Goal: Task Accomplishment & Management: Manage account settings

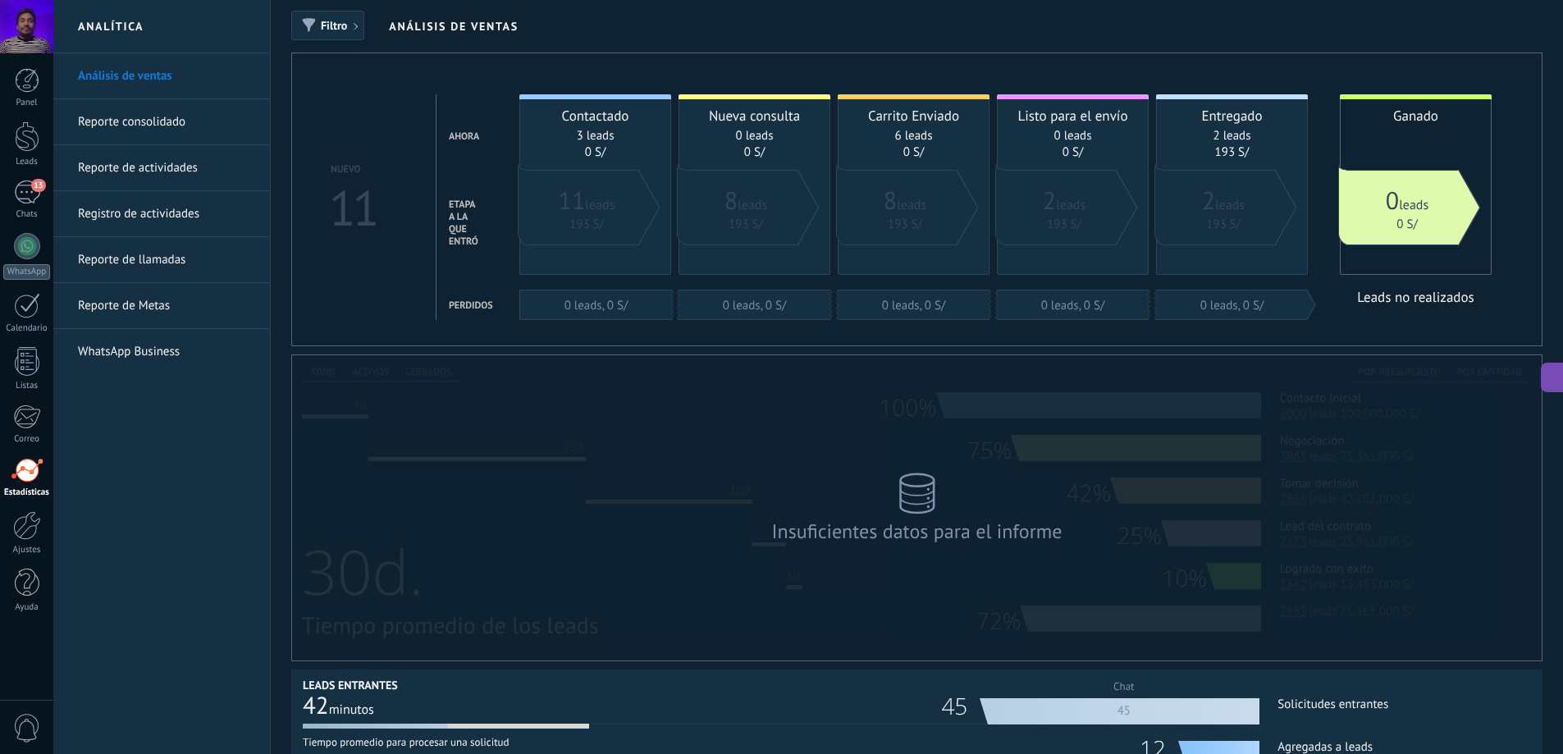
scroll to position [434, 0]
click at [15, 203] on div "13" at bounding box center [27, 192] width 26 height 24
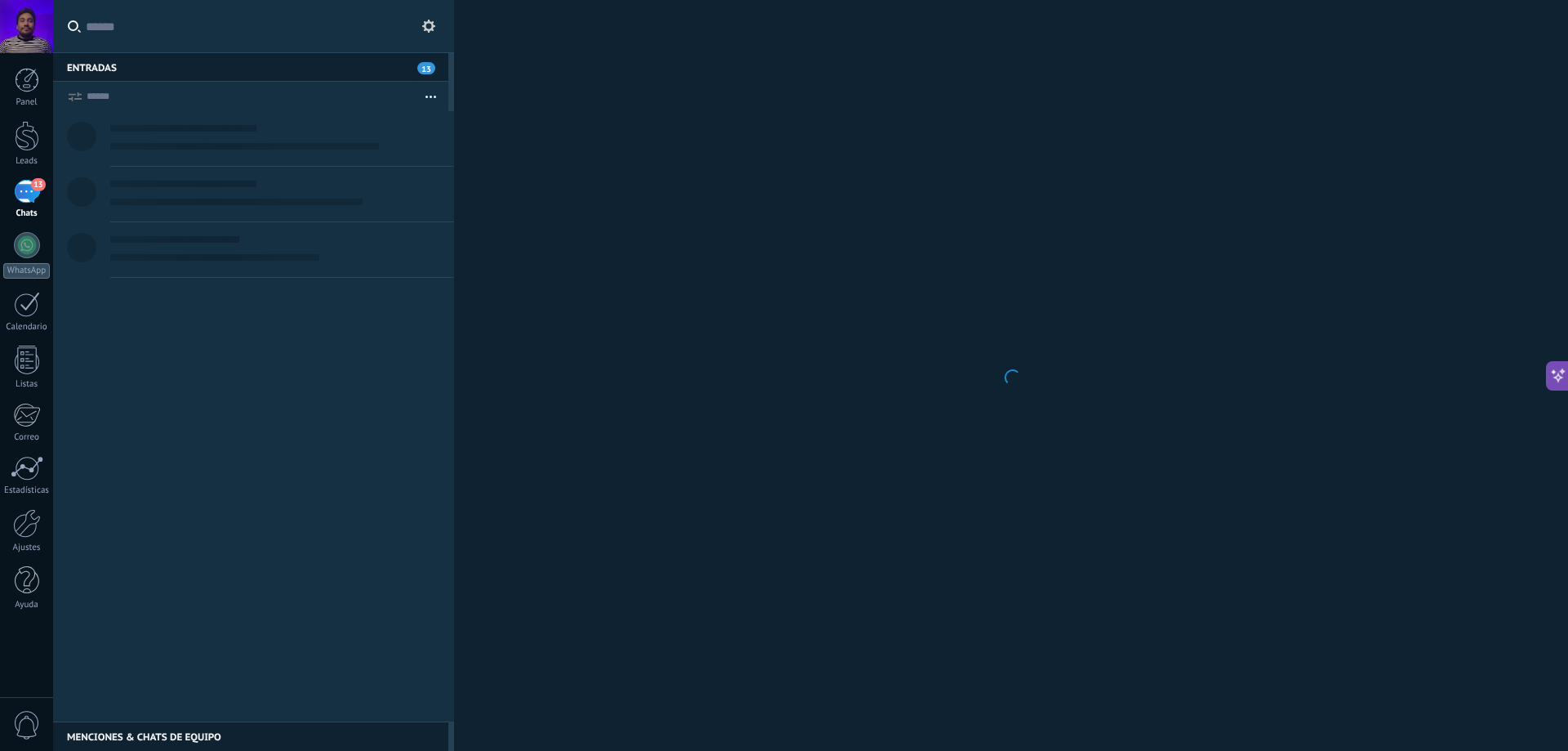
scroll to position [470, 0]
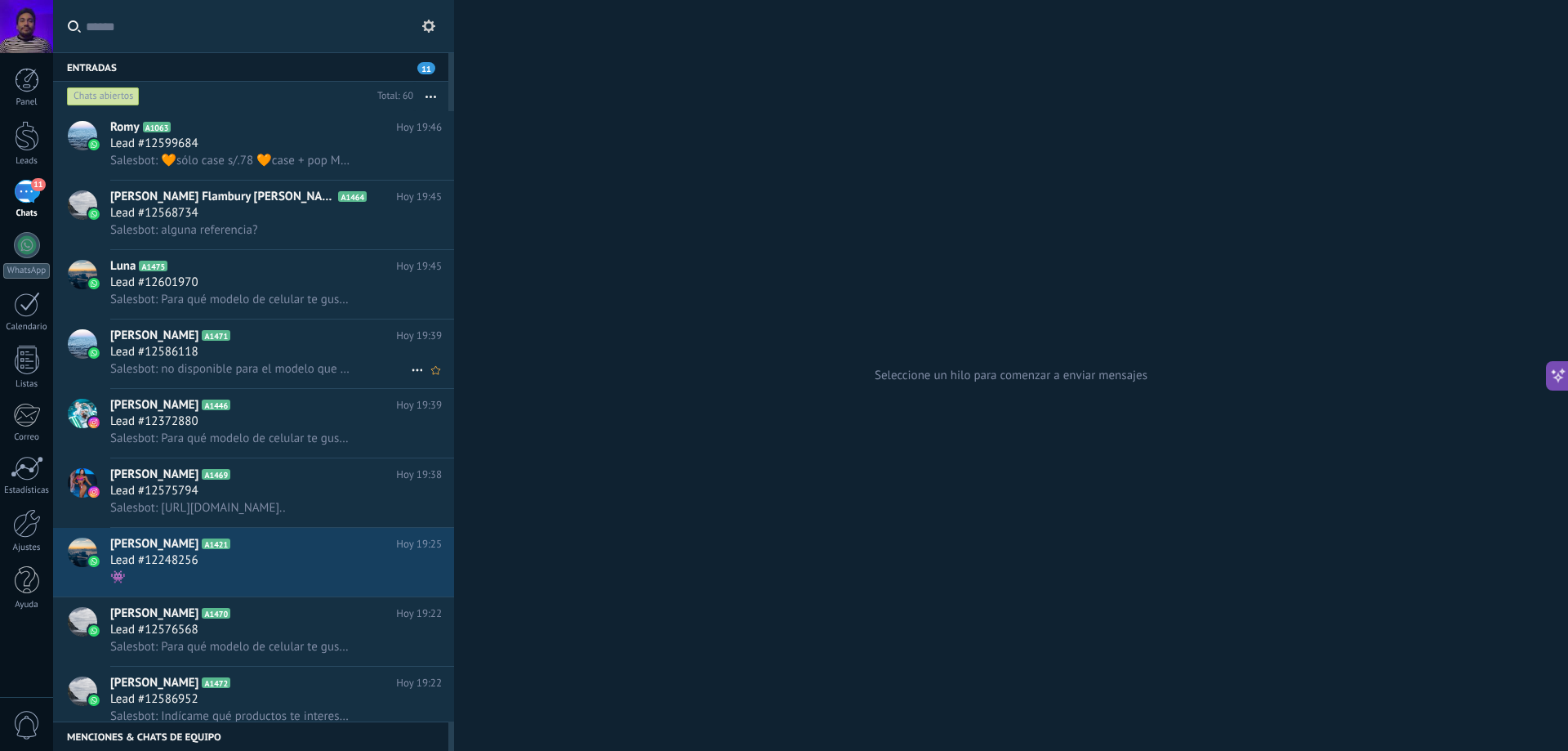
click at [298, 371] on span "Salesbot: no disponible para el modelo que indicas 🥺" at bounding box center [231, 370] width 242 height 16
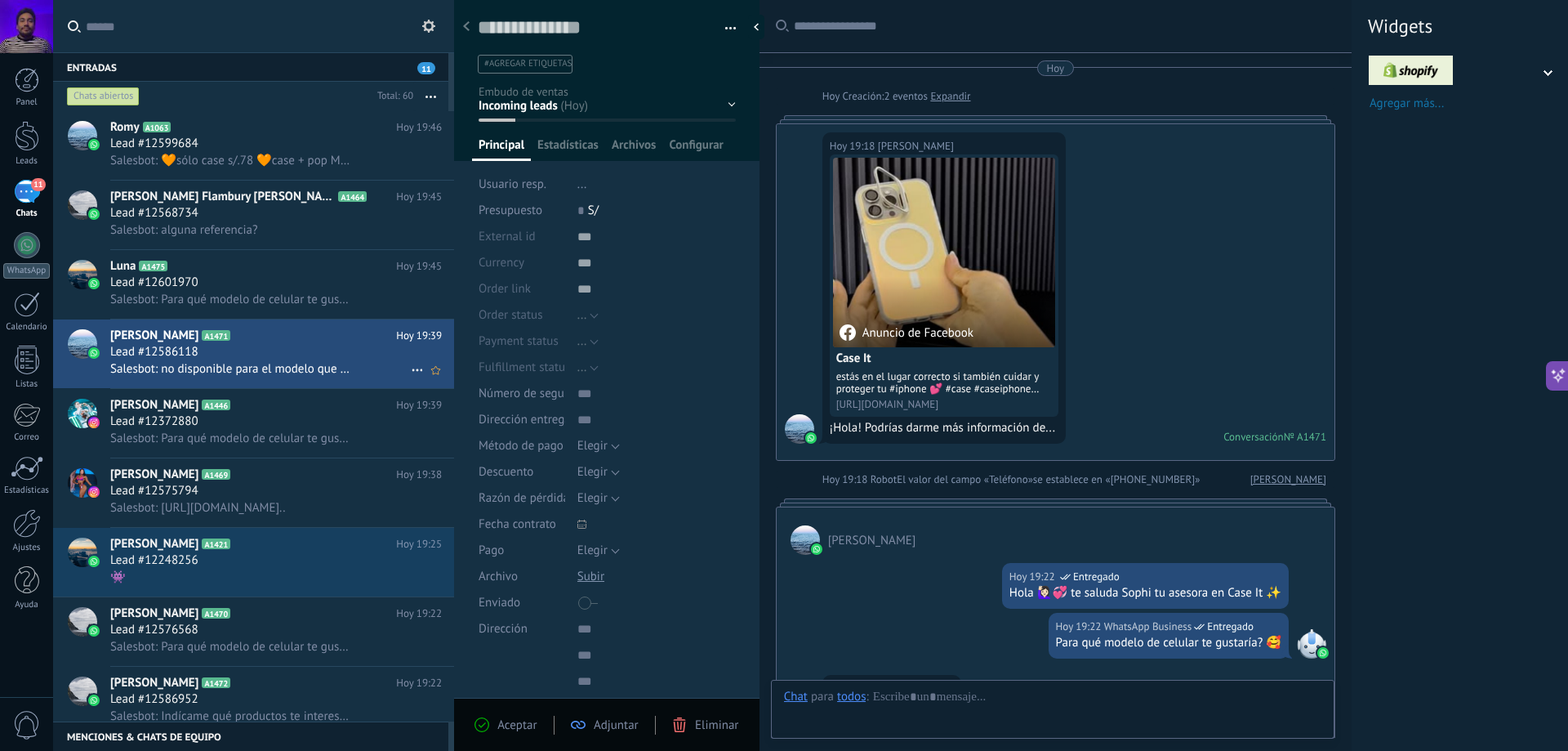
scroll to position [365, 0]
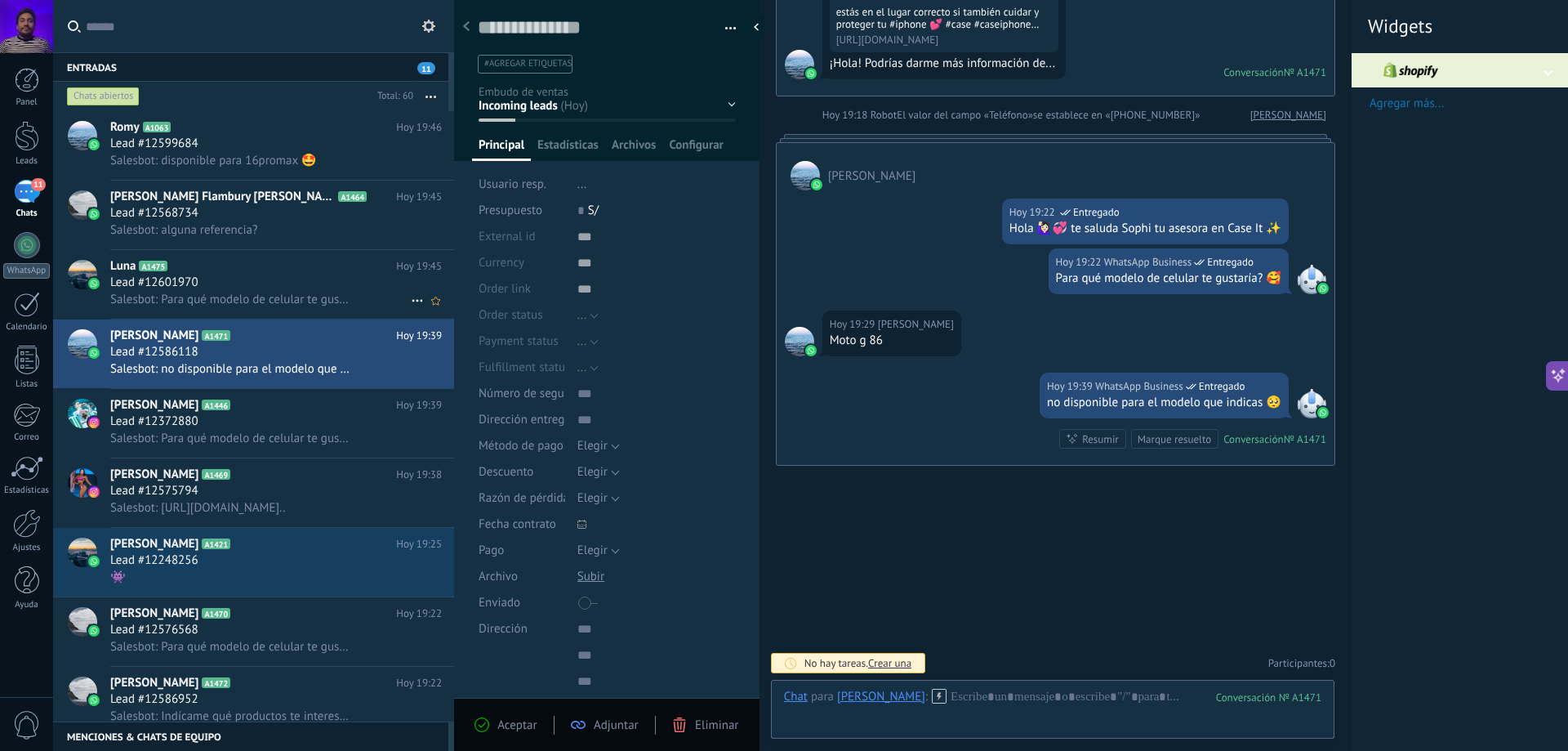
click at [225, 289] on div "Lead #12601970" at bounding box center [276, 283] width 332 height 16
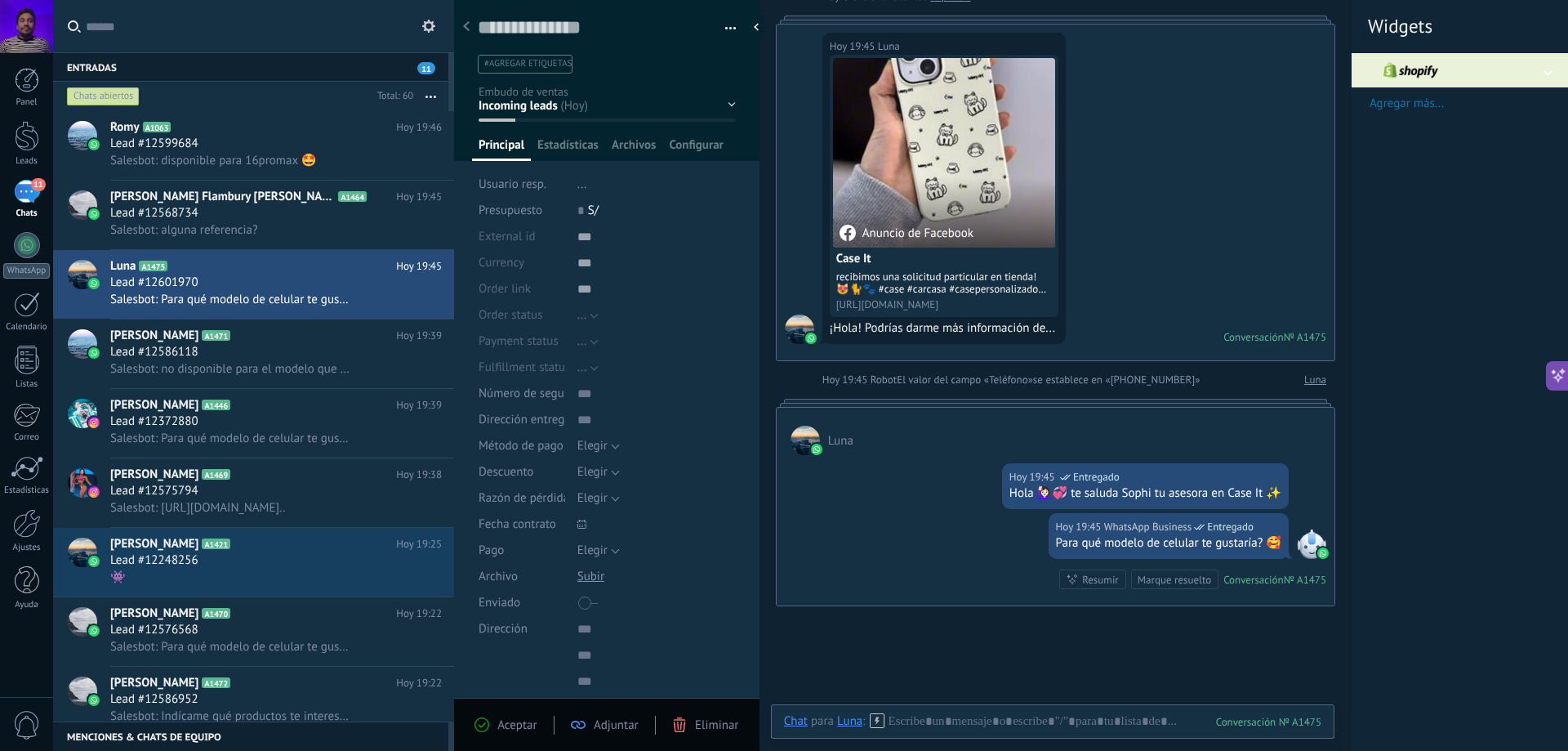
scroll to position [77, 0]
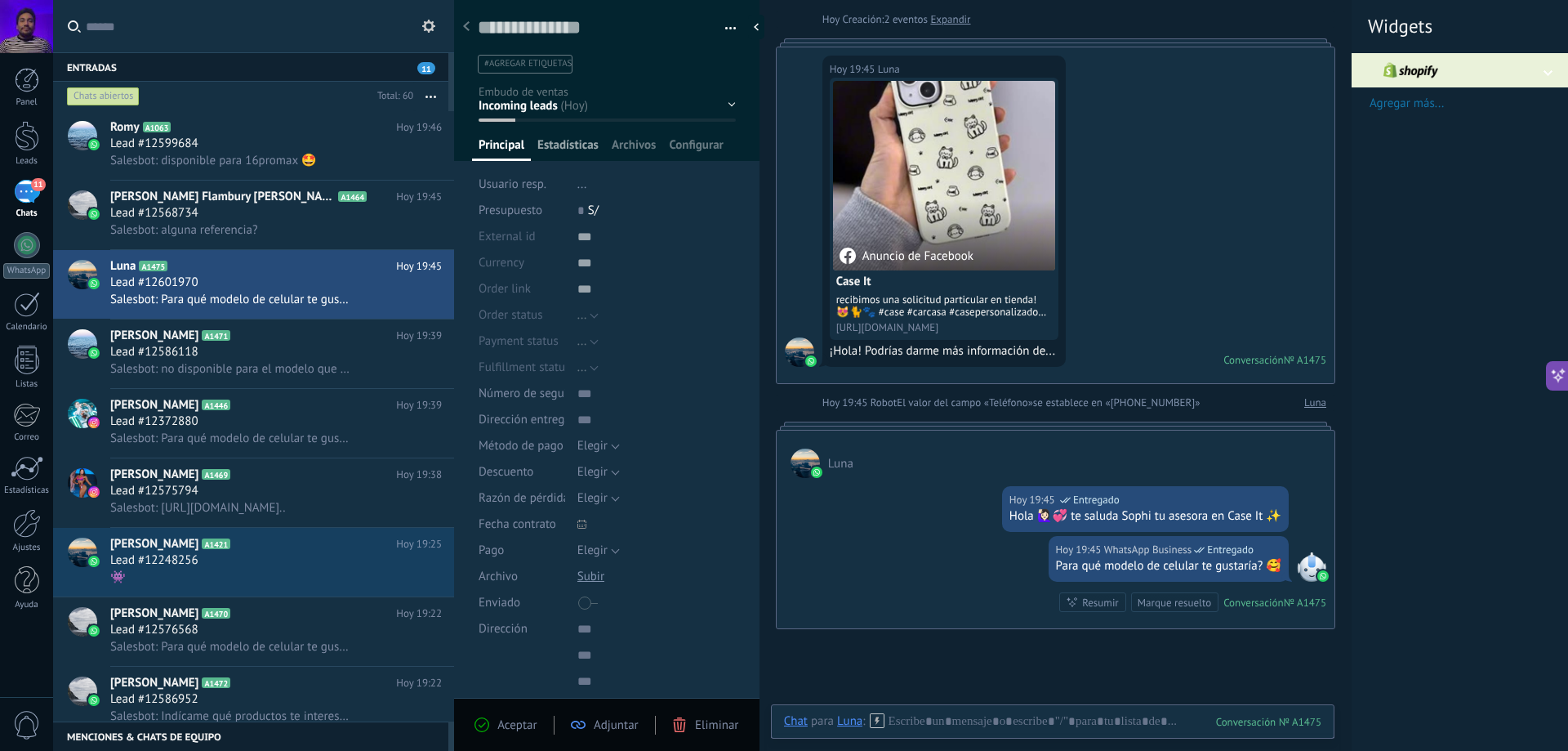
click at [565, 147] on span "Estadísticas" at bounding box center [568, 149] width 62 height 24
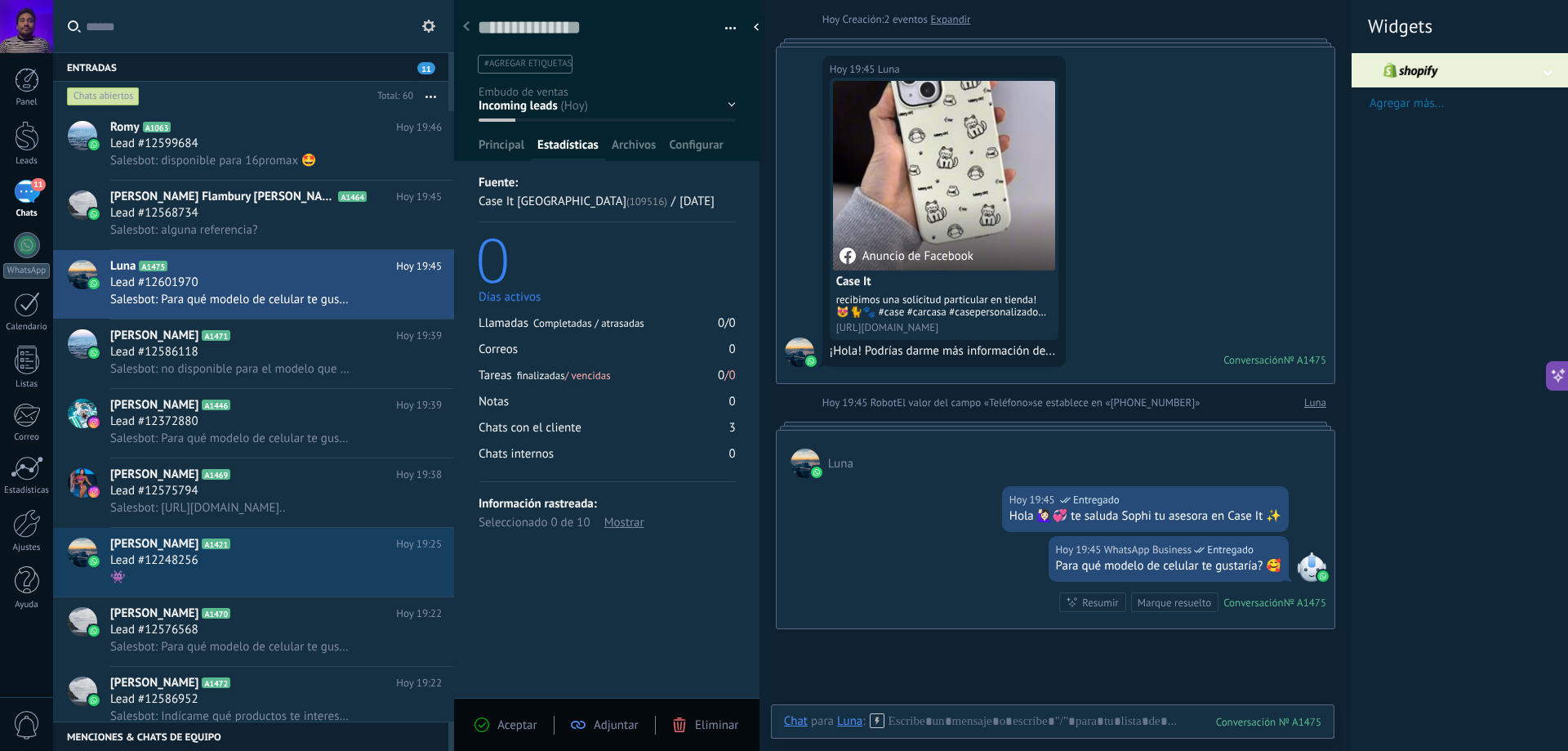
click at [638, 514] on div "Mostrar" at bounding box center [624, 522] width 40 height 19
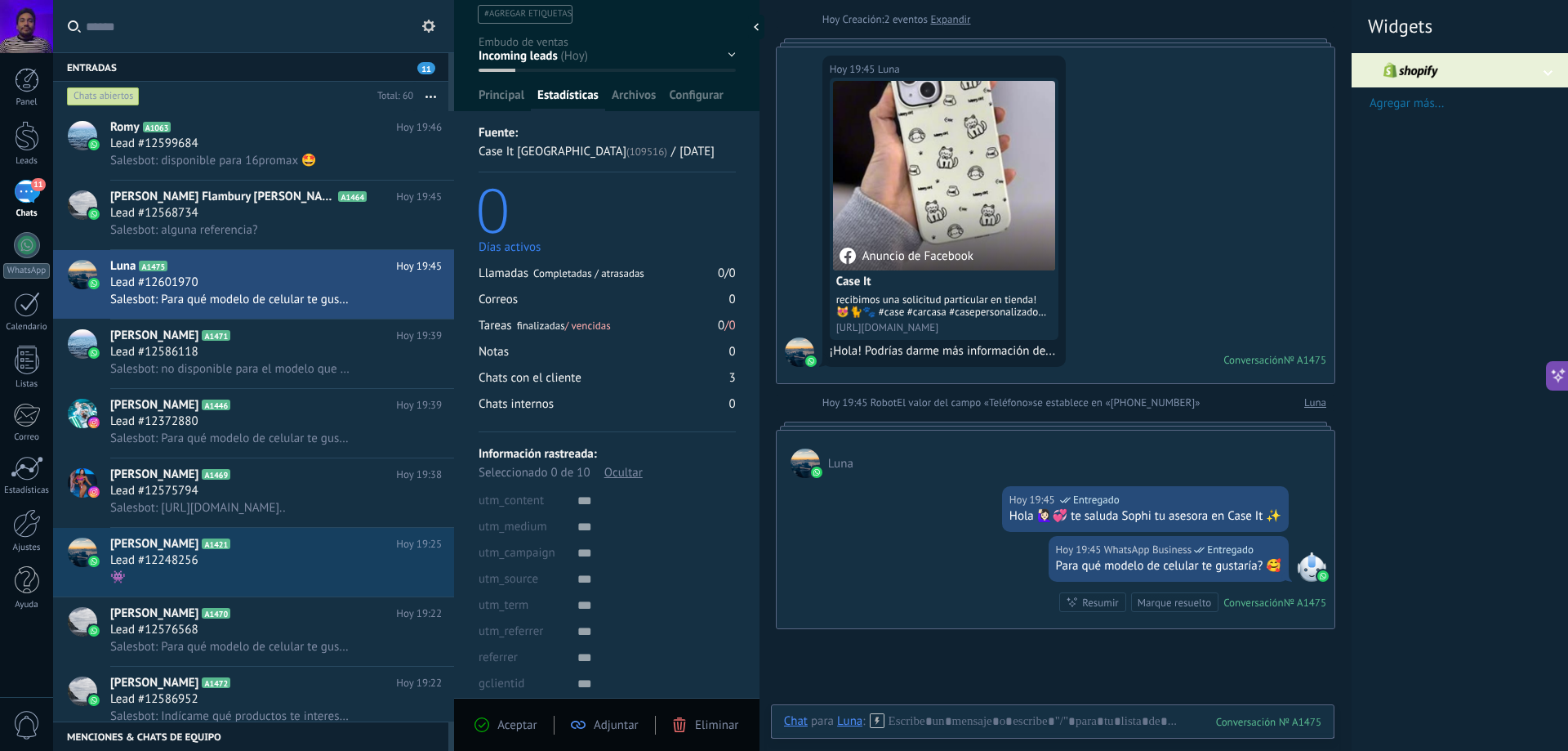
scroll to position [132, 0]
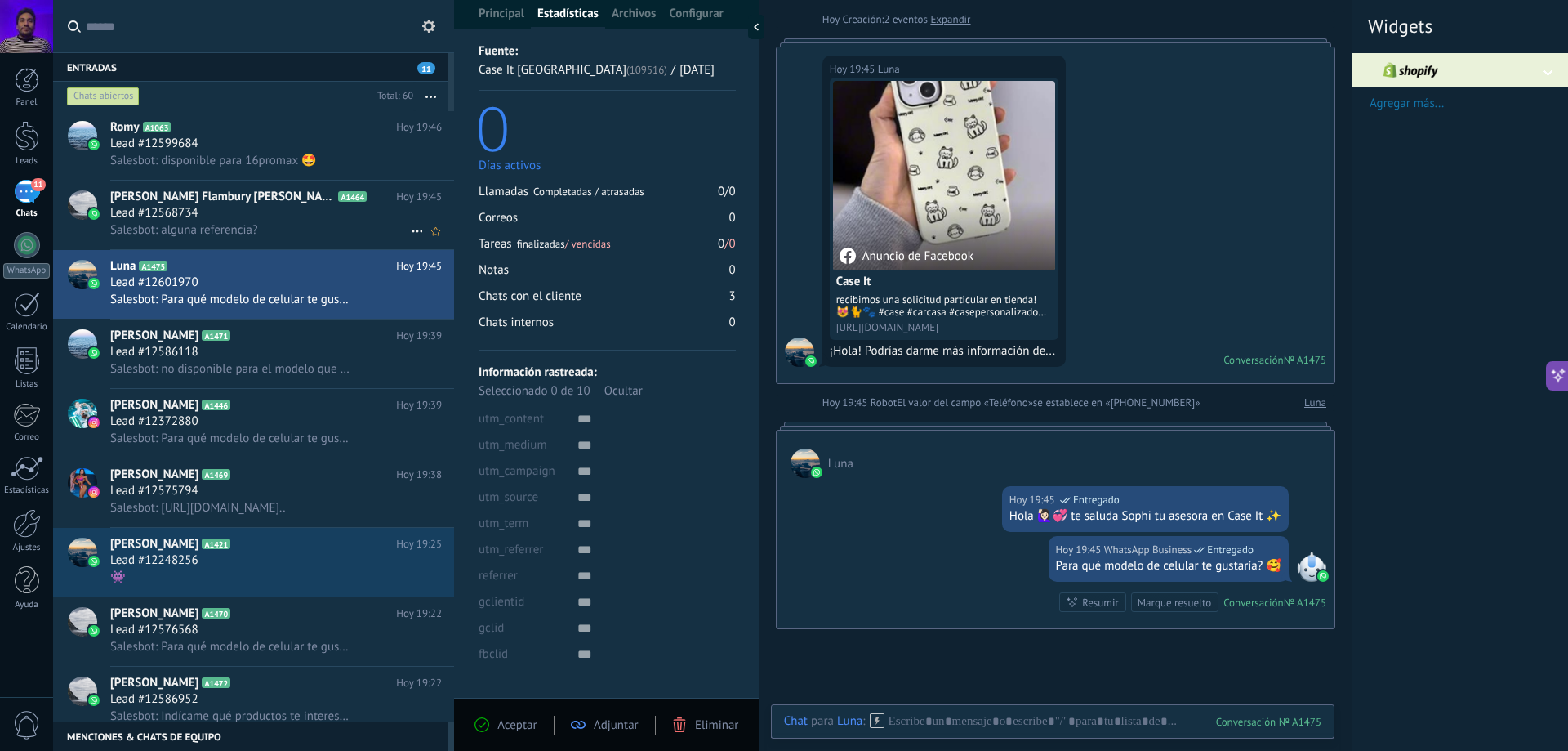
click at [266, 238] on h3 "Salesbot: alguna referencia?" at bounding box center [188, 230] width 156 height 16
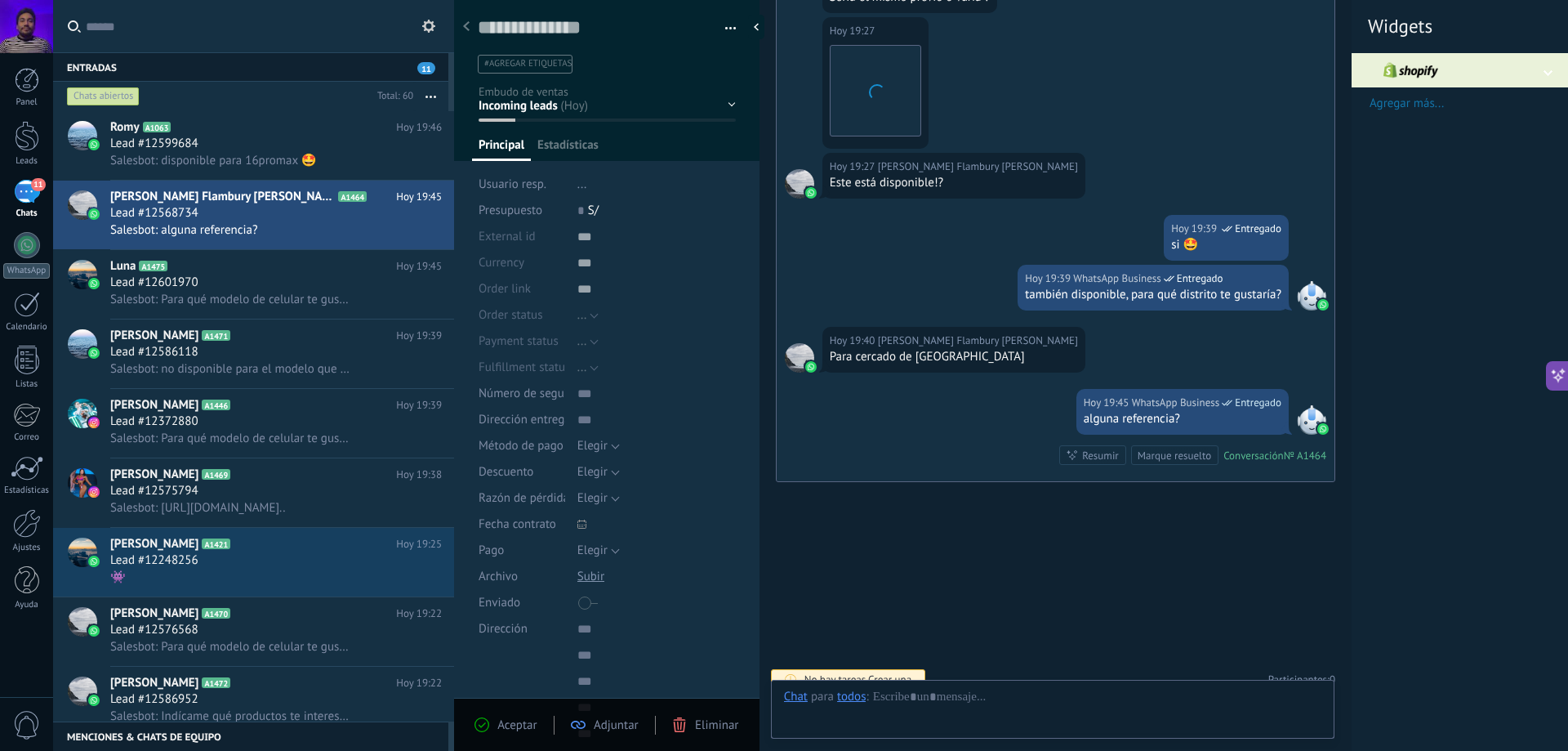
scroll to position [25, 0]
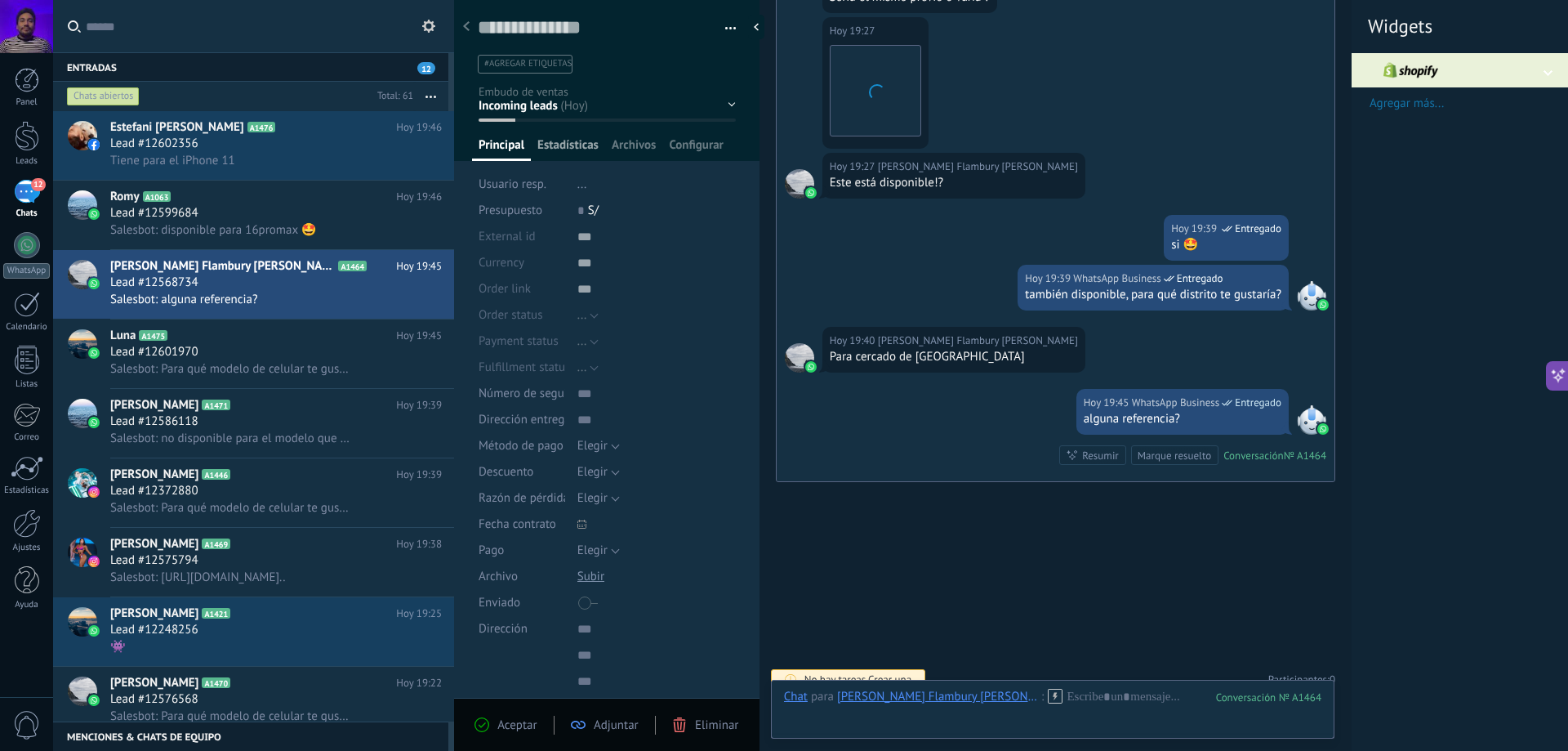
click at [556, 143] on span "Estadísticas" at bounding box center [568, 149] width 62 height 24
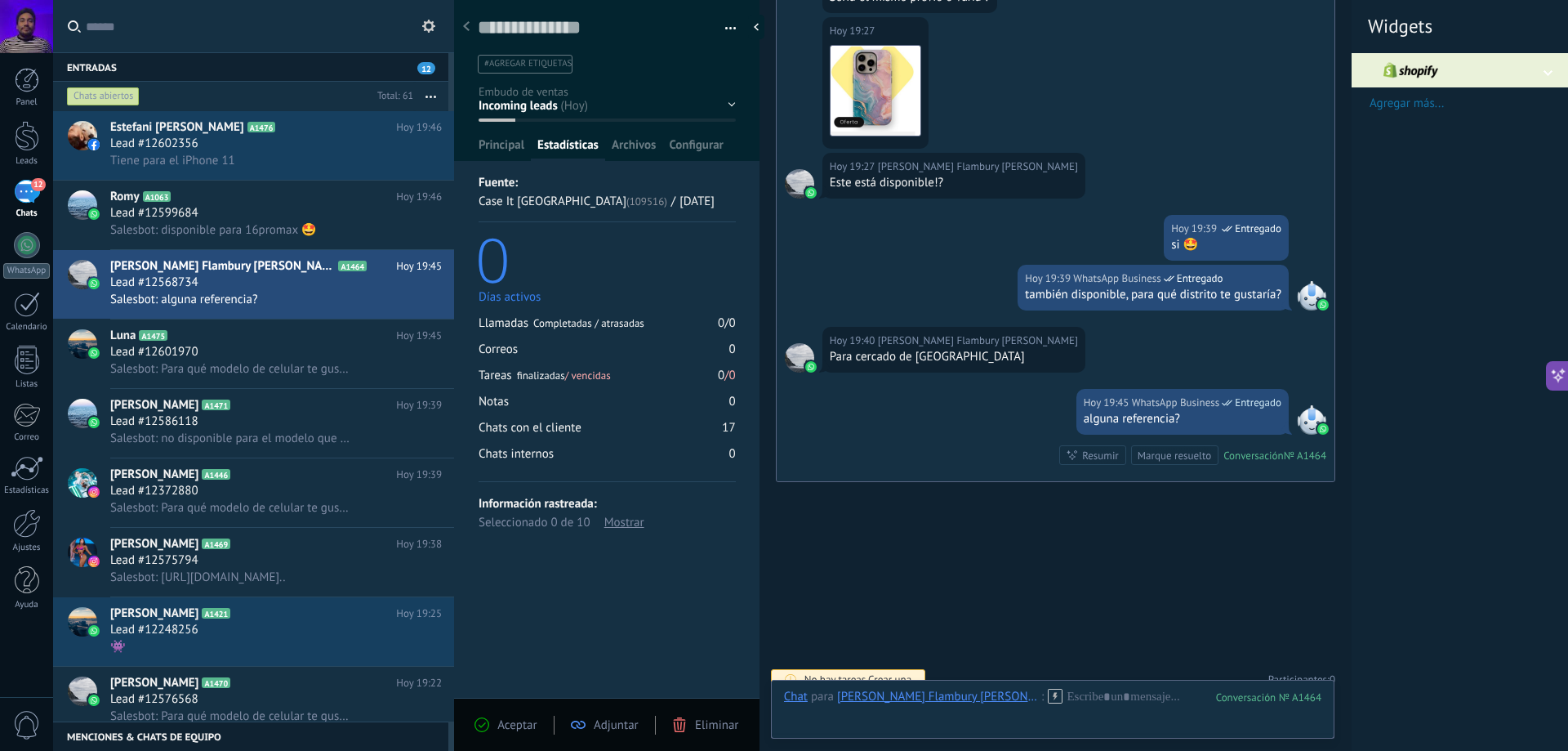
click at [568, 498] on div "Información rastreada:" at bounding box center [607, 503] width 257 height 19
click at [611, 521] on div "Mostrar" at bounding box center [624, 522] width 40 height 19
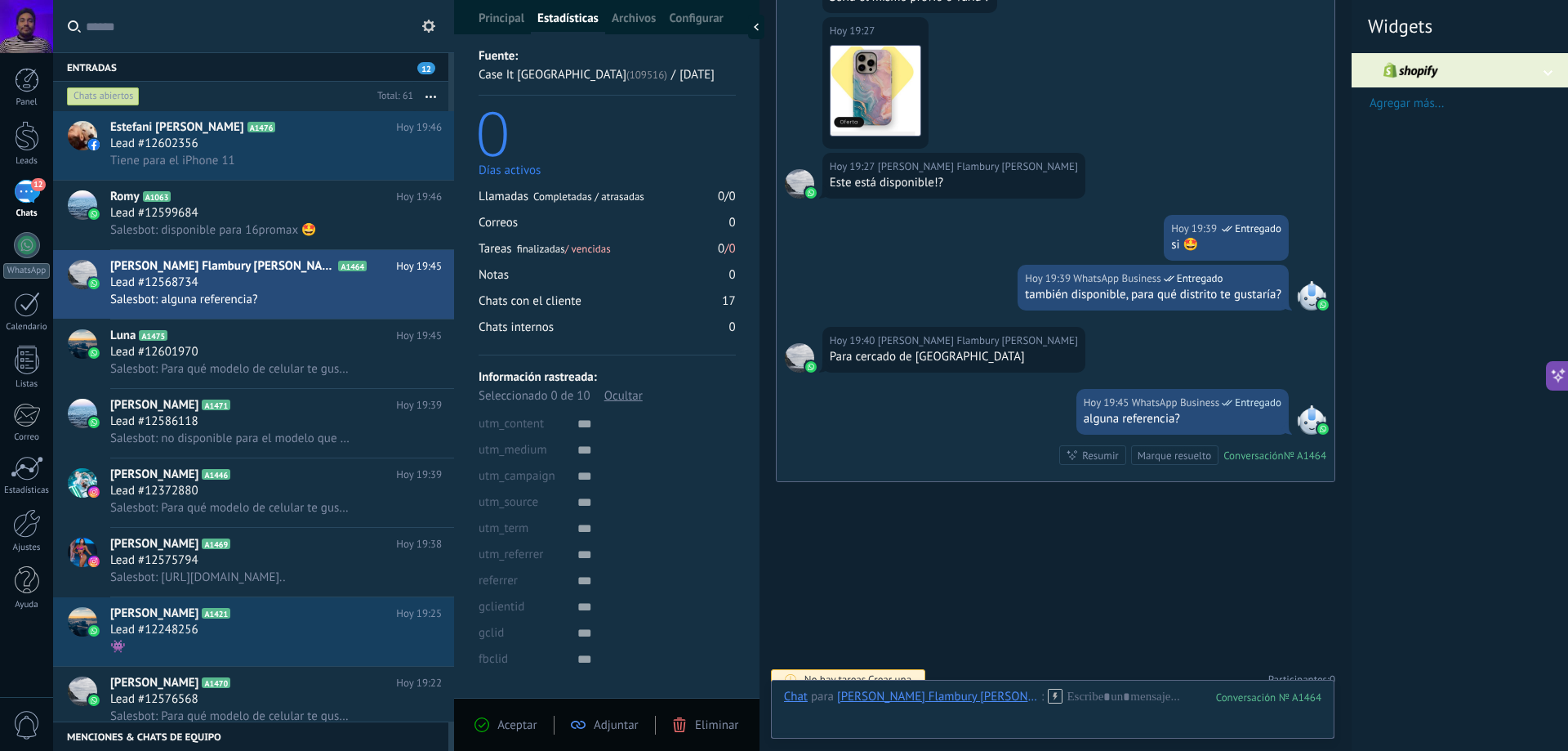
scroll to position [132, 0]
click at [547, 552] on div "utm_referrer" at bounding box center [522, 550] width 87 height 26
drag, startPoint x: 501, startPoint y: 626, endPoint x: 539, endPoint y: 619, distance: 38.6
click at [503, 626] on span "gclid" at bounding box center [491, 627] width 25 height 12
click at [579, 612] on div at bounding box center [656, 602] width 158 height 26
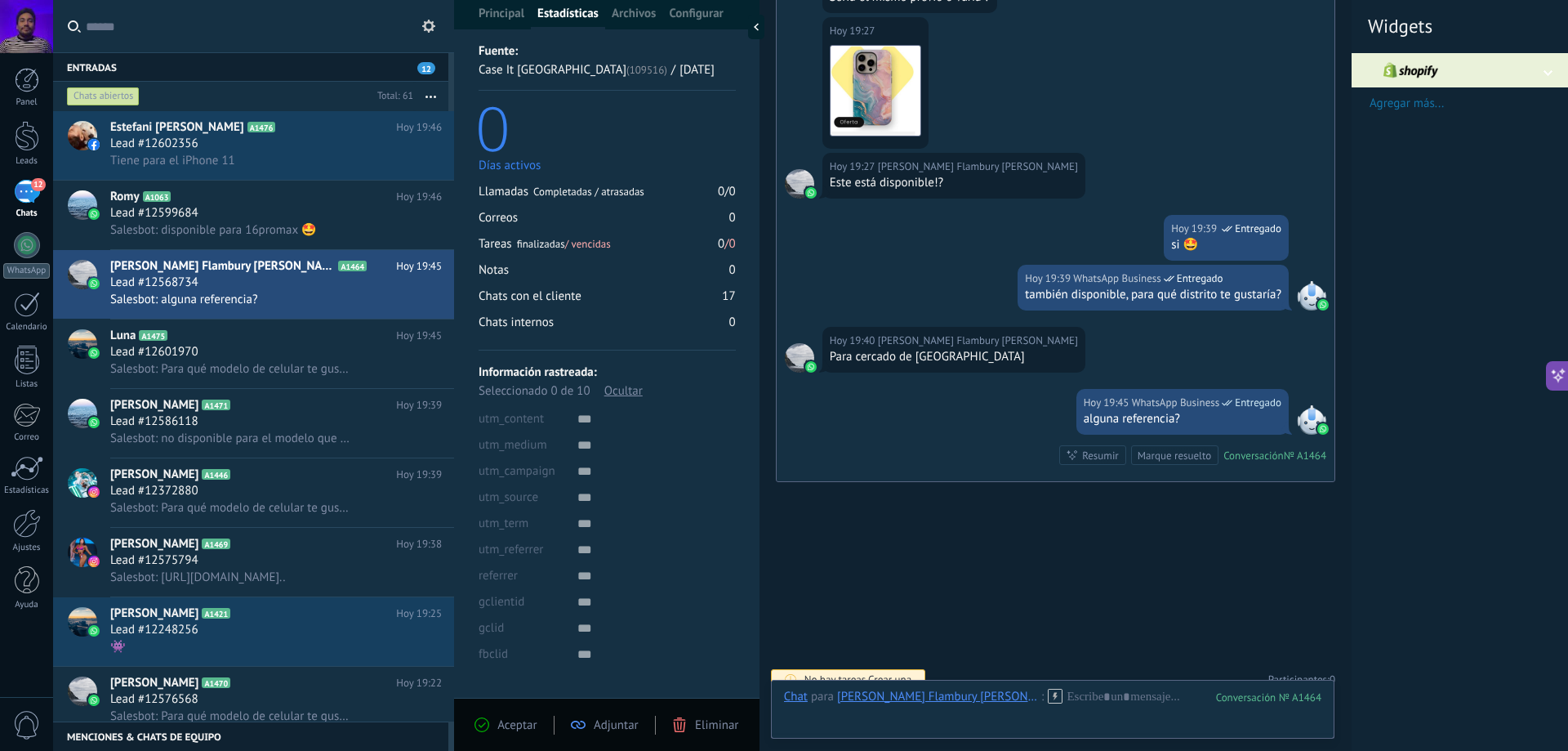
click at [579, 592] on div at bounding box center [656, 602] width 158 height 26
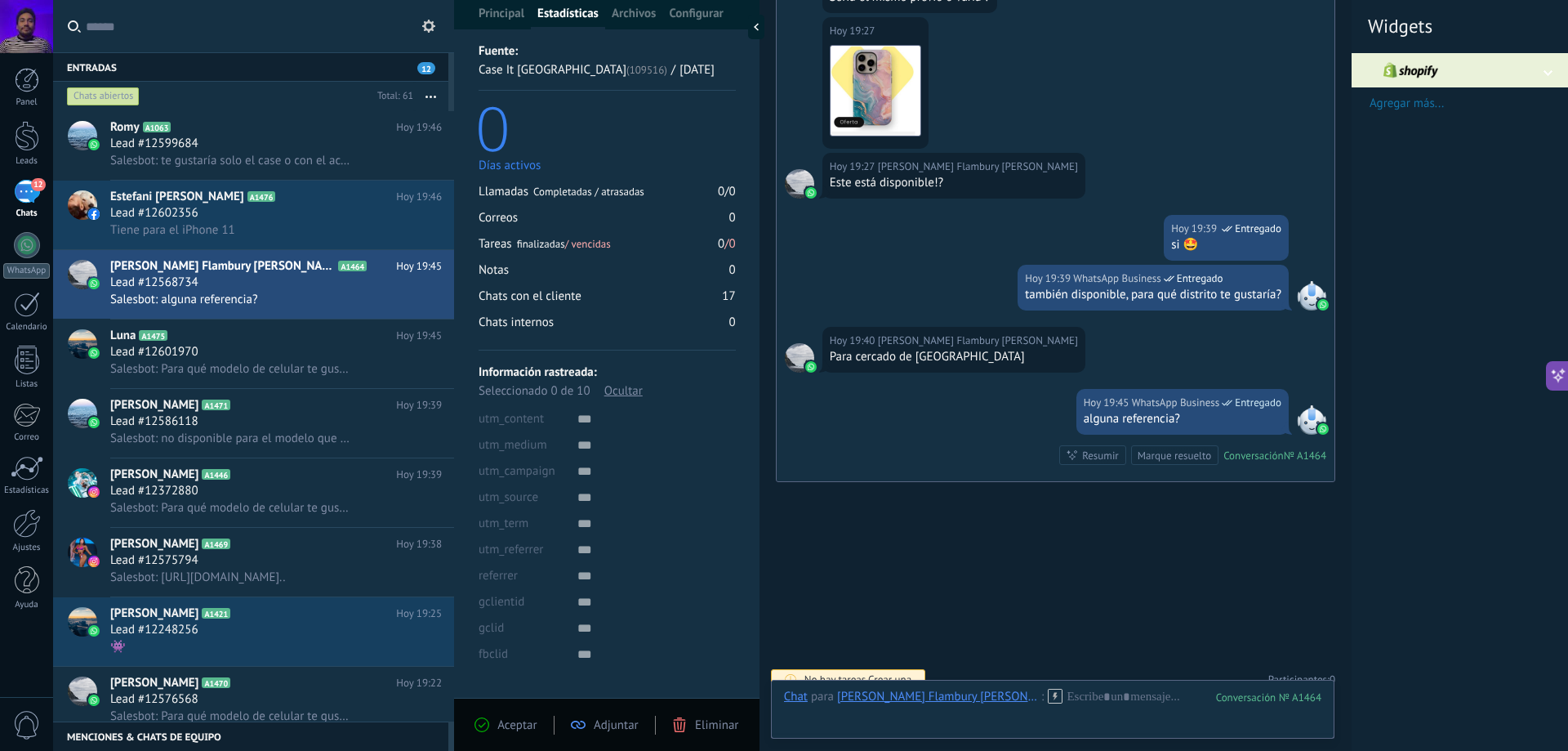
click at [627, 607] on div at bounding box center [656, 602] width 158 height 26
click at [585, 638] on div at bounding box center [656, 628] width 158 height 26
click at [597, 676] on div "Fuente: Case It Perú (109516) / 09/10/2025 0 Días activos Llamadas Completadas …" at bounding box center [607, 369] width 257 height 657
drag, startPoint x: 596, startPoint y: 671, endPoint x: 602, endPoint y: 652, distance: 19.9
click at [595, 670] on div "Fuente: Case It Perú (109516) / 09/10/2025 0 Días activos Llamadas Completadas …" at bounding box center [607, 369] width 257 height 657
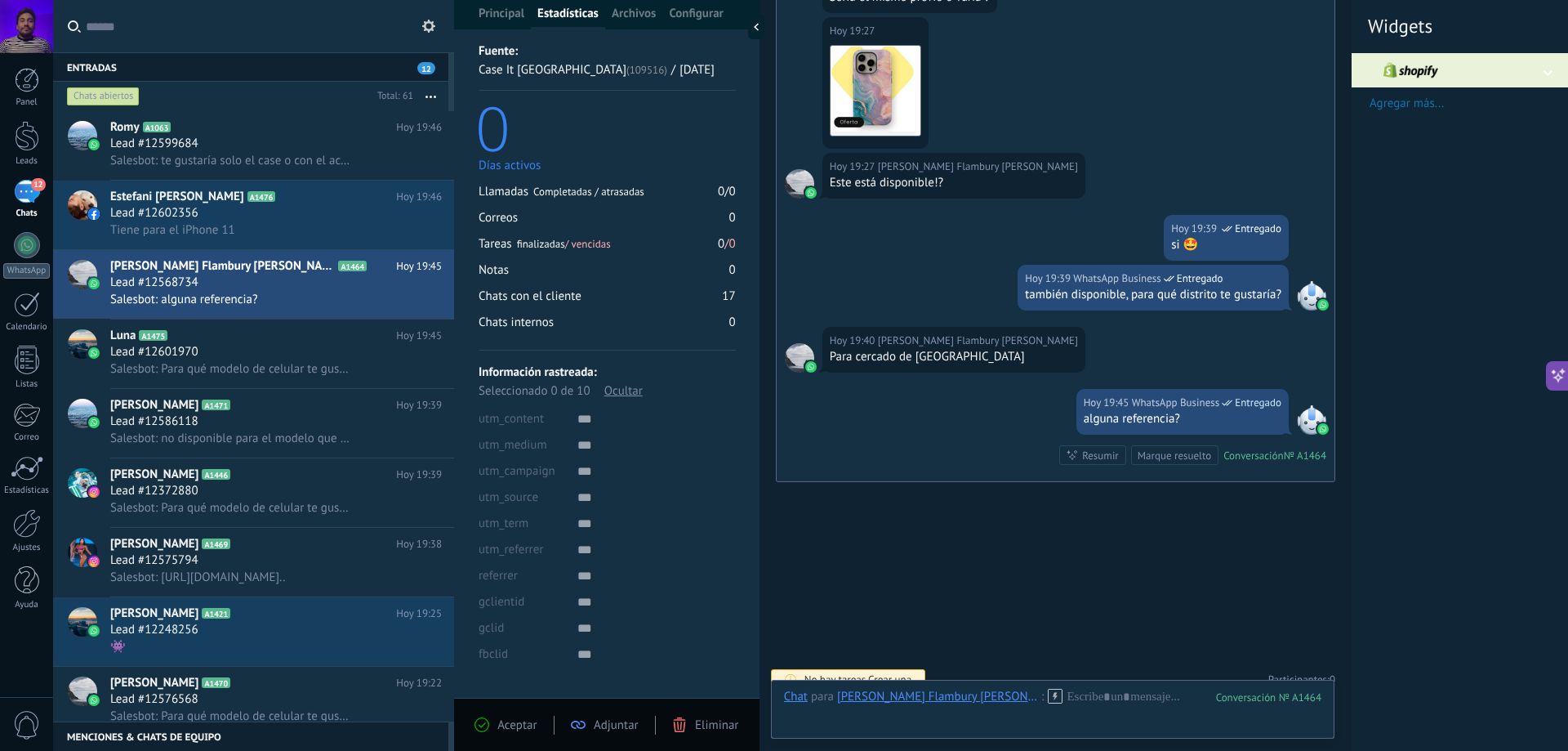
click at [602, 652] on div at bounding box center [656, 654] width 158 height 26
click at [619, 660] on div at bounding box center [656, 654] width 158 height 26
click at [666, 670] on div "Fuente: Case It Perú (109516) / 09/10/2025 0 Días activos Llamadas Completadas …" at bounding box center [607, 369] width 257 height 657
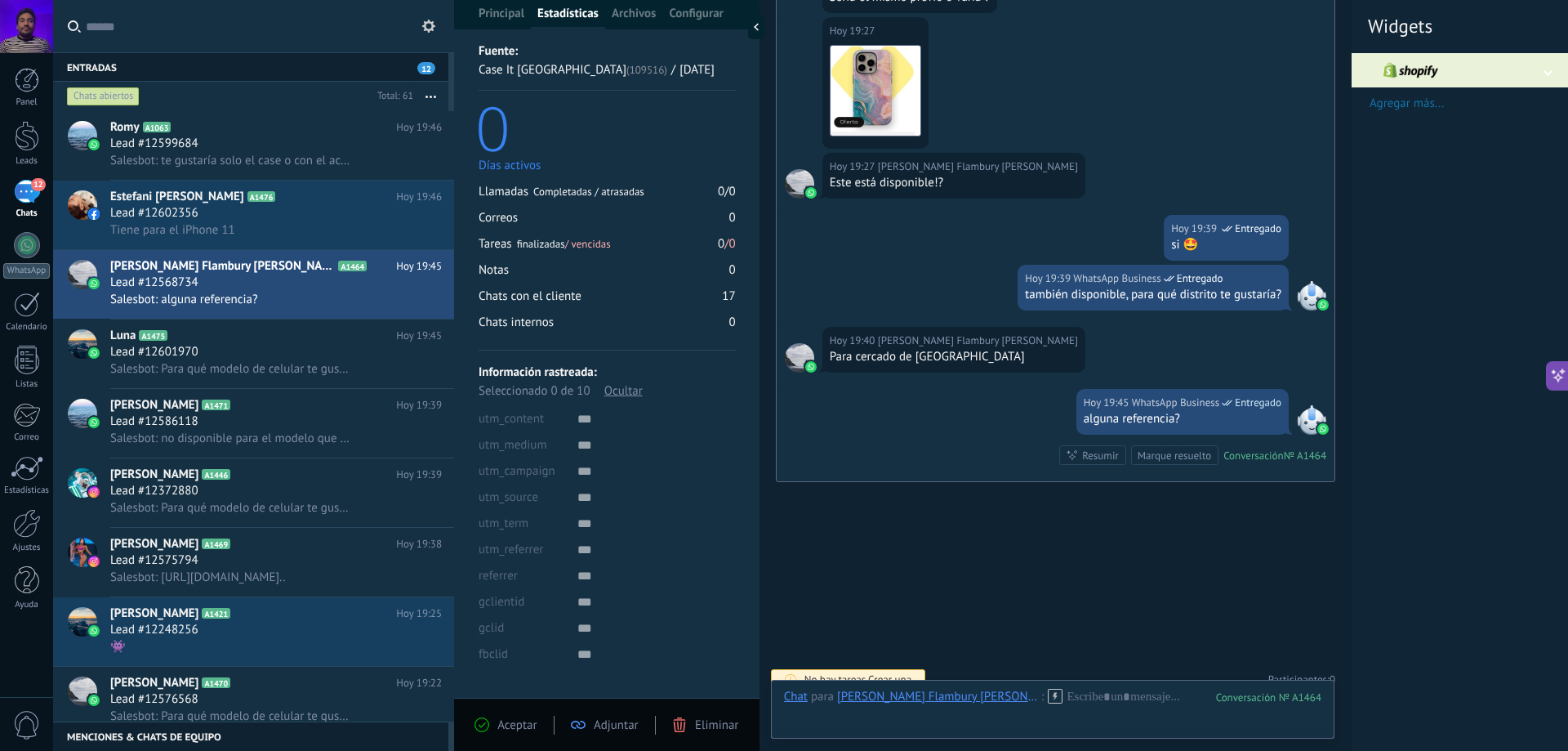
click at [684, 634] on div at bounding box center [656, 628] width 158 height 26
click at [688, 597] on div at bounding box center [656, 602] width 158 height 26
click at [690, 638] on div at bounding box center [656, 628] width 158 height 26
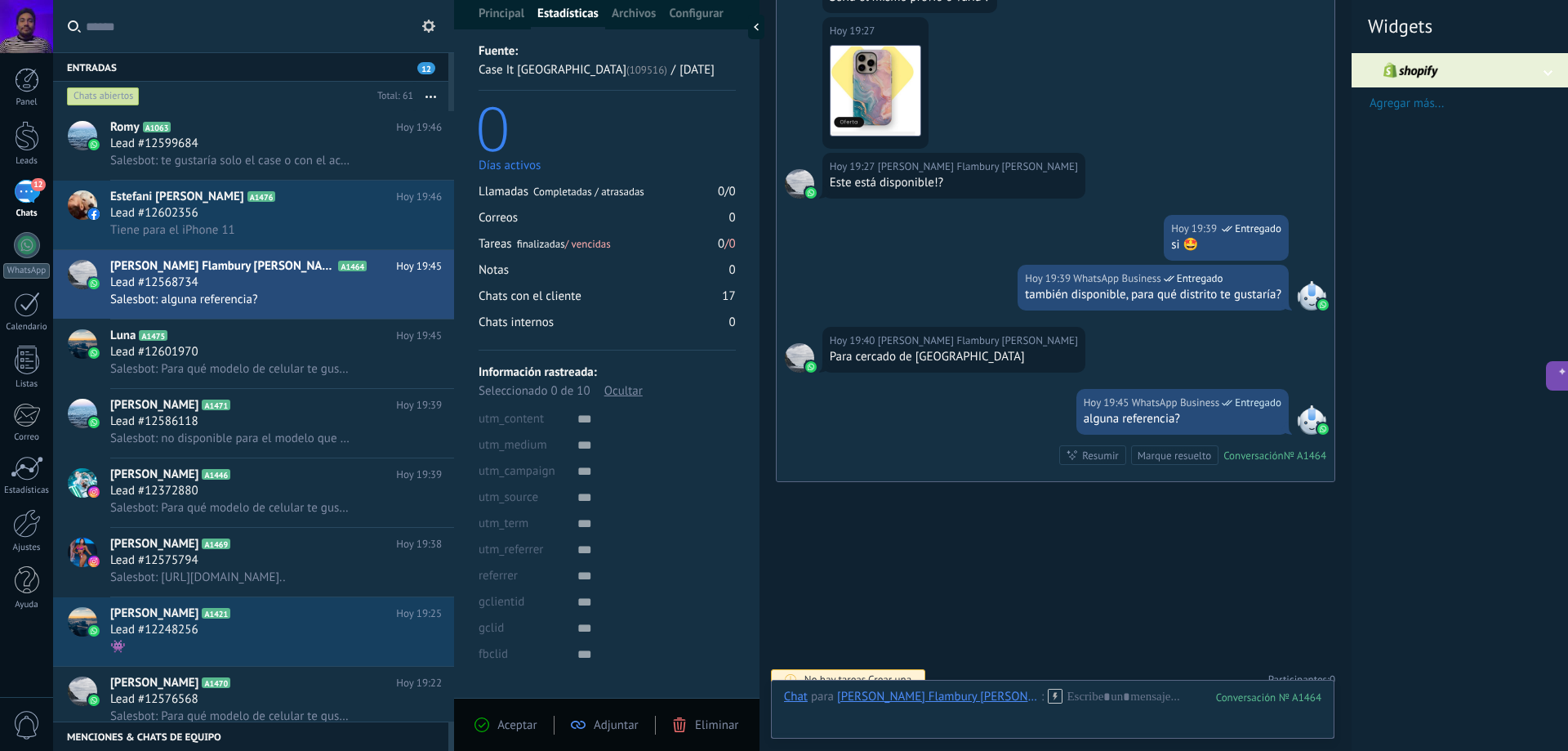
click at [702, 669] on div "Fuente: Case It Perú (109516) / 09/10/2025 0 Días activos Llamadas Completadas …" at bounding box center [607, 369] width 257 height 657
click at [684, 634] on div at bounding box center [656, 628] width 158 height 26
click at [696, 649] on div at bounding box center [656, 654] width 158 height 26
click at [696, 624] on div at bounding box center [656, 628] width 158 height 26
click at [696, 598] on div at bounding box center [656, 602] width 158 height 26
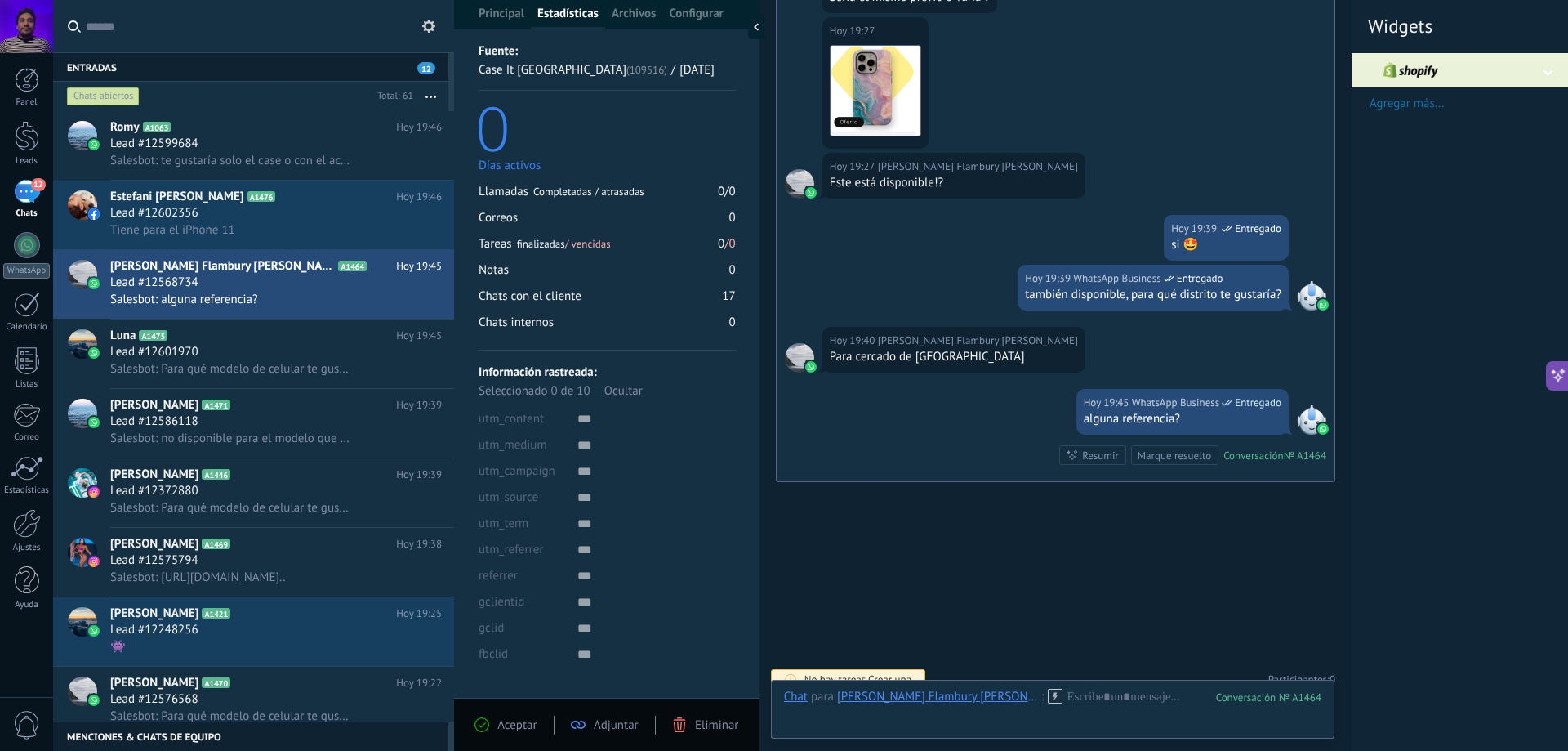
click at [701, 580] on div at bounding box center [656, 576] width 158 height 26
click at [705, 547] on div at bounding box center [656, 550] width 158 height 26
click at [700, 582] on div at bounding box center [656, 576] width 158 height 26
click at [700, 631] on div at bounding box center [656, 628] width 158 height 26
click at [703, 676] on div "Fuente: Case It Perú (109516) / 09/10/2025 0 Días activos Llamadas Completadas …" at bounding box center [607, 369] width 257 height 657
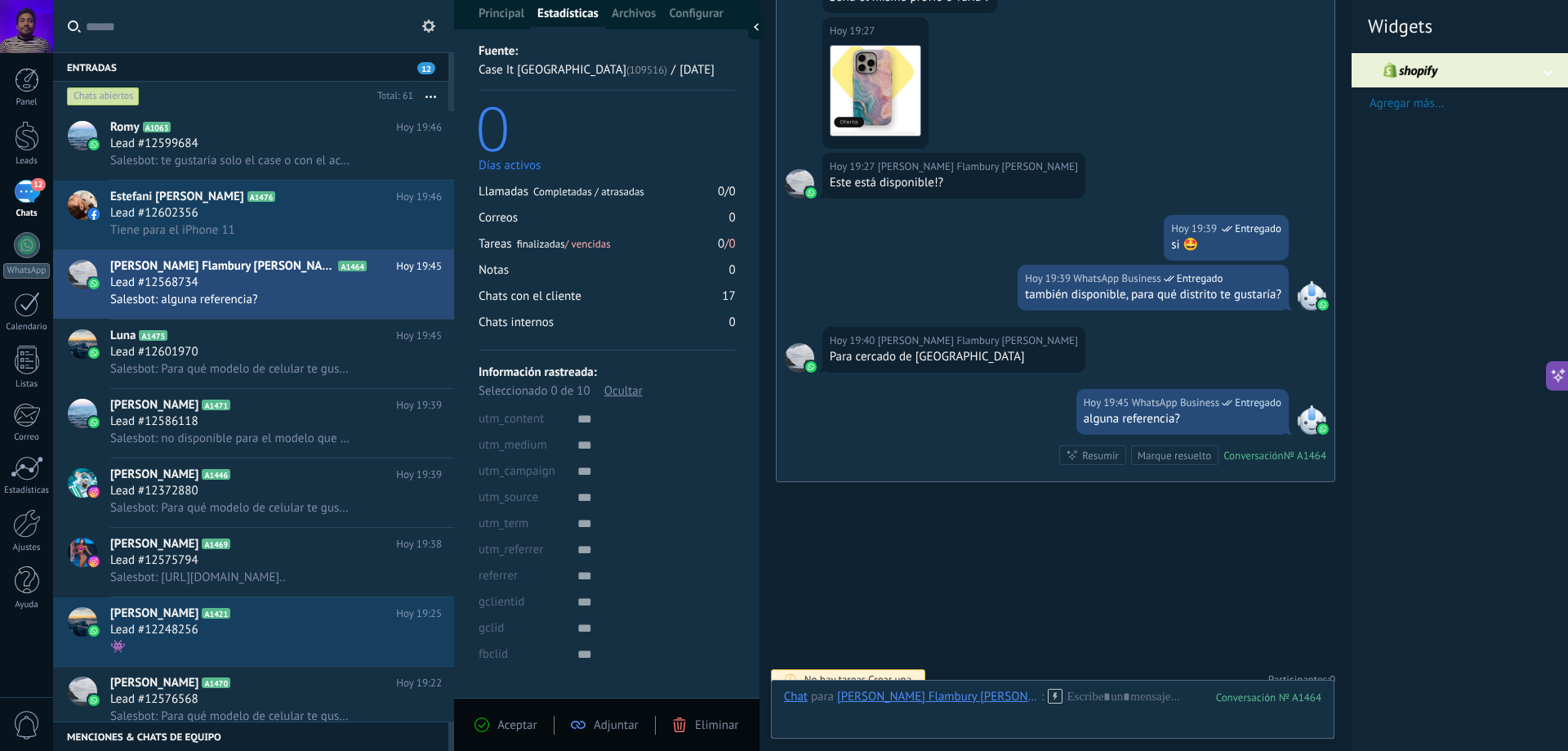
click at [693, 623] on div at bounding box center [656, 628] width 158 height 26
click at [688, 591] on div at bounding box center [656, 602] width 158 height 26
click at [696, 535] on div at bounding box center [656, 524] width 158 height 26
click at [697, 551] on div at bounding box center [656, 550] width 158 height 26
click at [689, 512] on div at bounding box center [656, 524] width 158 height 26
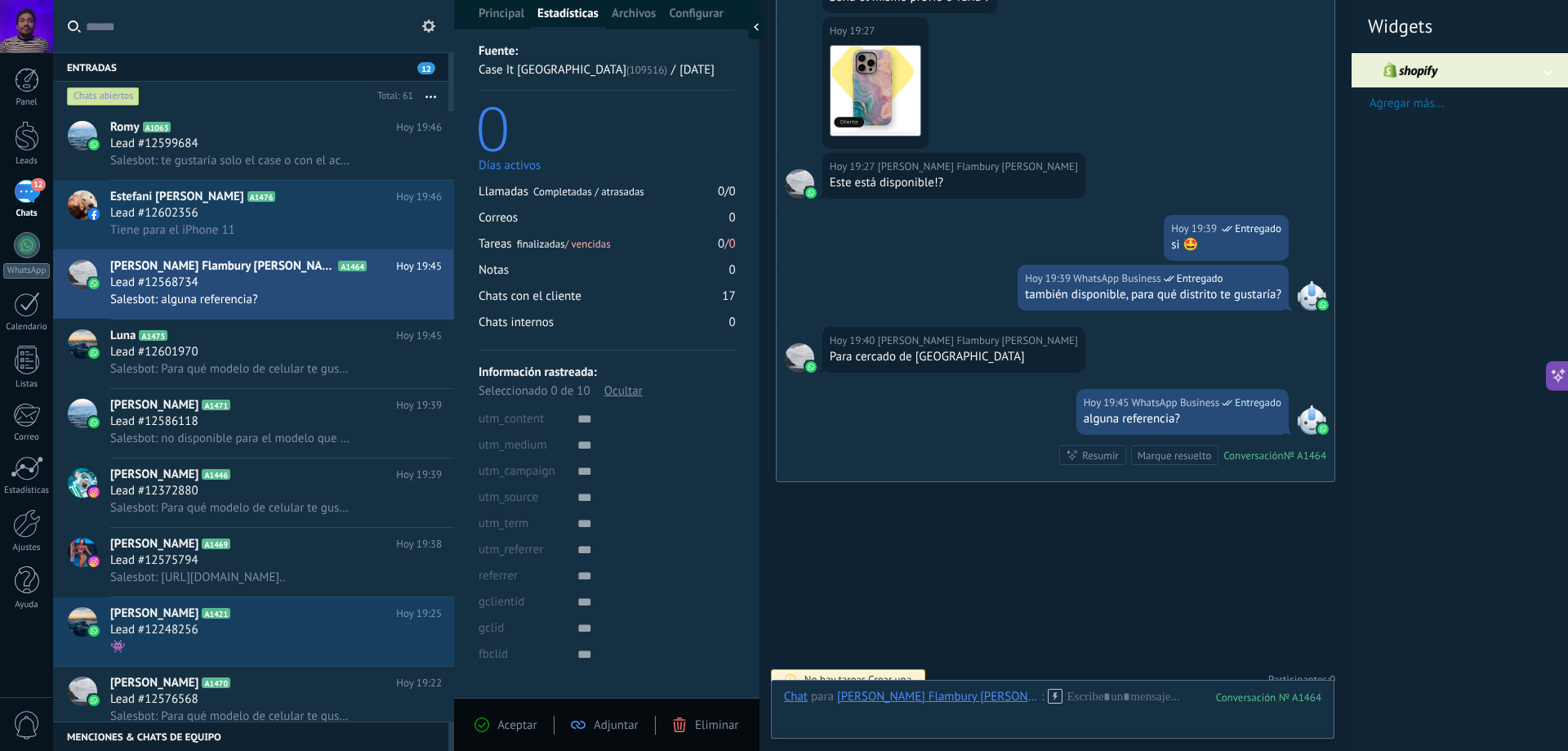
click at [693, 488] on div at bounding box center [656, 497] width 158 height 26
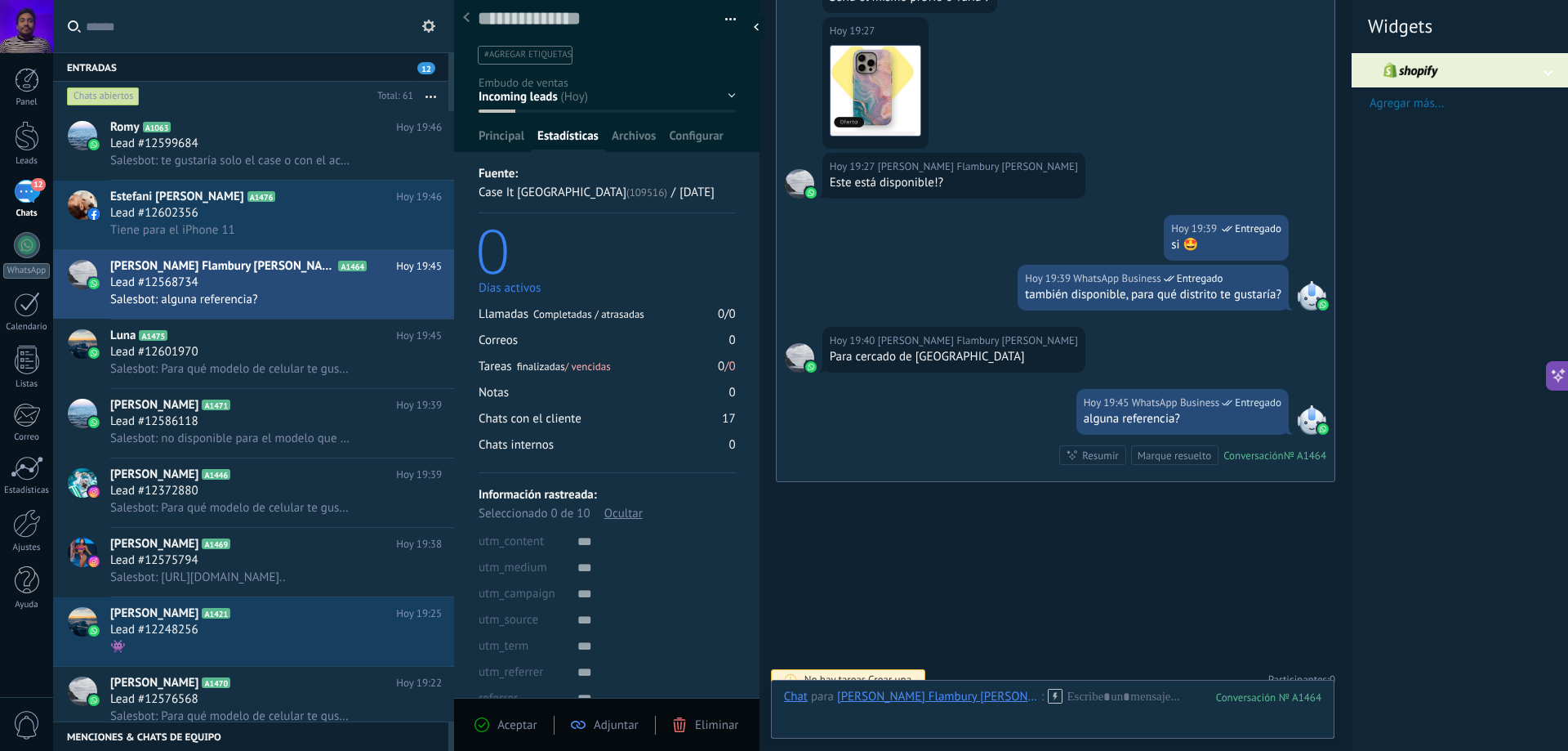
scroll to position [0, 0]
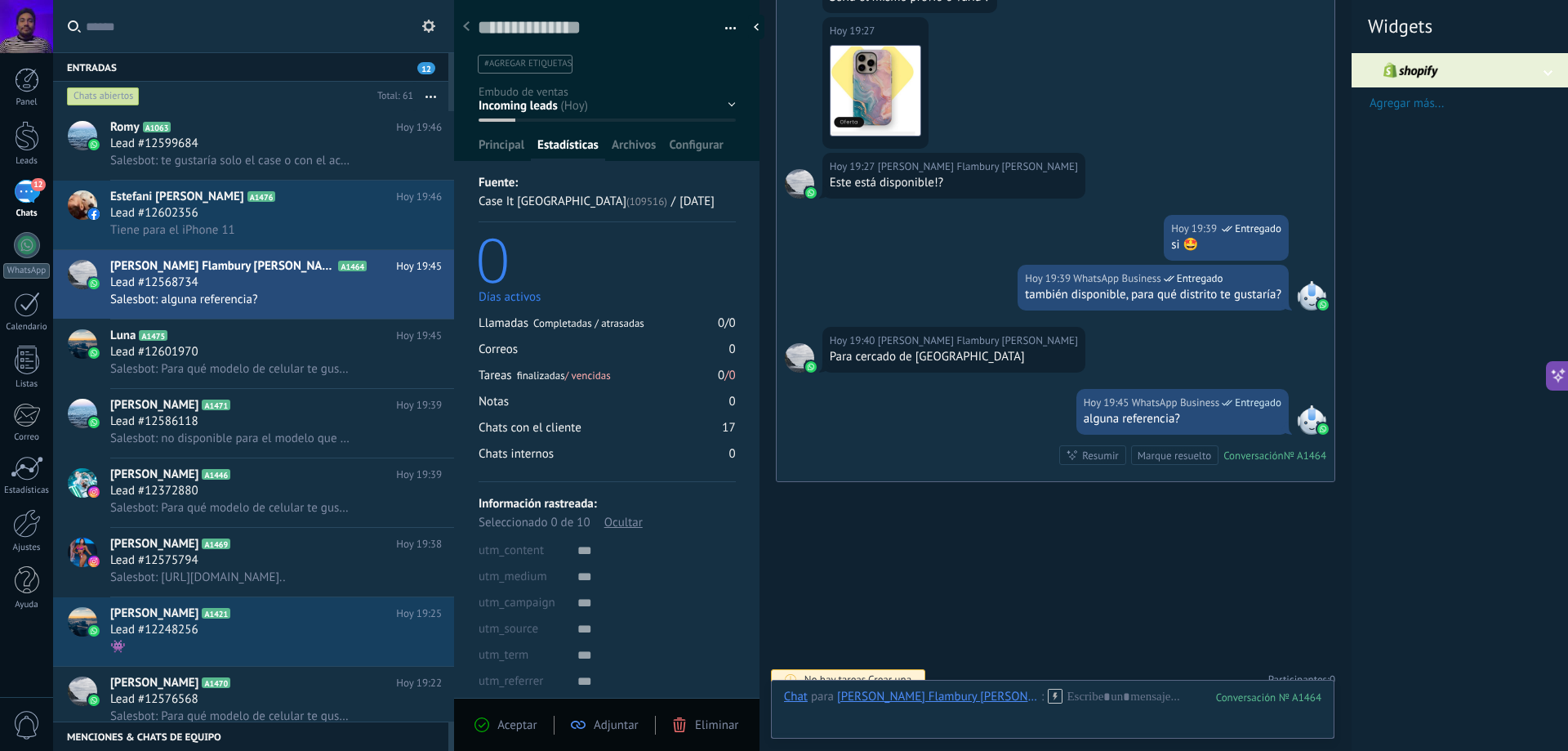
click at [711, 164] on div "Guardar y crear Imprimir Administrar etiquetas Exportar a excel" at bounding box center [607, 408] width 307 height 840
click at [706, 139] on span "Configurar" at bounding box center [696, 149] width 54 height 24
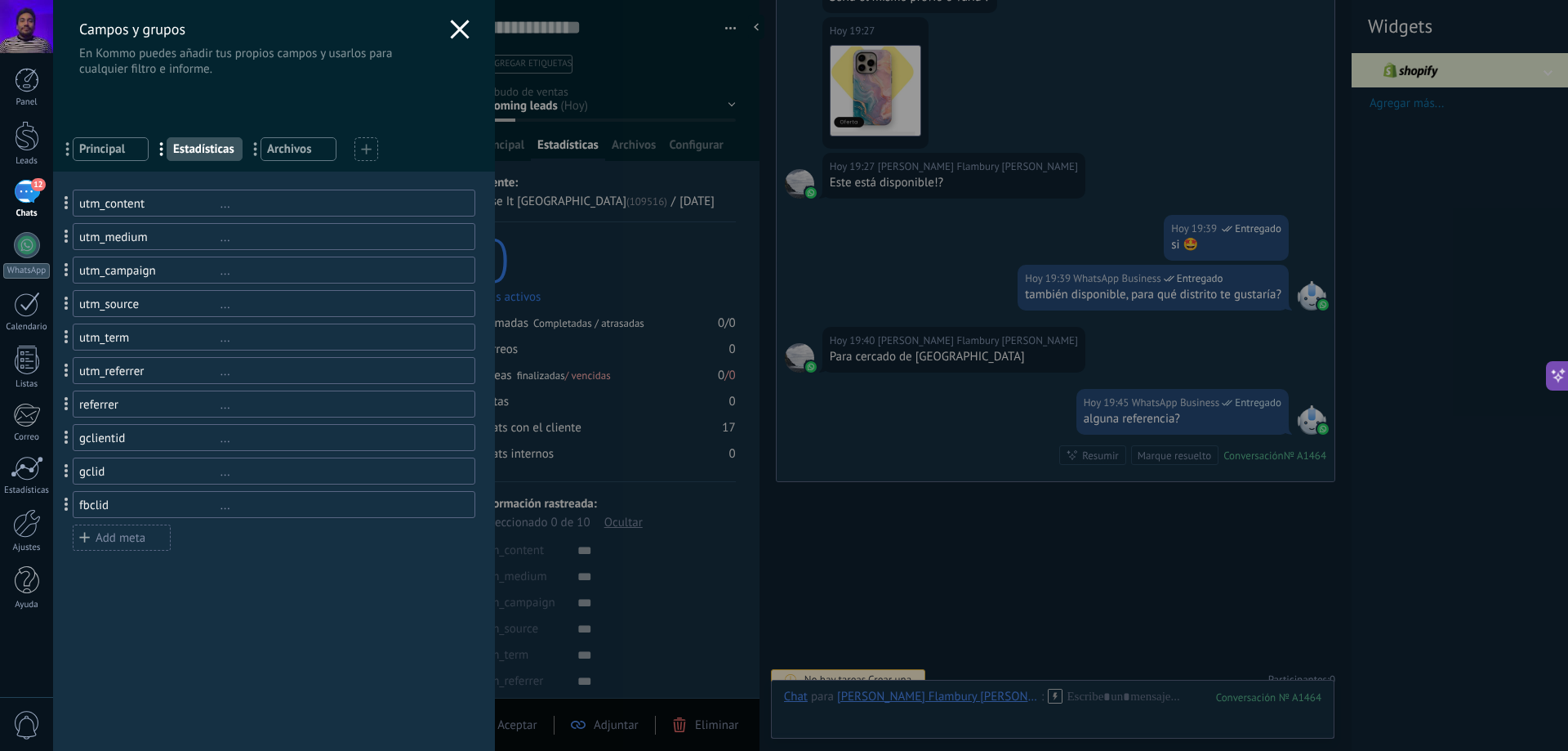
click at [207, 143] on span "Estadísticas" at bounding box center [204, 149] width 63 height 16
click at [658, 354] on div "Campos y grupos En Kommo puedes añadir tus propios campos y usarlos para cualqu…" at bounding box center [702, 376] width 1298 height 751
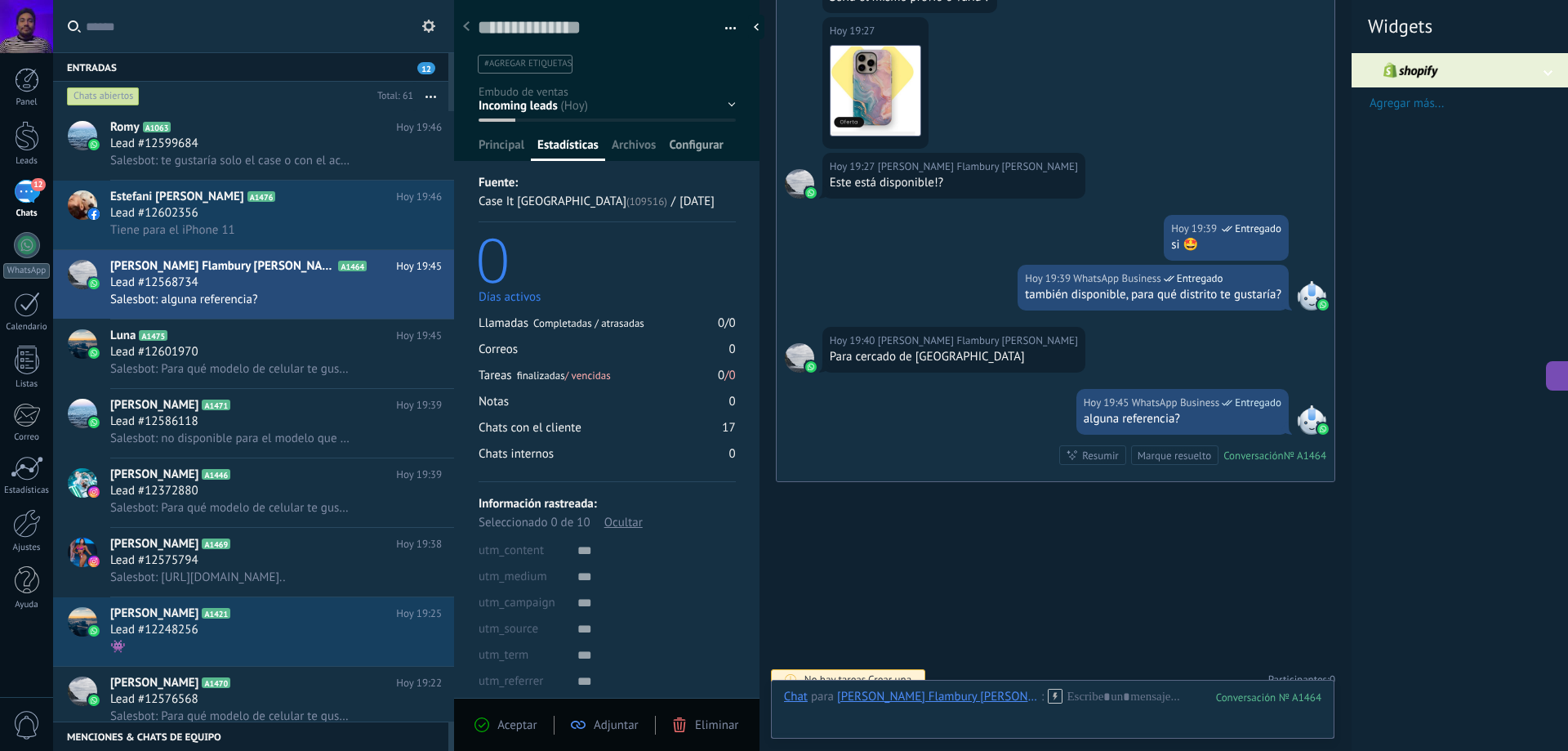
click at [689, 144] on span "Configurar" at bounding box center [696, 149] width 54 height 24
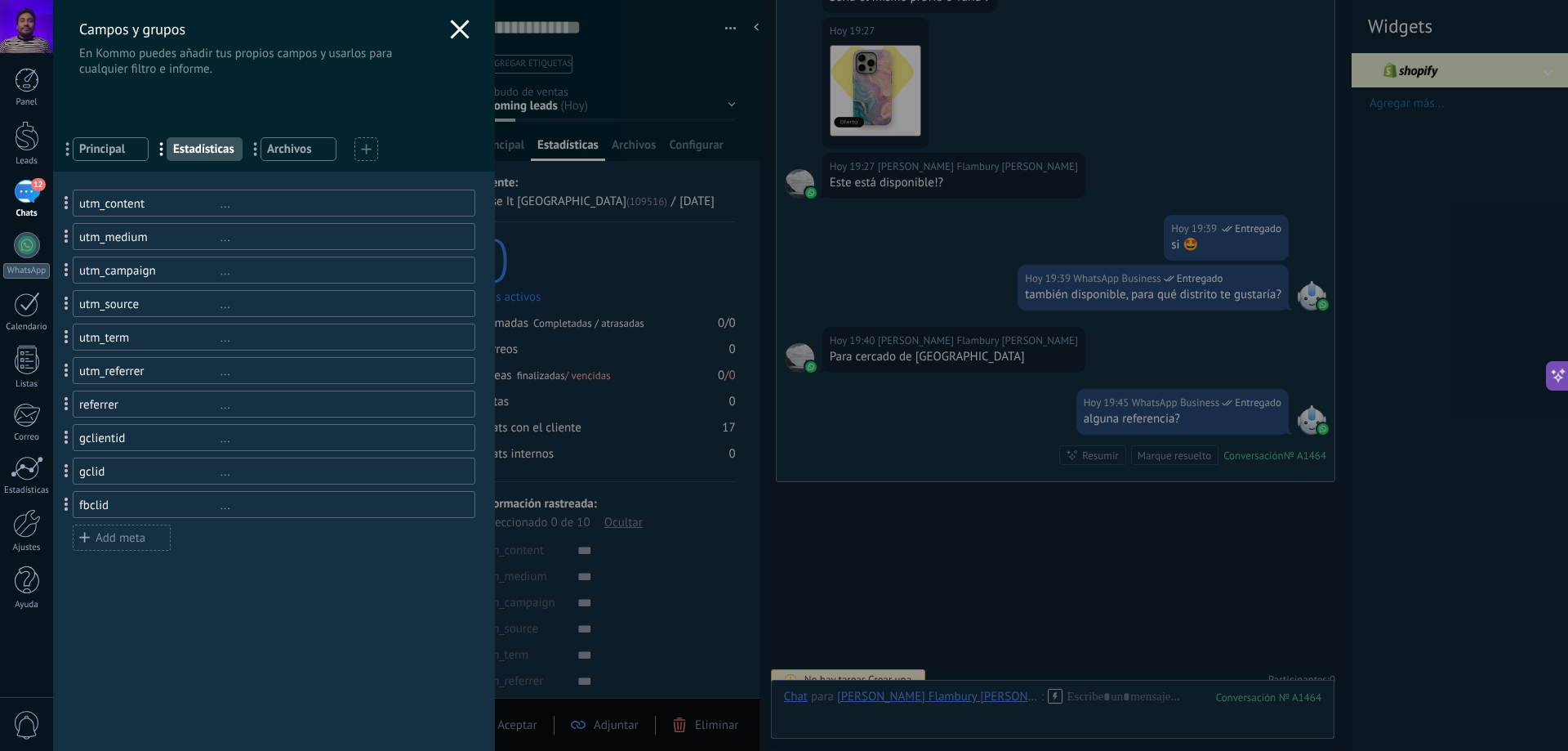
click at [585, 153] on div "Campos y grupos En Kommo puedes añadir tus propios campos y usarlos para cualqu…" at bounding box center [702, 376] width 1298 height 751
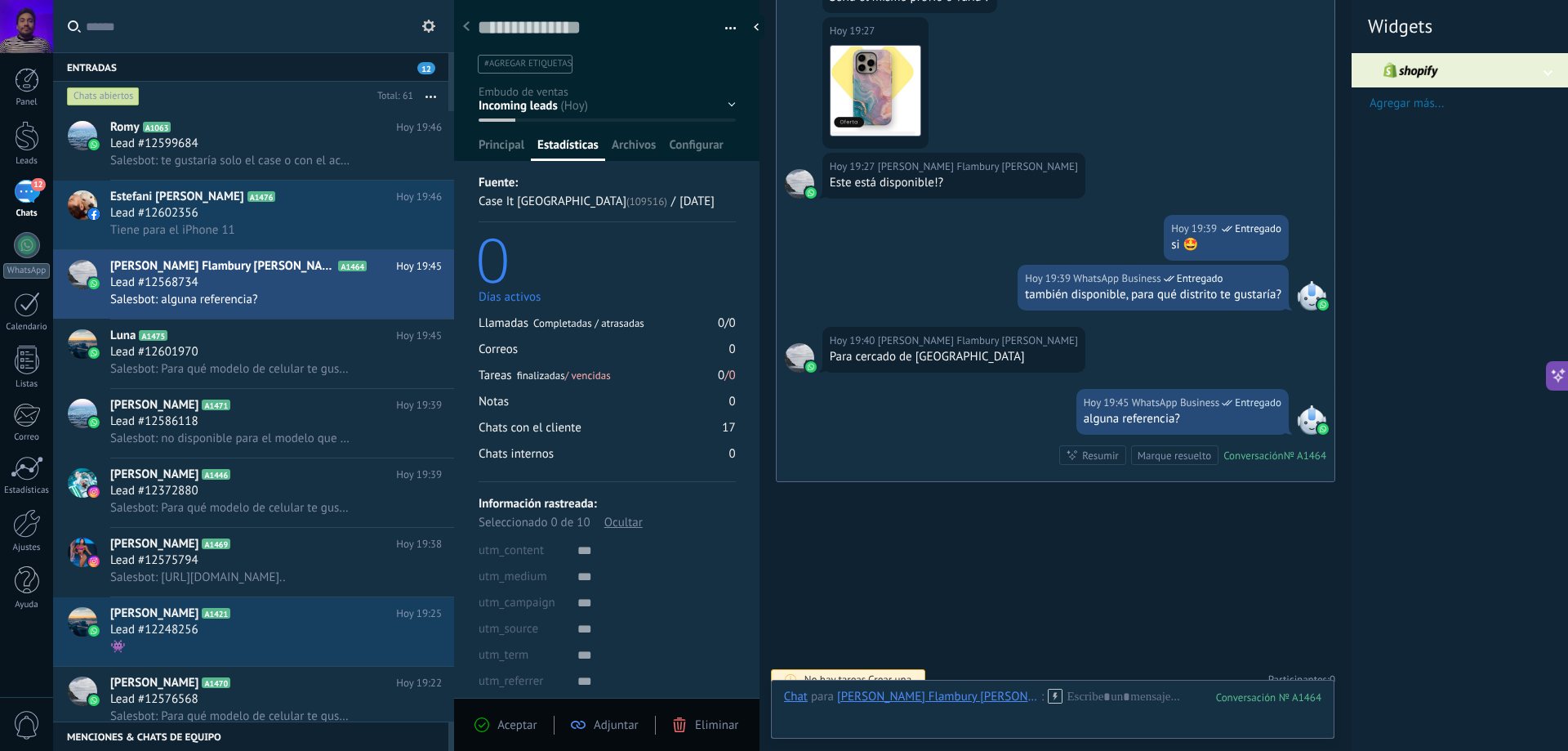
click at [585, 153] on span "Estadísticas" at bounding box center [568, 149] width 62 height 24
click at [687, 147] on span "Configurar" at bounding box center [696, 149] width 54 height 24
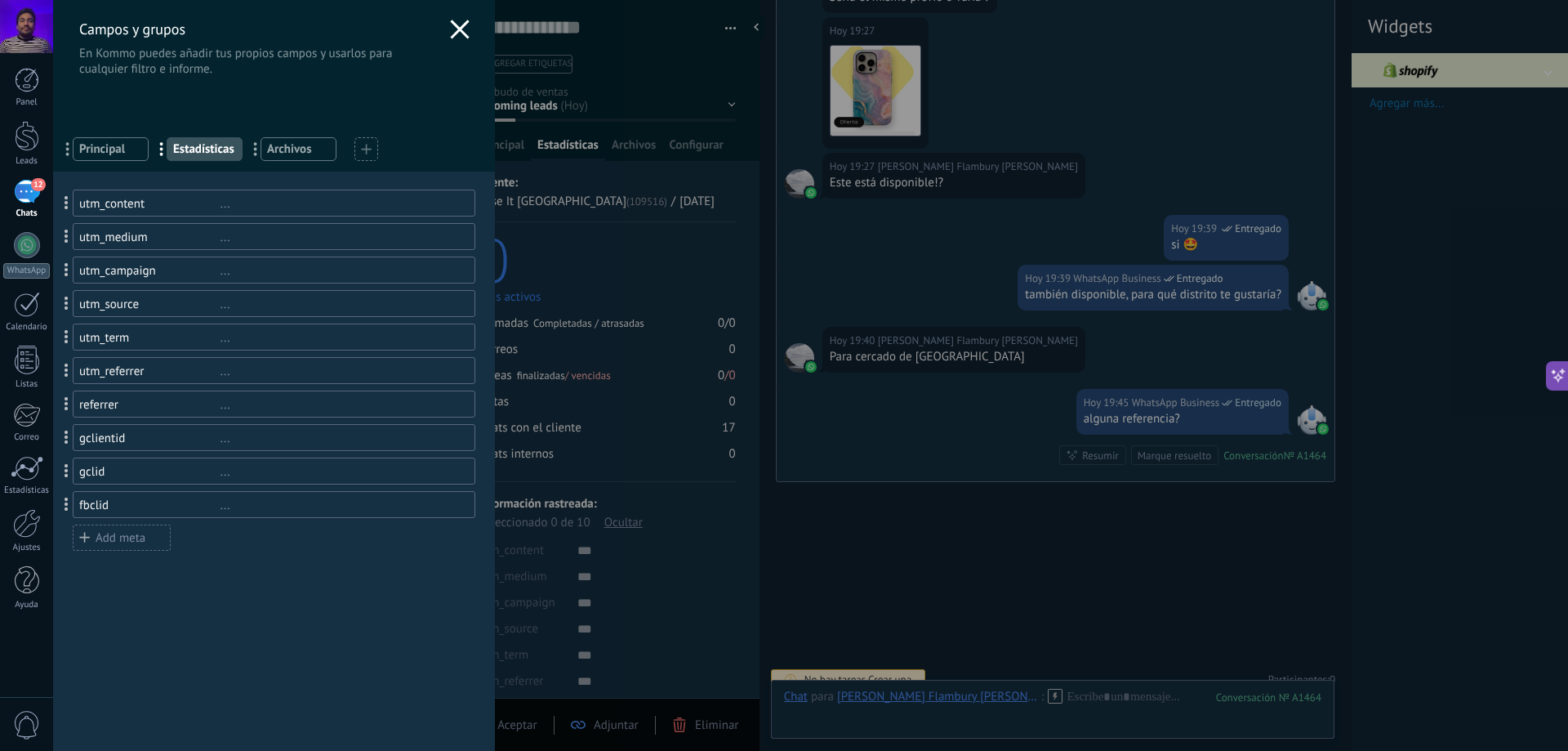
click at [580, 138] on div "Campos y grupos En Kommo puedes añadir tus propios campos y usarlos para cualqu…" at bounding box center [702, 376] width 1298 height 751
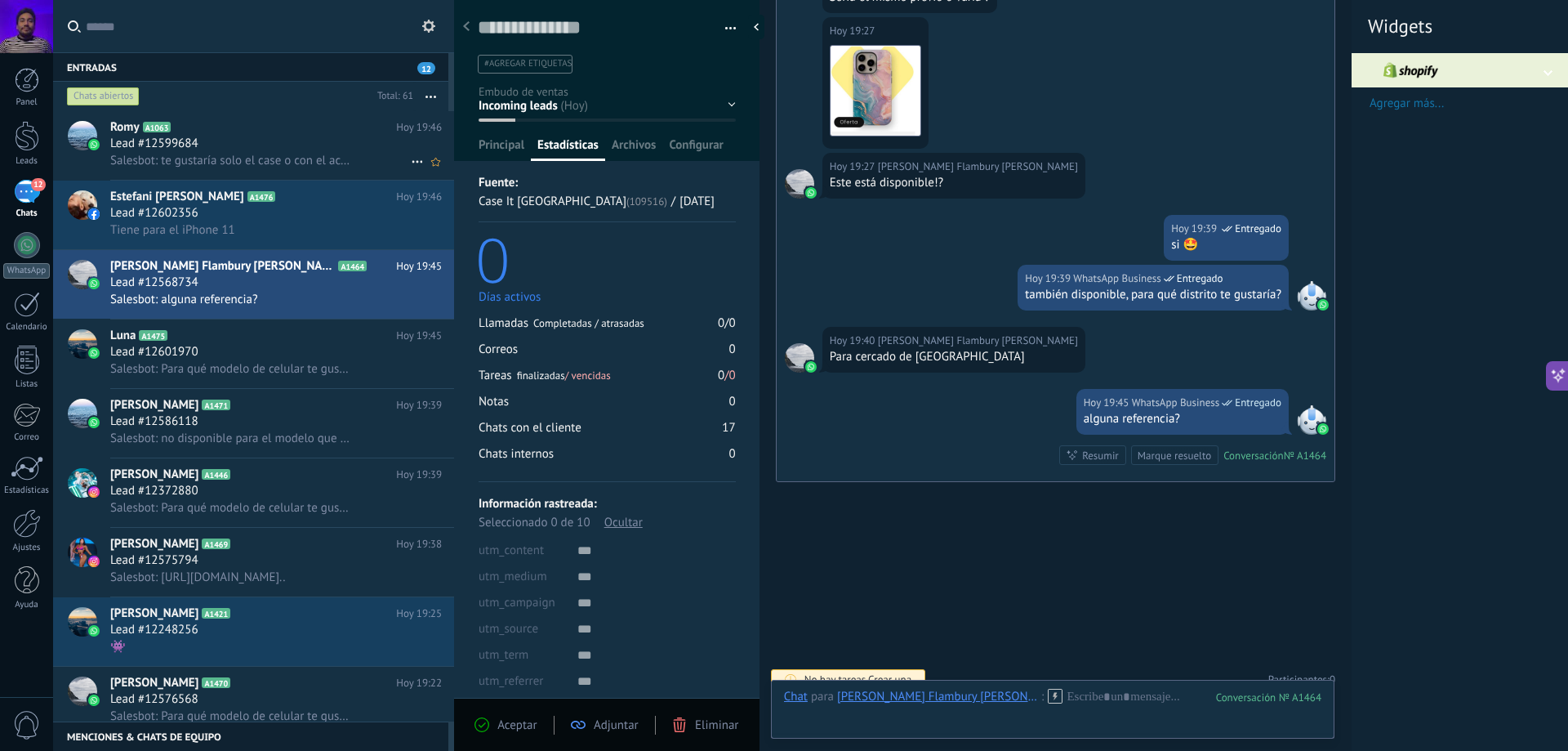
click at [322, 138] on div "Lead #12599684" at bounding box center [276, 143] width 332 height 16
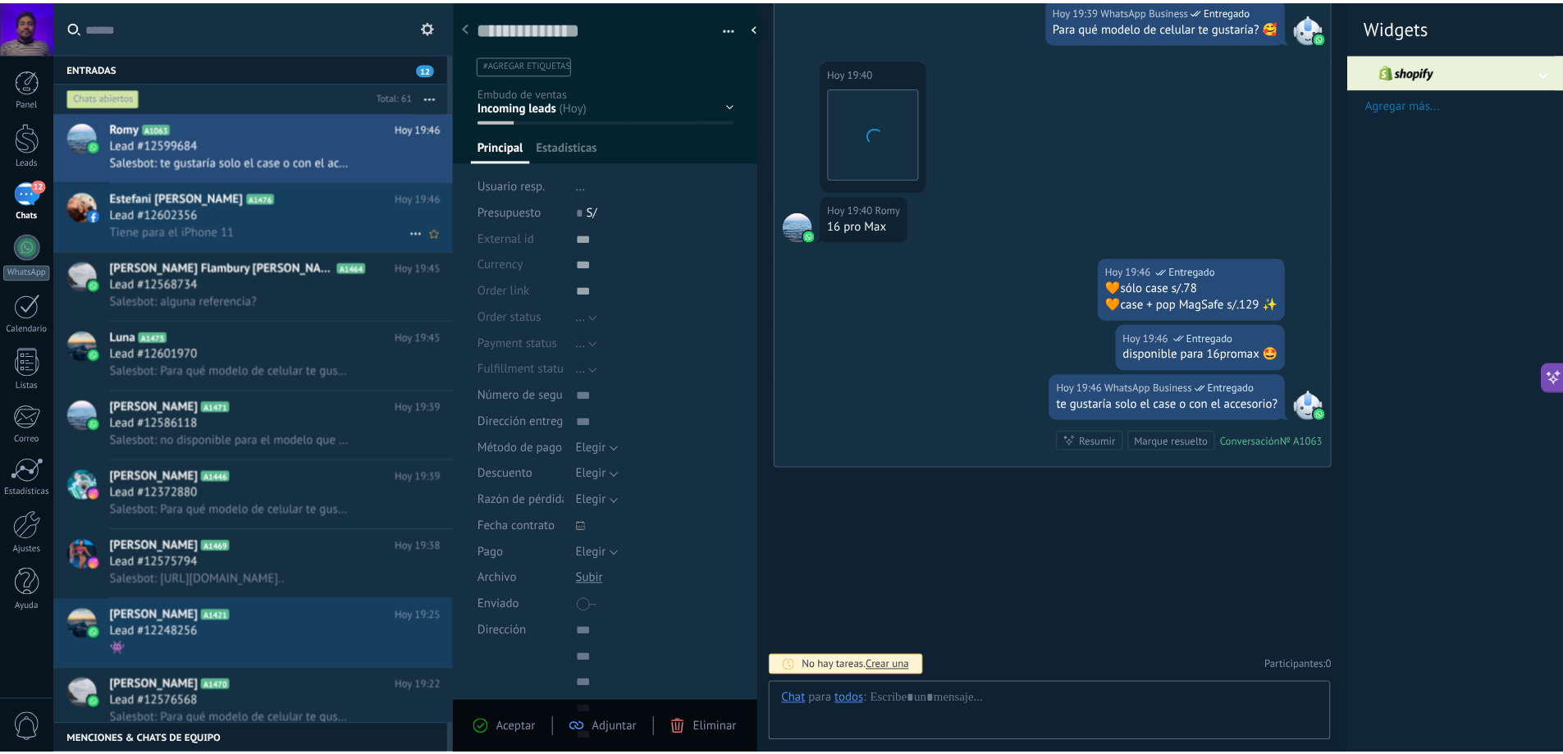
scroll to position [25, 0]
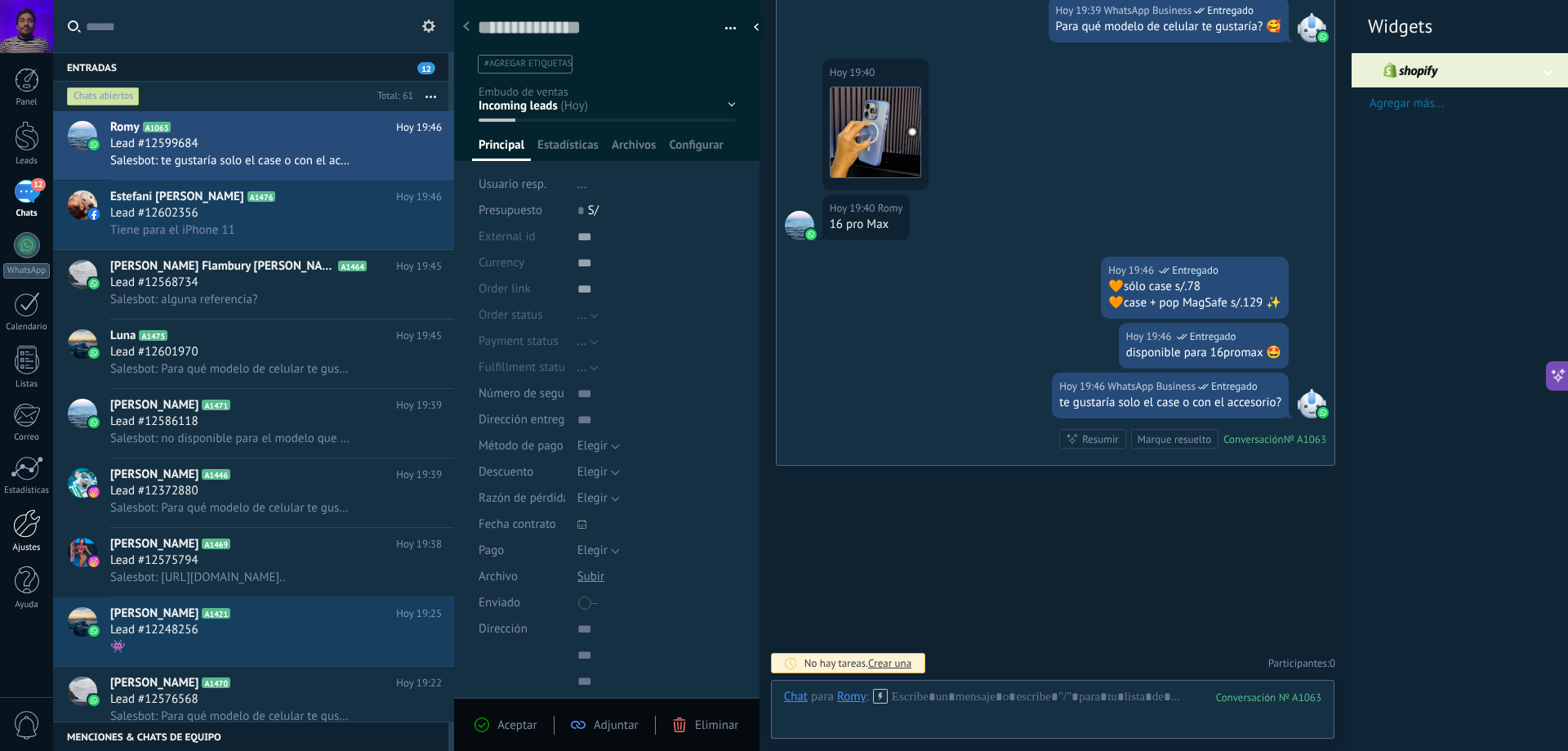
click at [30, 524] on div at bounding box center [27, 523] width 28 height 29
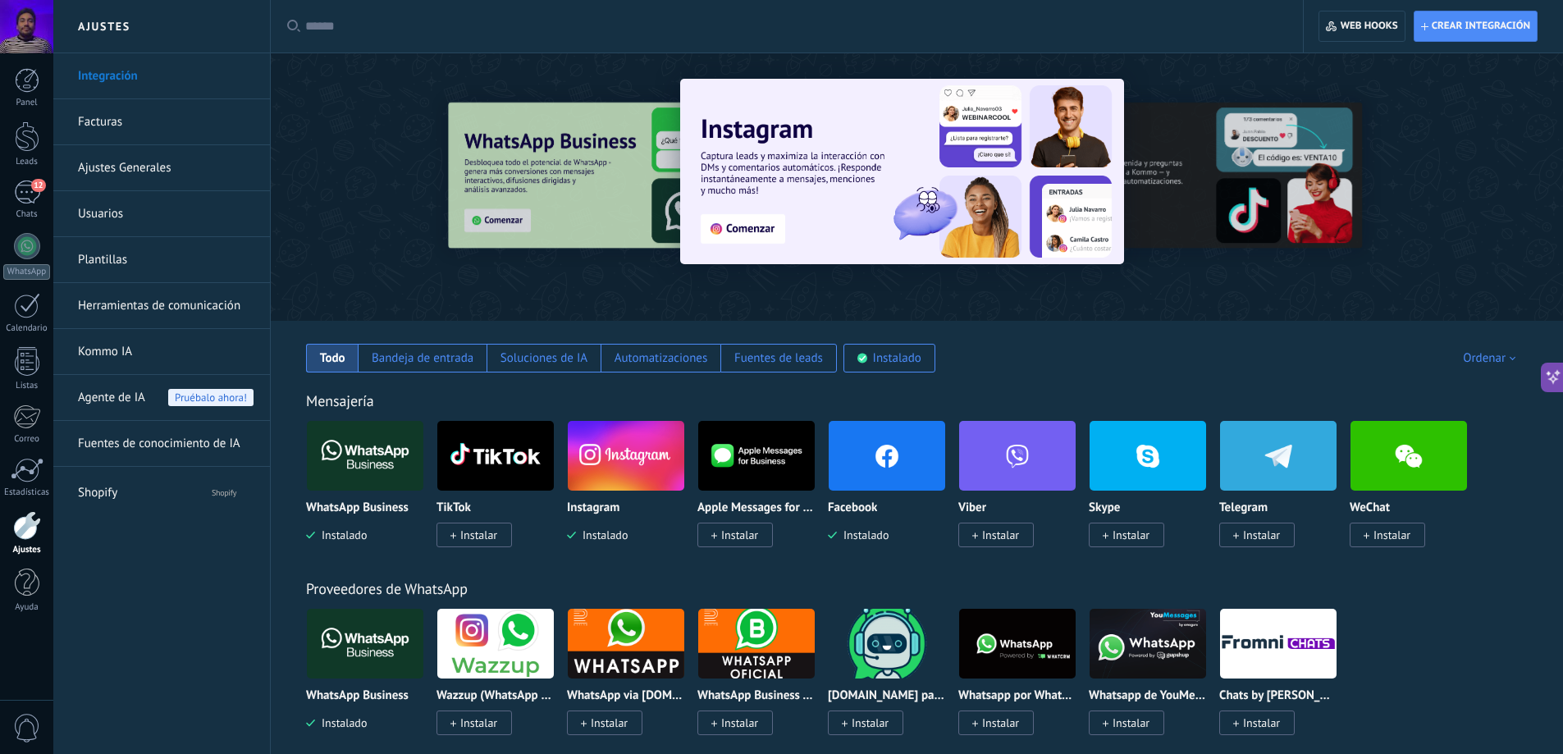
click at [906, 456] on img at bounding box center [887, 456] width 116 height 80
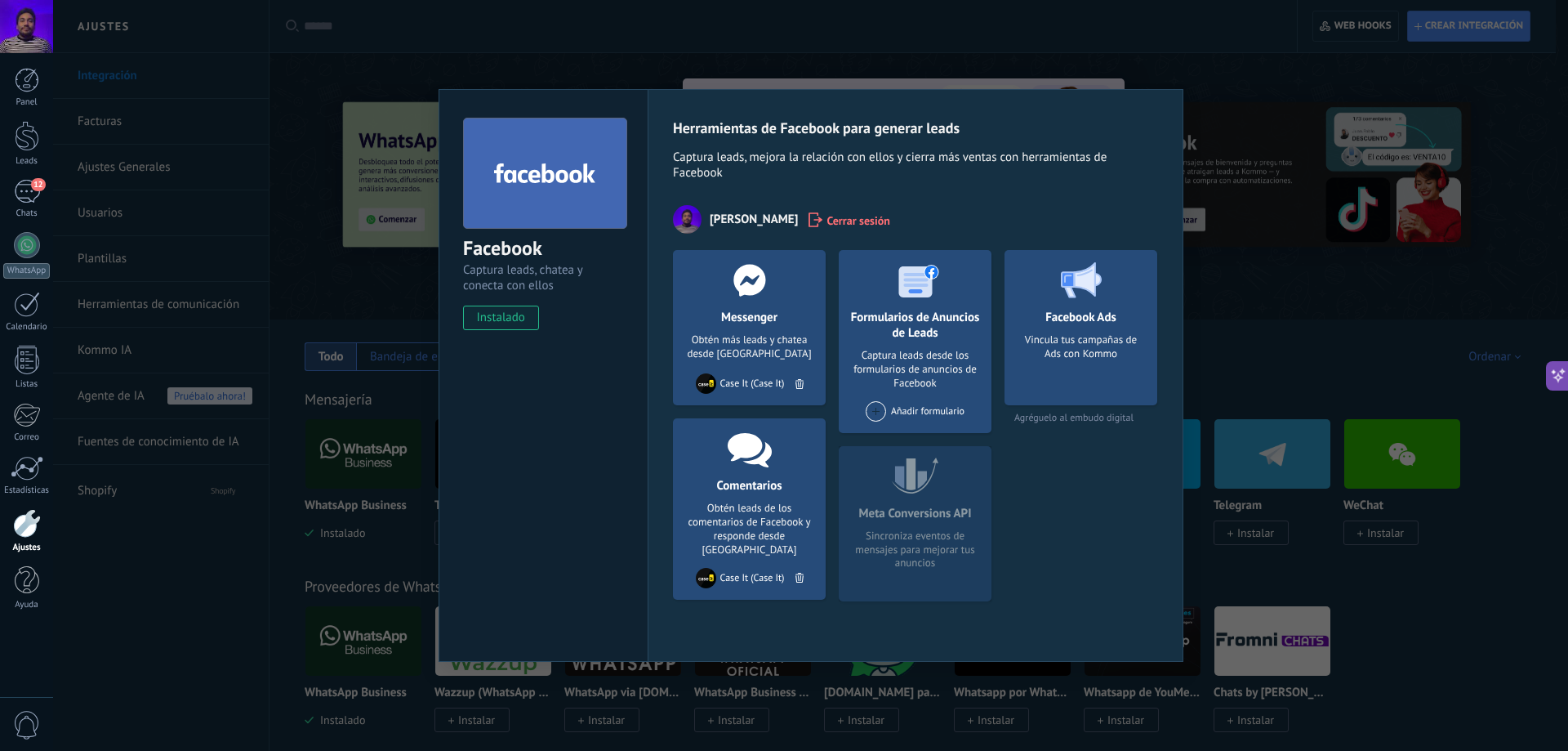
click at [874, 425] on div "Añadir formulario" at bounding box center [915, 417] width 108 height 32
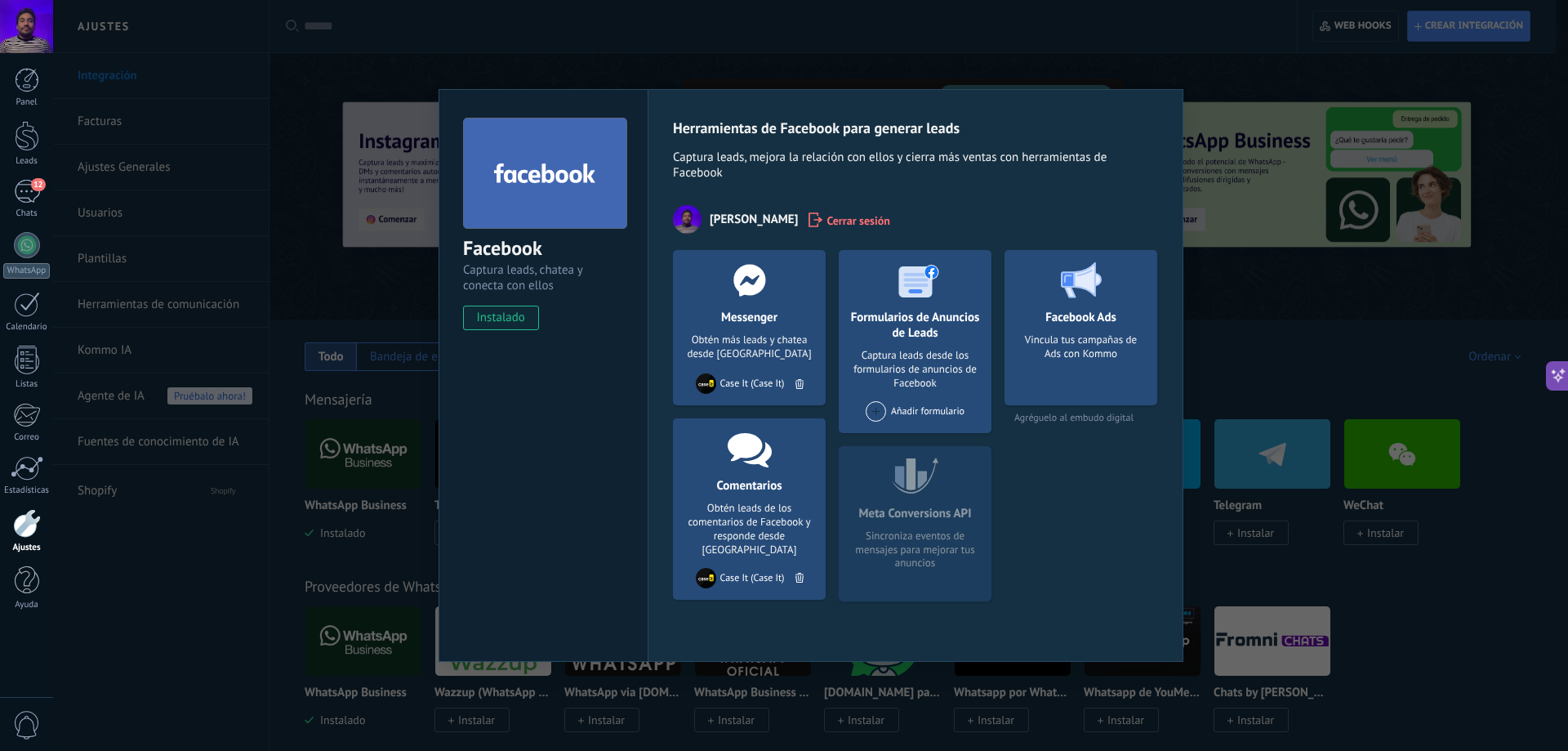
click at [925, 509] on div "Meta Conversions API Sincroniza eventos de mensajes para mejorar tus anuncios" at bounding box center [914, 524] width 152 height 155
click at [1083, 418] on span "Agréguelo al embudo digital" at bounding box center [1080, 417] width 152 height 12
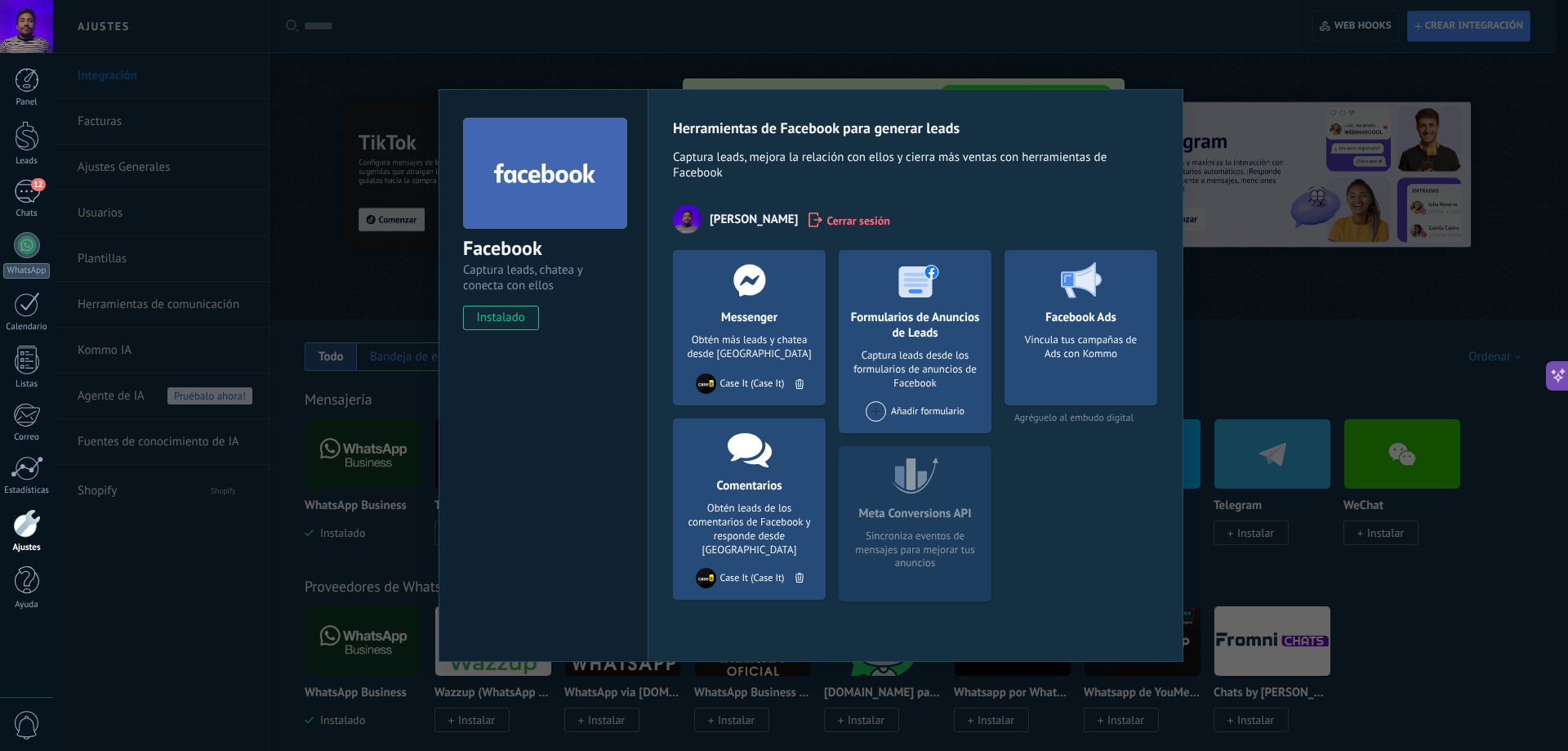
click at [886, 429] on div "Añadir formulario" at bounding box center [915, 417] width 108 height 32
click at [889, 404] on div "Añadir formulario" at bounding box center [915, 411] width 99 height 21
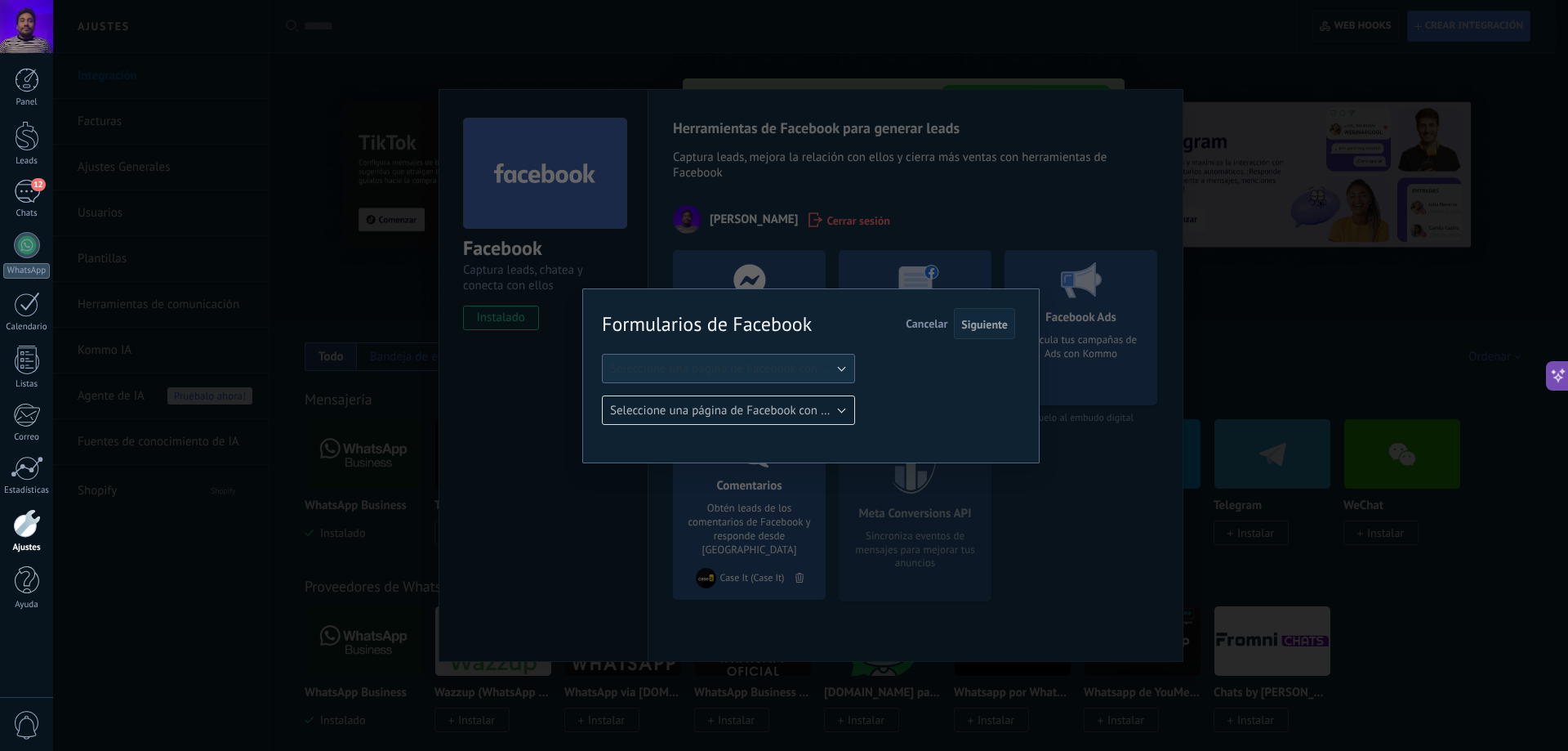
click at [806, 369] on span "Seleccione una página de Facebook con formas" at bounding box center [734, 370] width 247 height 16
click at [793, 384] on li "Case It" at bounding box center [723, 396] width 262 height 28
click at [989, 327] on span "Siguiente" at bounding box center [985, 324] width 47 height 11
click at [933, 321] on span "Cancelar" at bounding box center [927, 323] width 42 height 15
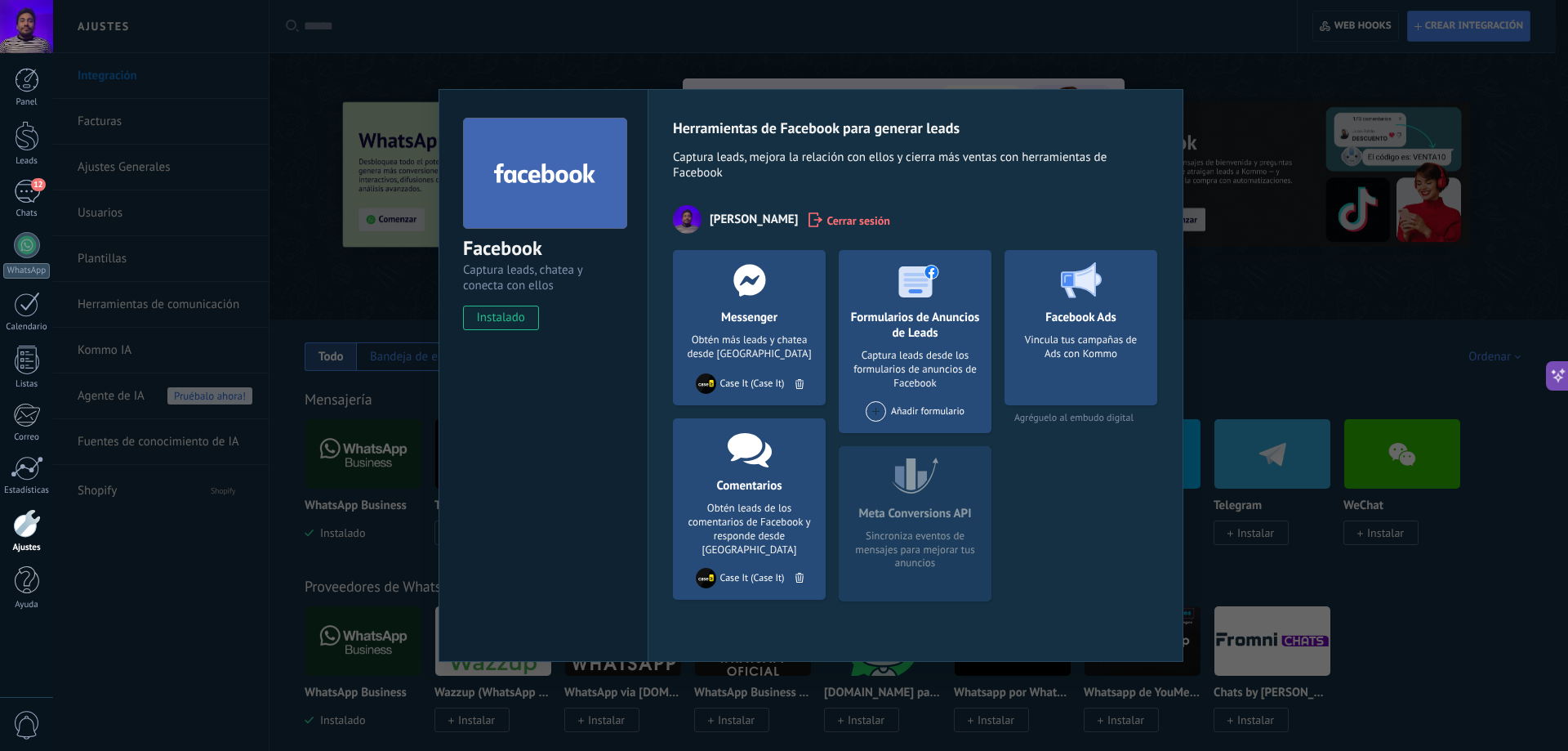
click at [1049, 416] on span "Agréguelo al embudo digital" at bounding box center [1080, 417] width 152 height 12
click at [1107, 417] on span "Agréguelo al embudo digital" at bounding box center [1080, 417] width 152 height 12
click at [1118, 361] on div "Vincula tus campañas de Ads con Kommo" at bounding box center [1080, 365] width 126 height 62
click at [1222, 332] on div "Facebook Captura leads, chatea y conecta con ellos instalado Desinstalar Herram…" at bounding box center [810, 376] width 1515 height 751
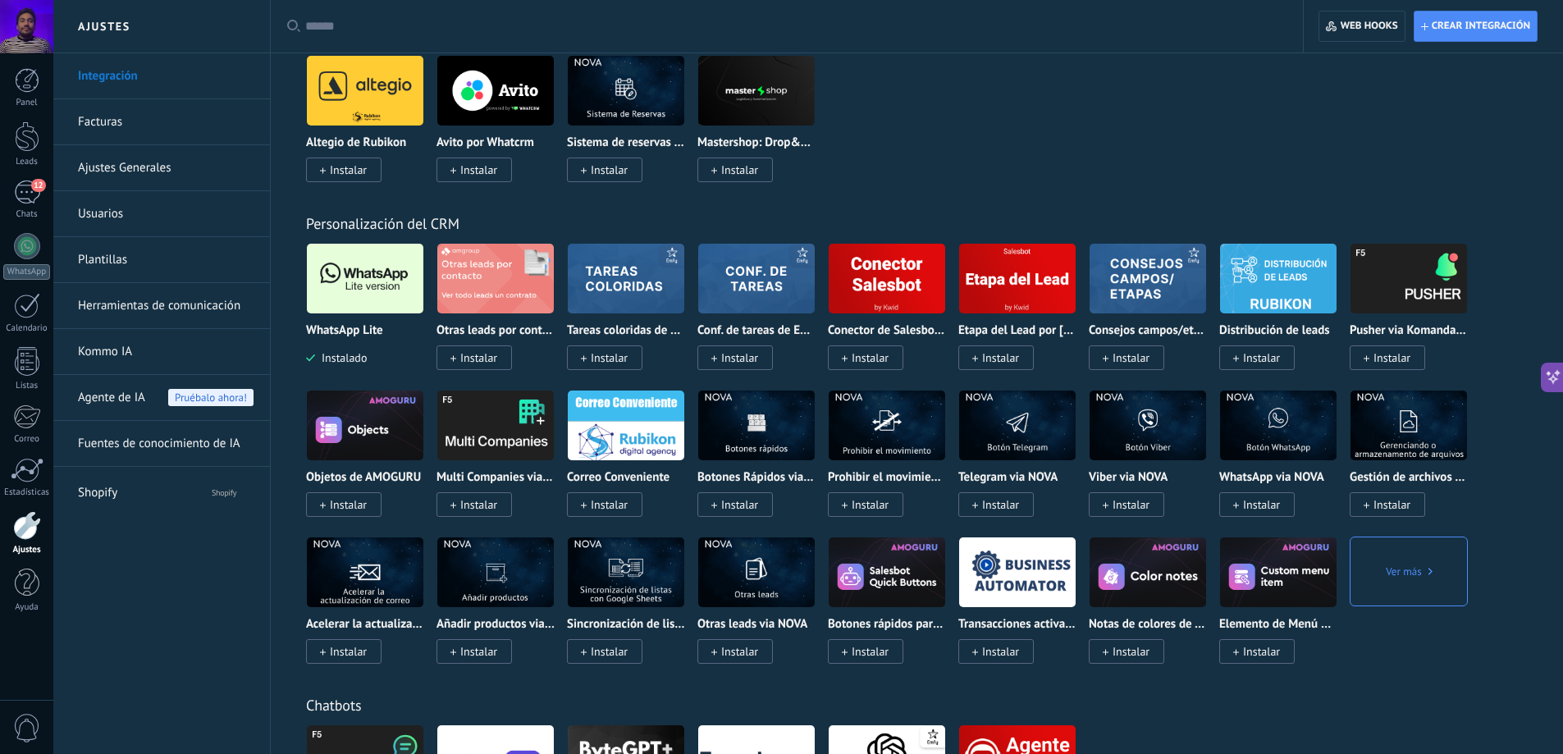
scroll to position [2871, 0]
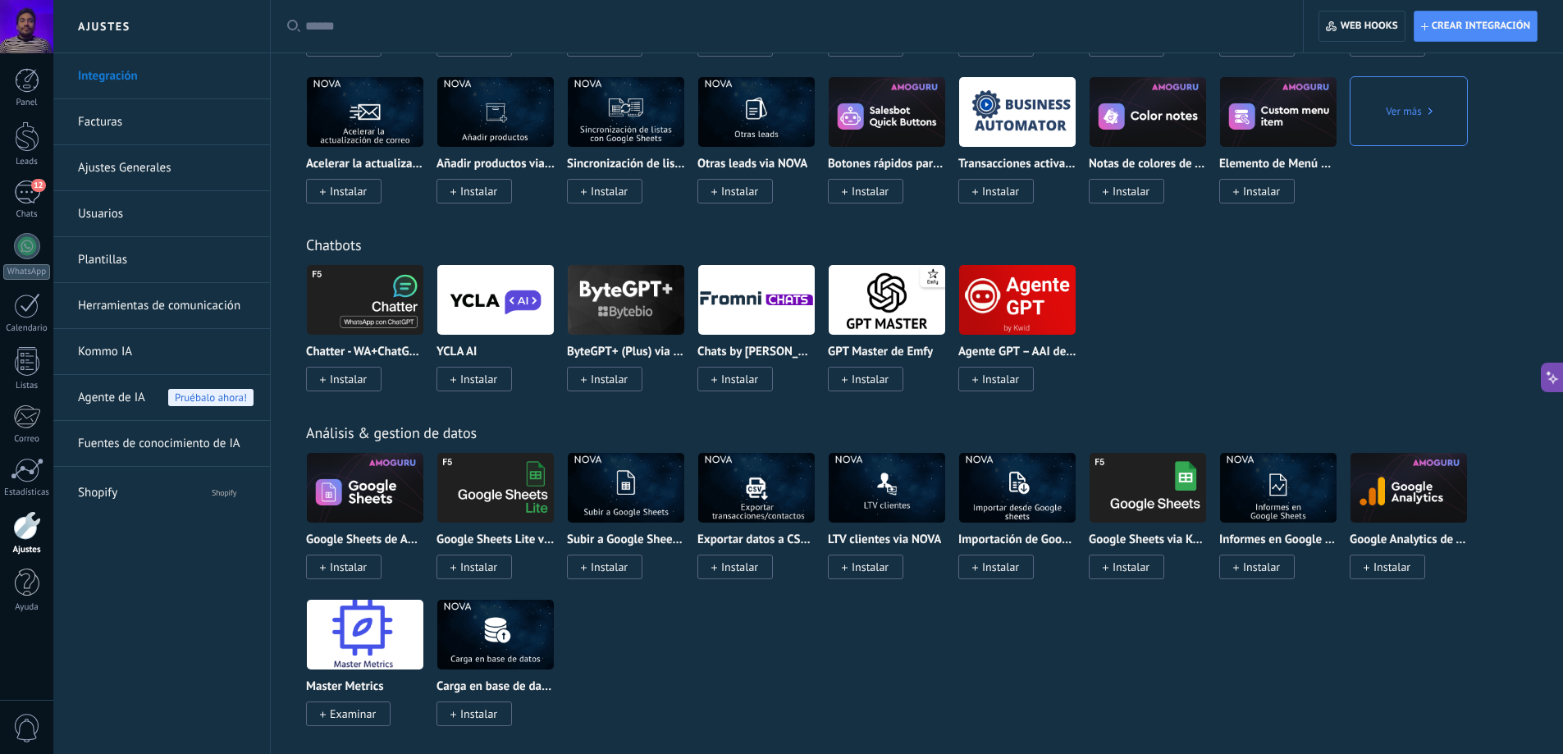
drag, startPoint x: 294, startPoint y: 474, endPoint x: 285, endPoint y: 546, distance: 72.0
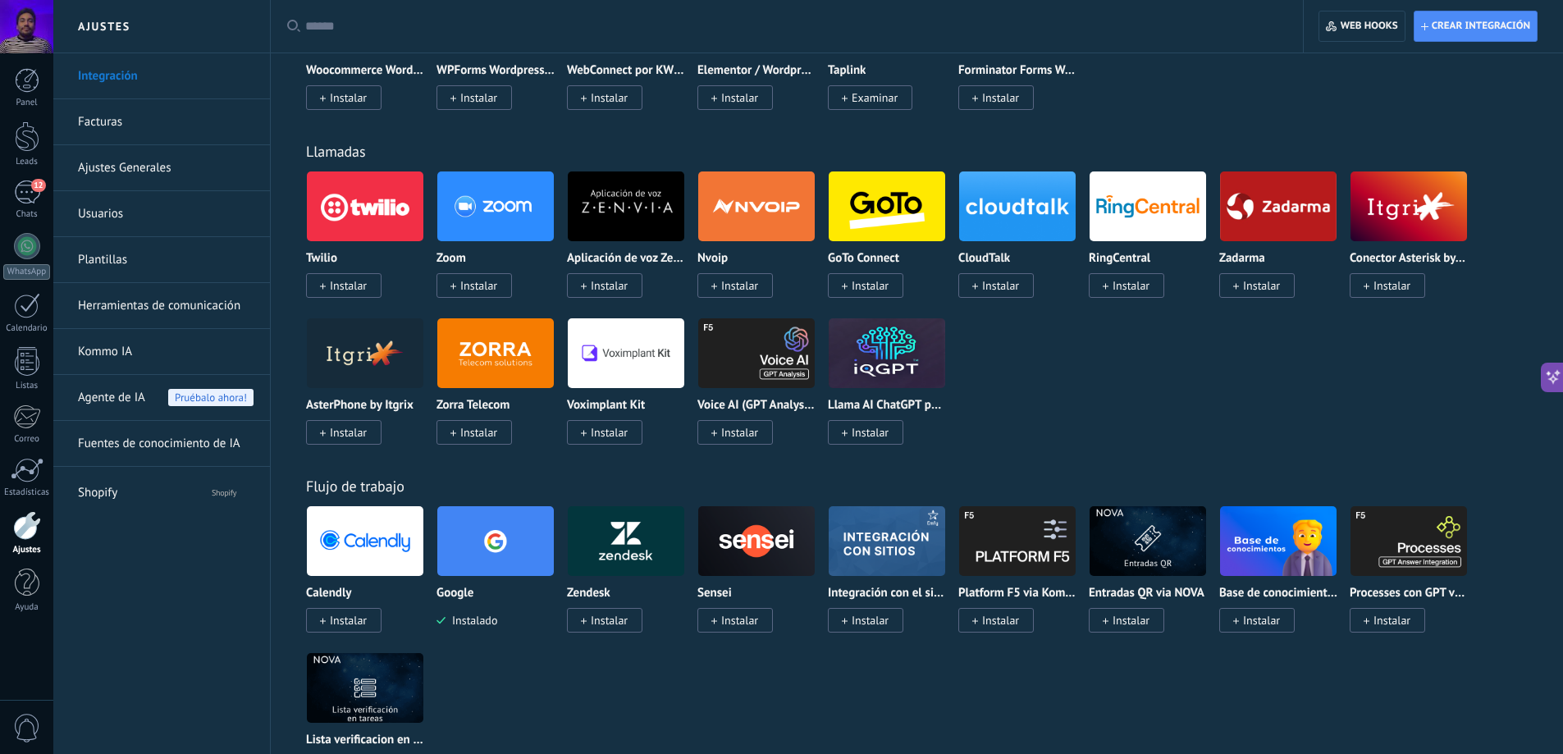
scroll to position [0, 0]
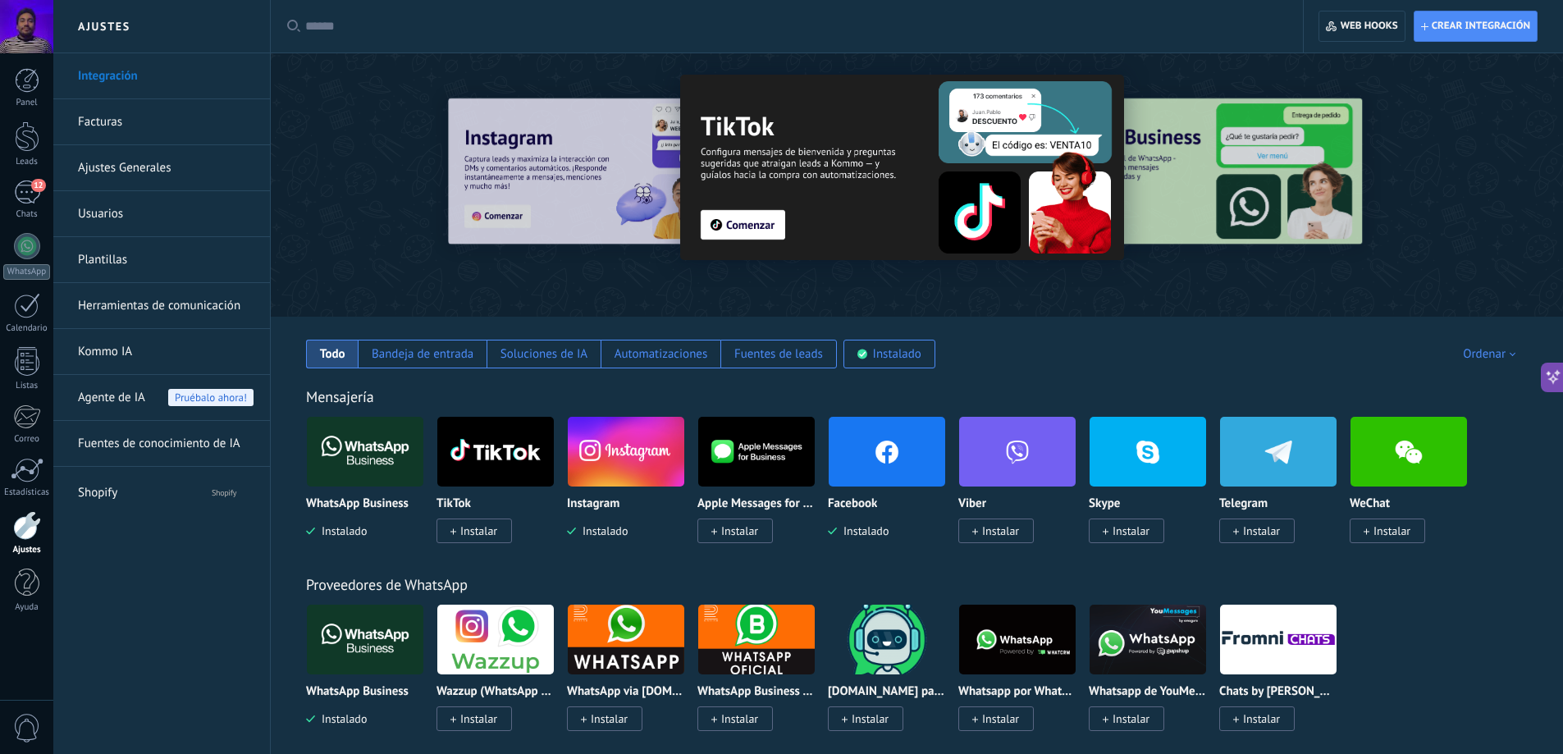
drag, startPoint x: 291, startPoint y: 589, endPoint x: 299, endPoint y: 318, distance: 270.8
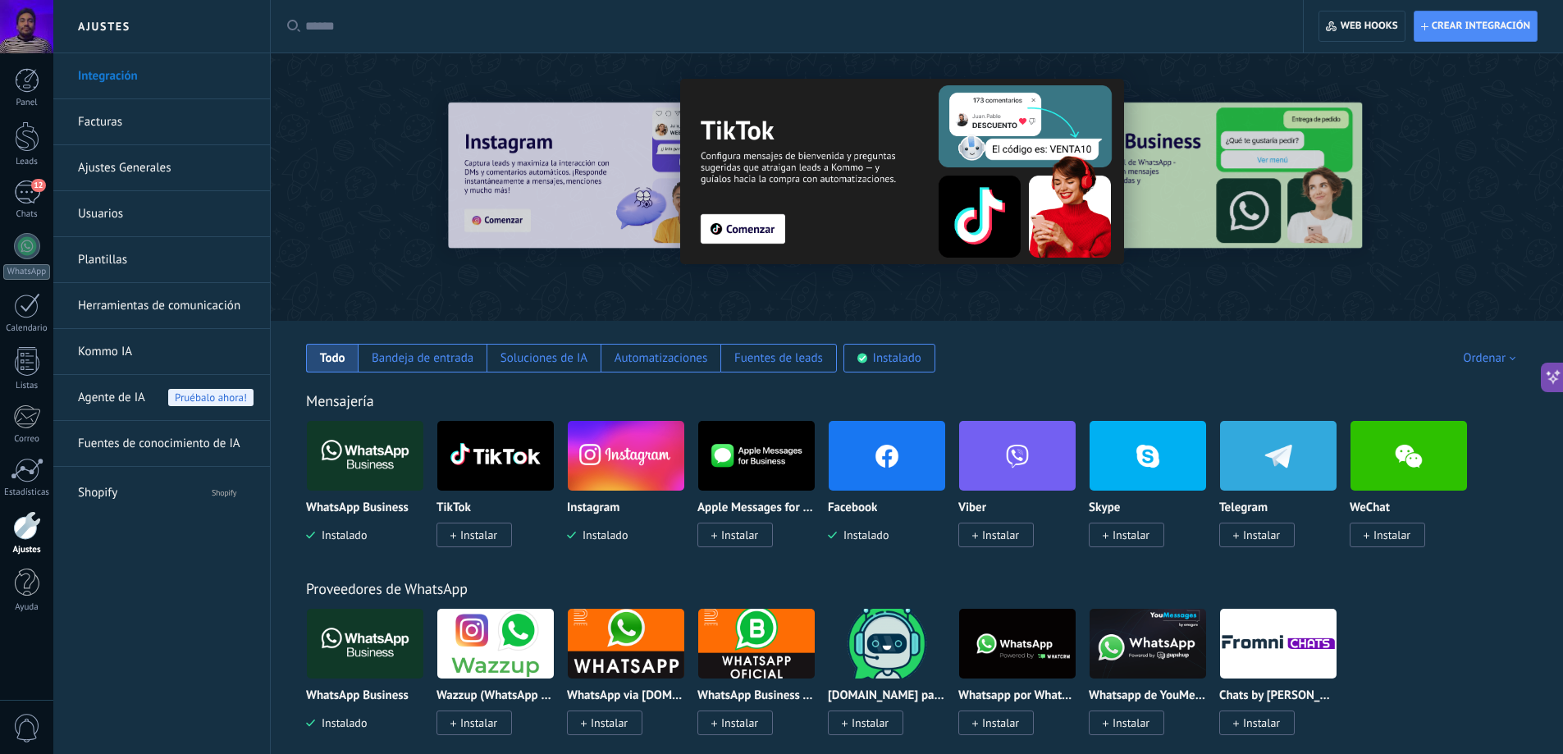
click at [521, 196] on div at bounding box center [515, 186] width 359 height 148
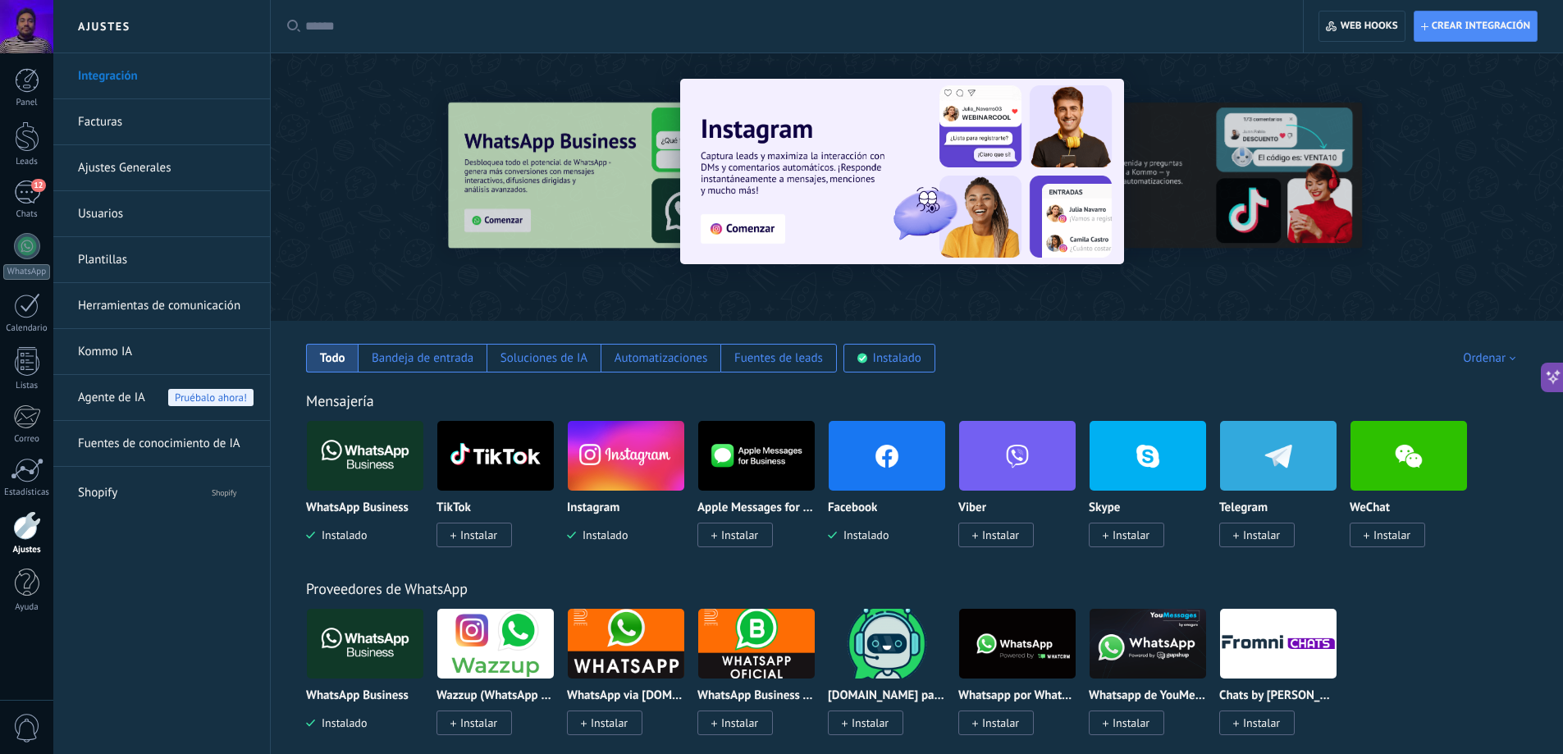
click at [569, 178] on div at bounding box center [515, 186] width 359 height 148
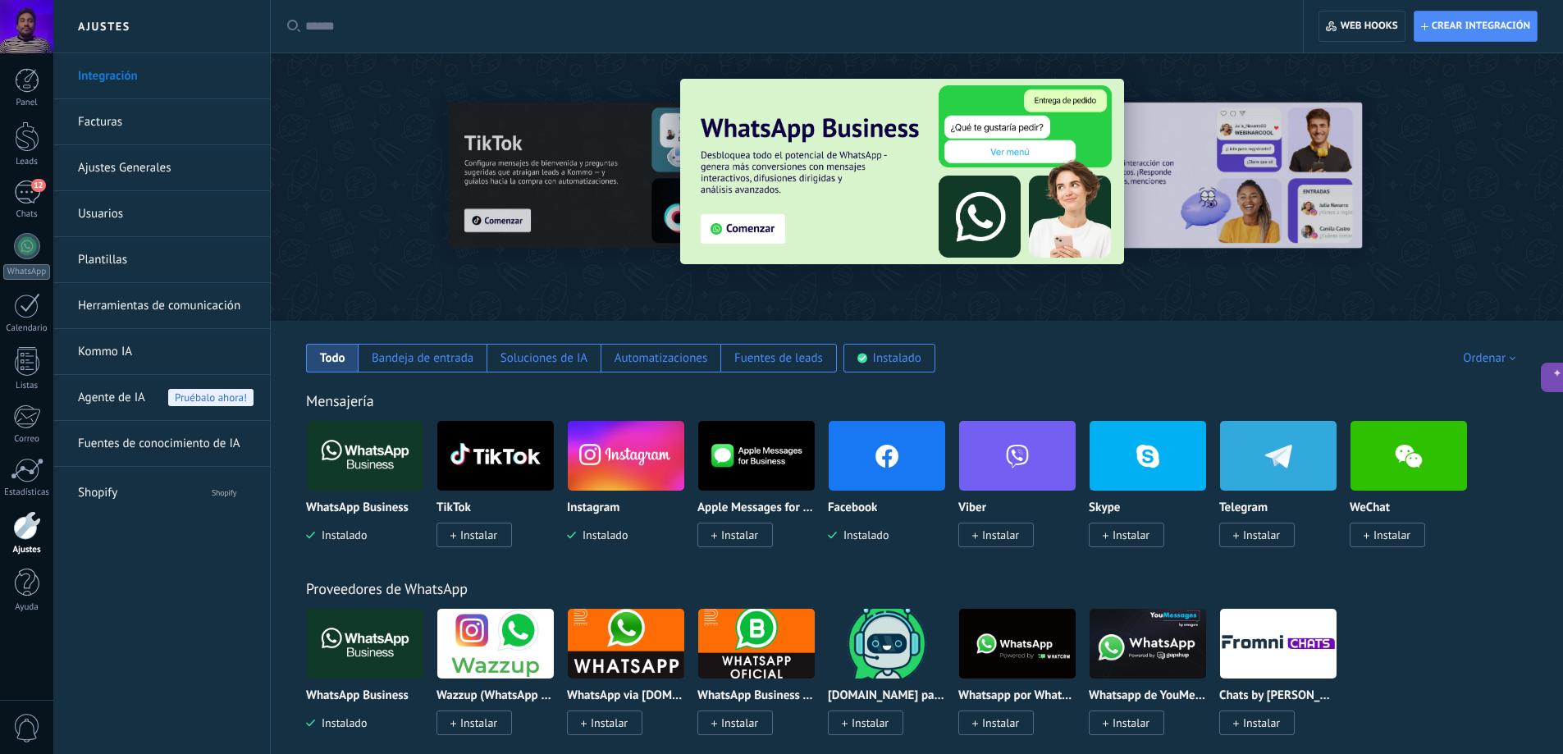
click at [569, 178] on div at bounding box center [515, 186] width 359 height 148
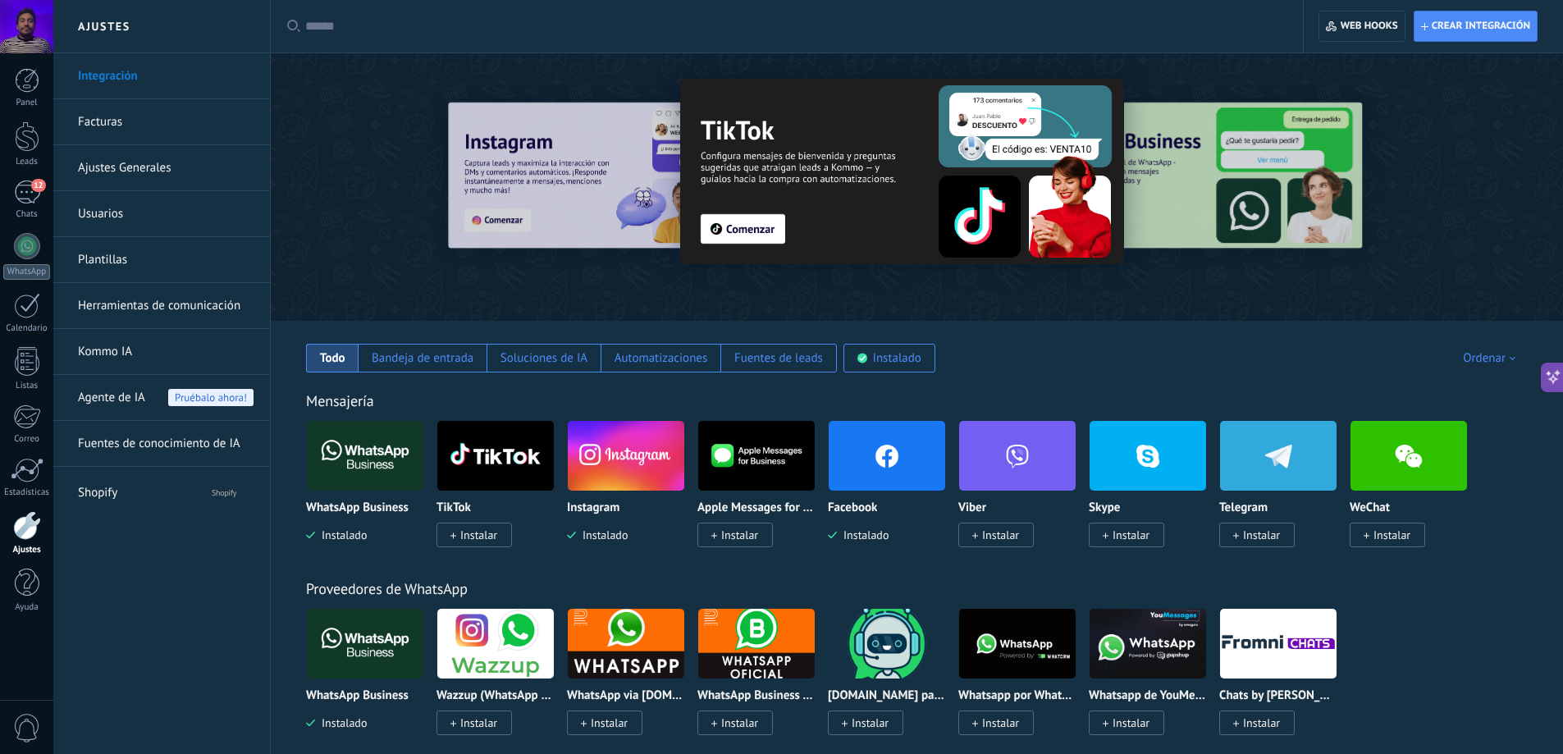
click at [569, 178] on div at bounding box center [515, 186] width 359 height 148
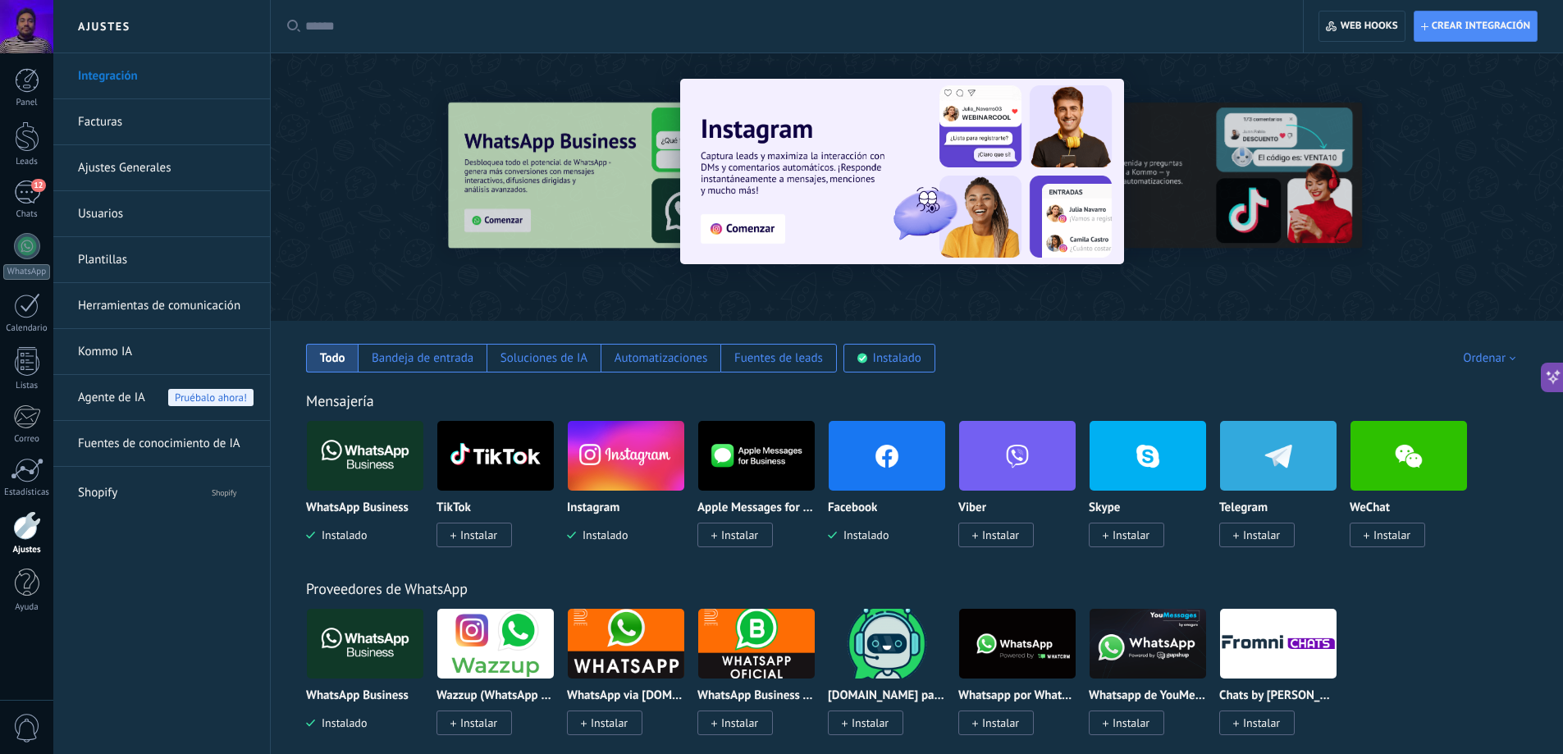
click at [877, 450] on img at bounding box center [887, 456] width 116 height 80
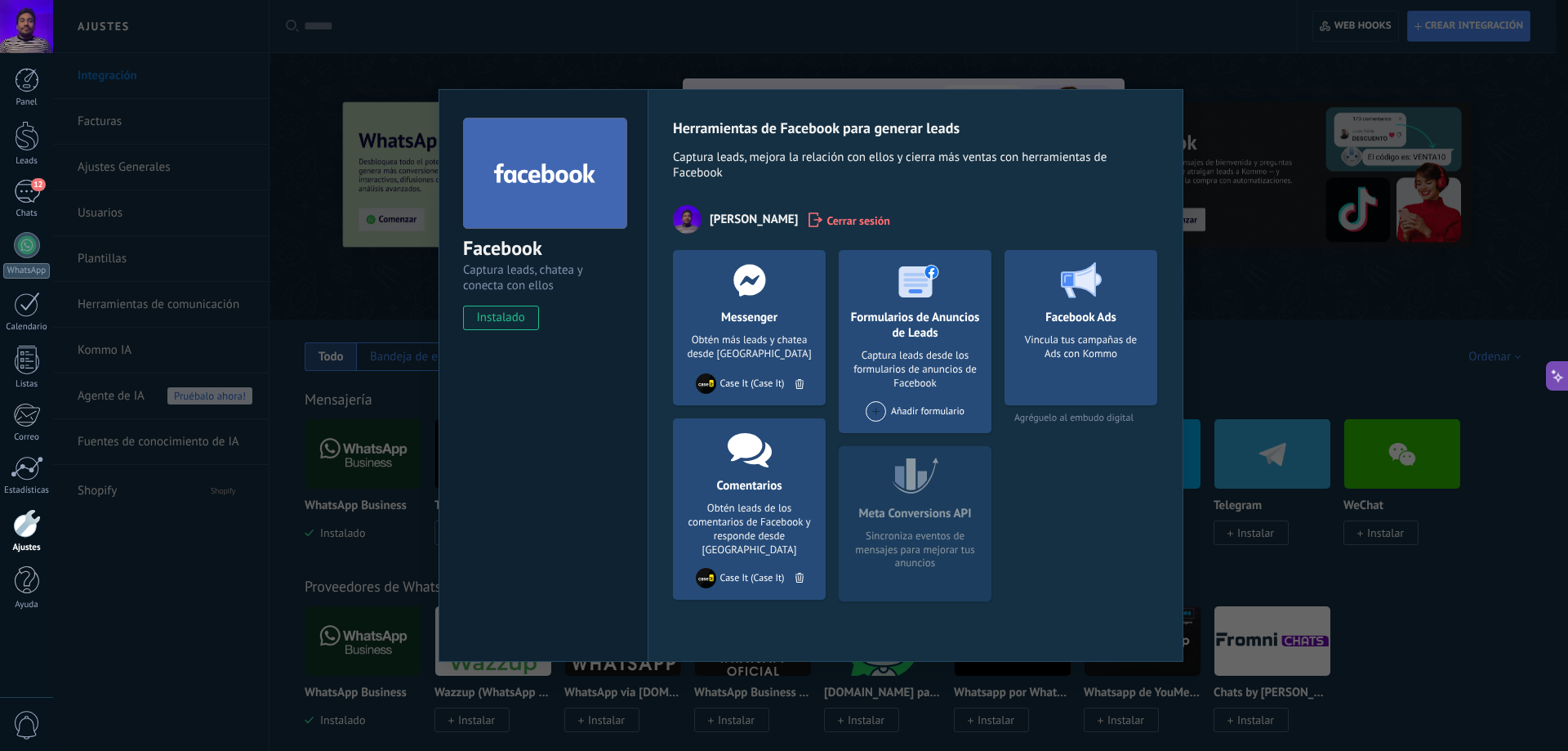
click at [757, 382] on div "Case It (Case It)" at bounding box center [753, 383] width 65 height 12
click at [896, 413] on div "Añadir formulario" at bounding box center [915, 411] width 99 height 21
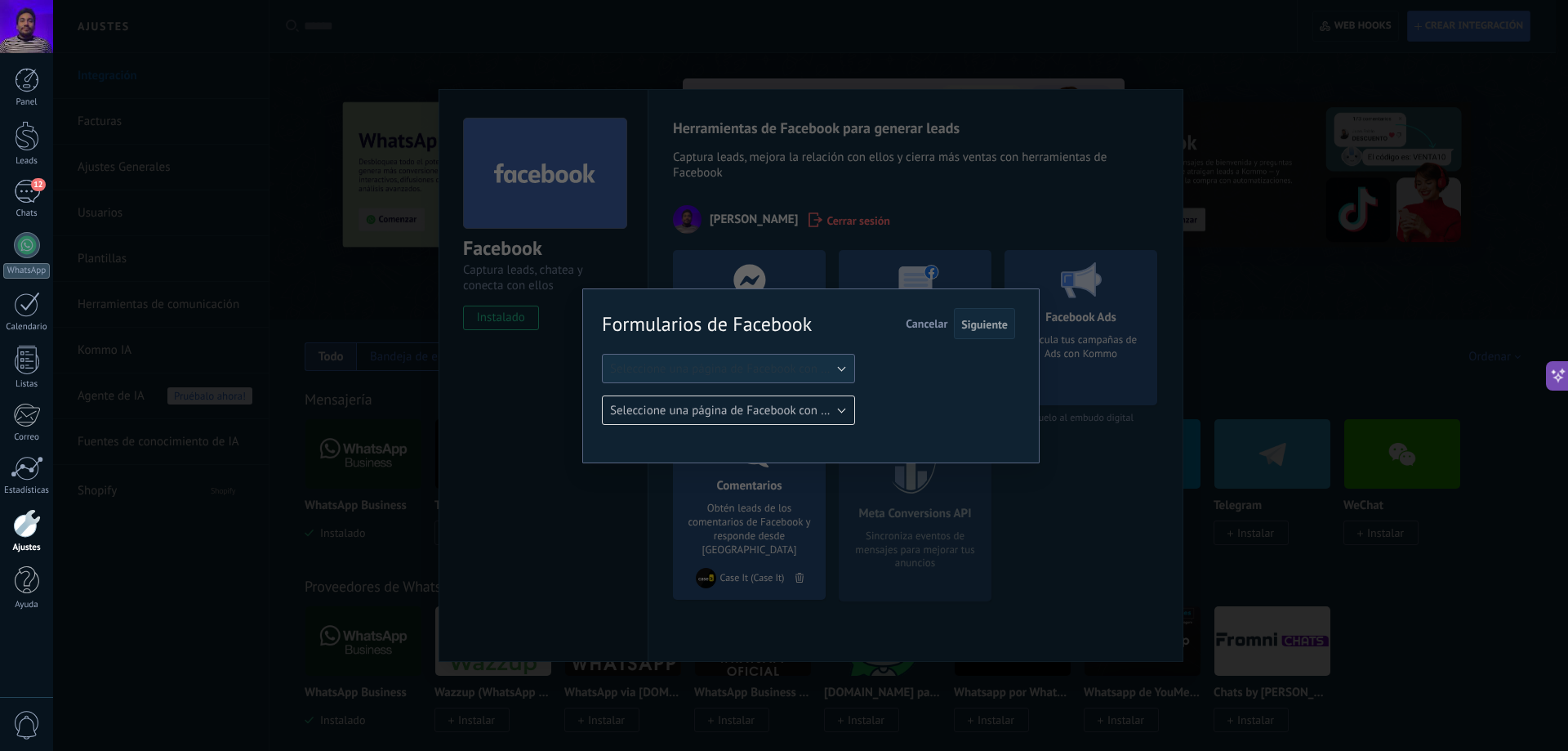
click at [752, 370] on span "Seleccione una página de Facebook con formas" at bounding box center [734, 370] width 247 height 16
click at [757, 391] on span "Case It" at bounding box center [721, 396] width 257 height 16
click at [981, 319] on span "Siguiente" at bounding box center [985, 324] width 47 height 11
click at [1061, 187] on div "Formularios de Facebook Siguiente Cancelar Seleccione una página de Facebook co…" at bounding box center [810, 376] width 1515 height 751
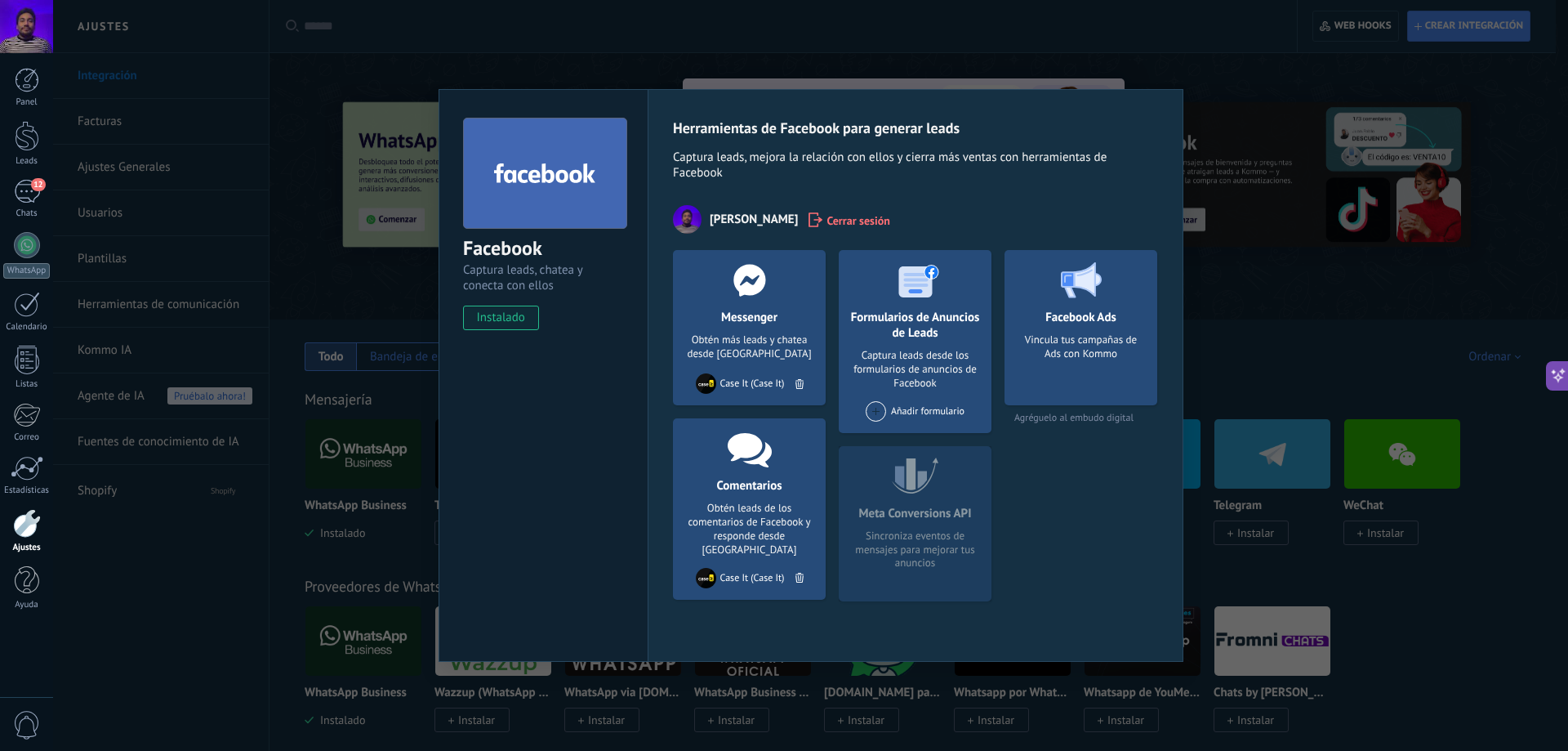
drag, startPoint x: 943, startPoint y: 564, endPoint x: 866, endPoint y: 498, distance: 101.4
click at [866, 498] on div "Meta Conversions API Sincroniza eventos de mensajes para mejorar tus anuncios" at bounding box center [914, 524] width 152 height 155
click at [1059, 413] on span "Agréguelo al embudo digital" at bounding box center [1080, 417] width 152 height 12
click at [1230, 274] on div "Facebook Captura leads, chatea y conecta con ellos instalado Desinstalar Herram…" at bounding box center [810, 376] width 1515 height 751
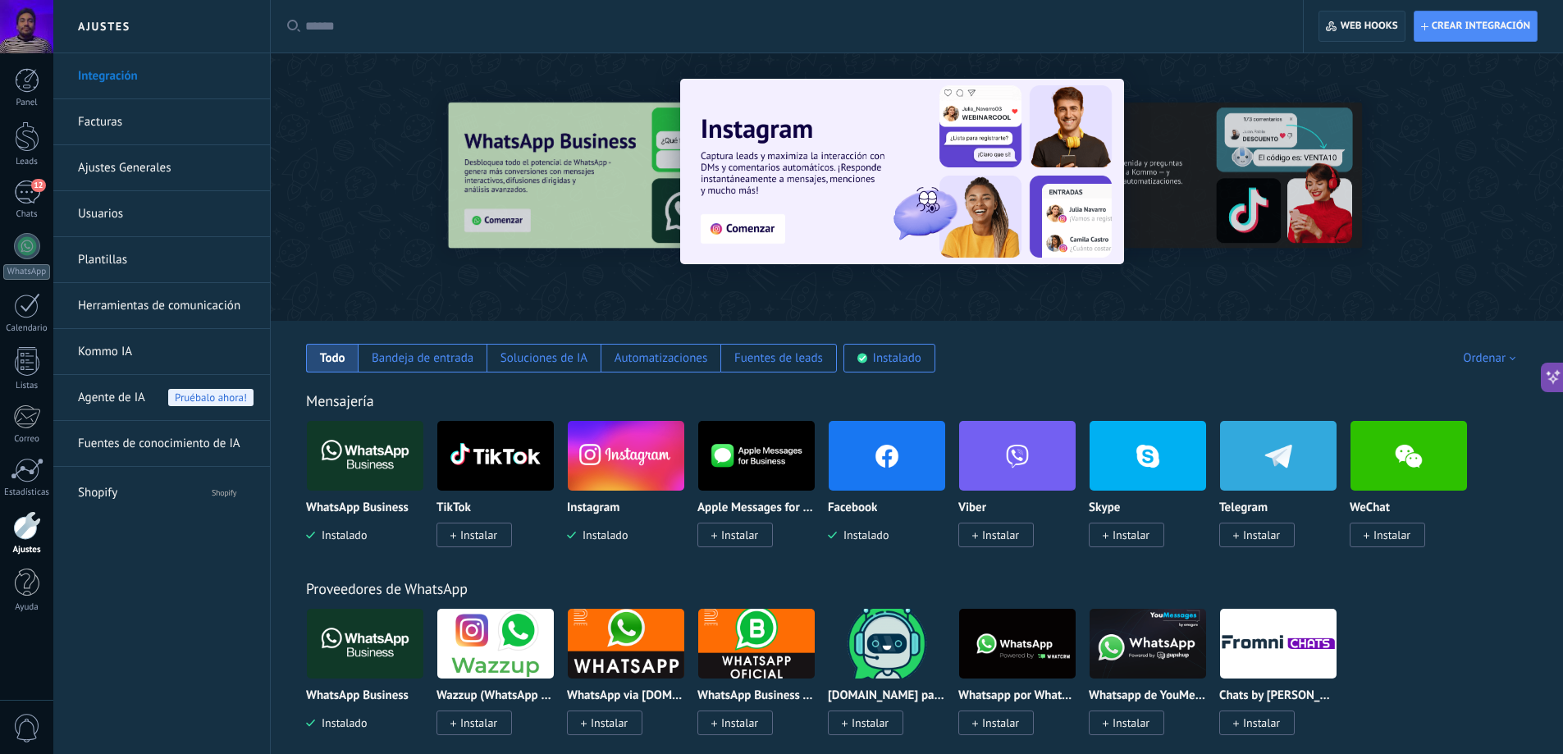
click at [1362, 19] on span "Web hooks 0" at bounding box center [1361, 26] width 71 height 30
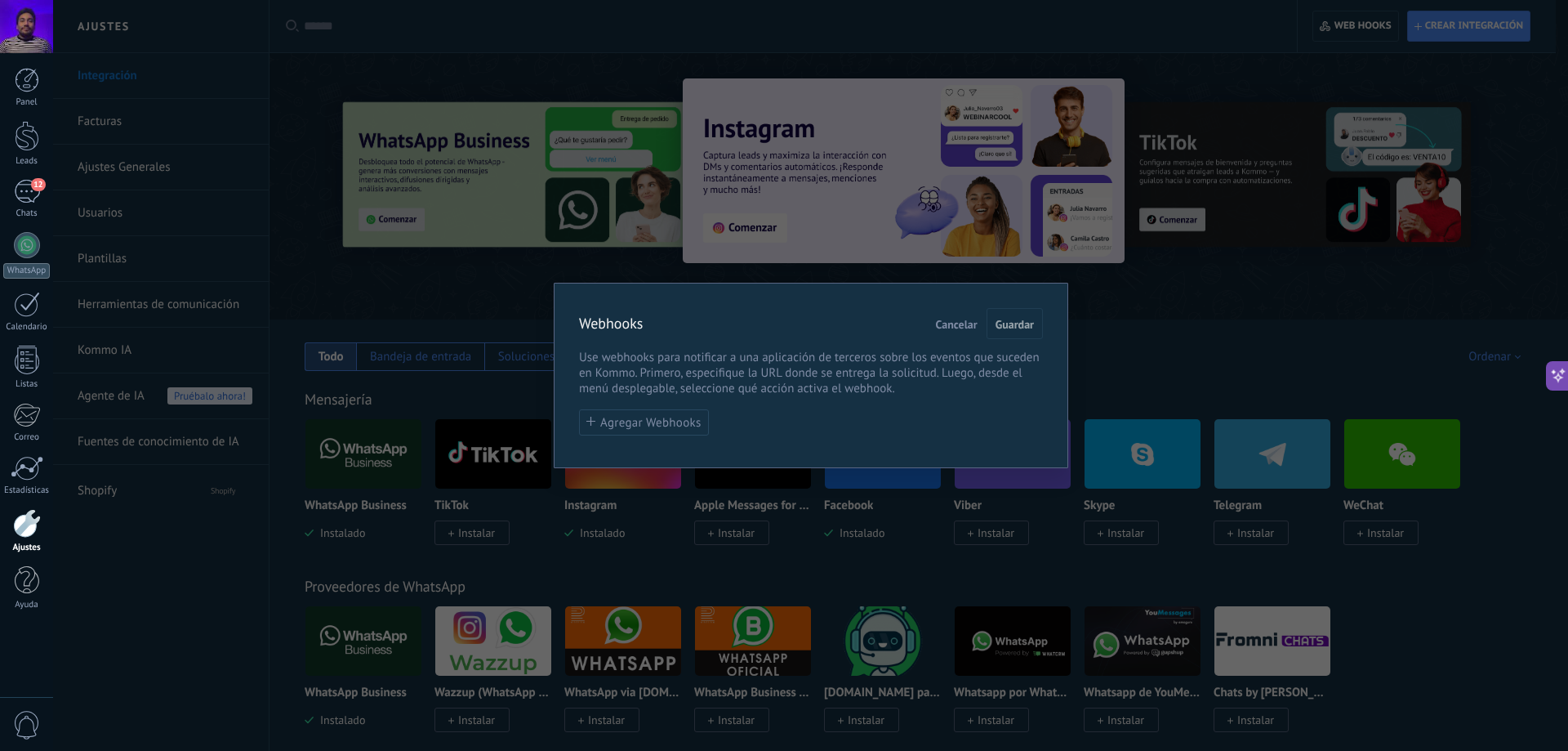
click at [962, 325] on span "Cancelar" at bounding box center [957, 324] width 42 height 11
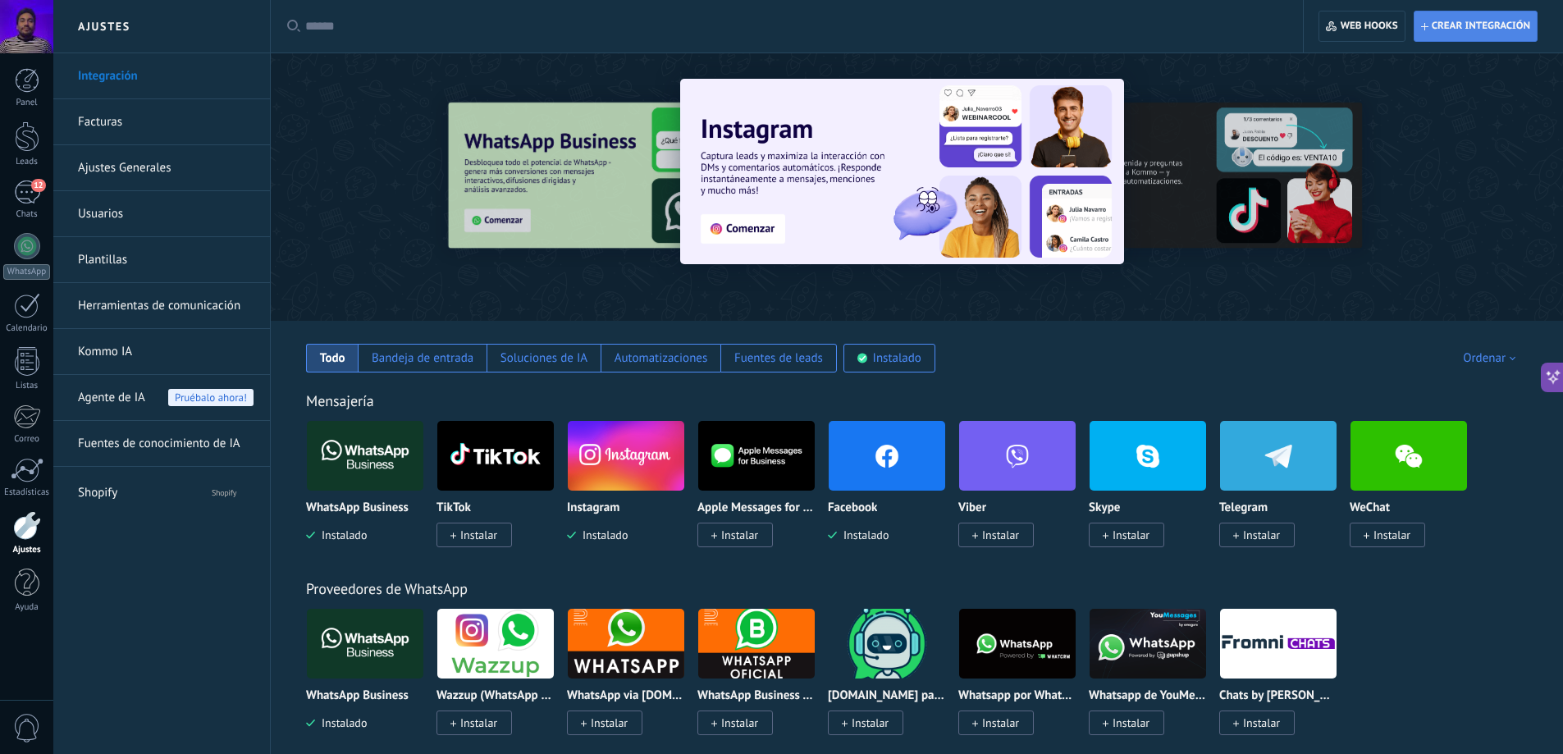
click at [1489, 32] on span "Crear integración" at bounding box center [1480, 26] width 98 height 13
type textarea "**********"
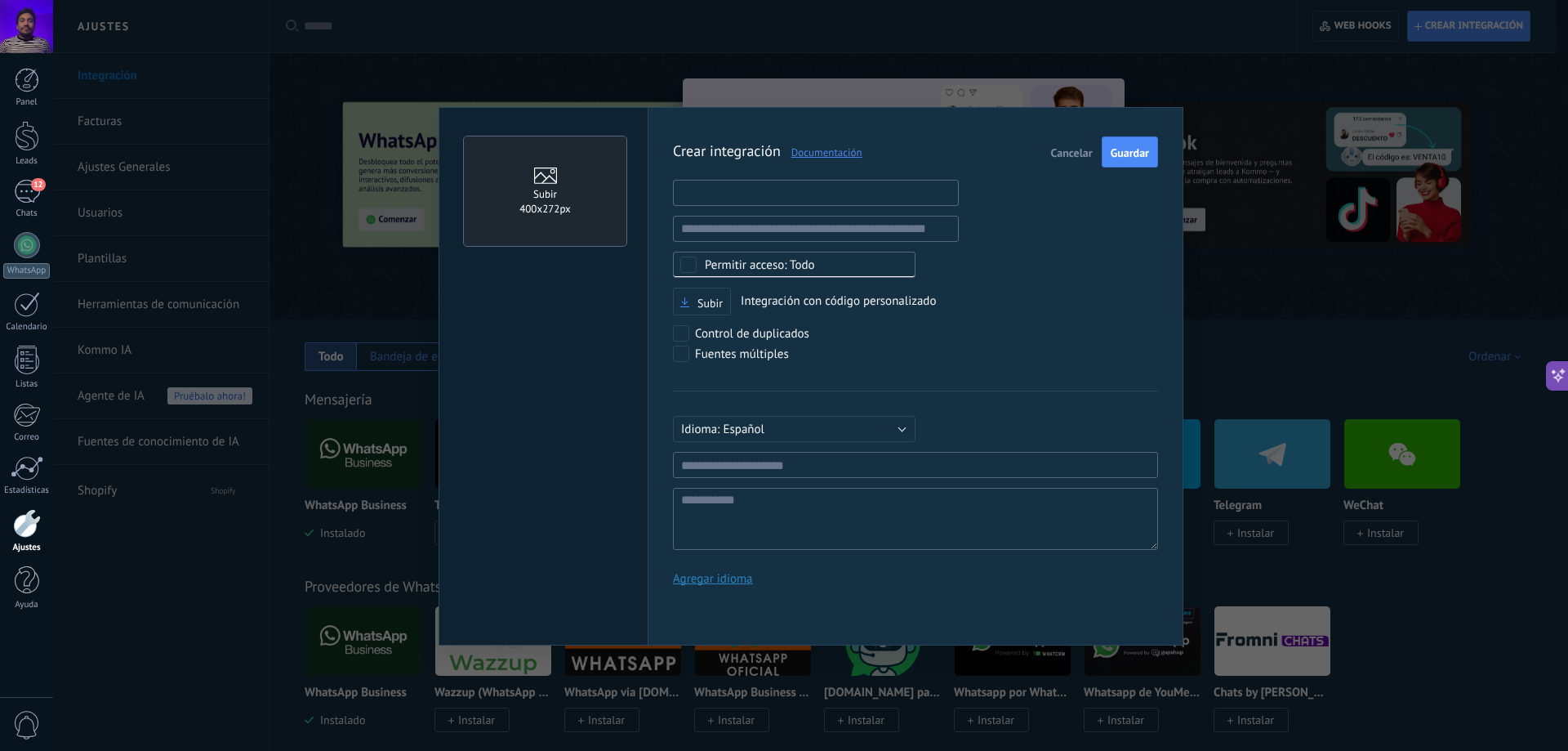
click at [848, 197] on input "text" at bounding box center [815, 192] width 286 height 26
click at [907, 232] on input "text" at bounding box center [815, 229] width 286 height 26
click at [1075, 147] on span "Cancelar" at bounding box center [1072, 152] width 42 height 11
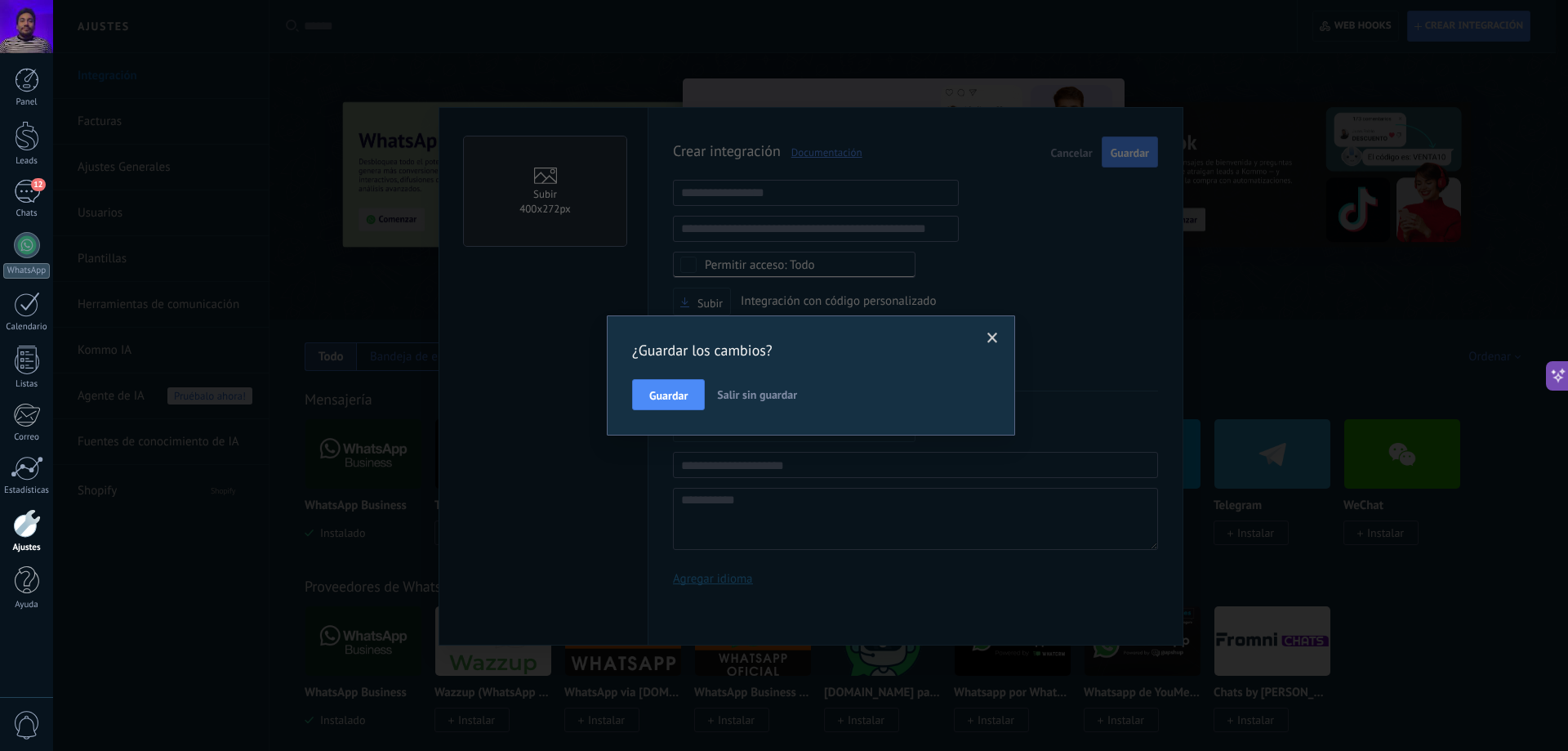
click at [737, 397] on span "Salir sin guardar" at bounding box center [757, 394] width 80 height 15
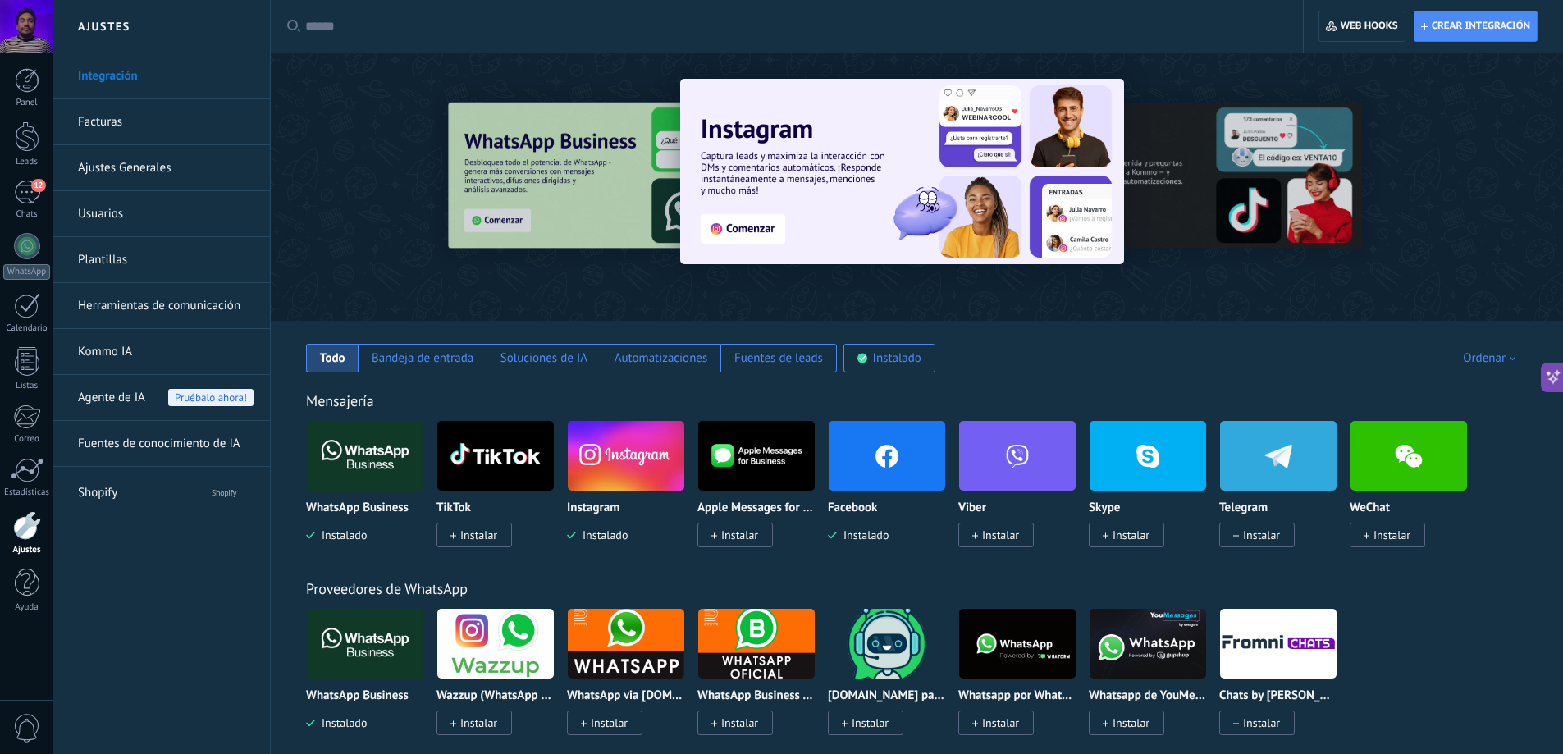
click at [171, 130] on link "Facturas" at bounding box center [166, 122] width 176 height 46
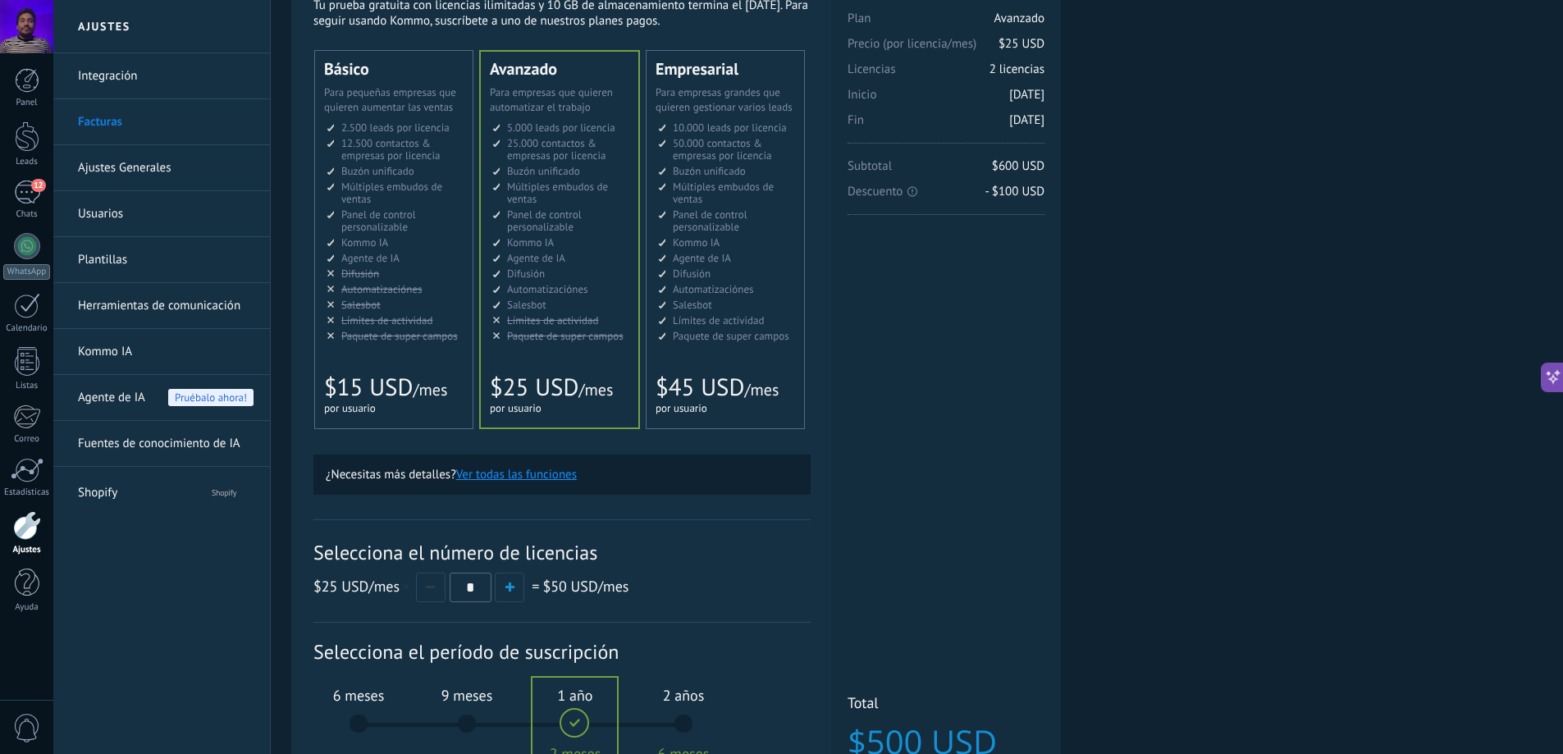
scroll to position [51, 0]
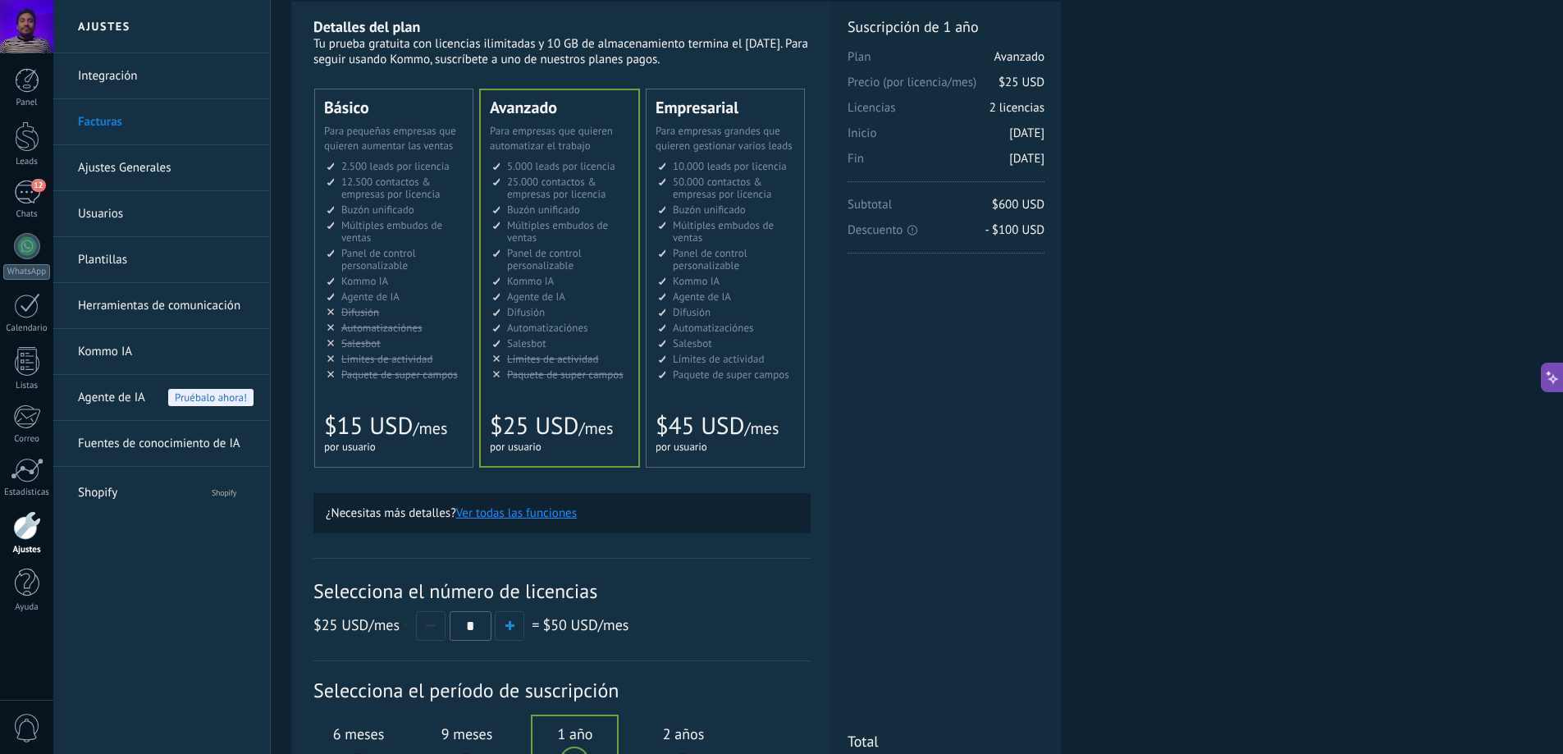
click at [155, 156] on link "Ajustes Generales" at bounding box center [166, 168] width 176 height 46
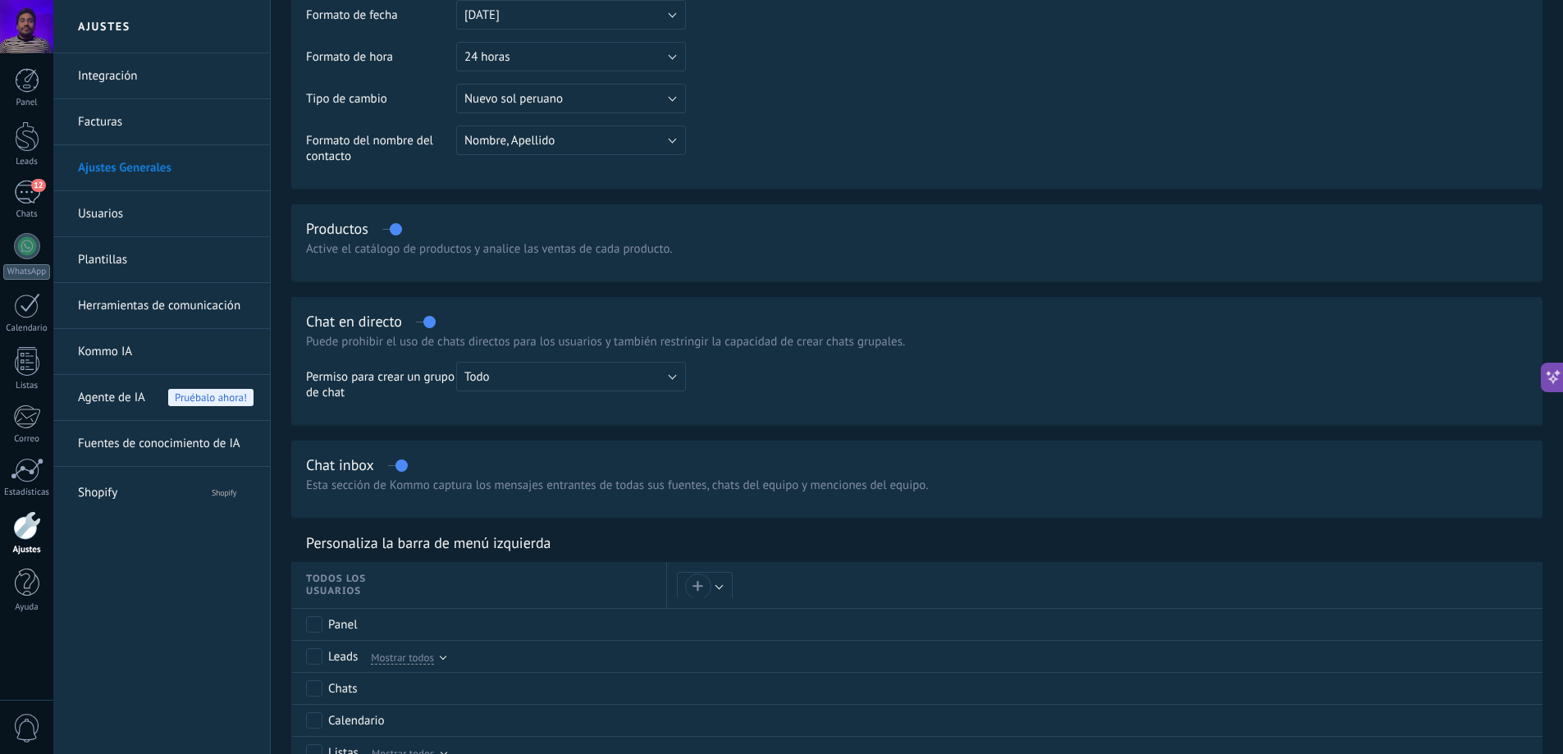
scroll to position [328, 0]
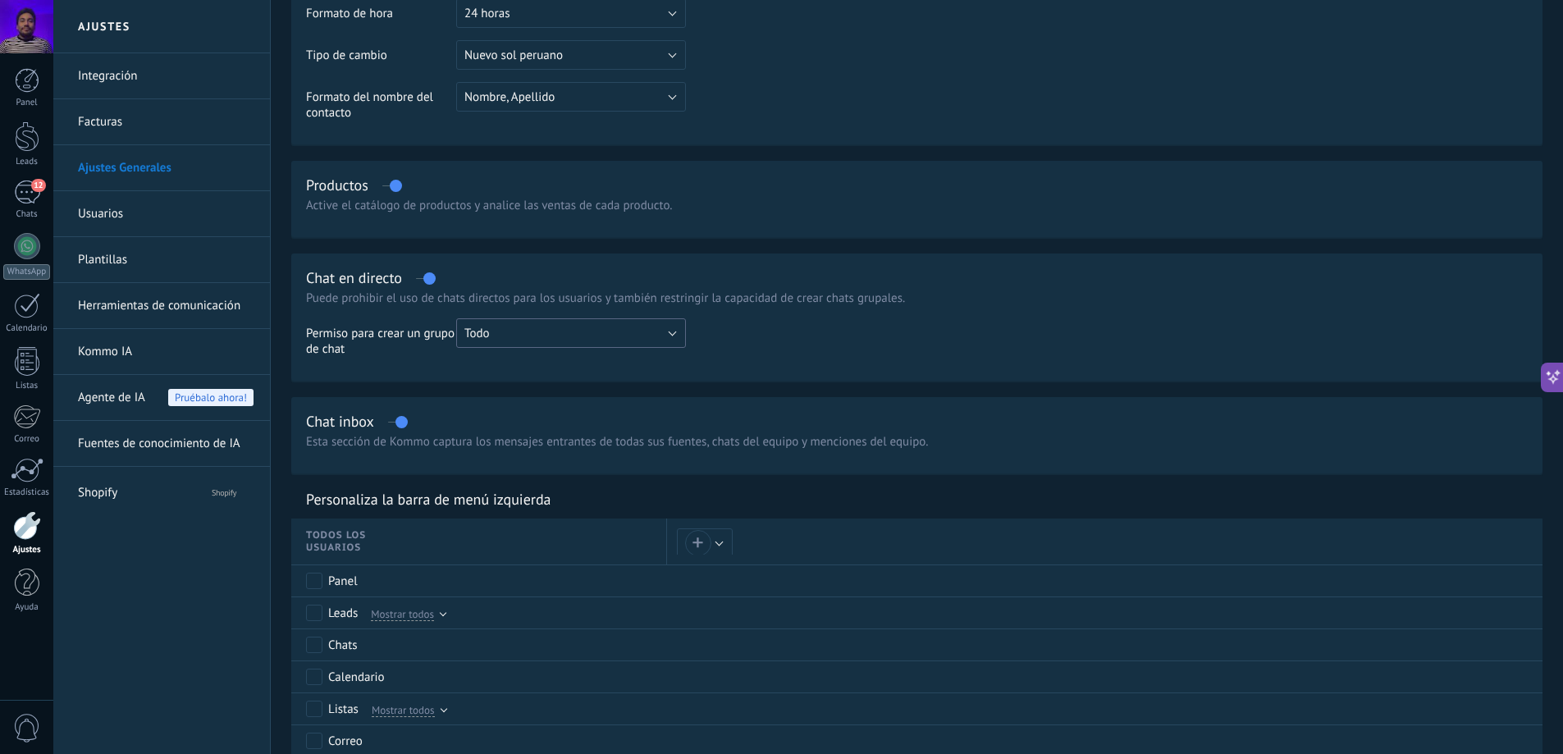
click at [658, 327] on button "Todo" at bounding box center [571, 333] width 230 height 30
click at [793, 334] on td at bounding box center [1107, 343] width 842 height 51
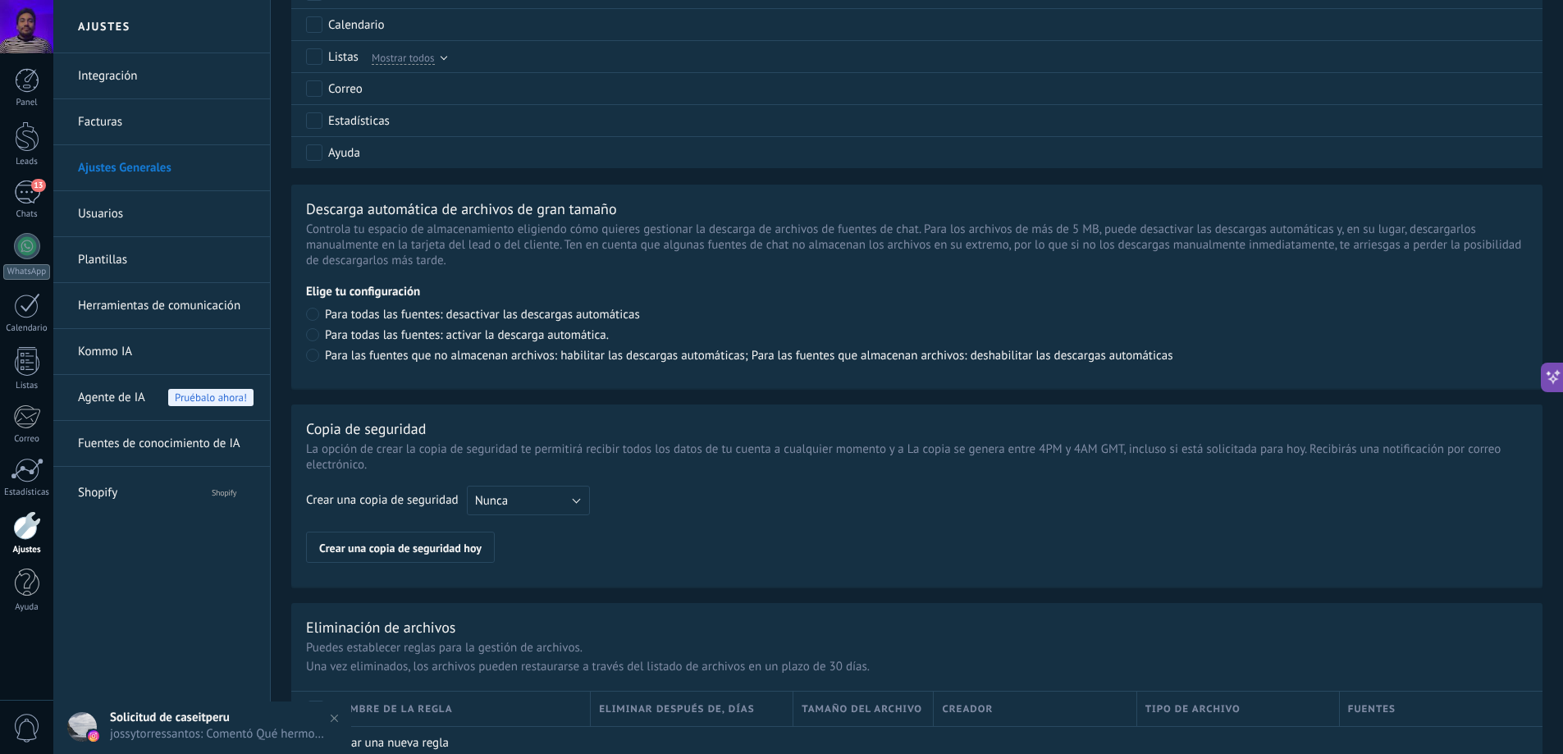
scroll to position [1038, 0]
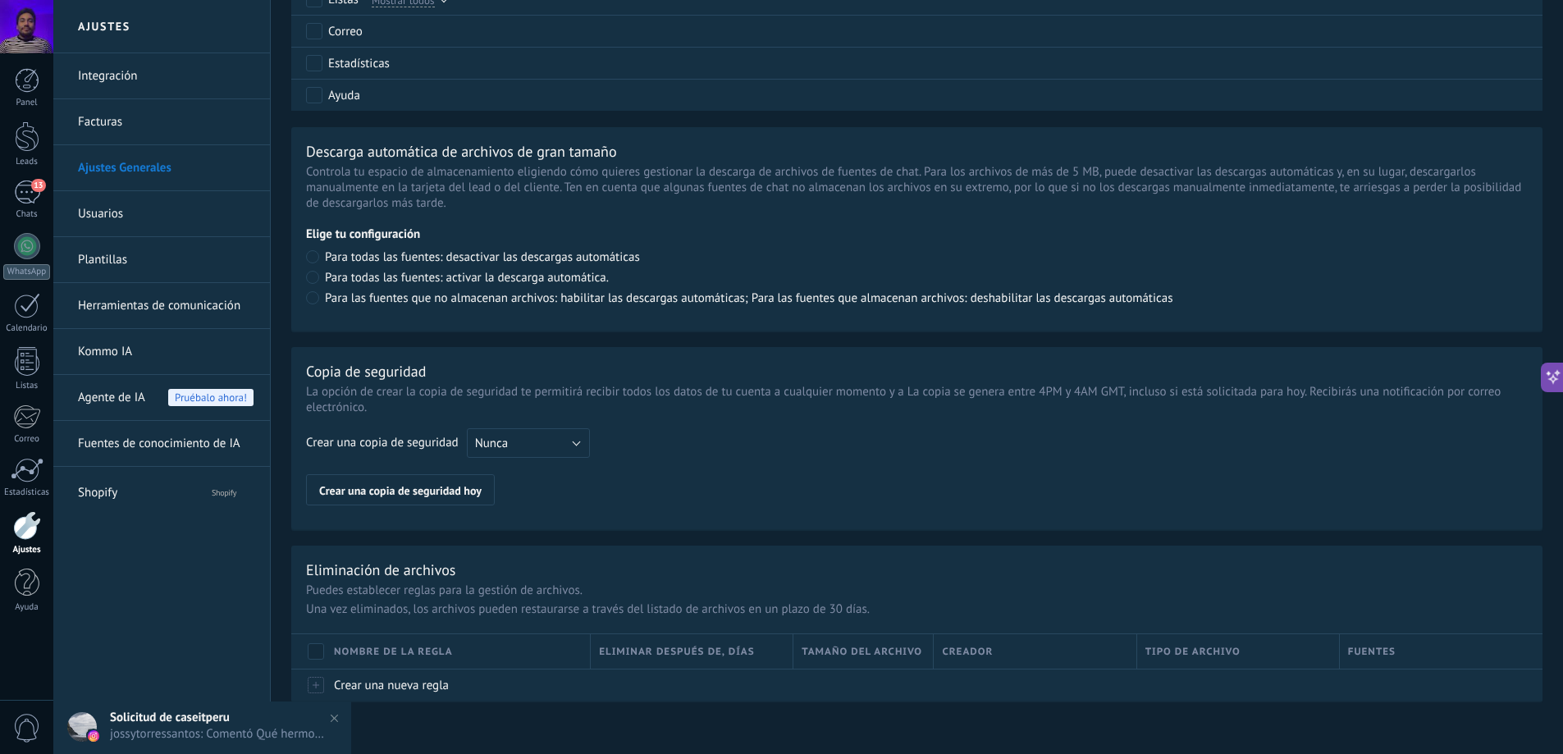
click at [223, 724] on span "Solicitud de caseitperu" at bounding box center [170, 718] width 120 height 16
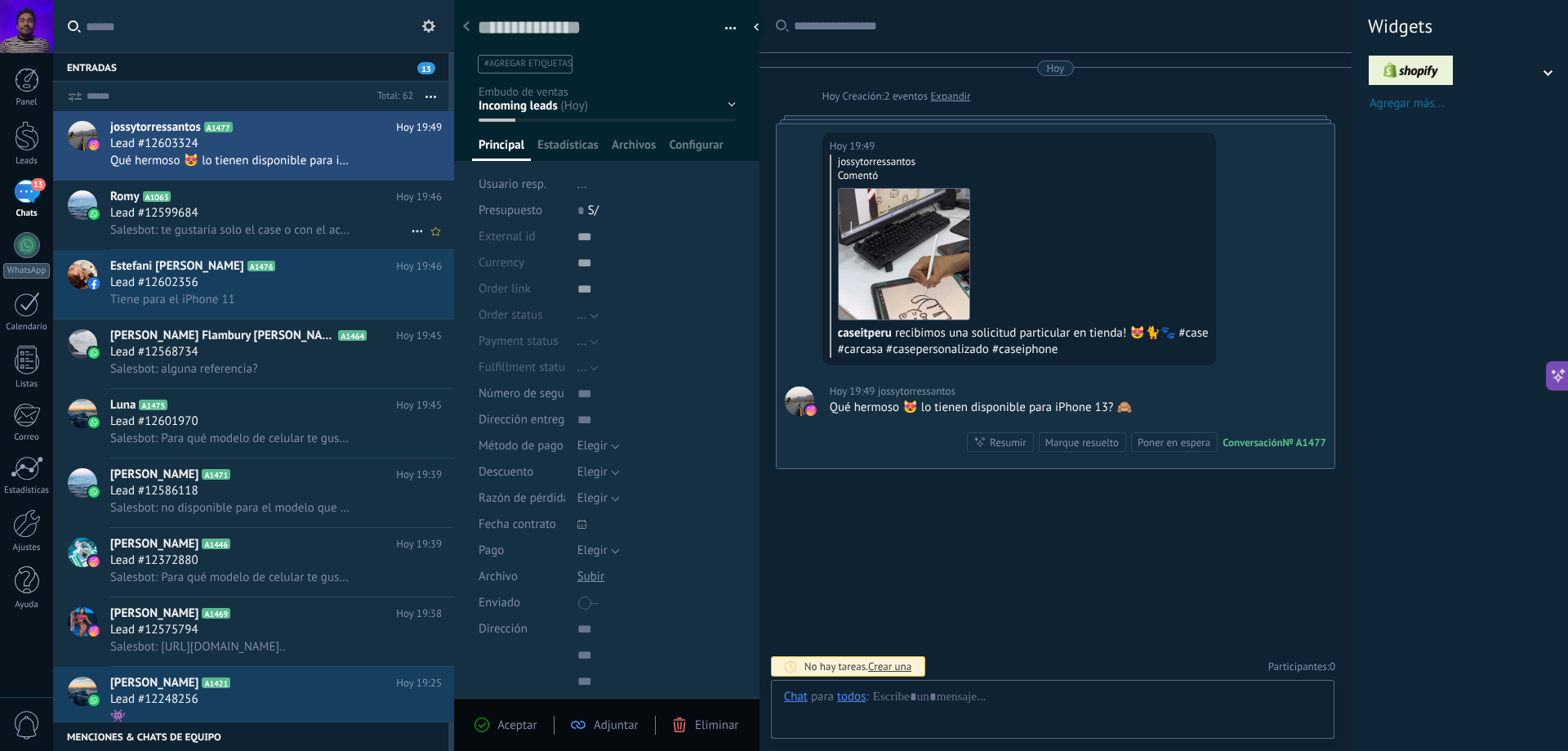
scroll to position [3, 0]
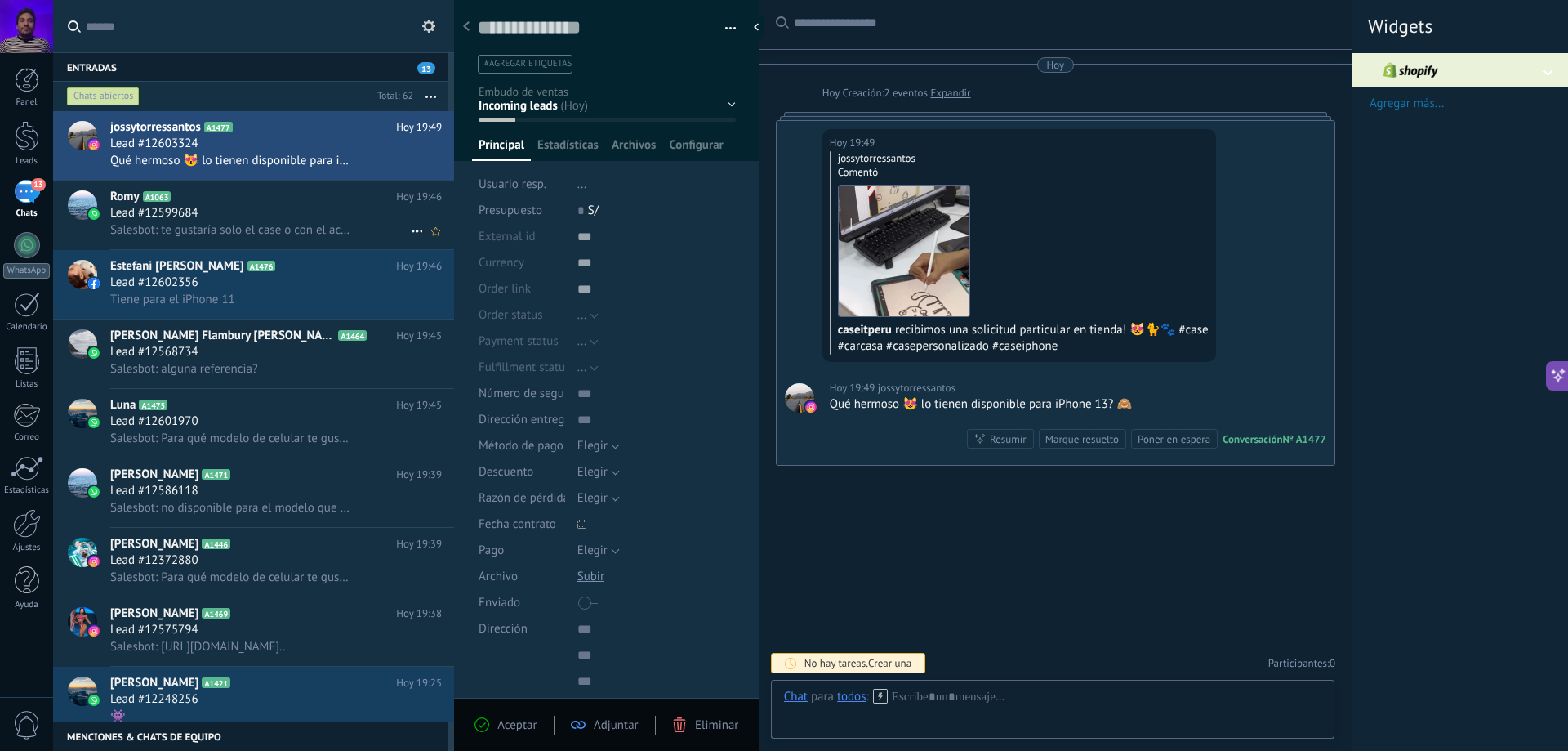
click at [283, 227] on span "Salesbot: te gustaría solo el case o con el accesorio?" at bounding box center [231, 230] width 242 height 16
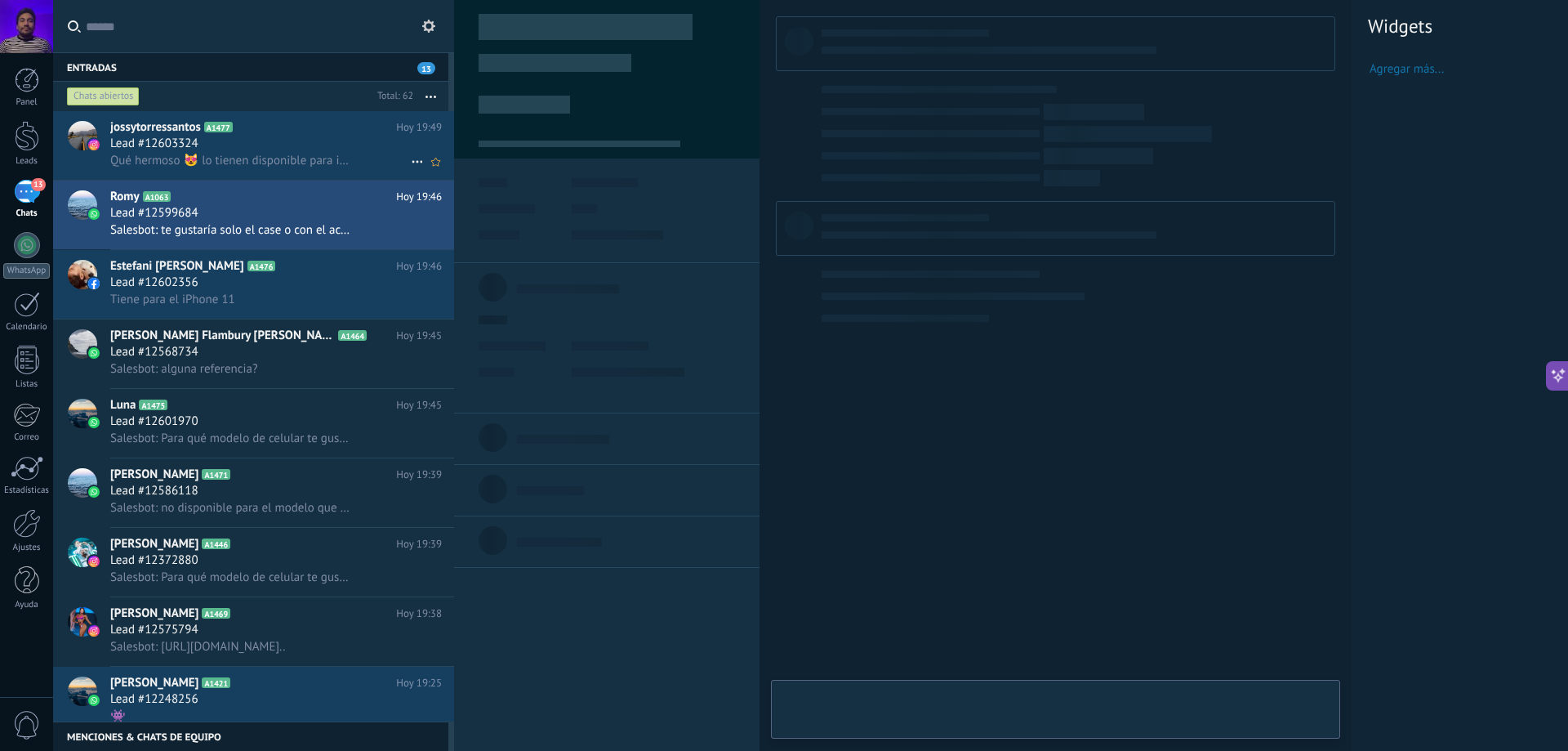
click at [317, 141] on div "Lead #12603324" at bounding box center [276, 143] width 332 height 16
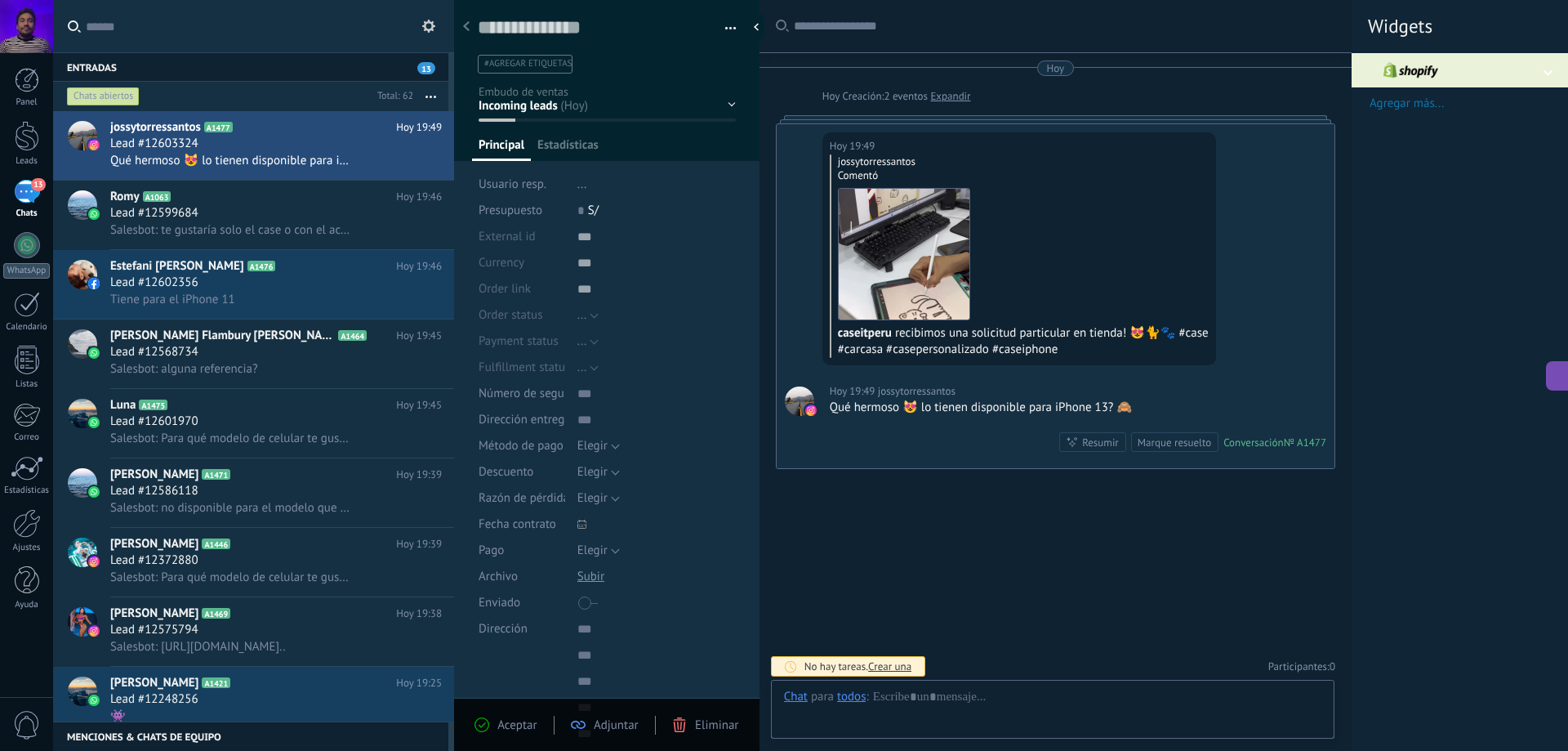
type textarea "**********"
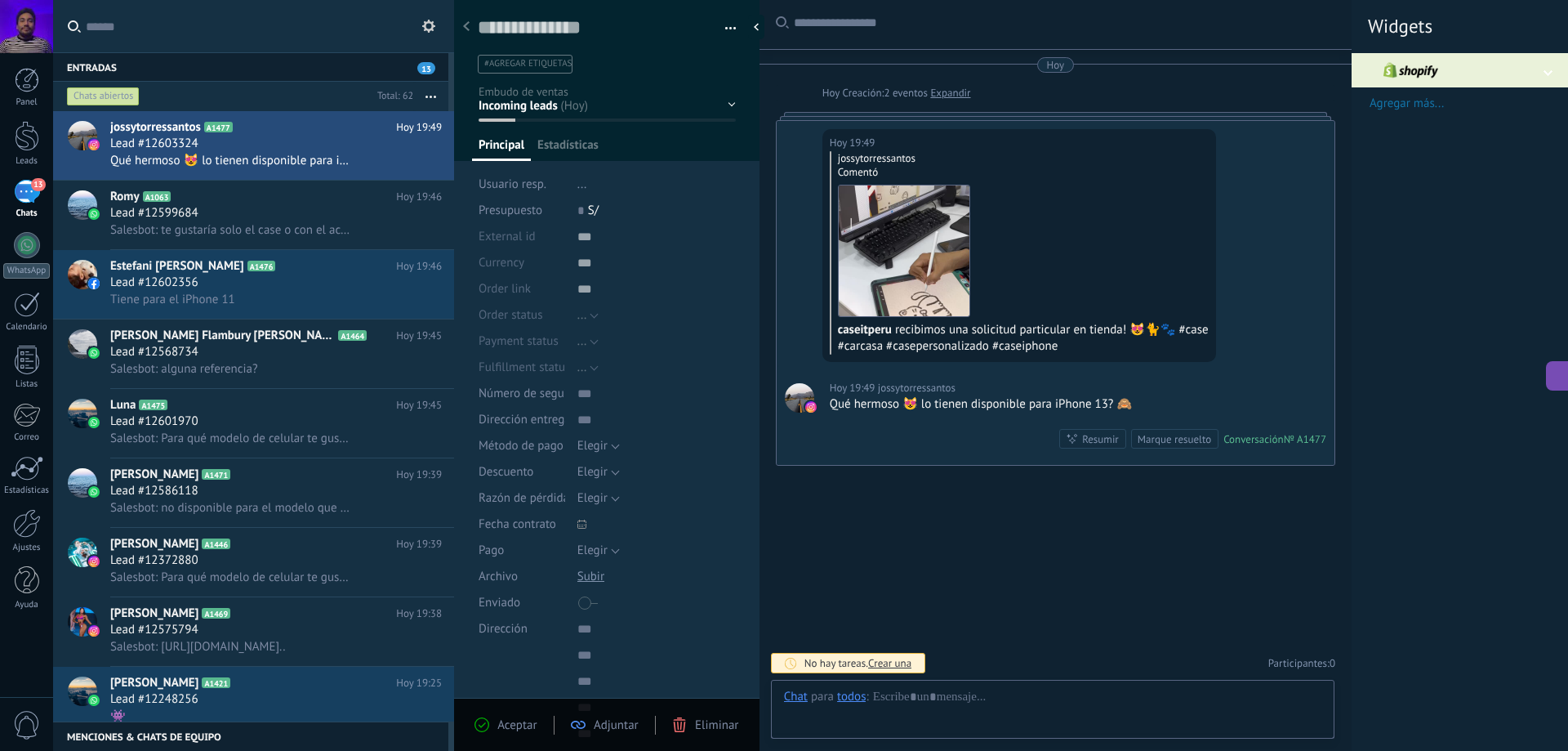
scroll to position [25, 0]
click at [567, 138] on span "Estadísticas" at bounding box center [568, 149] width 62 height 24
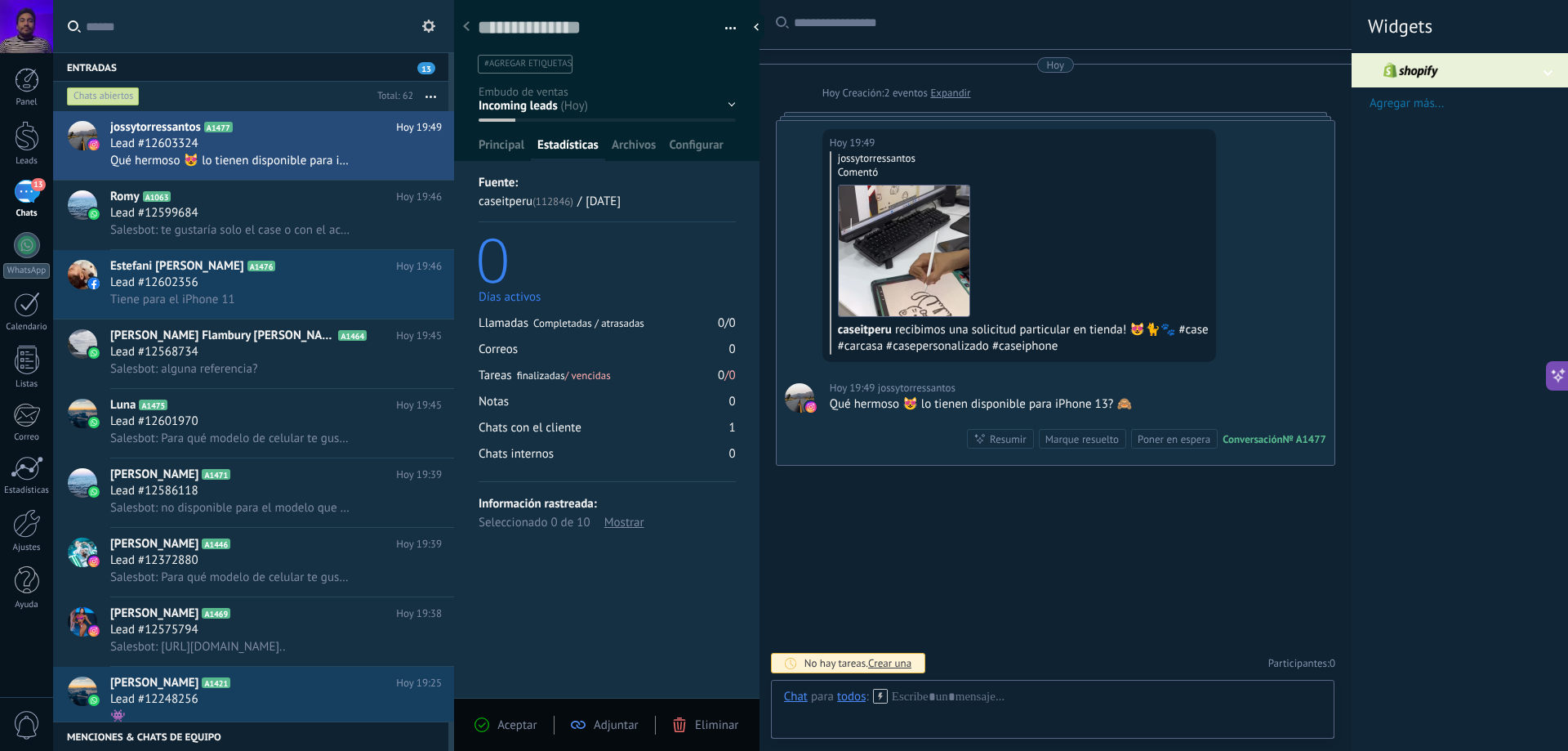
click at [616, 532] on div "Mostrar" at bounding box center [624, 522] width 40 height 19
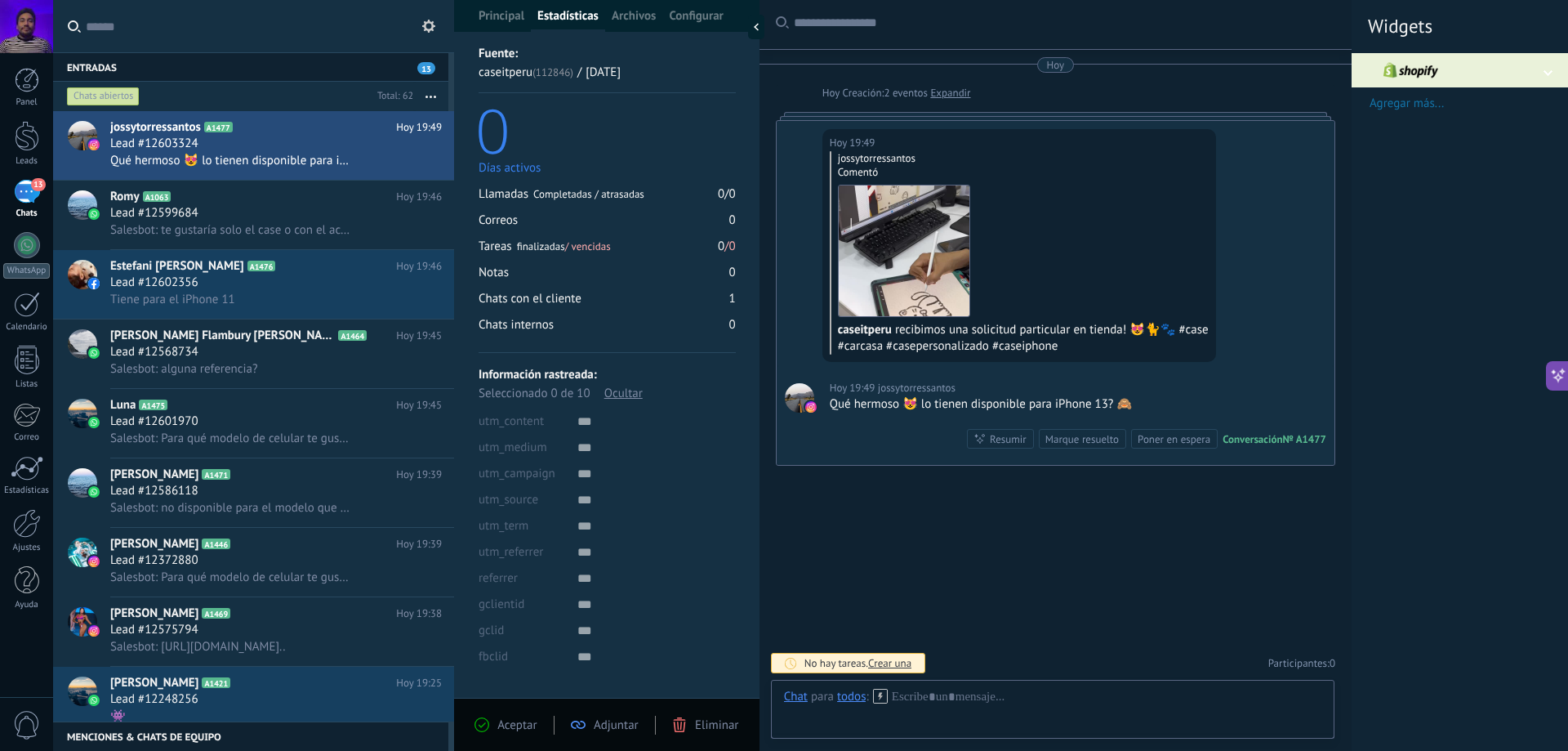
scroll to position [132, 0]
click at [24, 531] on div at bounding box center [27, 523] width 28 height 29
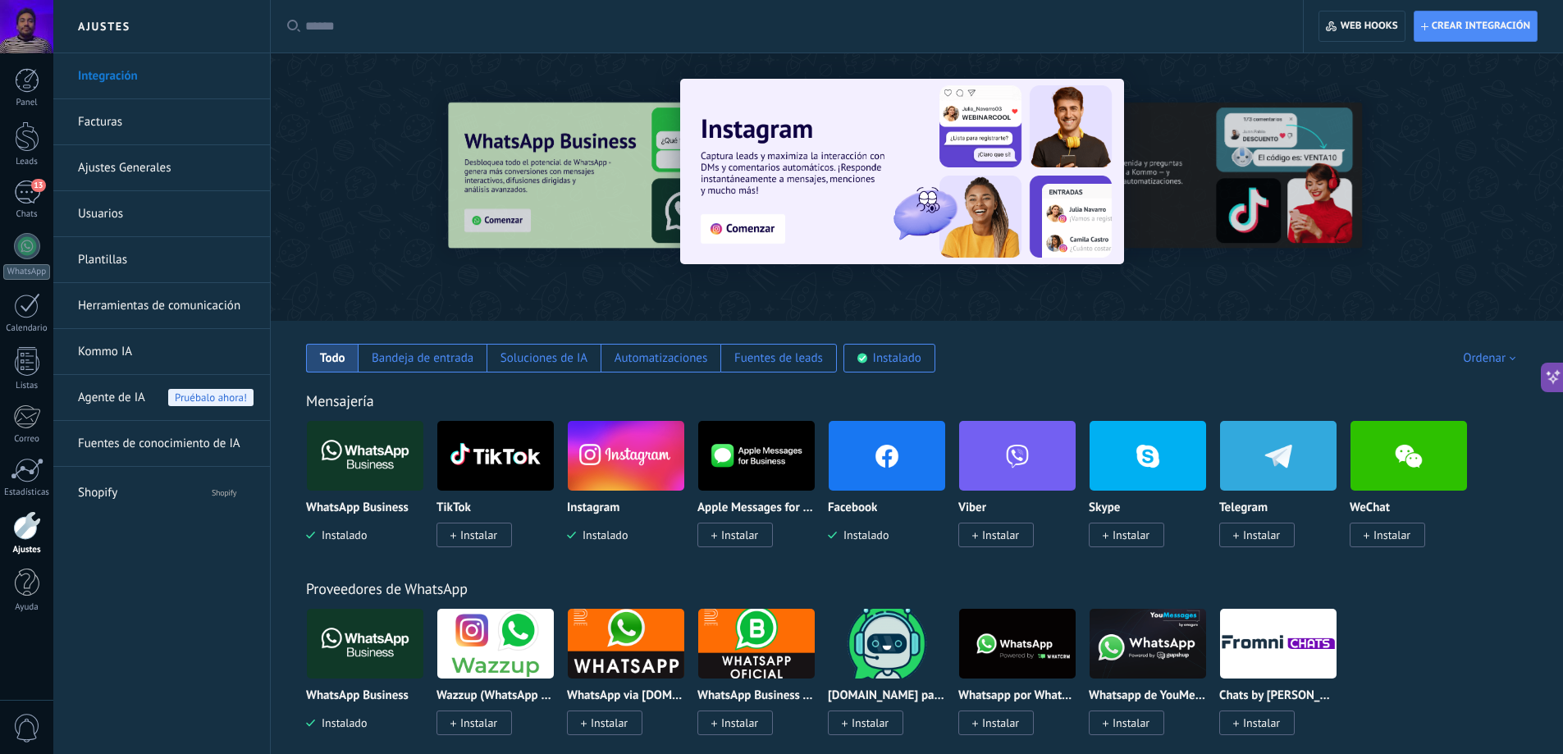
click at [879, 459] on img at bounding box center [887, 456] width 116 height 80
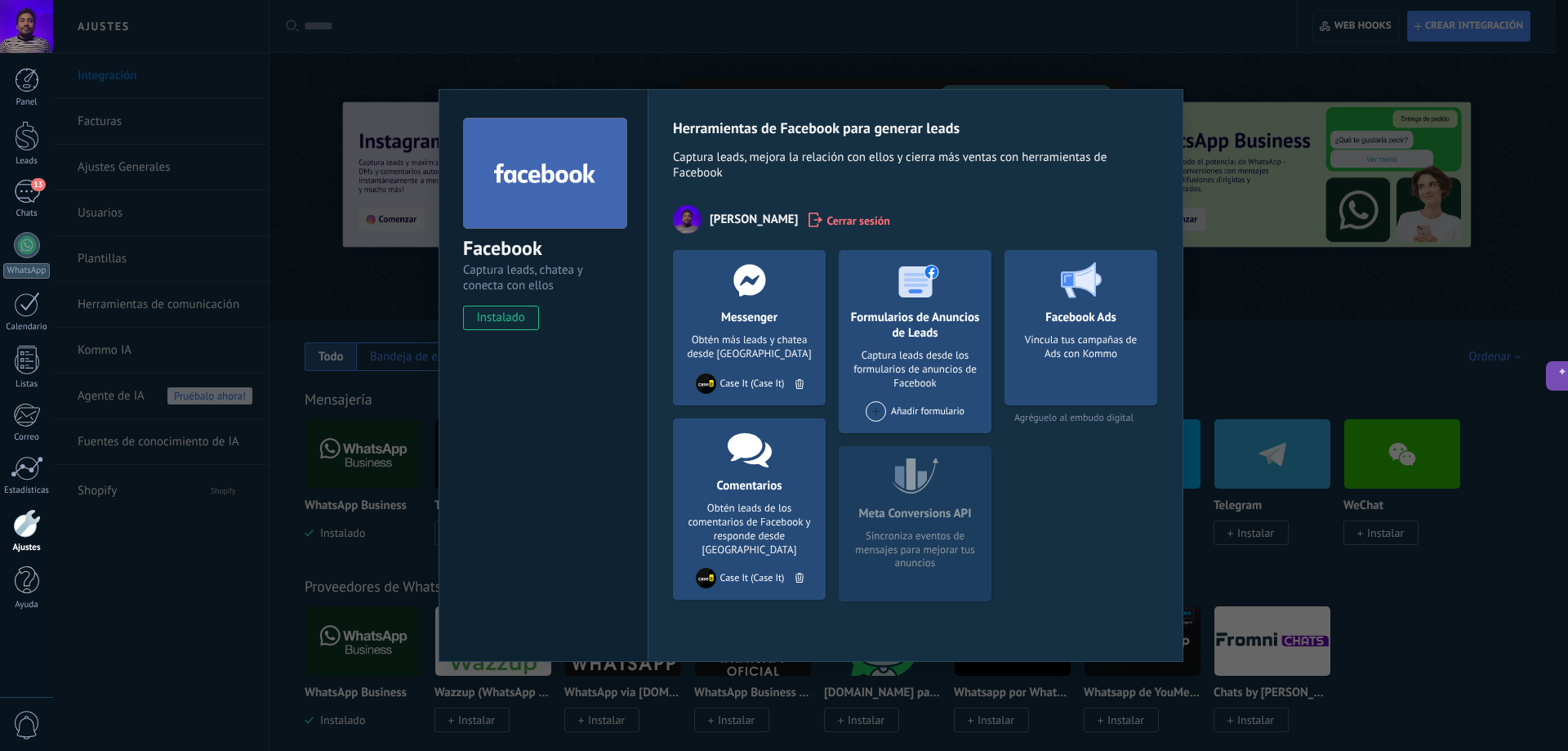
click at [837, 60] on div "Facebook Captura leads, chatea y conecta con ellos instalado Desinstalar Herram…" at bounding box center [810, 376] width 1515 height 751
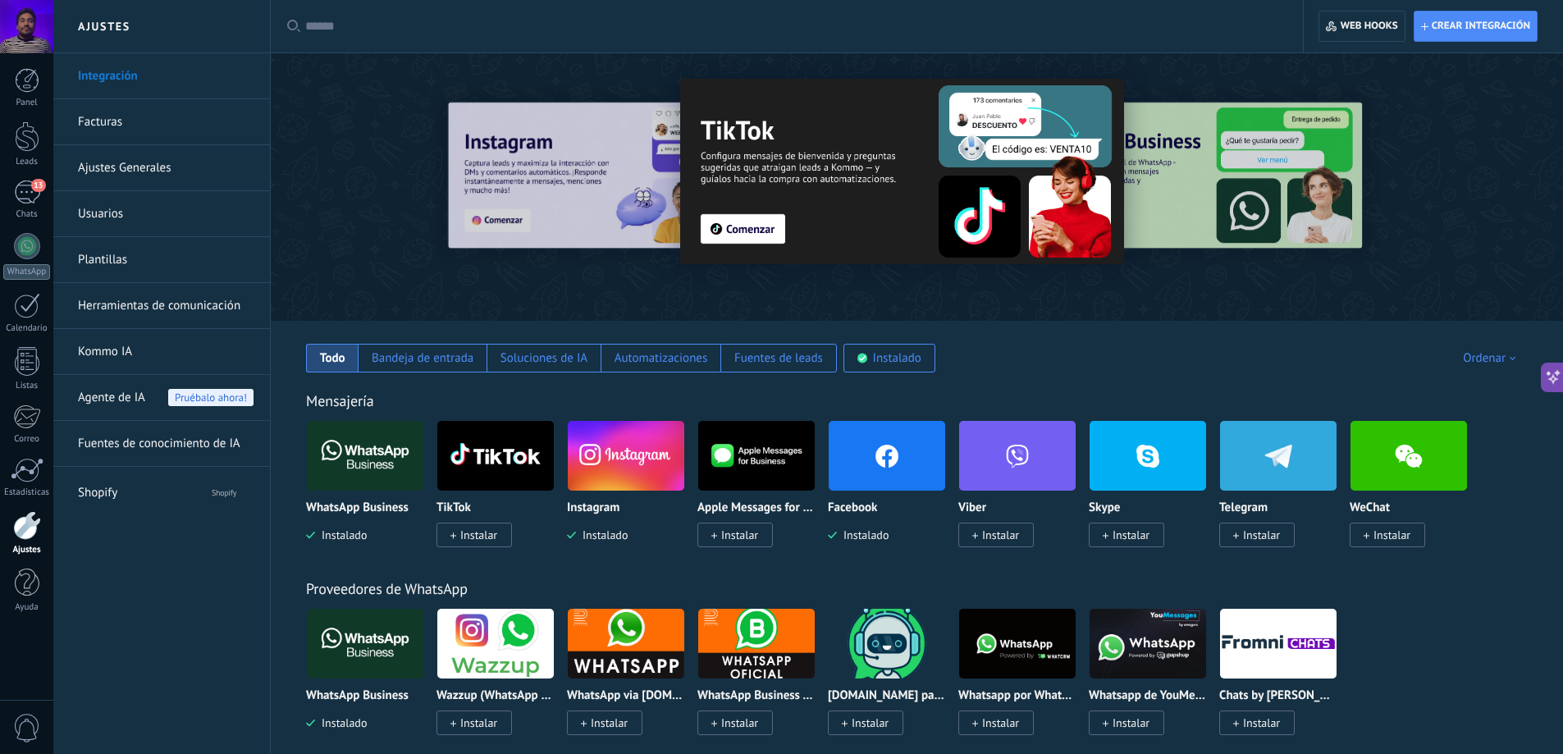
click at [485, 35] on div at bounding box center [792, 26] width 975 height 53
click at [371, 30] on input "text" at bounding box center [792, 26] width 975 height 17
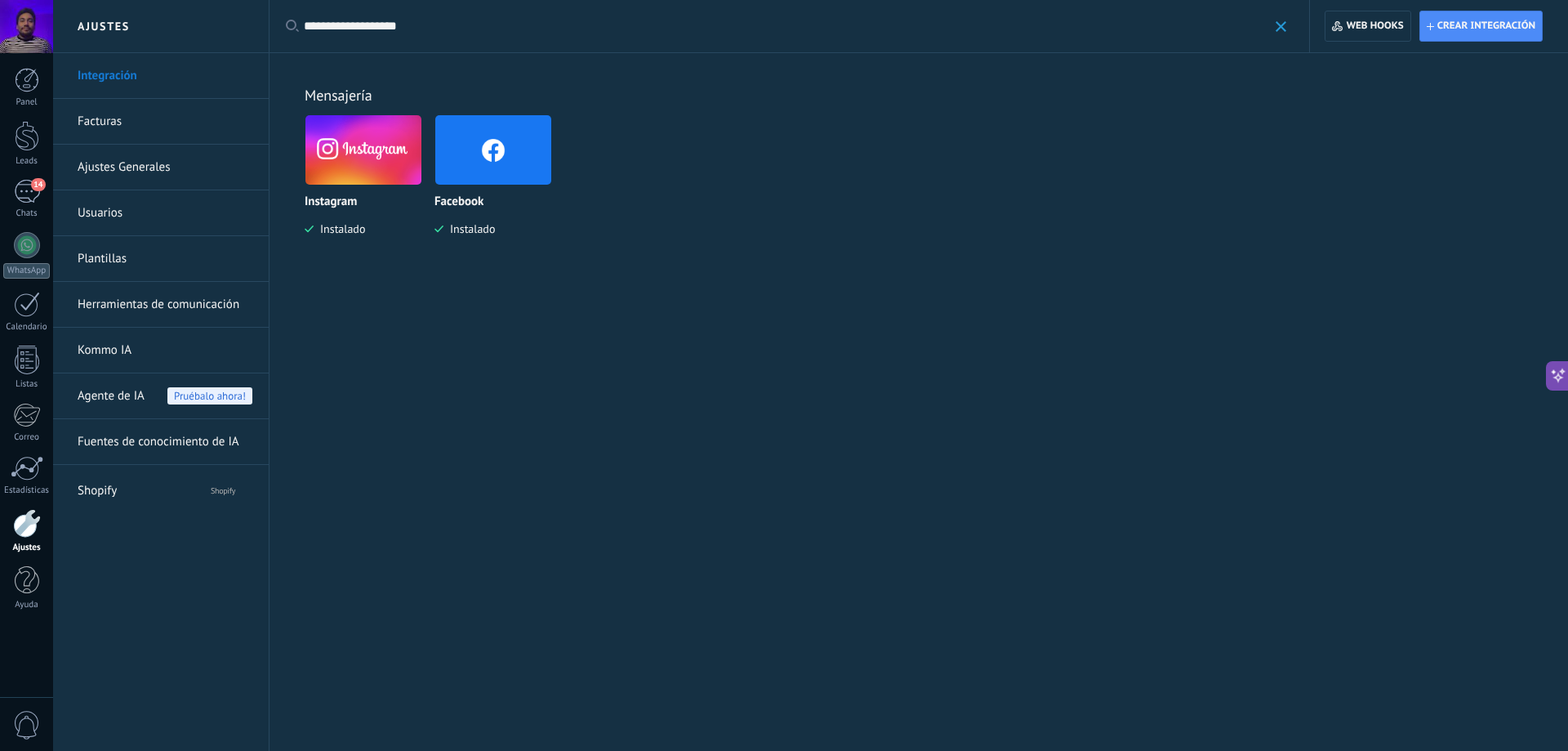
click at [486, 175] on img at bounding box center [493, 150] width 115 height 80
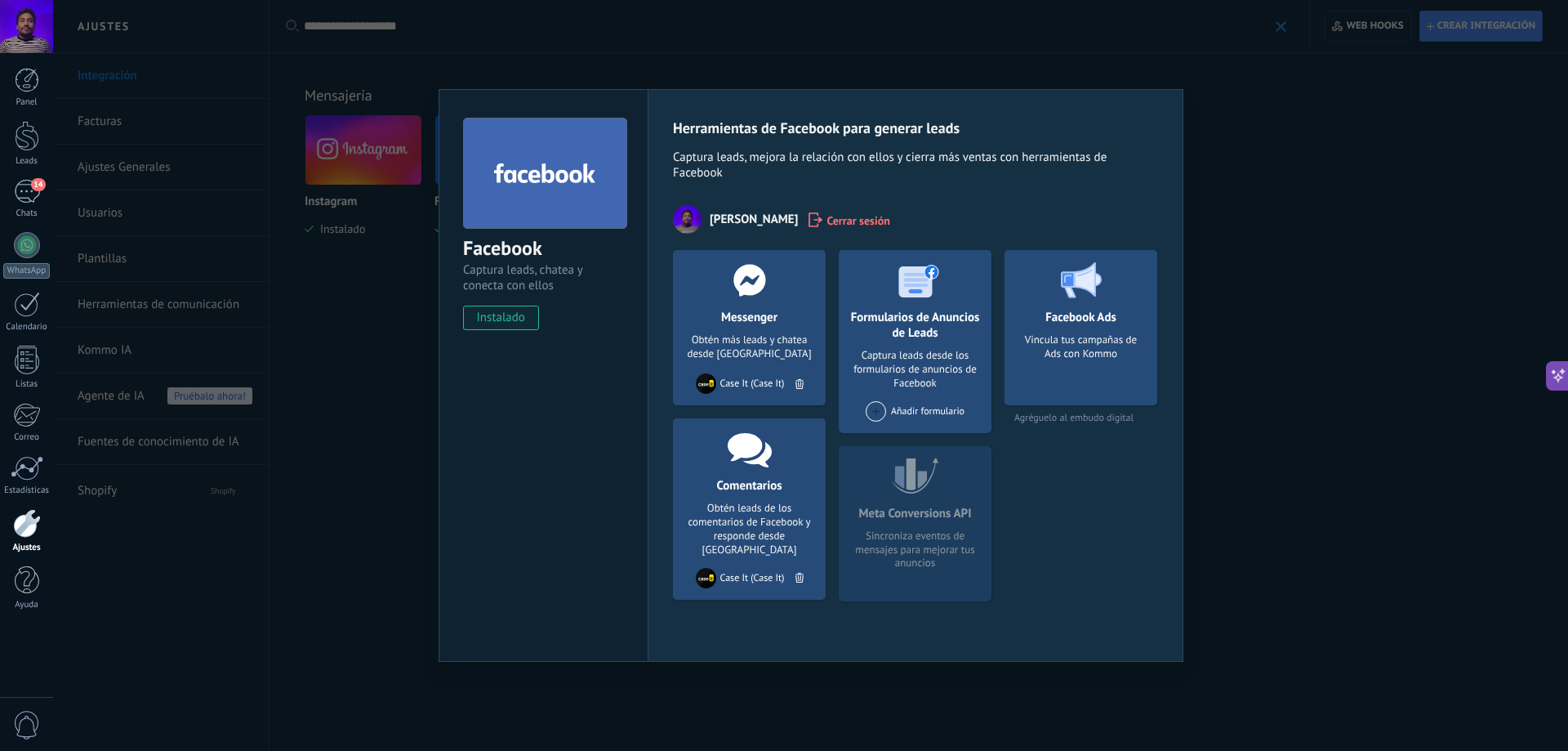
click at [930, 357] on div "Captura leads desde los formularios de anuncios de Facebook" at bounding box center [915, 370] width 126 height 42
click at [871, 408] on span at bounding box center [876, 411] width 21 height 21
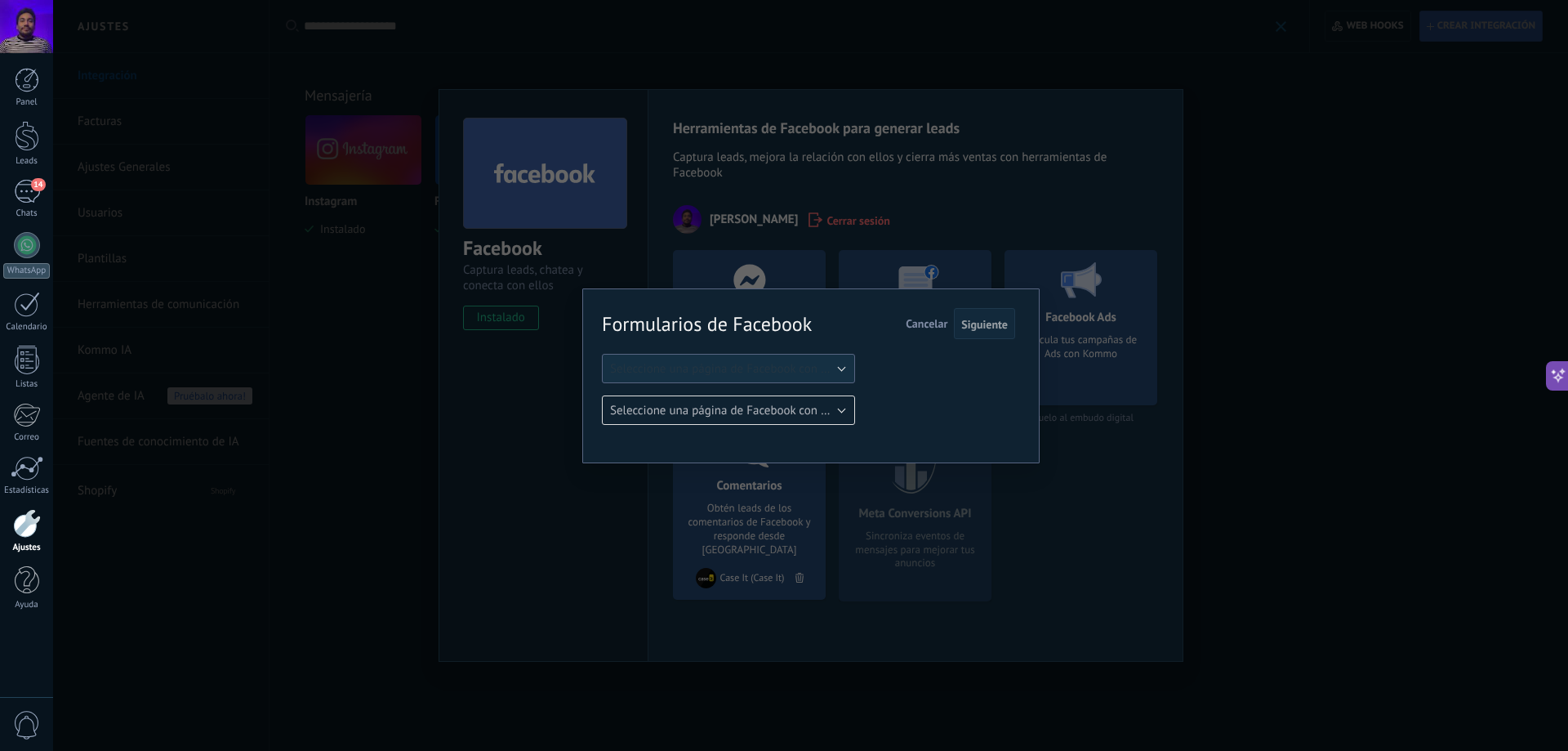
click at [766, 354] on button "Seleccione una página de Facebook con formas" at bounding box center [729, 369] width 253 height 30
click at [759, 393] on span "Case It" at bounding box center [721, 396] width 257 height 16
click at [937, 325] on span "Cancelar" at bounding box center [927, 323] width 42 height 15
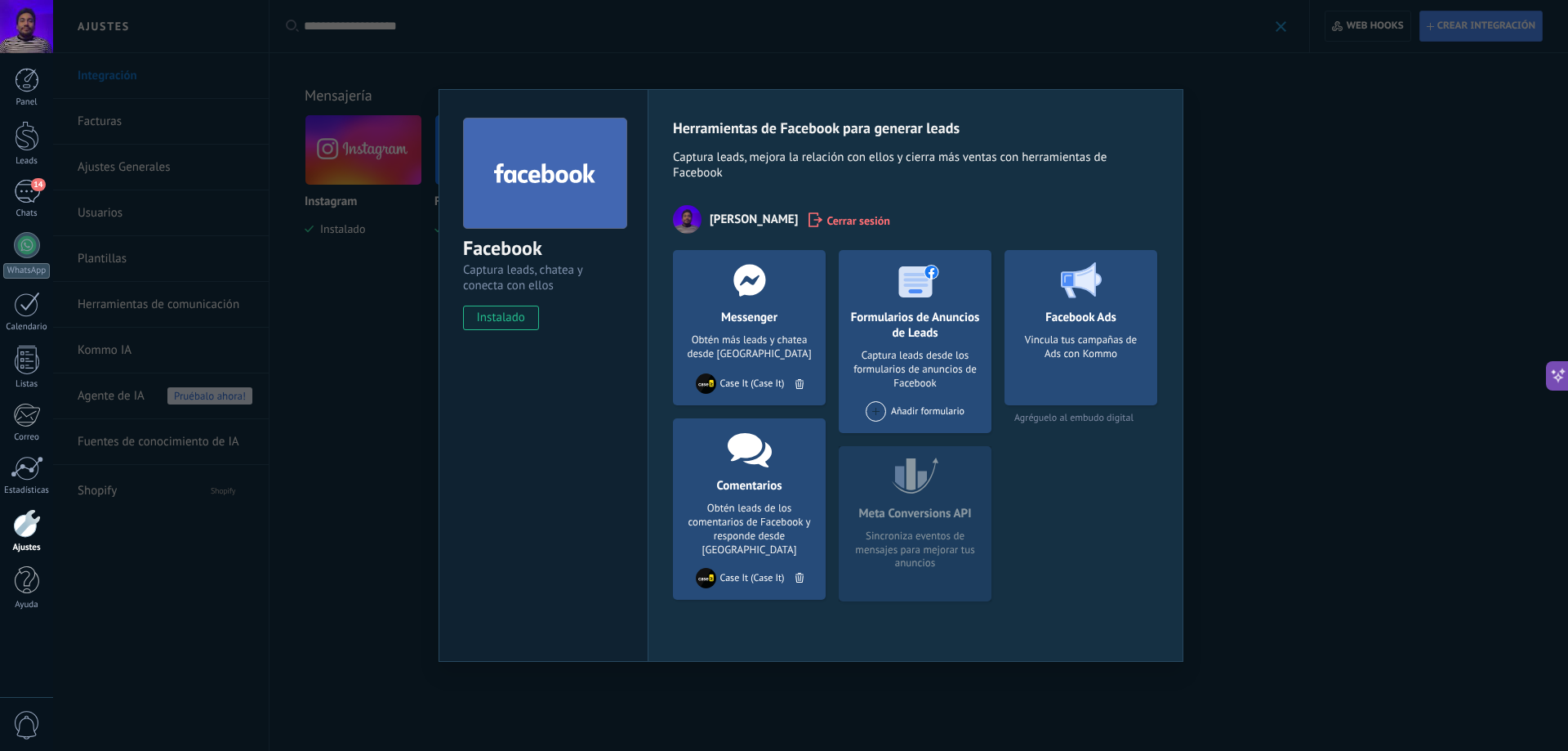
click at [1081, 353] on div "Vincula tus campañas de Ads con Kommo" at bounding box center [1080, 365] width 126 height 62
click at [365, 385] on div "Facebook Captura leads, chatea y conecta con ellos instalado Desinstalar Herram…" at bounding box center [810, 376] width 1515 height 751
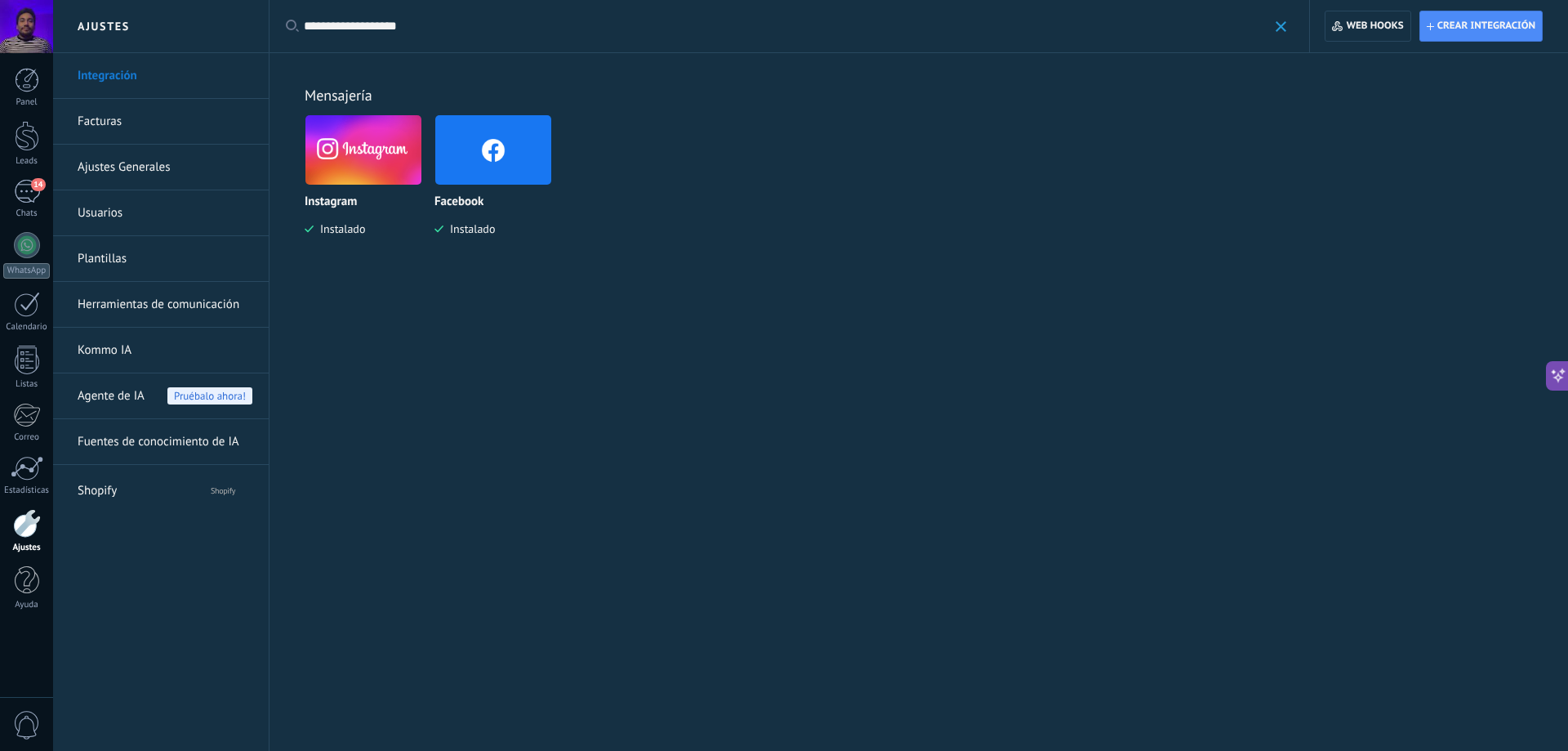
click at [457, 32] on input "**********" at bounding box center [785, 26] width 964 height 17
type input "**********"
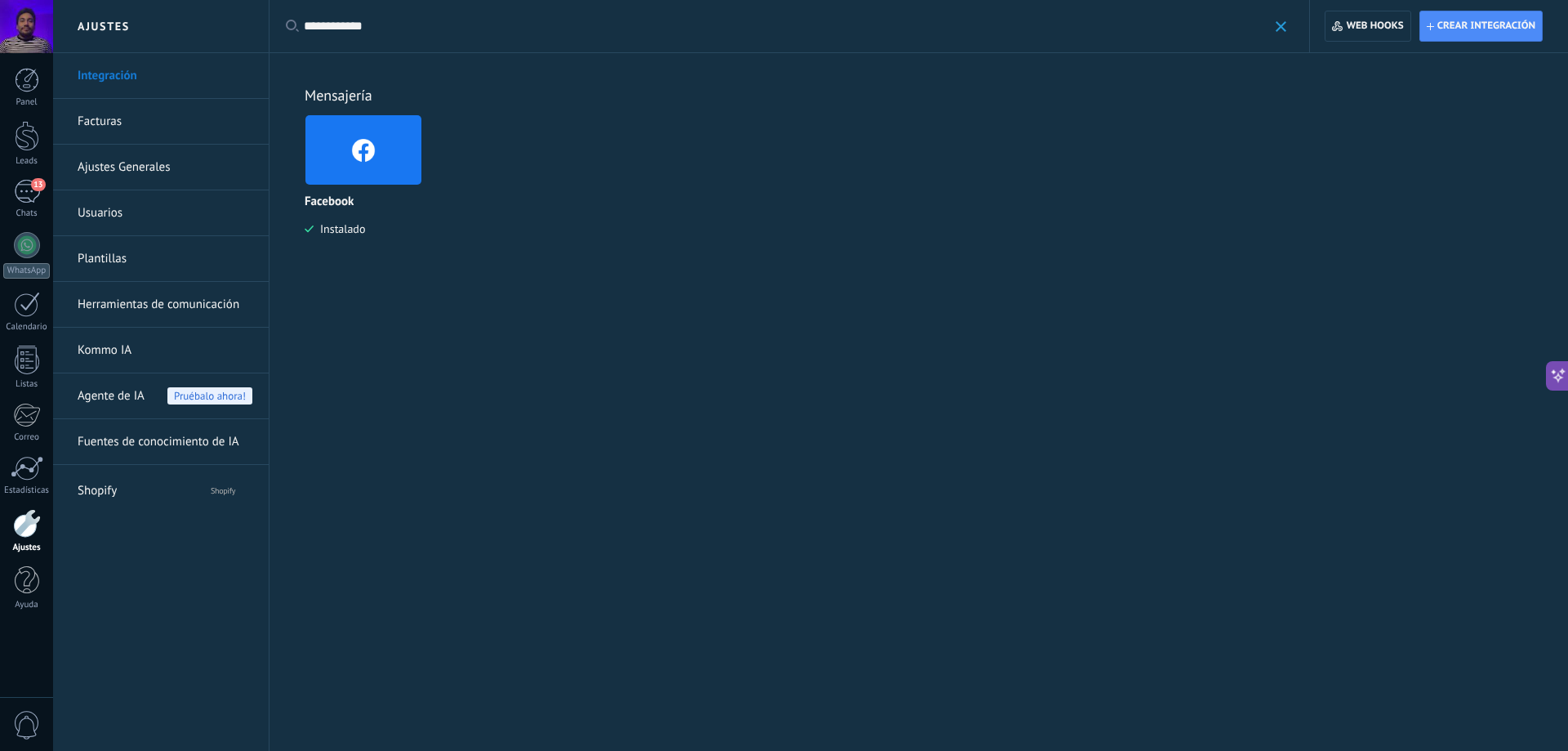
click at [336, 229] on span "Instalado" at bounding box center [339, 228] width 52 height 15
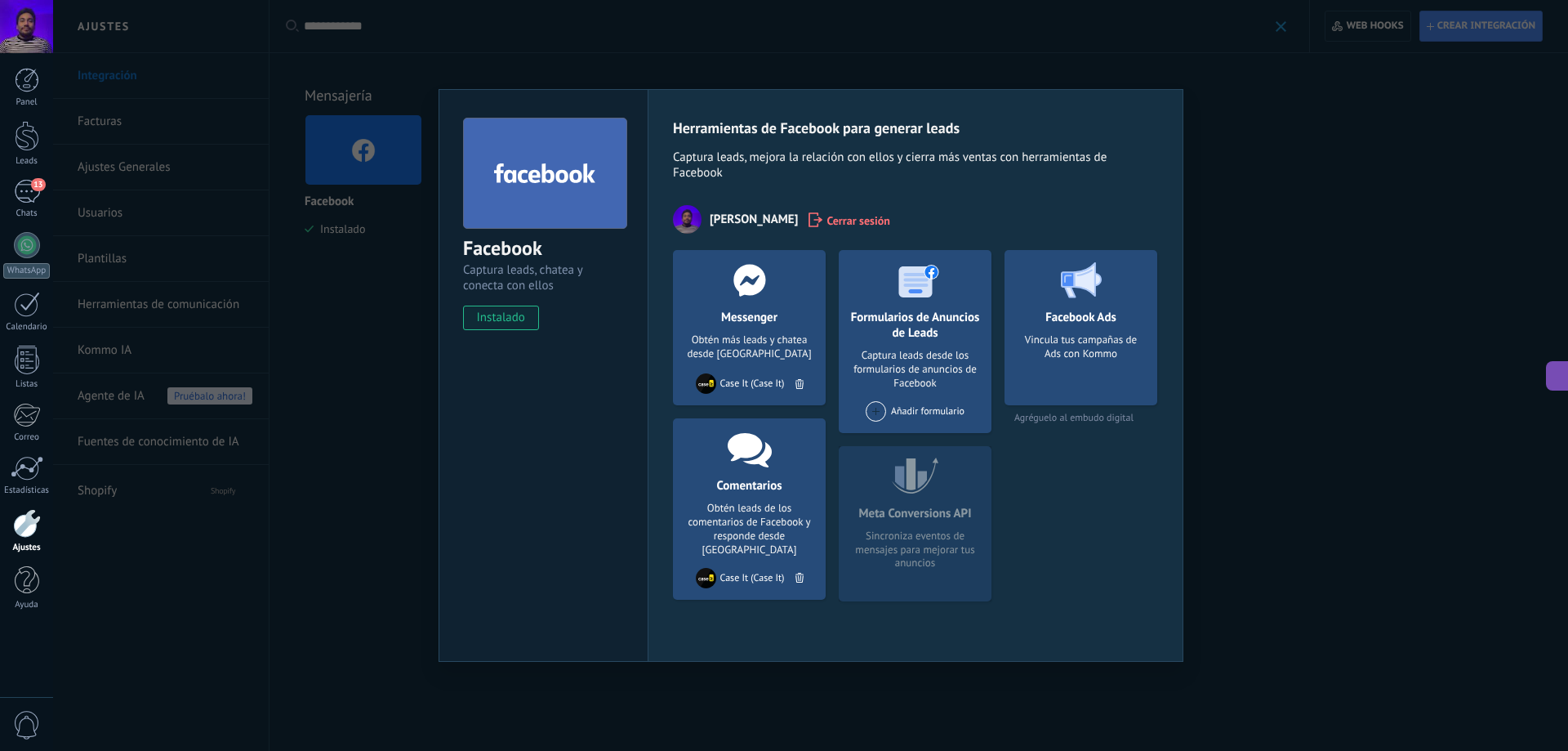
click at [844, 212] on div "Cerrar sesión" at bounding box center [849, 219] width 82 height 16
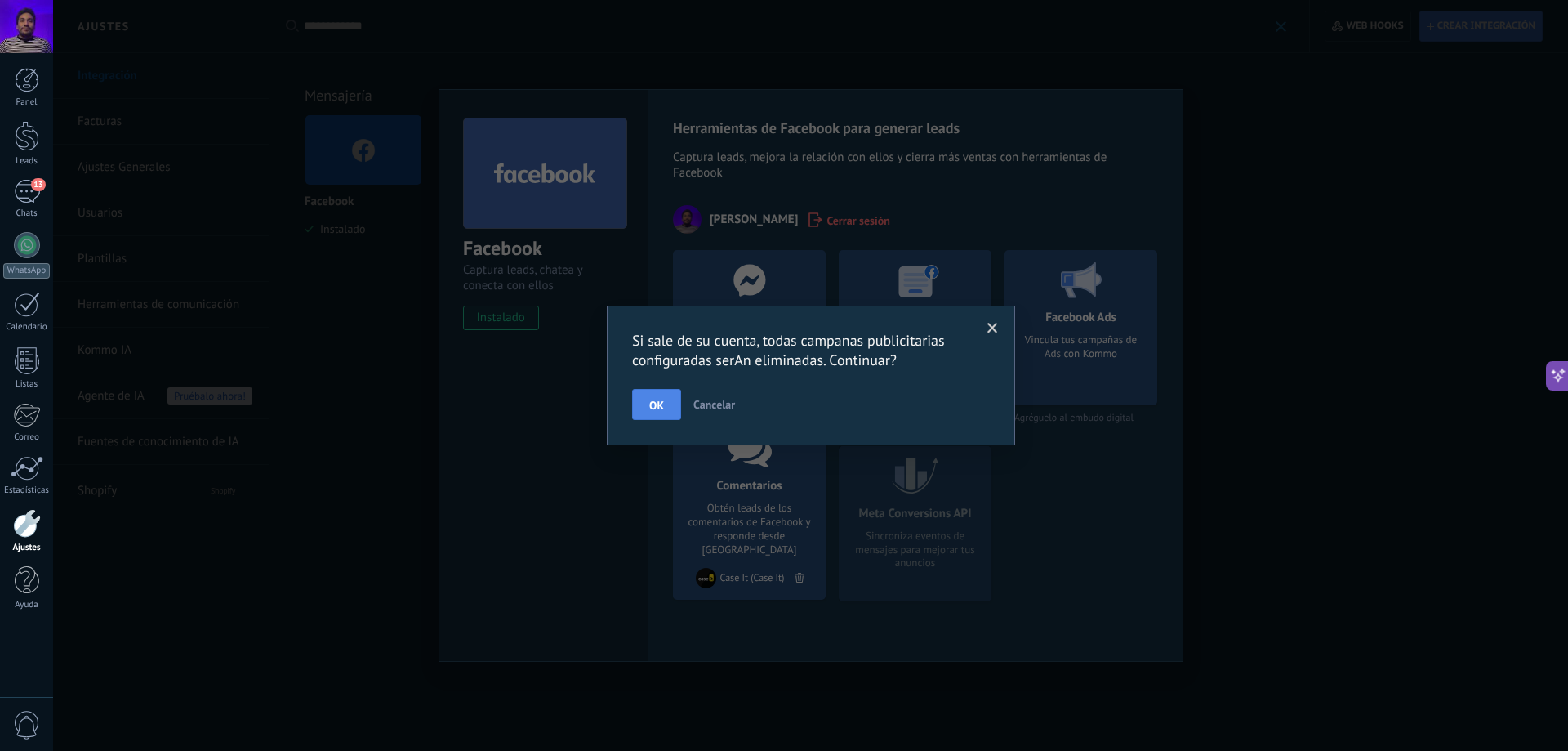
click at [654, 404] on span "OK" at bounding box center [656, 404] width 15 height 11
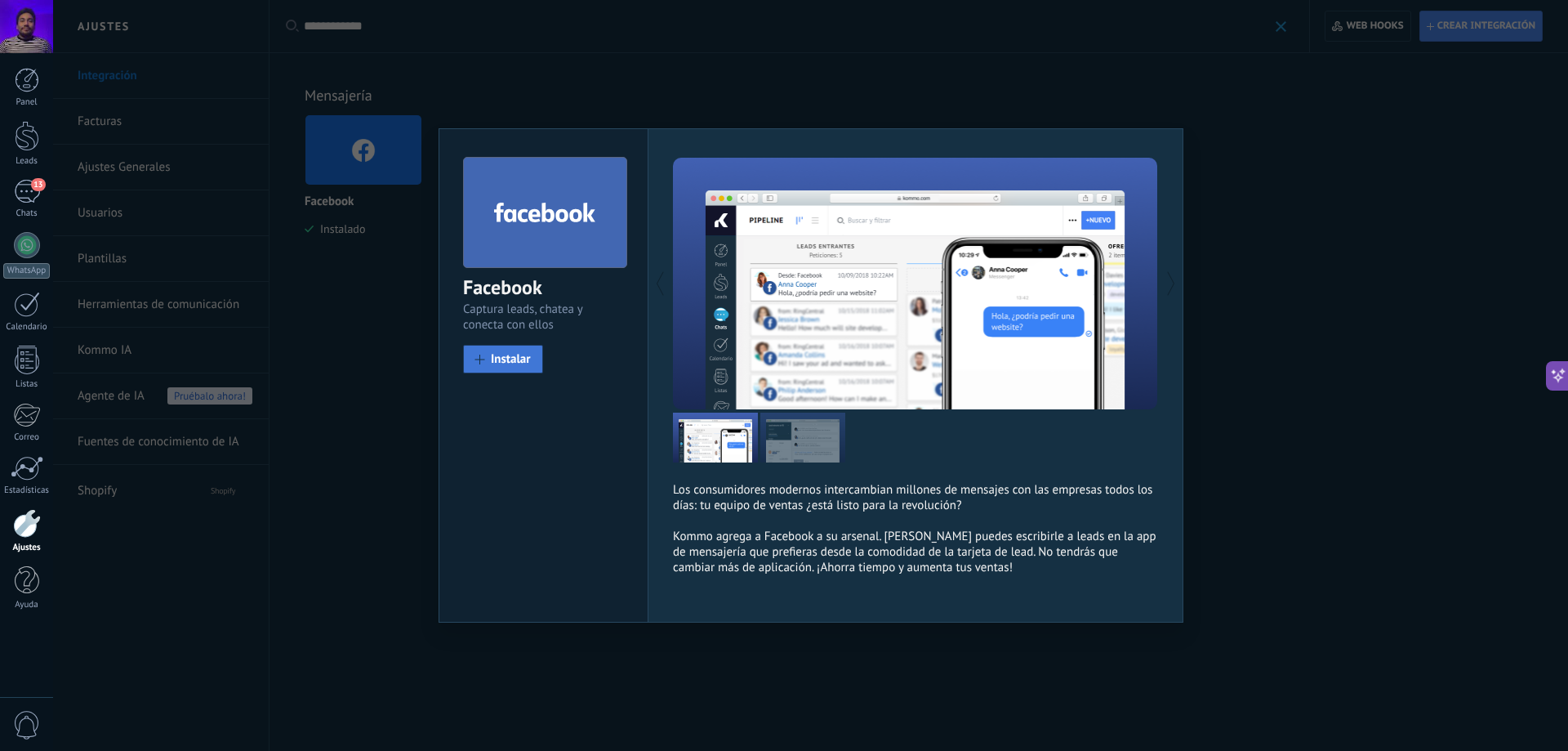
click at [539, 351] on button "Instalar" at bounding box center [503, 359] width 80 height 29
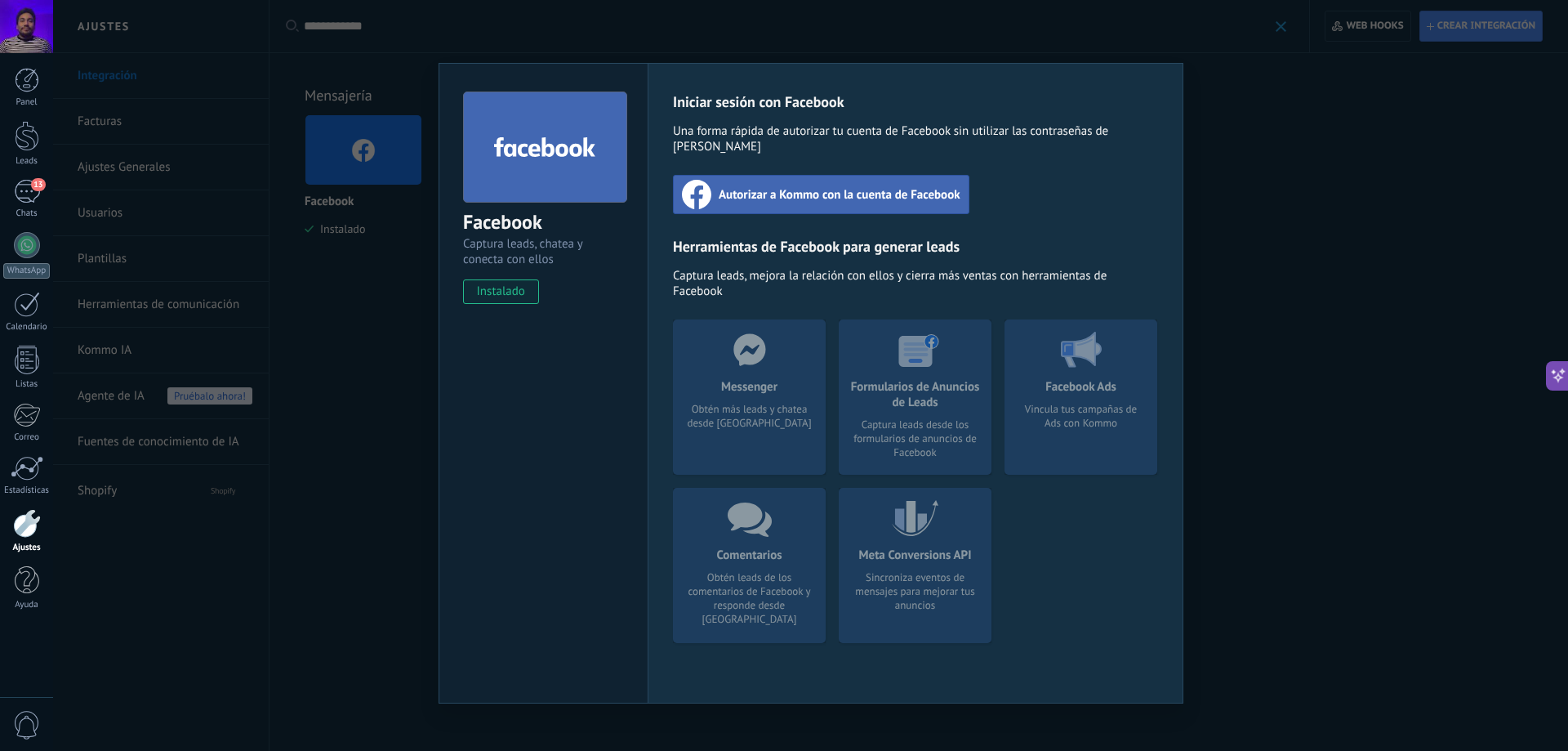
click at [820, 186] on span "Autorizar a Kommo con la cuenta de Facebook" at bounding box center [839, 194] width 242 height 16
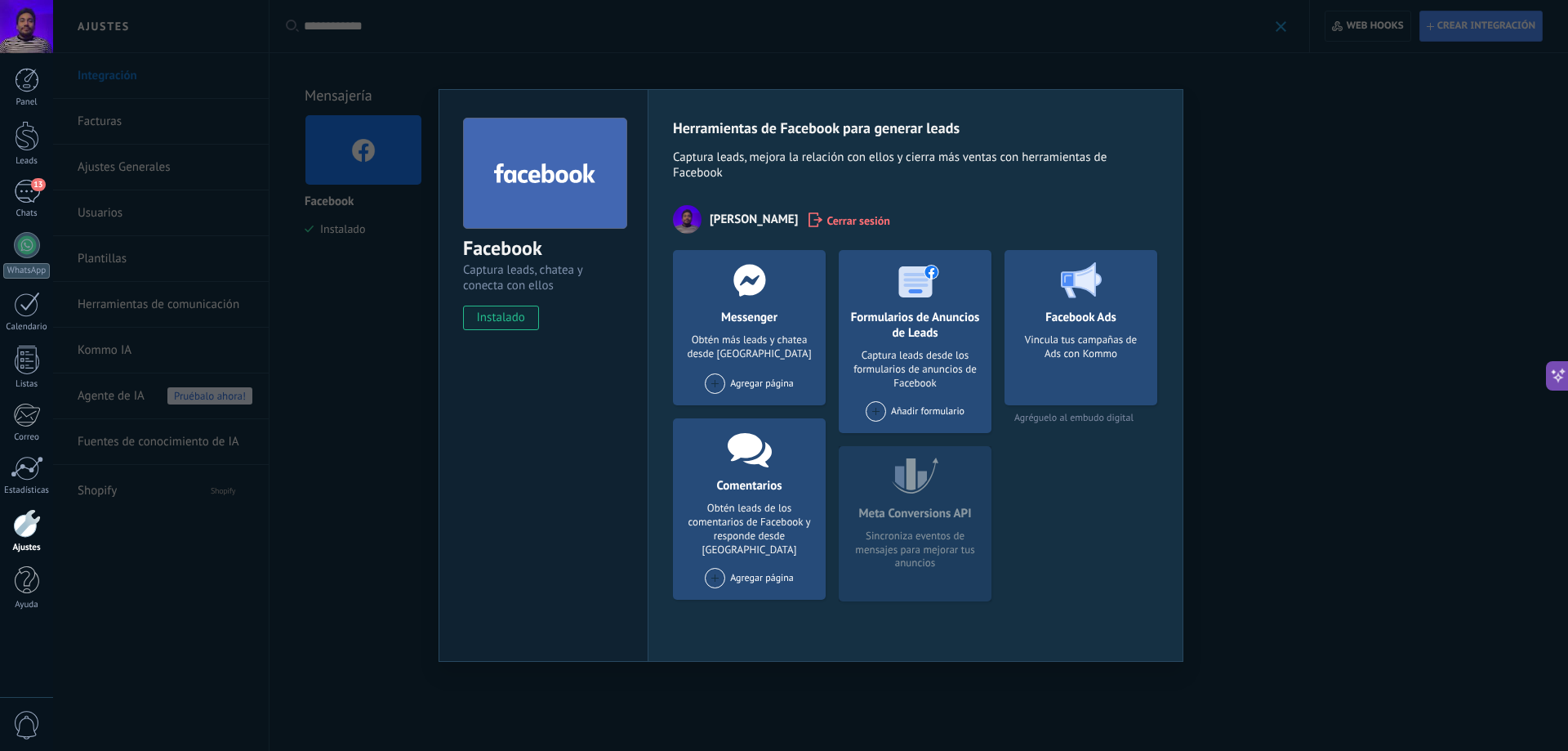
click at [721, 374] on div "Messenger Obtén más leads y chatea desde Kommo Agregar página" at bounding box center [749, 328] width 152 height 155
click at [713, 382] on span at bounding box center [715, 383] width 21 height 21
click at [729, 425] on div "Case It" at bounding box center [758, 414] width 110 height 36
click at [748, 568] on div "Agregar página" at bounding box center [749, 578] width 89 height 21
click at [750, 591] on div "Case It" at bounding box center [758, 609] width 110 height 36
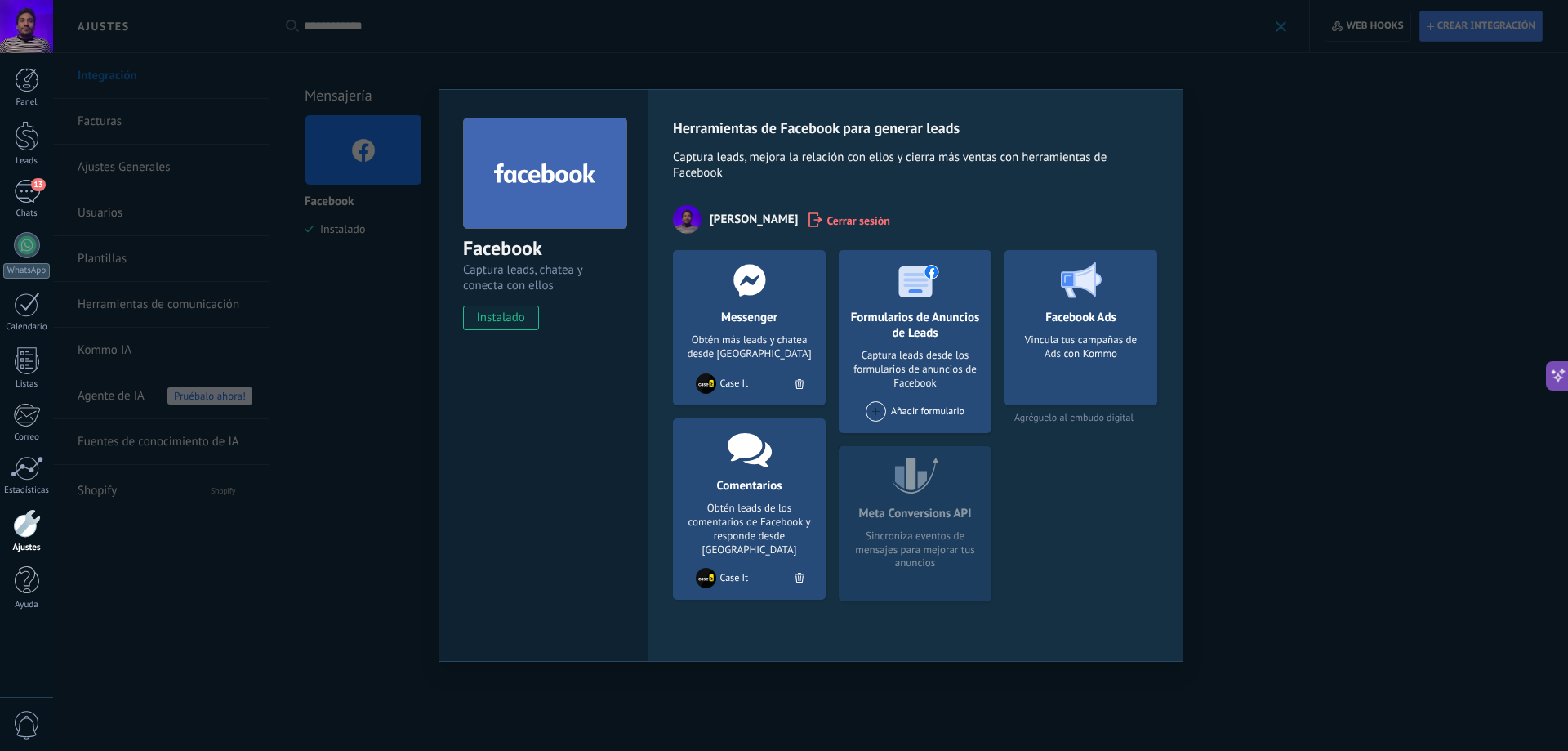
click at [870, 409] on span at bounding box center [876, 411] width 21 height 21
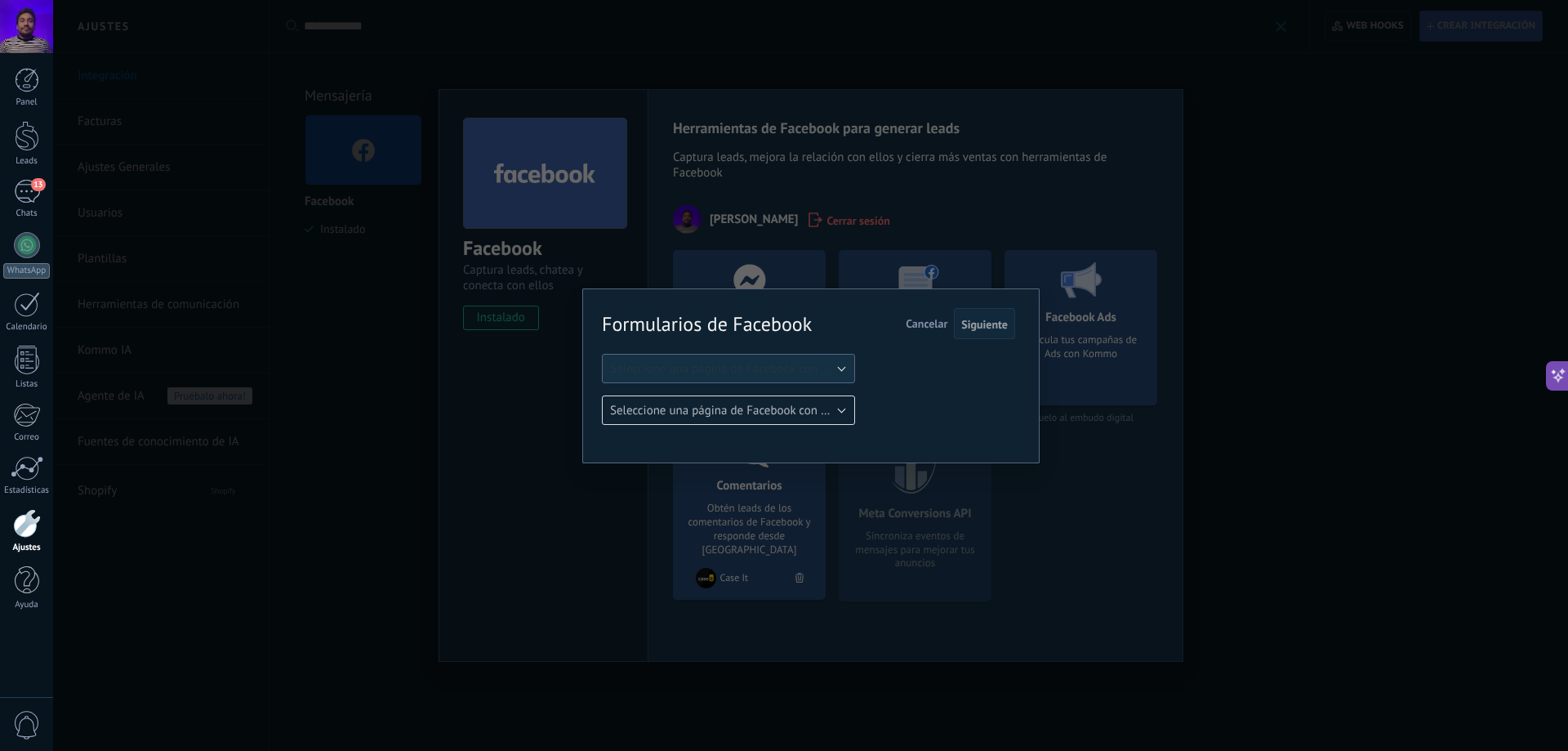
click at [802, 372] on span "Seleccione una página de Facebook con formas" at bounding box center [734, 370] width 247 height 16
click at [798, 372] on span "Seleccione una página de Facebook con formas" at bounding box center [734, 370] width 247 height 16
click at [767, 393] on span "Case It" at bounding box center [721, 396] width 257 height 16
click at [898, 313] on div "Siguiente Cancelar" at bounding box center [954, 323] width 121 height 31
click at [916, 323] on span "Cancelar" at bounding box center [927, 323] width 42 height 15
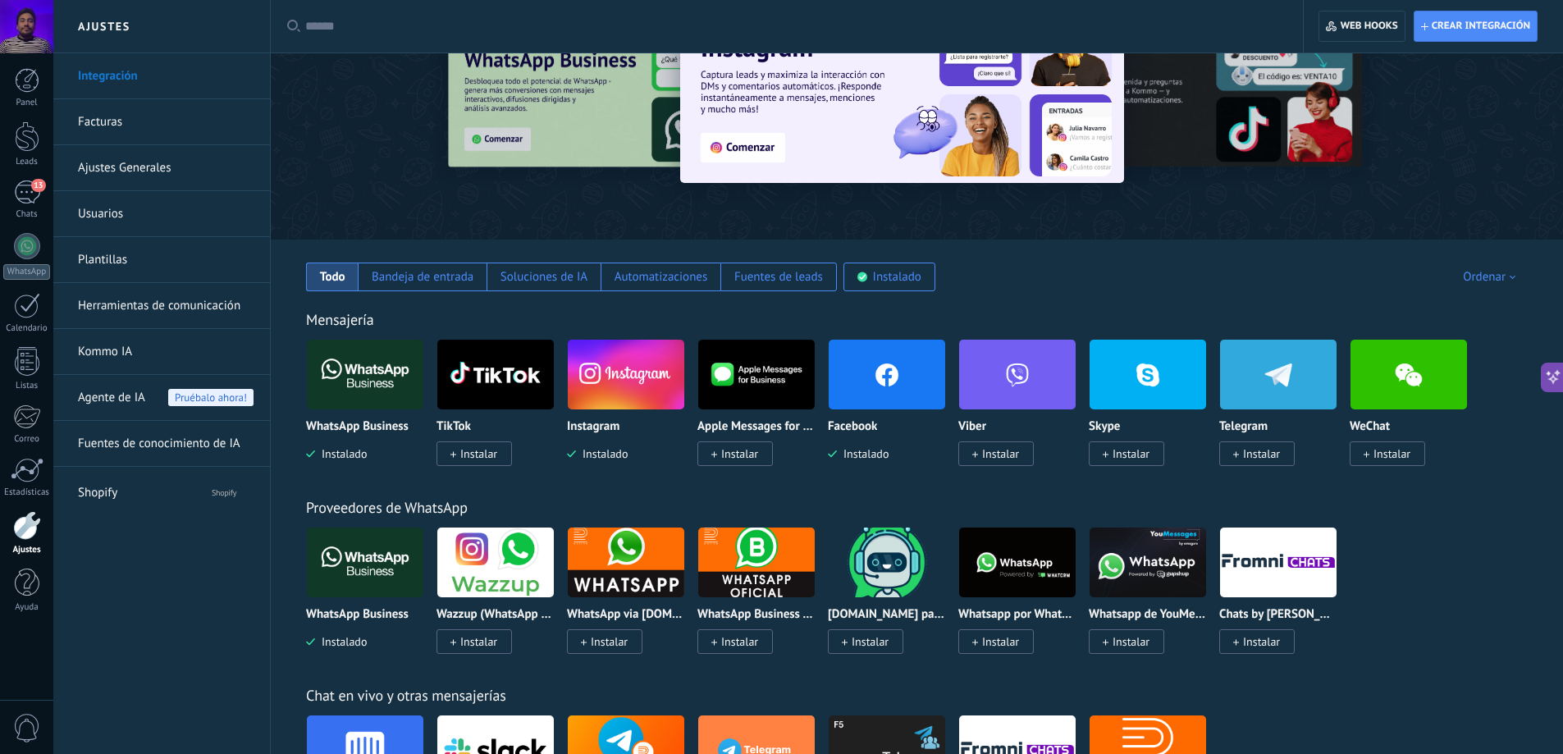
scroll to position [472, 0]
click at [851, 370] on img at bounding box center [887, 374] width 116 height 80
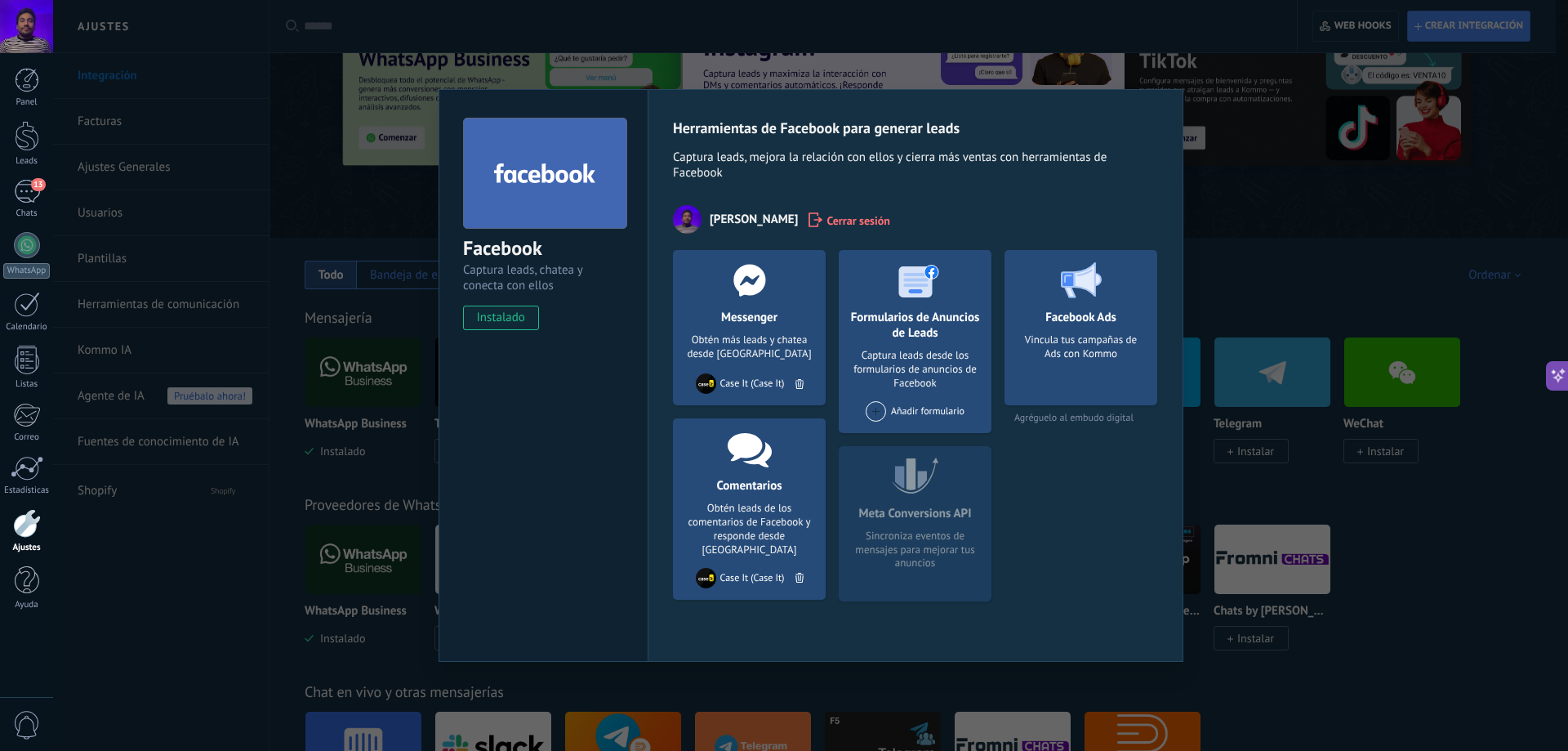
click at [1082, 343] on div "Vincula tus campañas de Ads con Kommo" at bounding box center [1080, 365] width 126 height 62
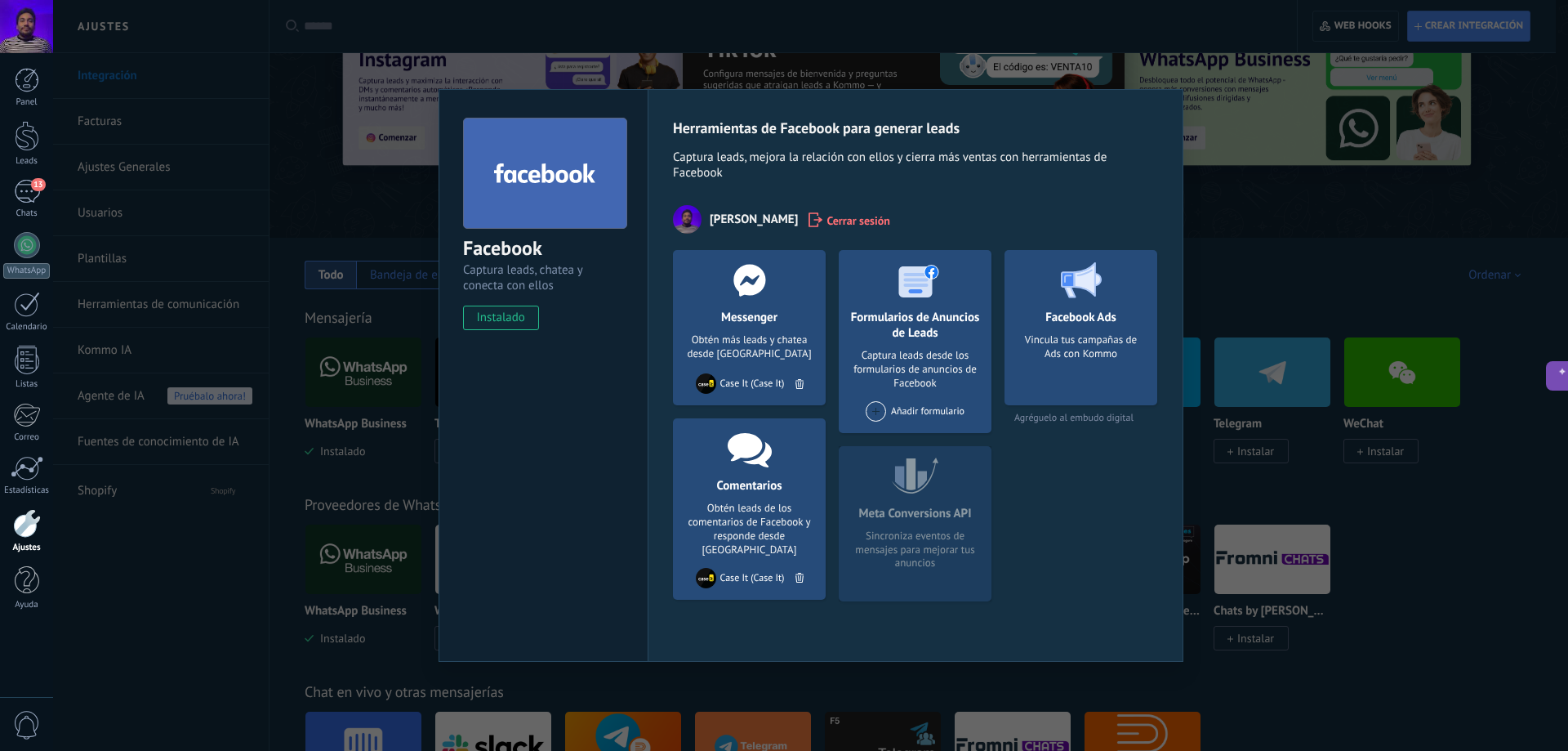
click at [924, 413] on div "Añadir formulario" at bounding box center [915, 411] width 99 height 21
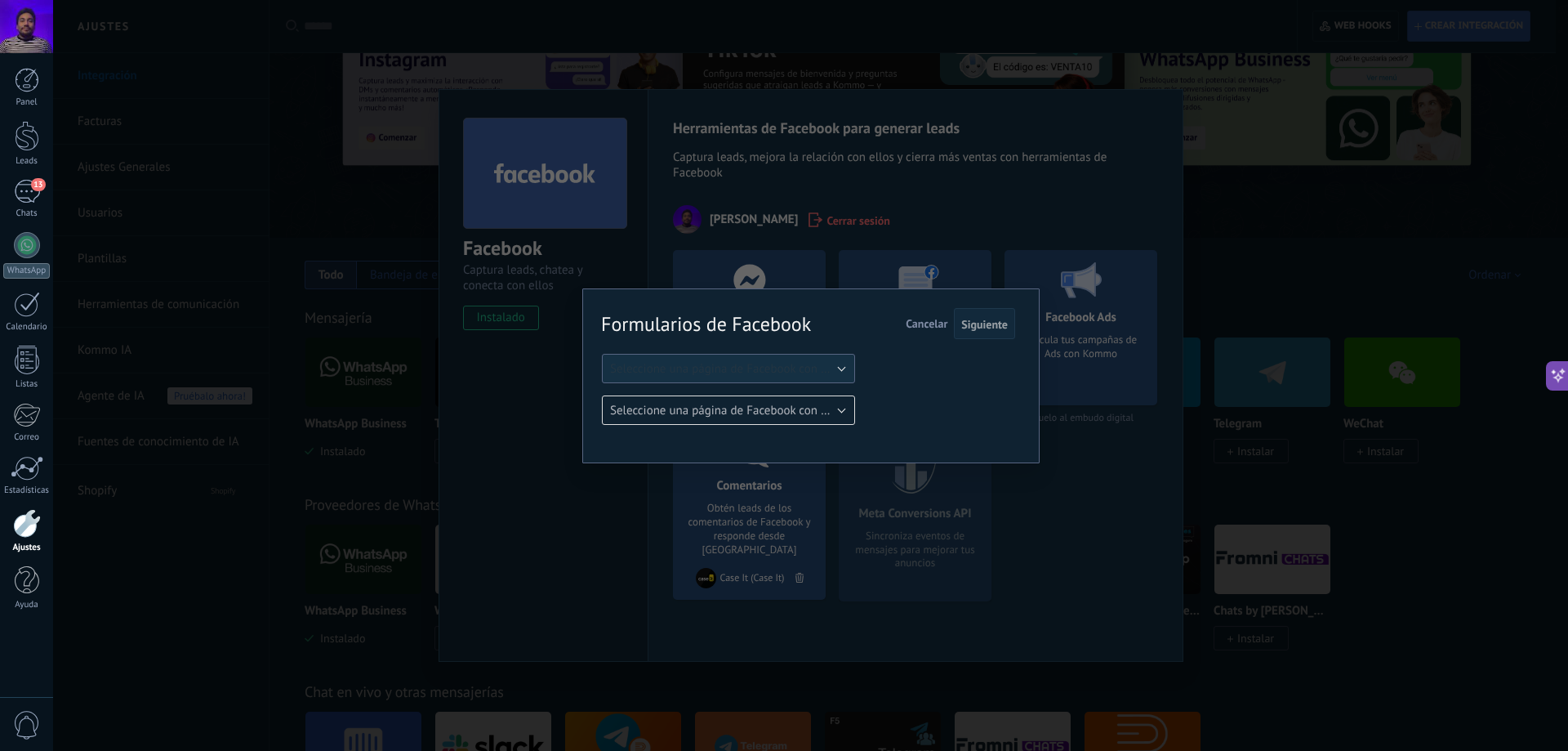
click at [817, 371] on span "Seleccione una página de Facebook con formas" at bounding box center [734, 370] width 247 height 16
click at [809, 404] on li "Case It" at bounding box center [723, 396] width 262 height 28
click at [929, 323] on span "Cancelar" at bounding box center [927, 323] width 42 height 15
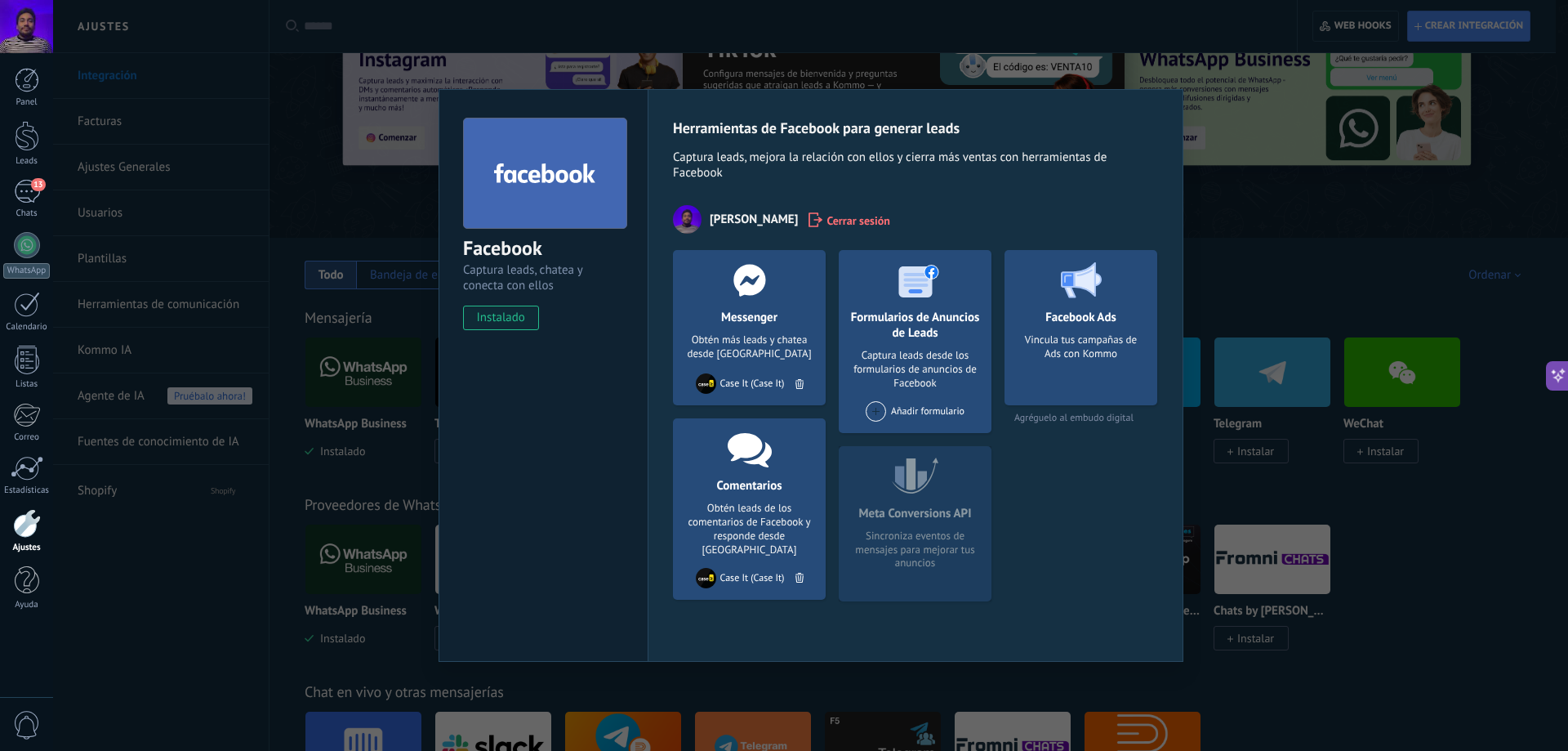
click at [1082, 331] on div "Facebook Ads Vincula tus campañas de Ads con Kommo" at bounding box center [1080, 328] width 152 height 155
click at [1083, 348] on div "Vincula tus campañas de Ads con Kommo" at bounding box center [1080, 365] width 126 height 62
drag, startPoint x: 1112, startPoint y: 404, endPoint x: 1122, endPoint y: 416, distance: 15.6
click at [1115, 406] on div "Facebook Ads Vincula tus campañas de Ads con Kommo Agréguelo al embudo digital" at bounding box center [1080, 337] width 152 height 174
click at [1131, 417] on span "Agréguelo al embudo digital" at bounding box center [1080, 417] width 152 height 12
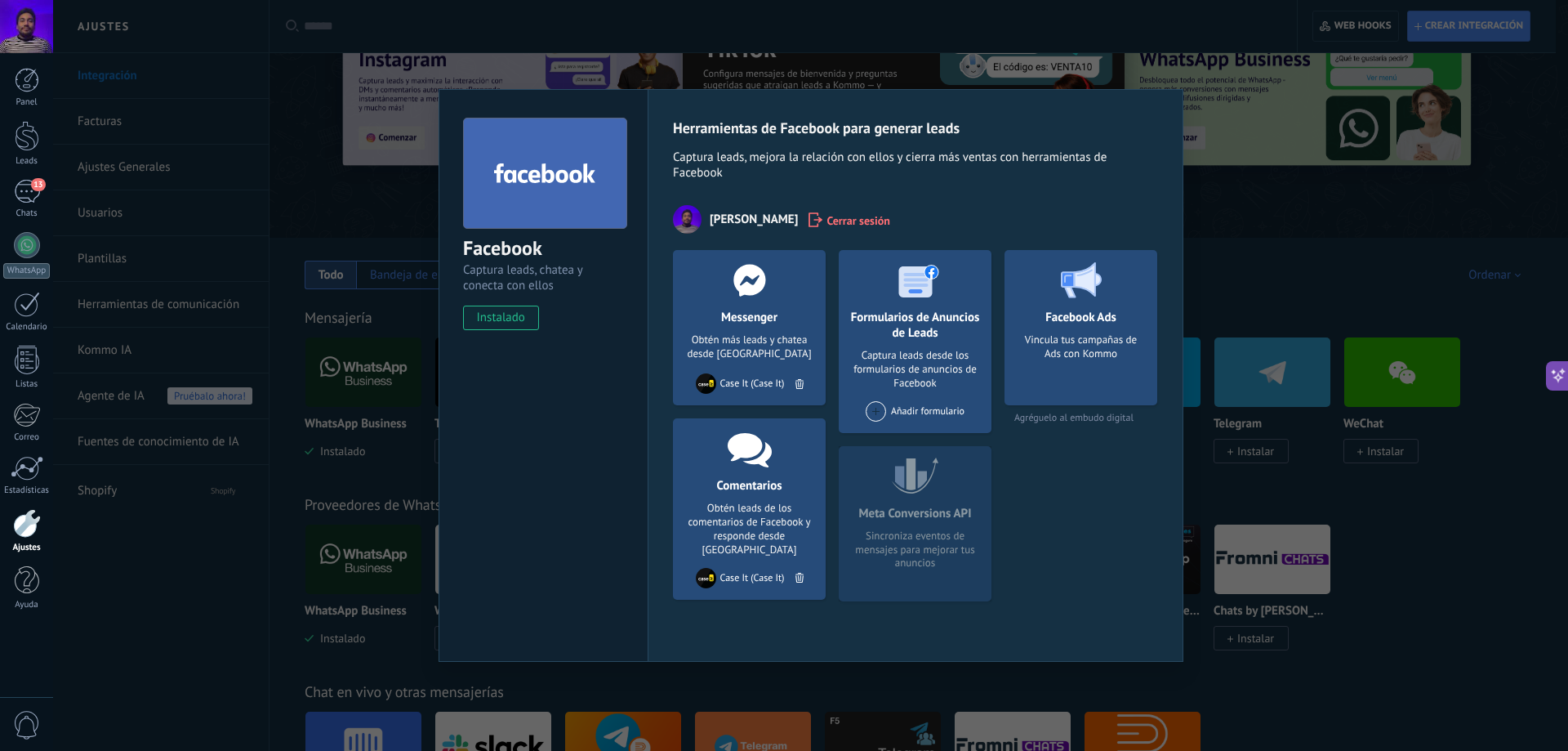
click at [1224, 313] on div "Facebook Captura leads, chatea y conecta con ellos instalado Desinstalar Herram…" at bounding box center [810, 376] width 1515 height 751
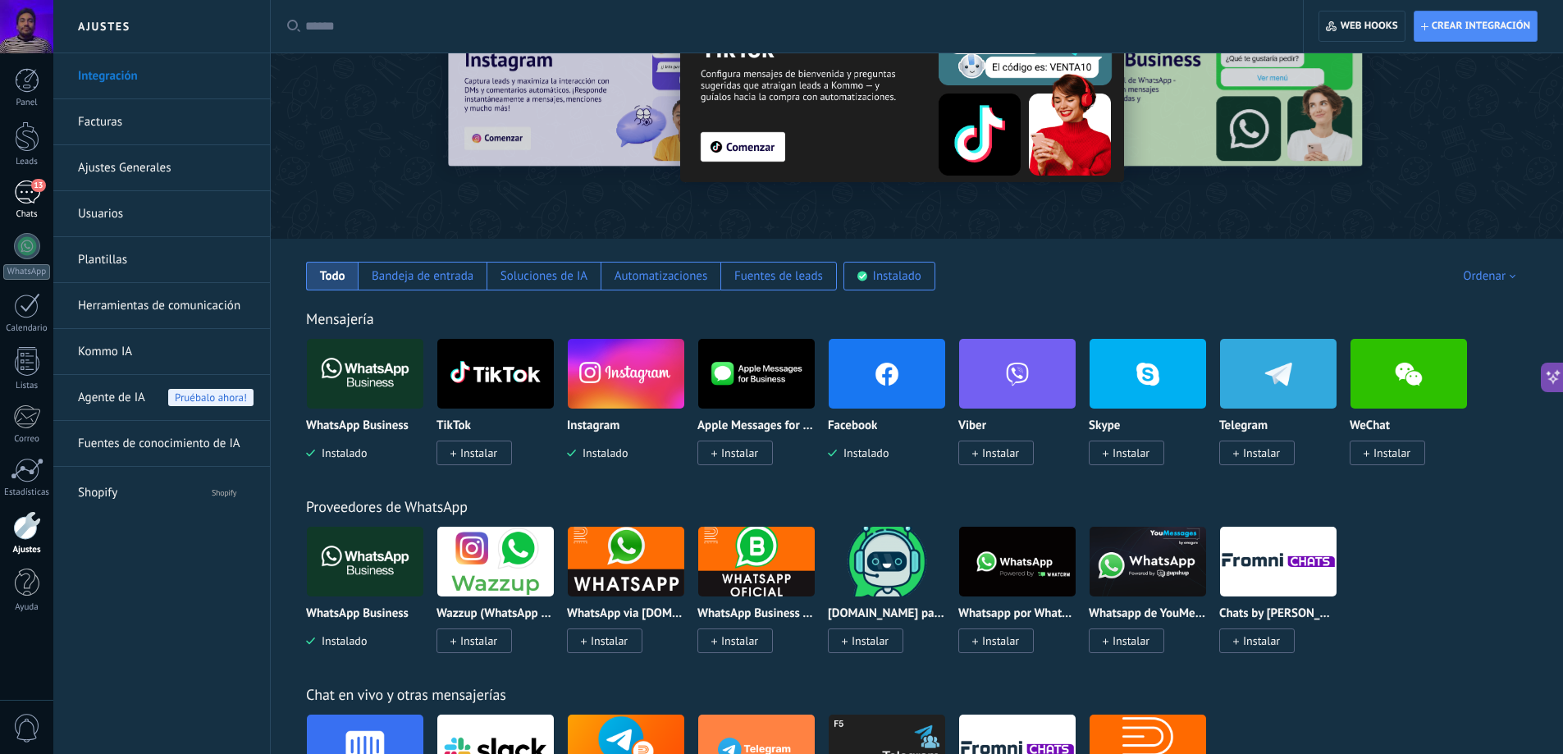
click at [25, 193] on div "13" at bounding box center [27, 192] width 26 height 24
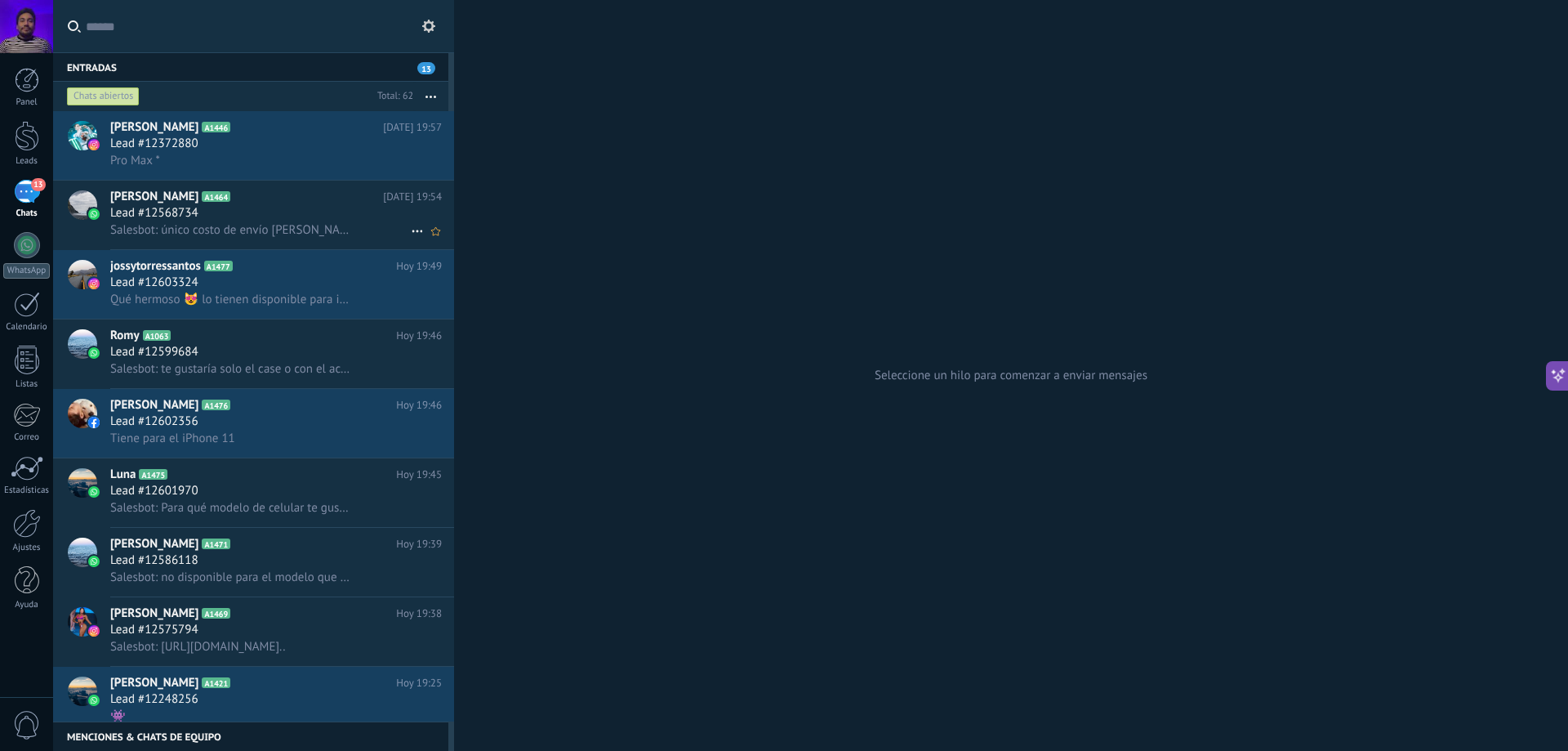
click at [263, 210] on div "Lead #12568734" at bounding box center [276, 213] width 332 height 16
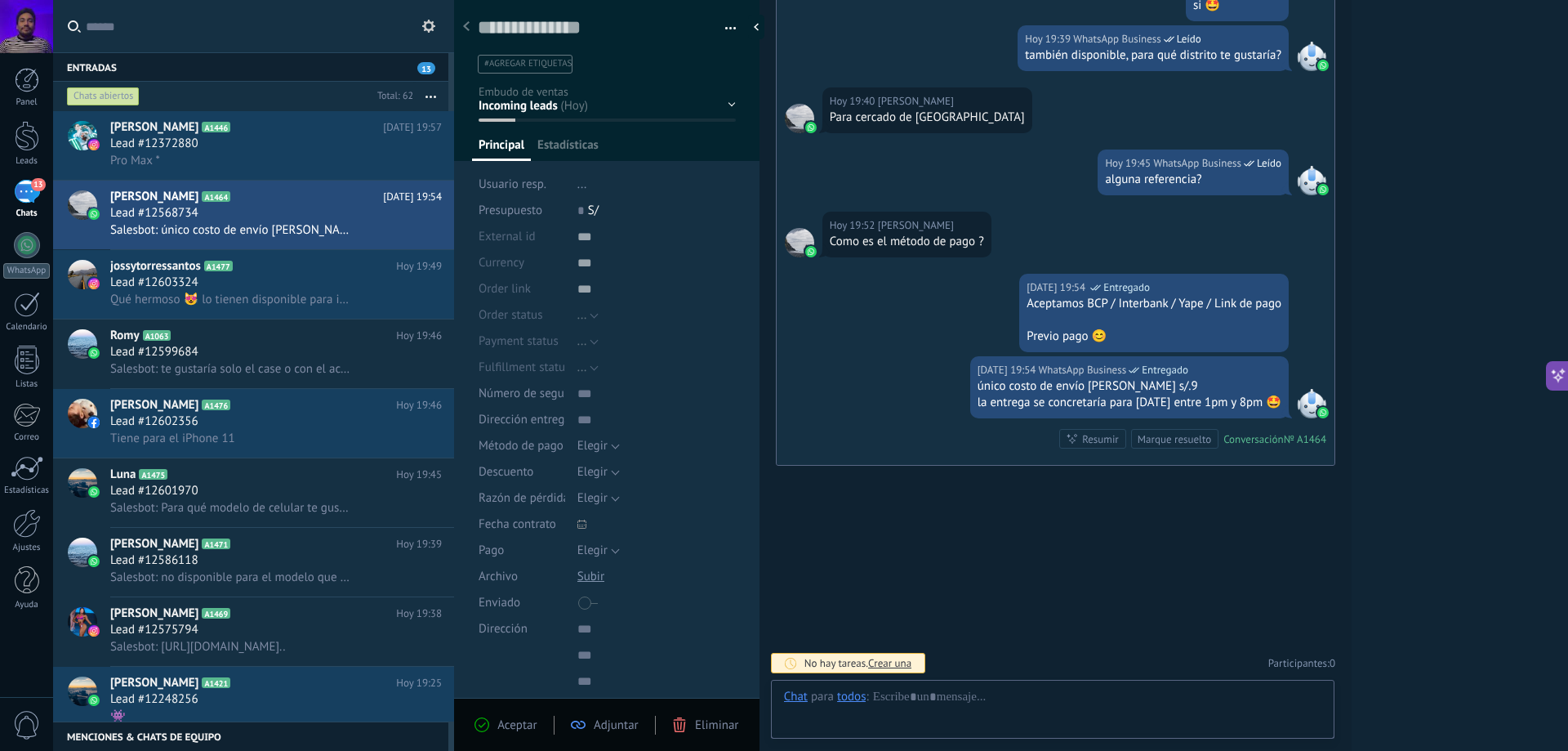
scroll to position [25, 0]
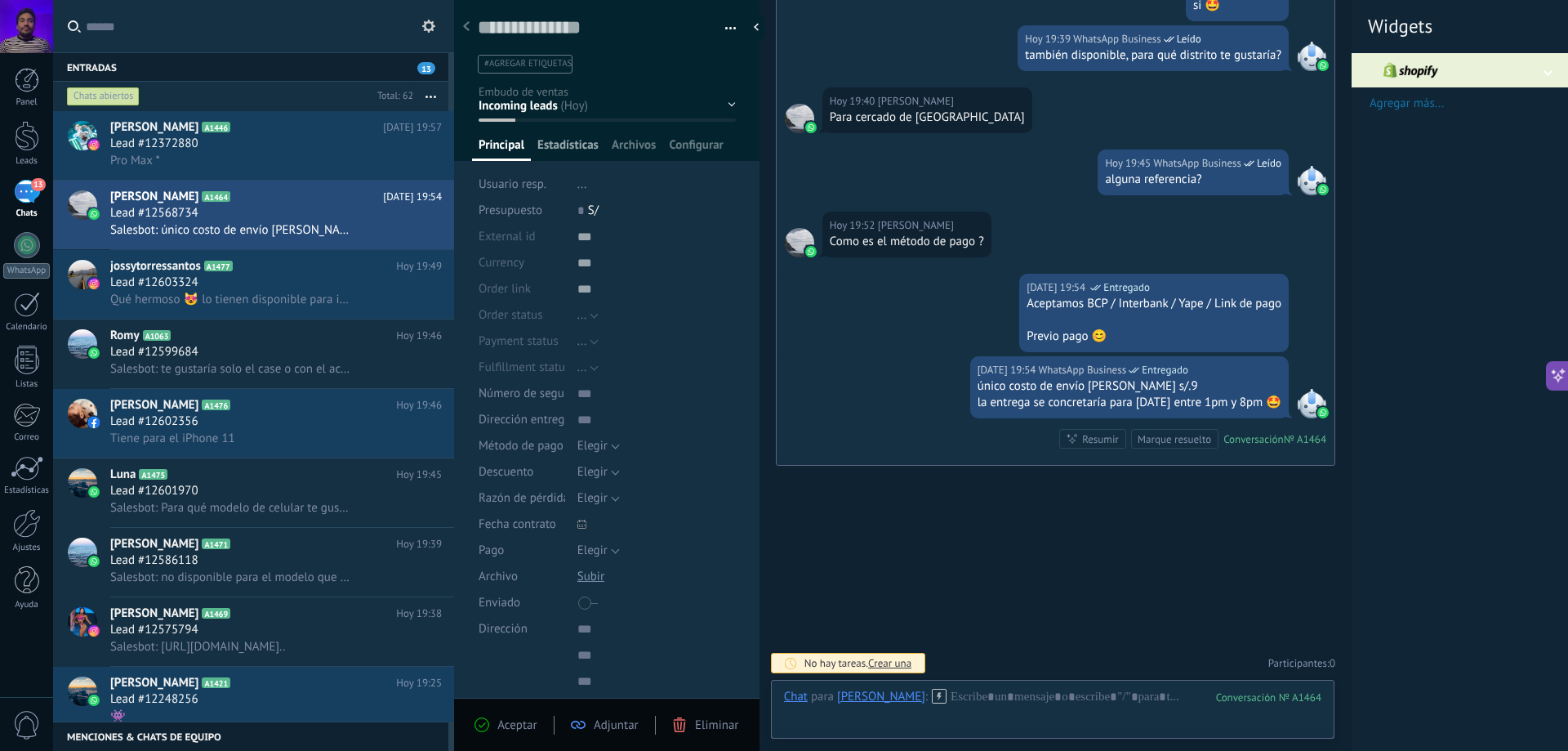
click at [570, 146] on span "Estadísticas" at bounding box center [568, 149] width 62 height 24
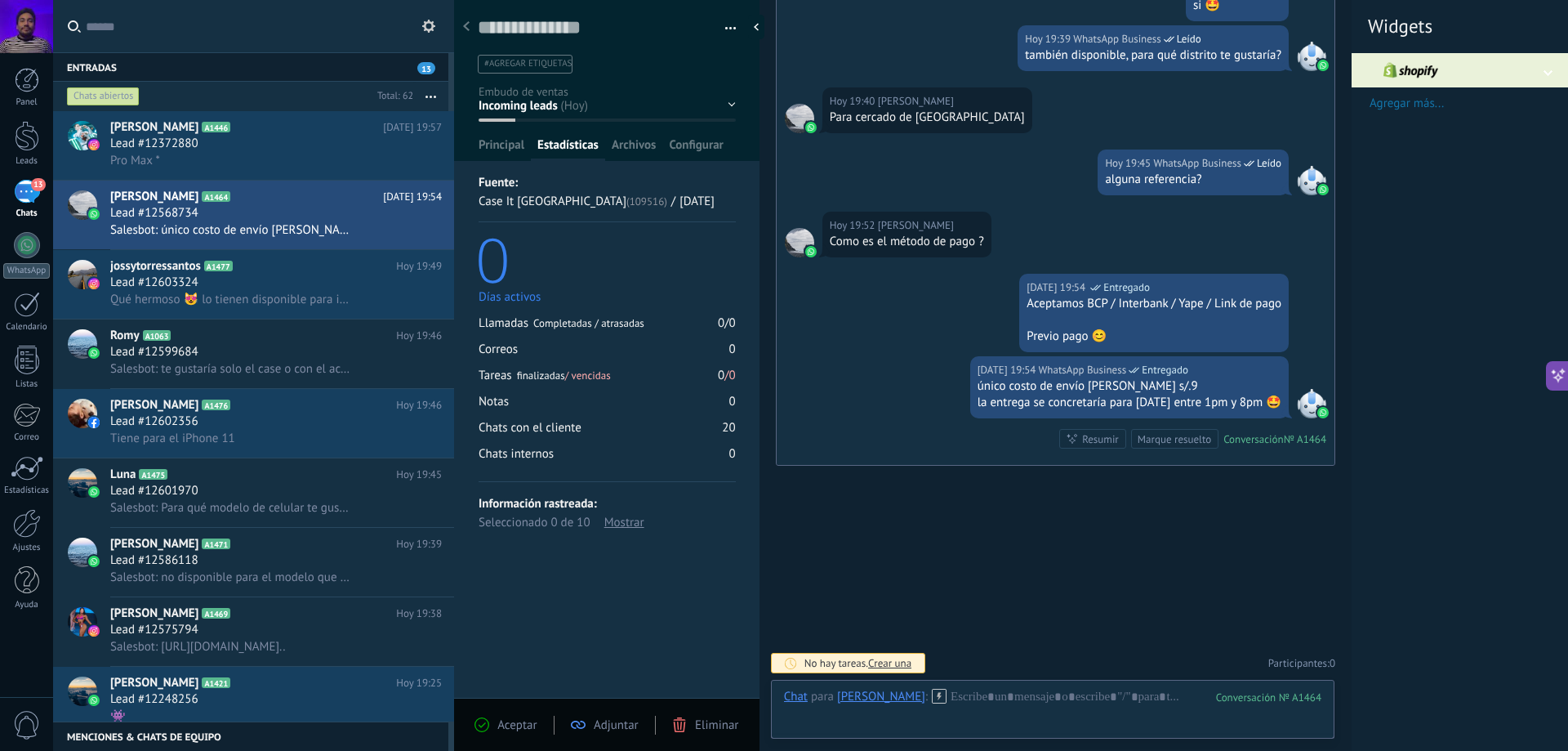
click at [421, 31] on button at bounding box center [429, 26] width 20 height 20
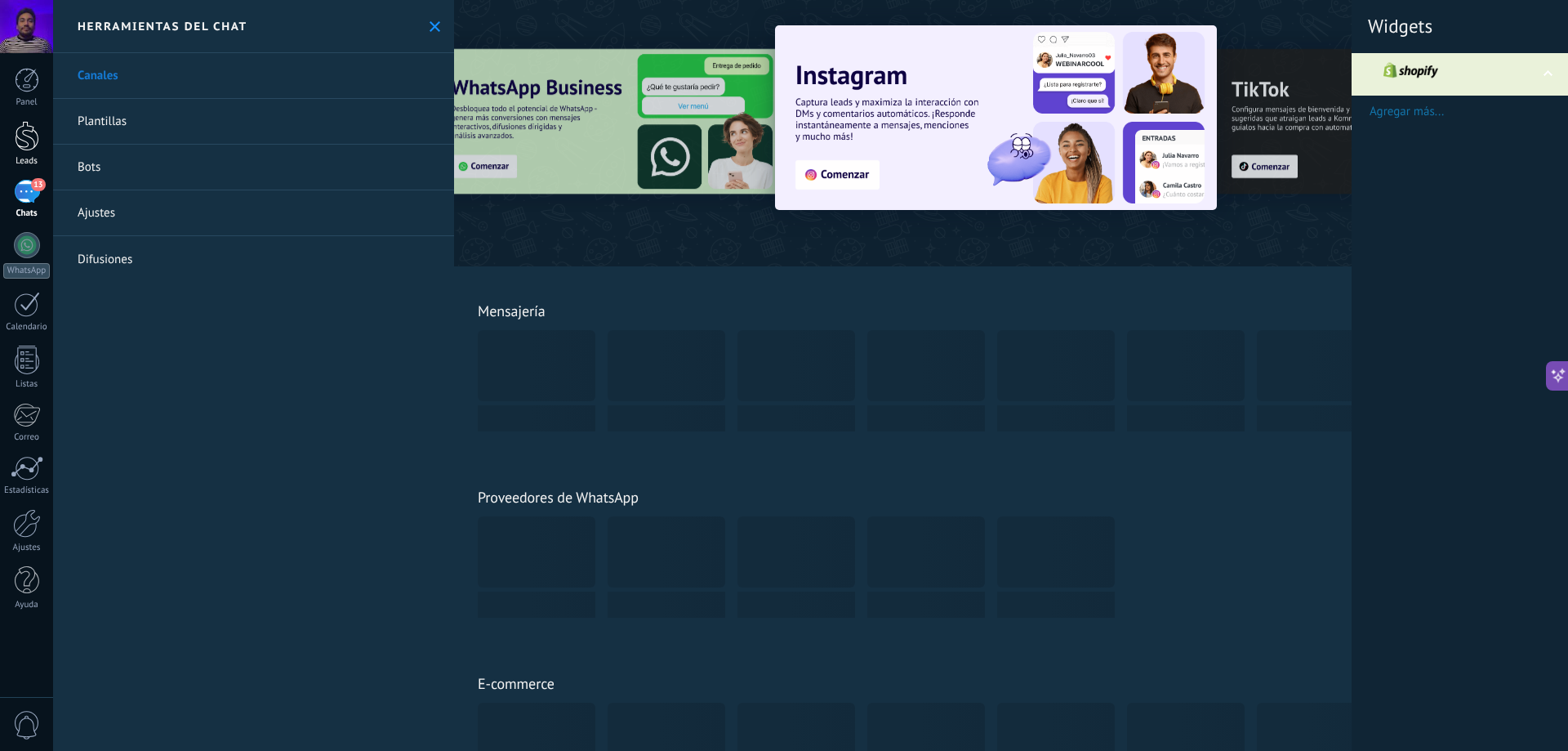
click at [24, 157] on div "Leads" at bounding box center [27, 161] width 48 height 11
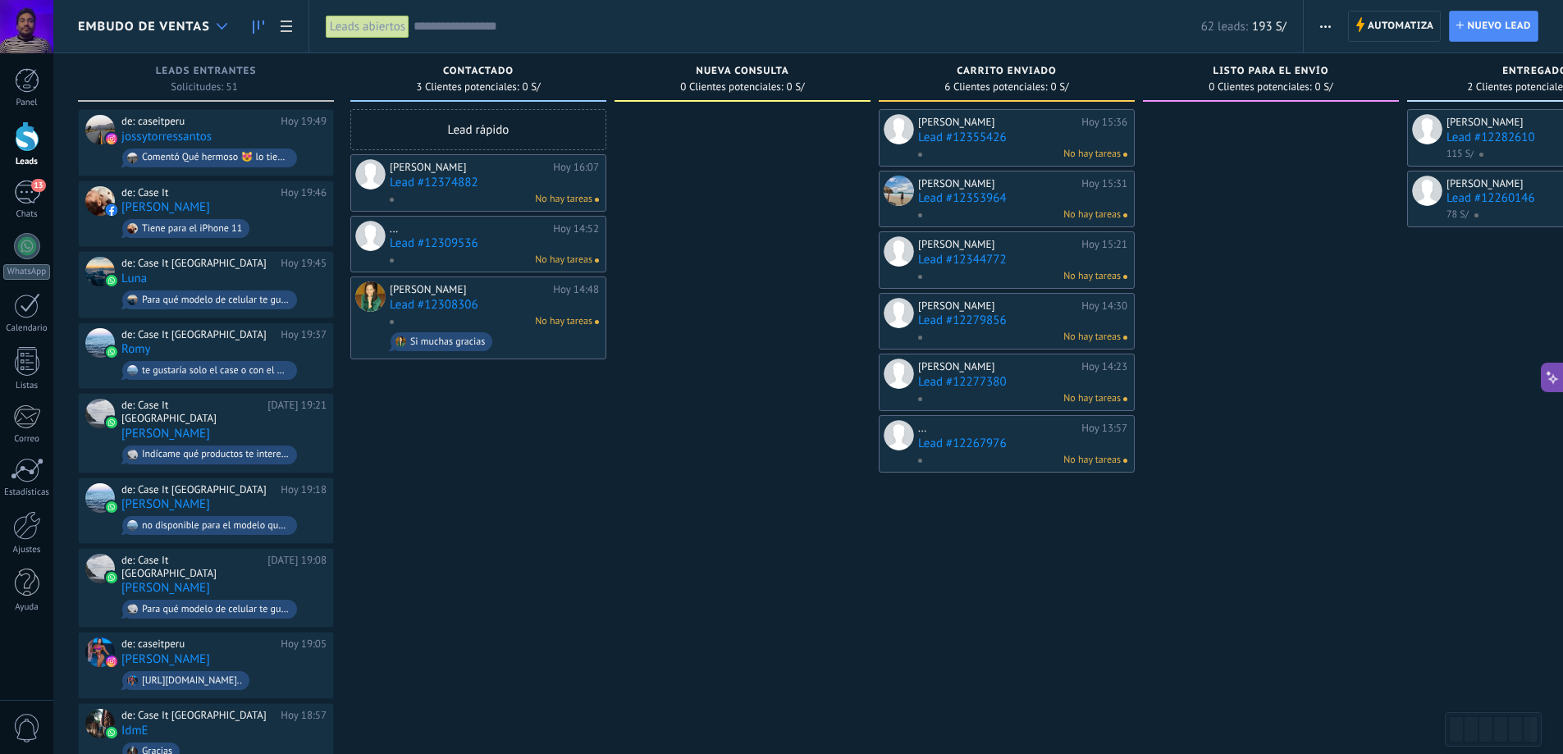
click at [223, 24] on icon at bounding box center [222, 26] width 11 height 7
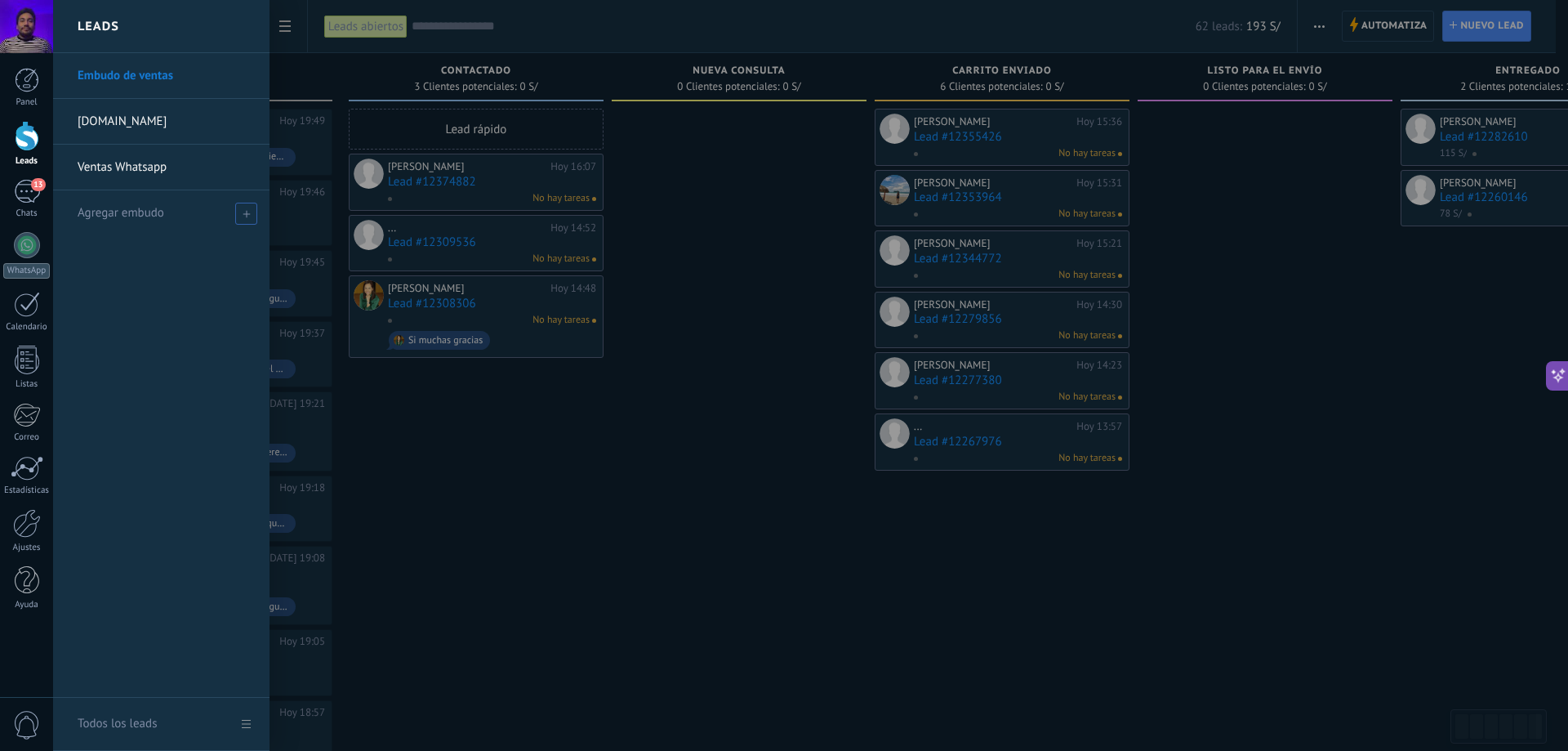
click at [144, 220] on div "Agregar embudo" at bounding box center [165, 212] width 175 height 45
click at [169, 219] on input "text" at bounding box center [154, 213] width 153 height 26
type input "****"
click at [250, 207] on span at bounding box center [248, 212] width 18 height 21
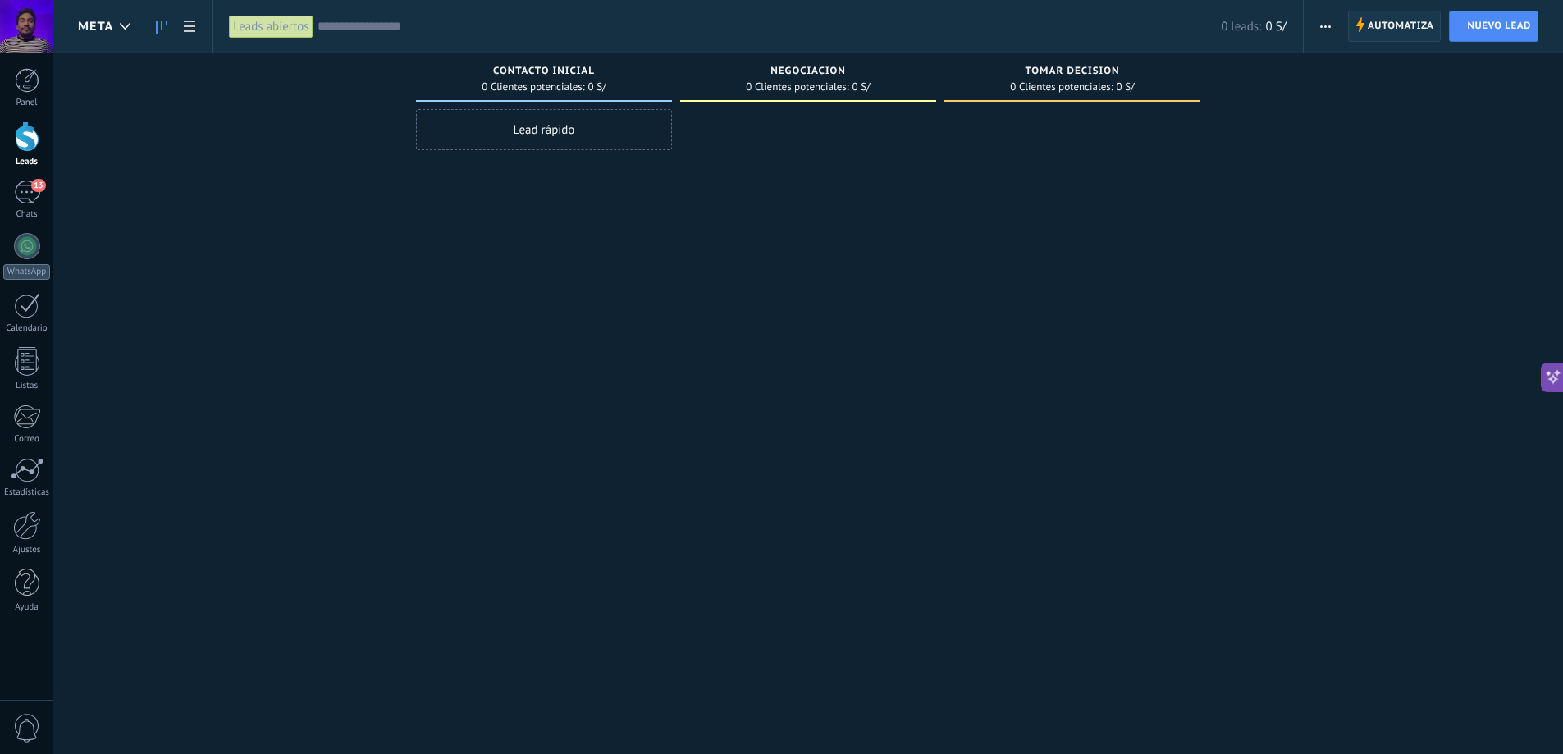
click at [1363, 38] on span "Automatiza Automatiza" at bounding box center [1395, 26] width 94 height 31
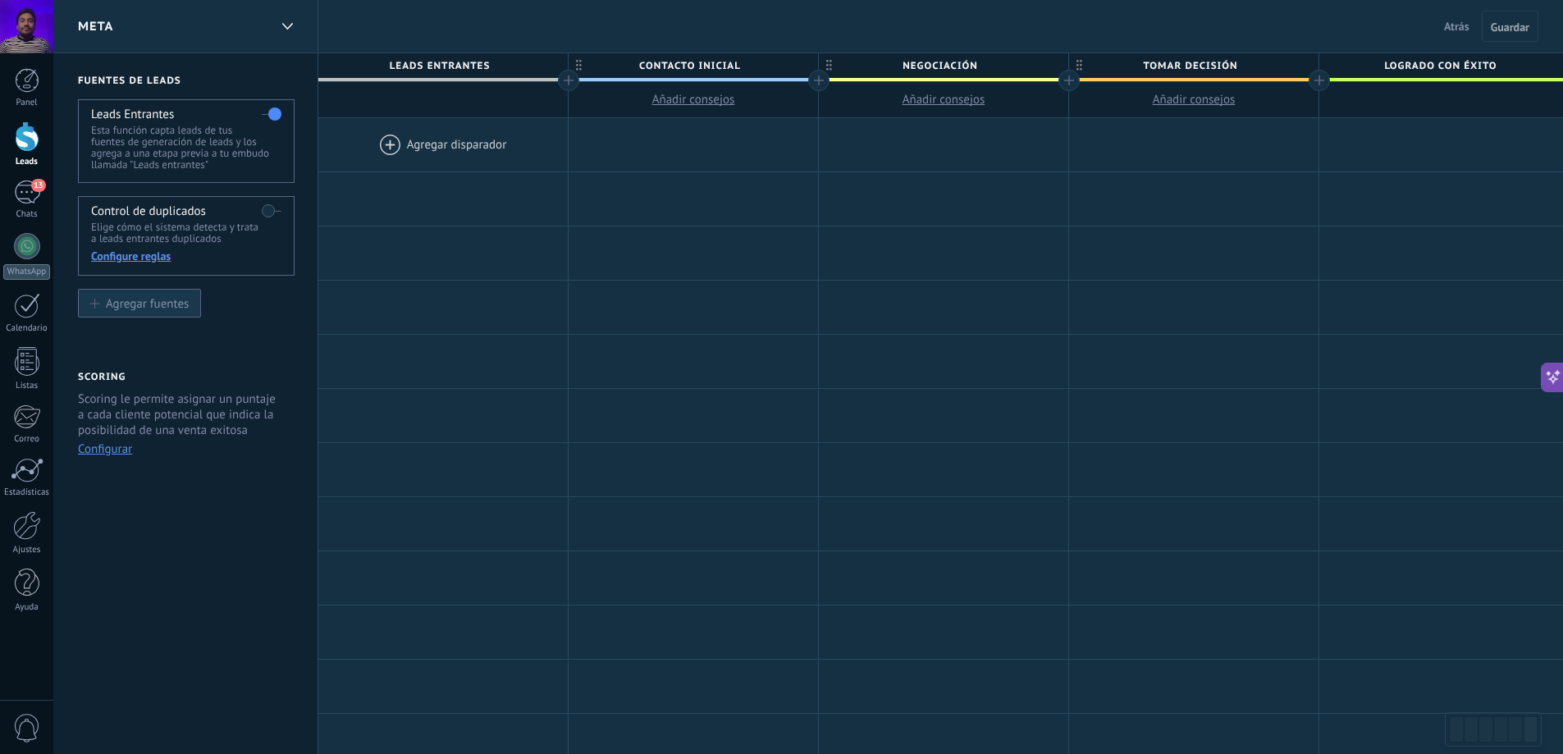
click at [167, 313] on button "Agregar fuentes" at bounding box center [139, 303] width 123 height 29
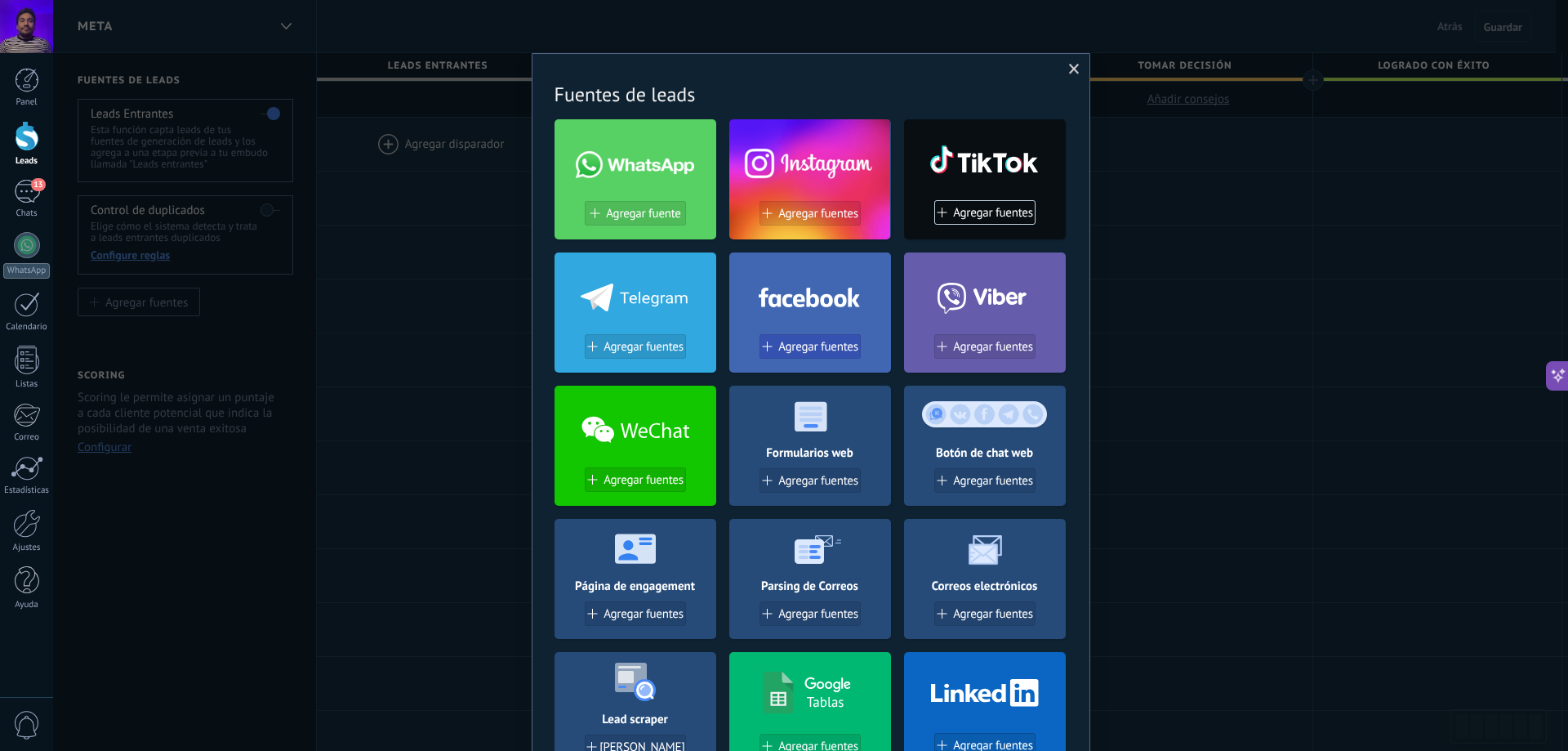
click at [818, 347] on span "Agregar fuentes" at bounding box center [818, 347] width 80 height 14
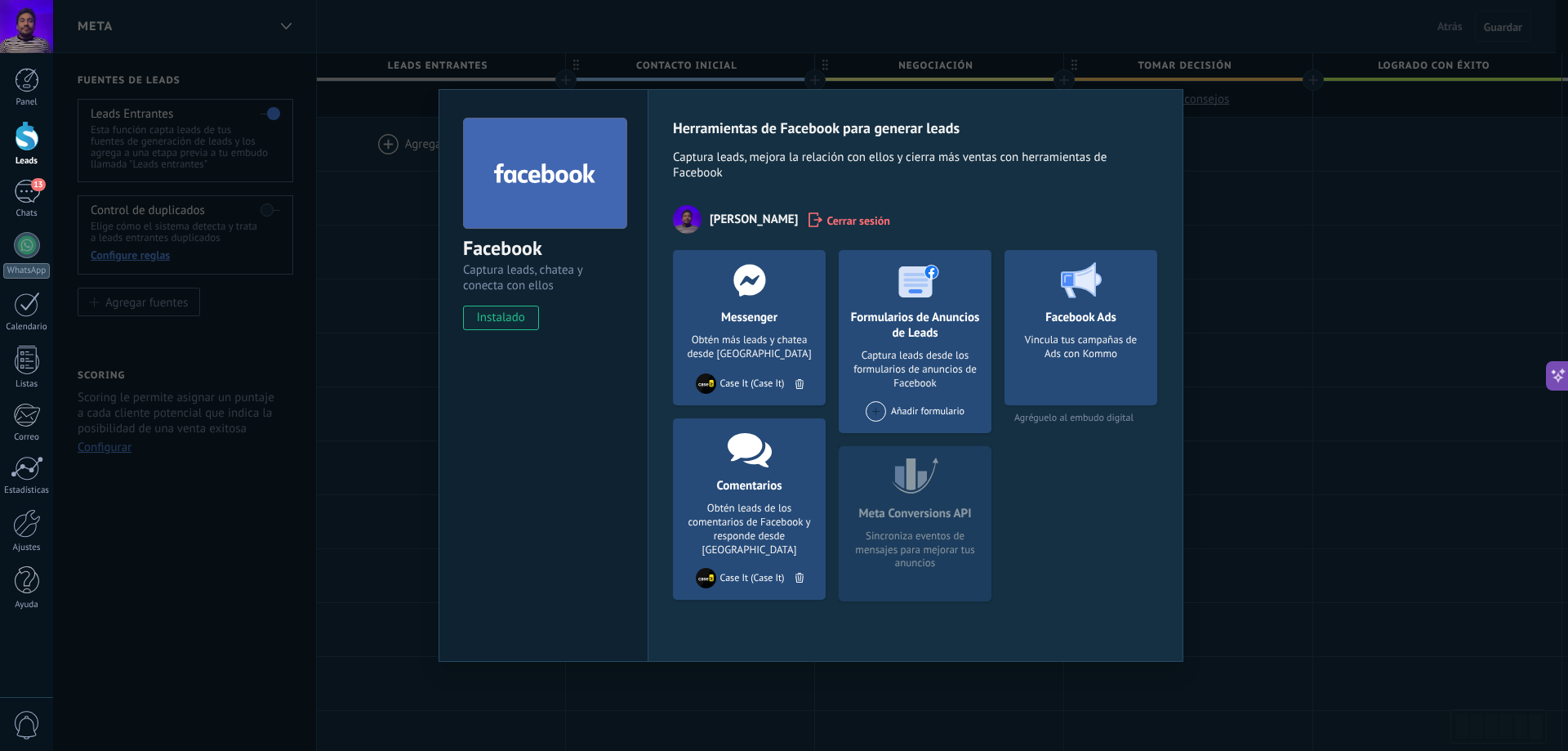
click at [1102, 211] on div "Arturo Perez Faustor Cerrar sesión" at bounding box center [915, 219] width 485 height 29
click at [330, 306] on div "Facebook Captura leads, chatea y conecta con ellos instalado Desinstalar Herram…" at bounding box center [810, 376] width 1515 height 751
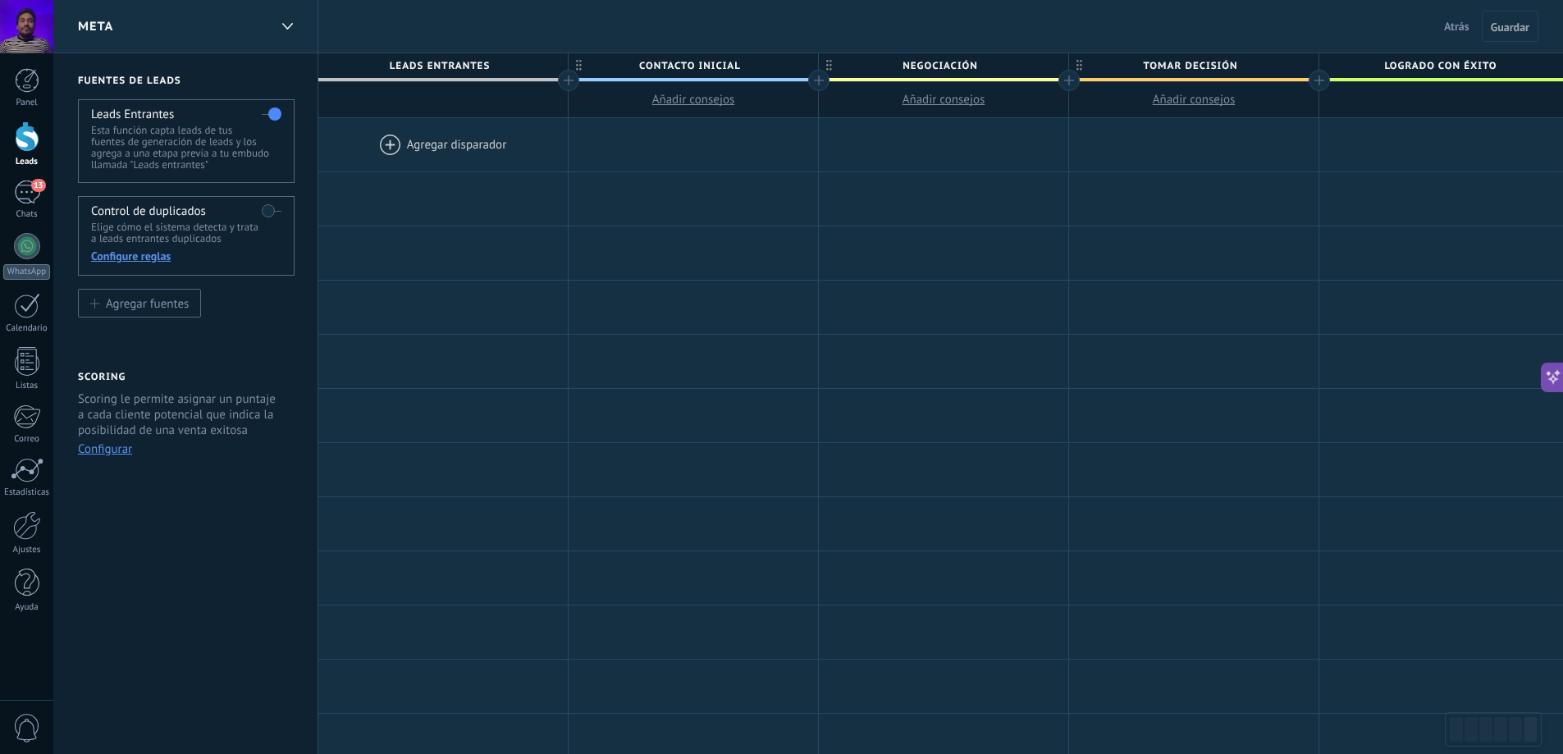
click at [274, 212] on label at bounding box center [272, 211] width 20 height 26
click at [145, 298] on div "Agregar fuentes" at bounding box center [147, 303] width 83 height 14
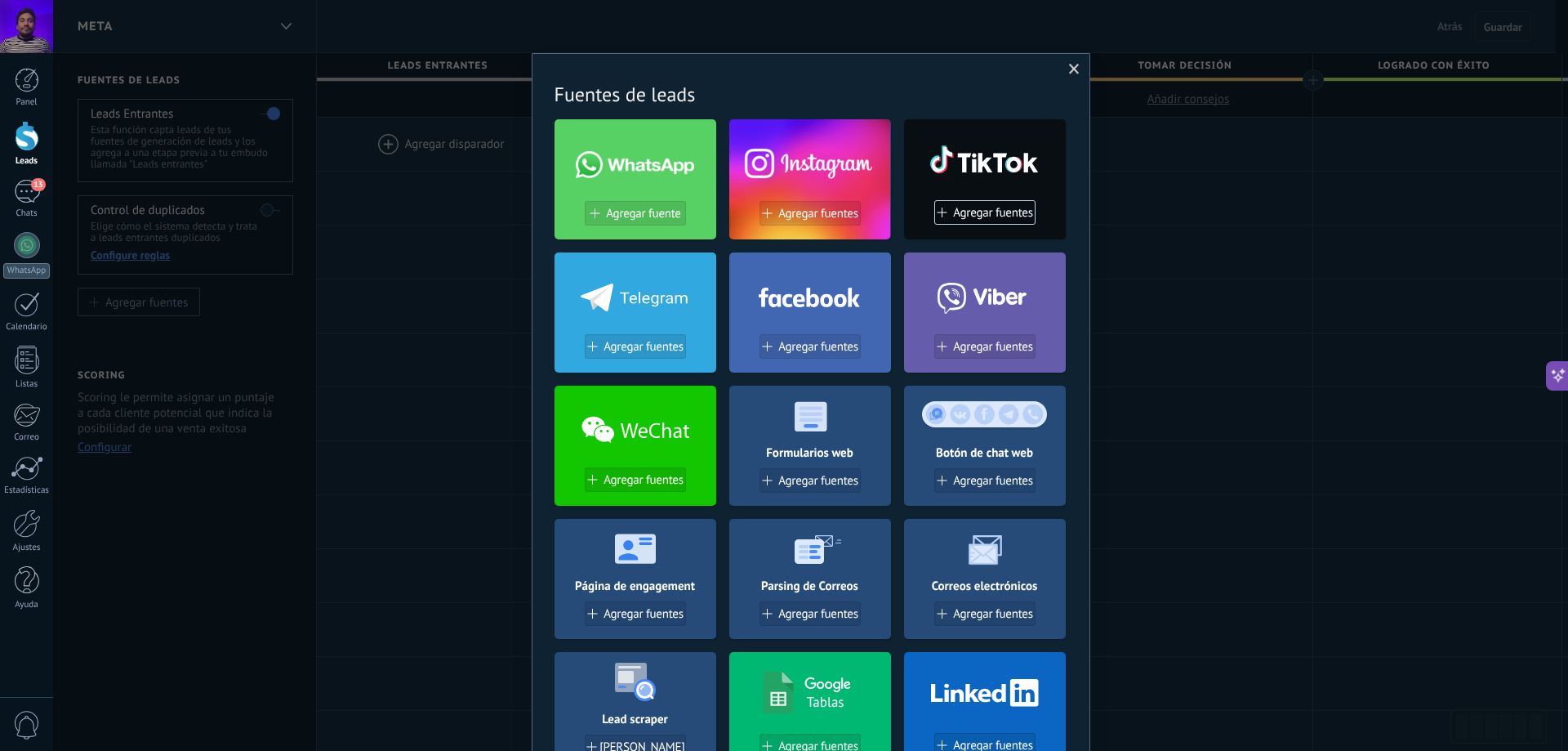
click at [815, 157] on div at bounding box center [810, 160] width 161 height 71
click at [784, 302] on icon at bounding box center [809, 295] width 103 height 34
click at [802, 358] on button "Agregar fuentes" at bounding box center [810, 347] width 102 height 25
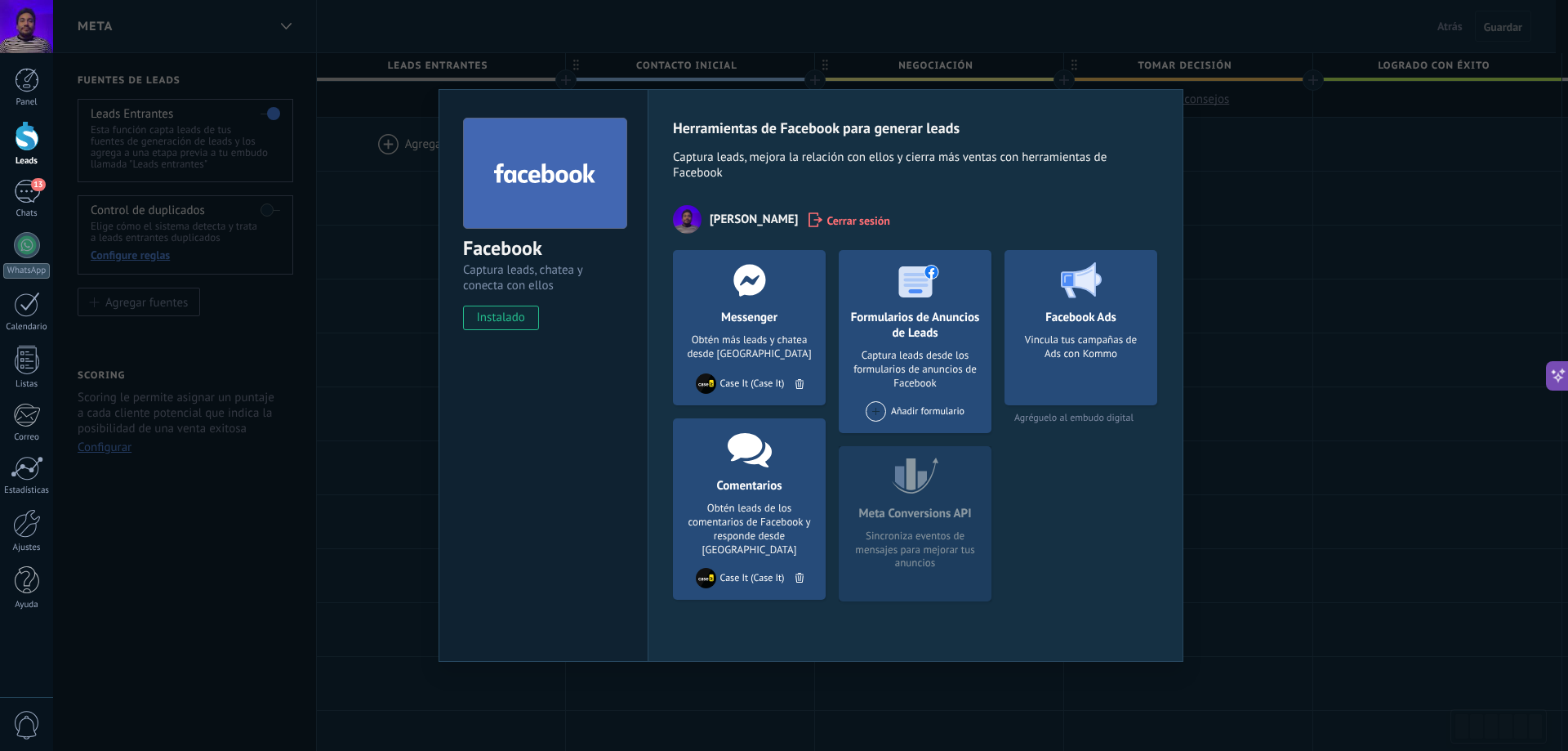
click at [739, 302] on div at bounding box center [750, 280] width 161 height 60
click at [749, 282] on icon at bounding box center [750, 280] width 43 height 33
click at [770, 445] on icon at bounding box center [750, 448] width 44 height 38
click at [729, 572] on div "Case It (Case It)" at bounding box center [753, 578] width 65 height 12
click at [746, 223] on span "[PERSON_NAME]" at bounding box center [754, 219] width 89 height 16
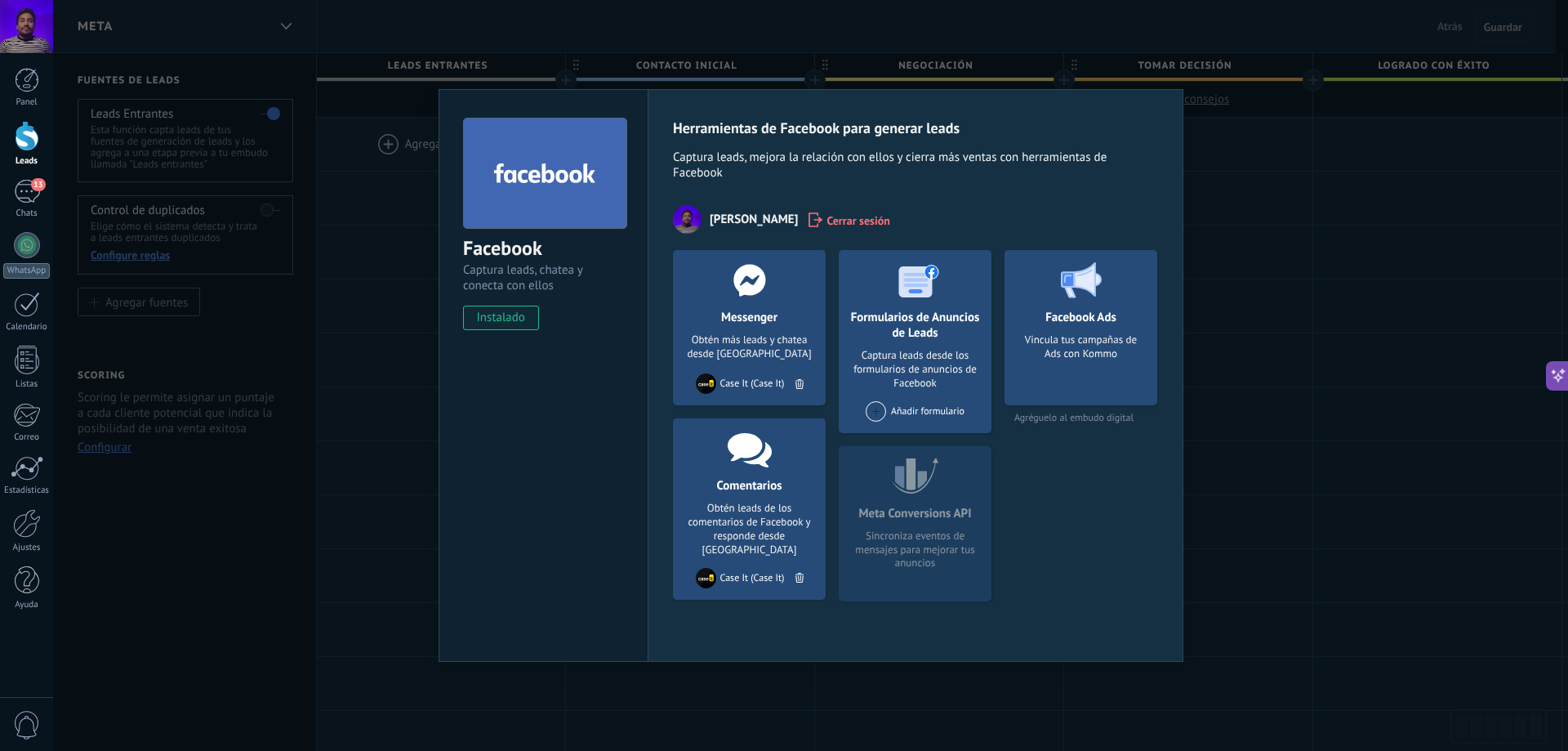
click at [562, 176] on icon at bounding box center [545, 173] width 103 height 27
click at [510, 314] on span "instalado" at bounding box center [501, 318] width 75 height 25
click at [361, 261] on div "Facebook Captura leads, chatea y conecta con ellos instalado Desinstalar Herram…" at bounding box center [810, 376] width 1515 height 751
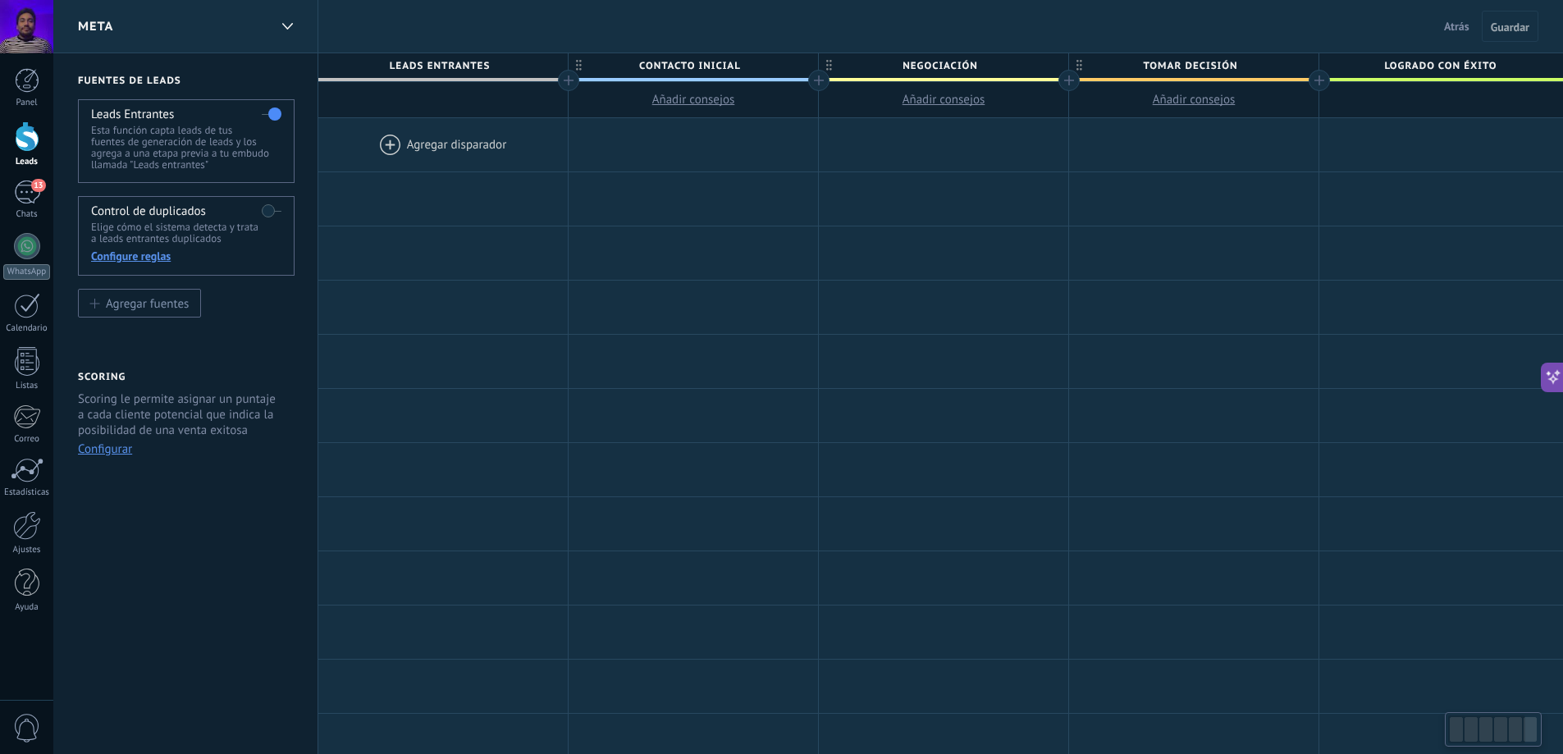
click at [223, 22] on div "Meta" at bounding box center [173, 26] width 190 height 53
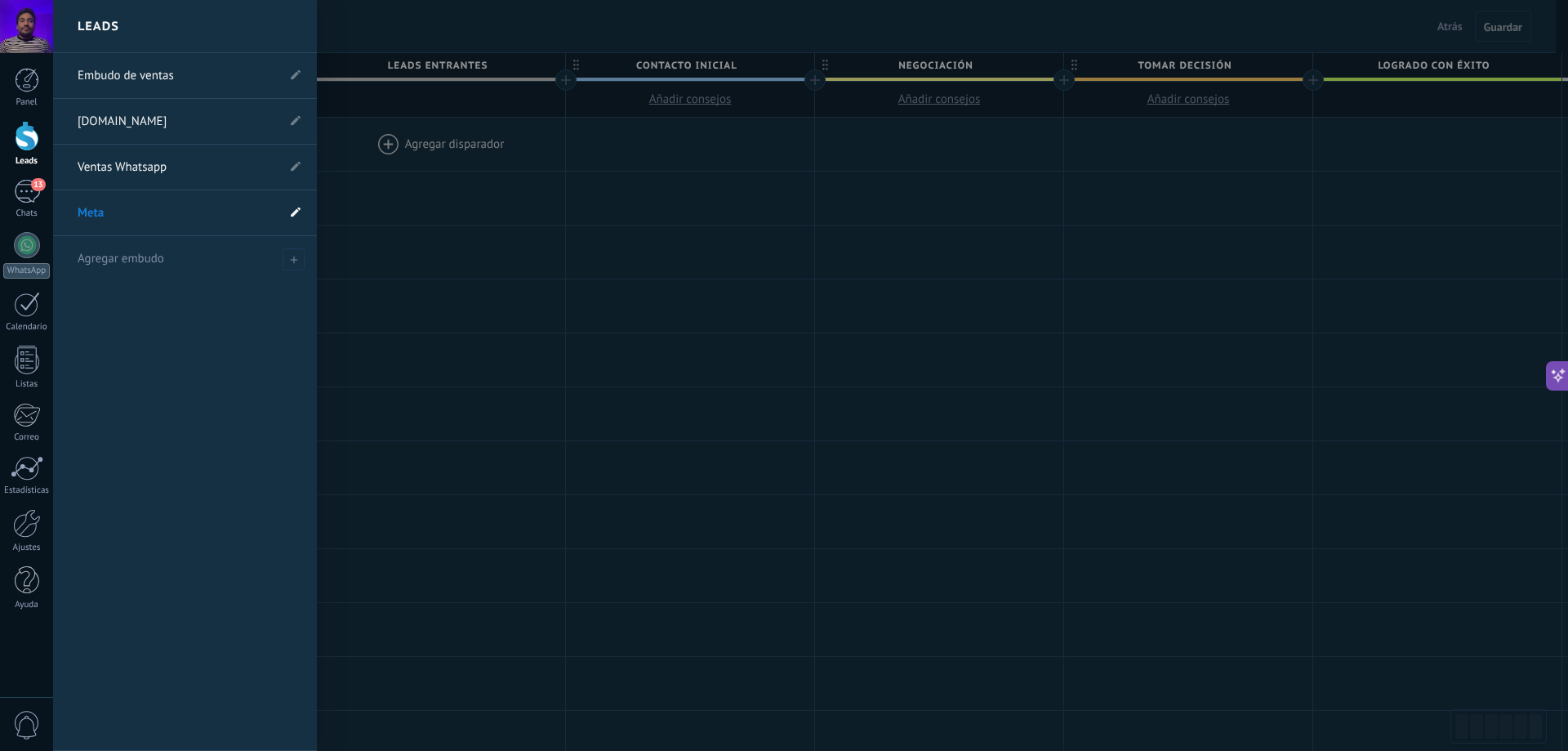
click at [298, 210] on icon at bounding box center [296, 212] width 10 height 10
click at [272, 215] on icon at bounding box center [277, 213] width 18 height 10
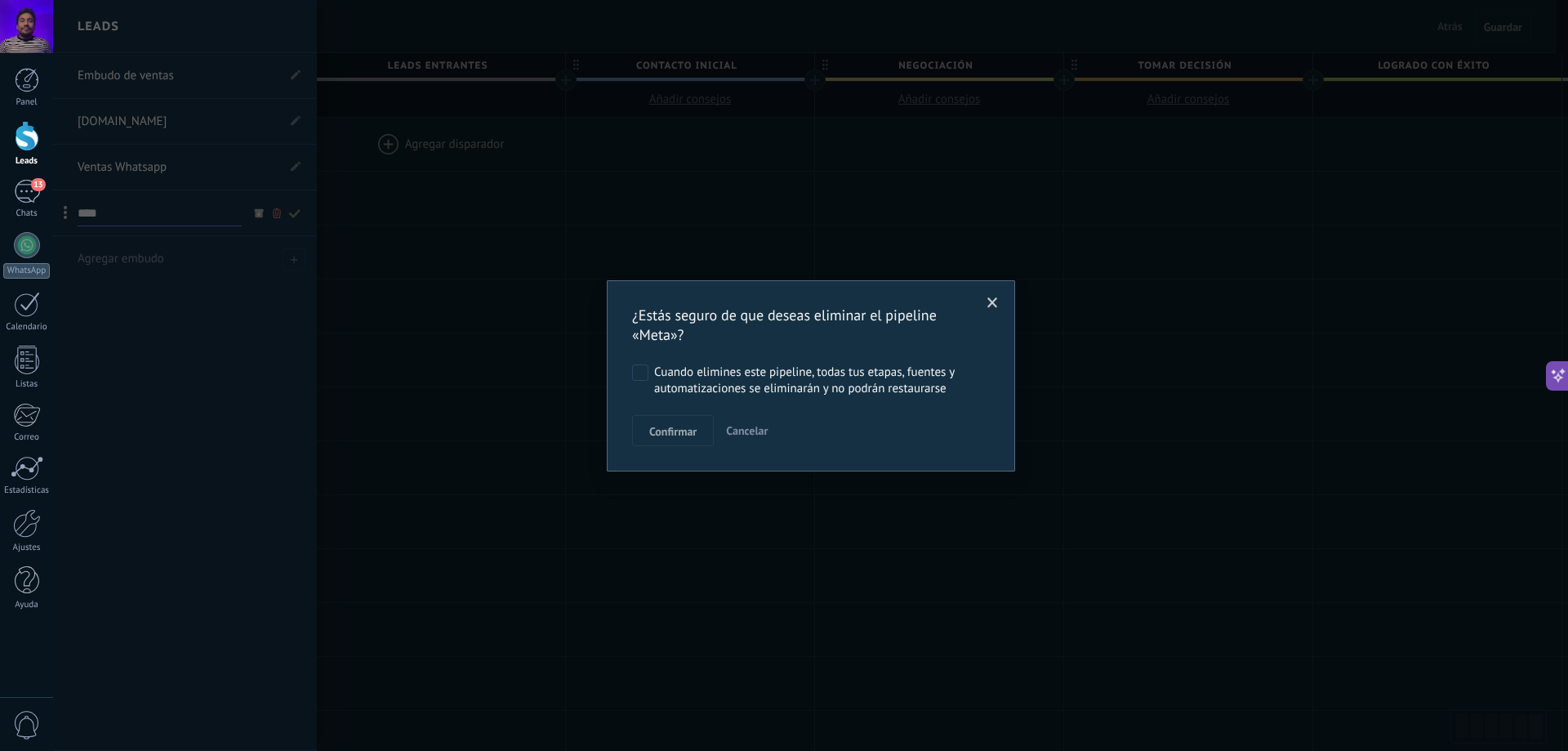
click at [657, 380] on div "Cuando elimines este pipeline, todas tus etapas, fuentes y automatizaciones se …" at bounding box center [818, 380] width 330 height 33
click at [656, 429] on span "Confirmar" at bounding box center [673, 430] width 48 height 11
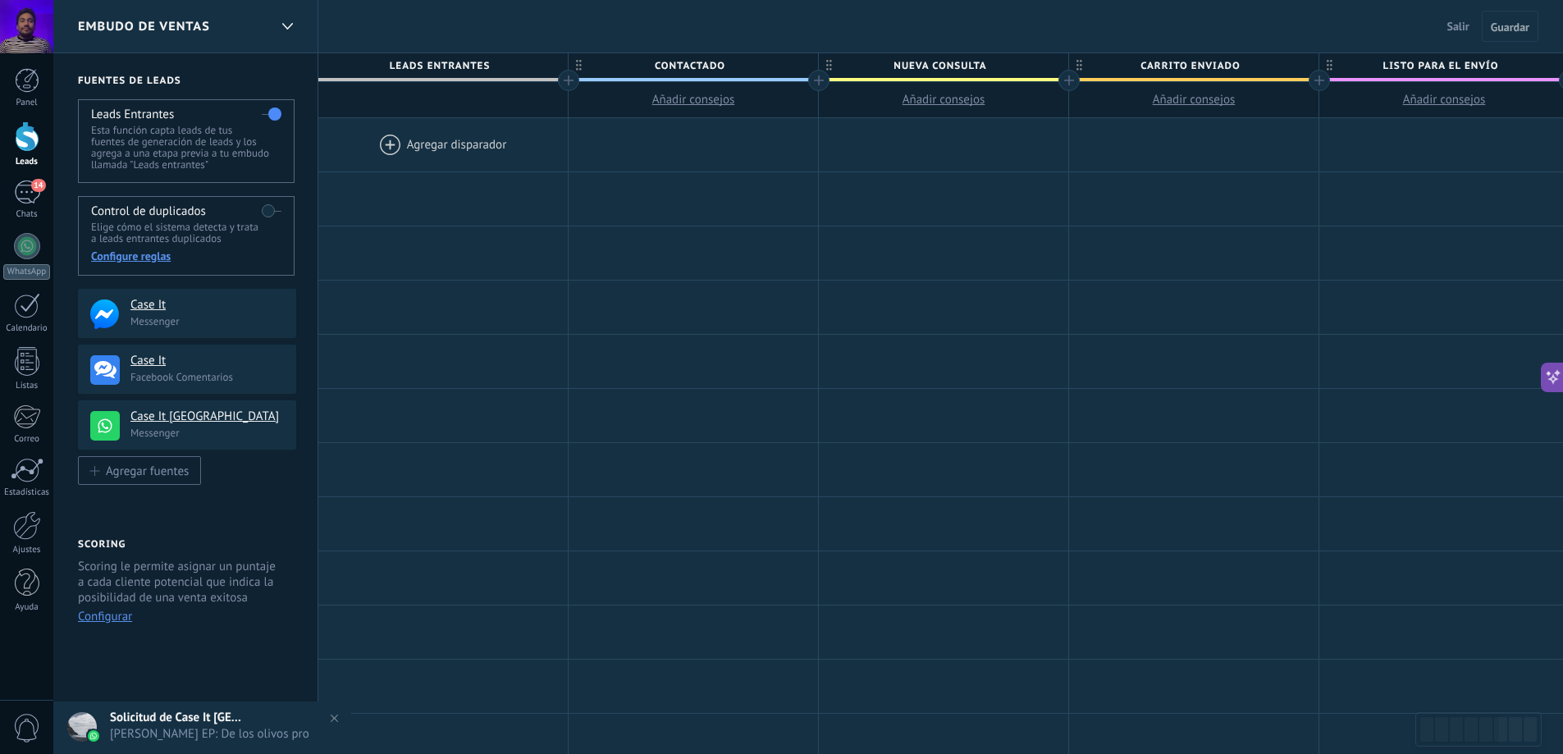
drag, startPoint x: 146, startPoint y: 469, endPoint x: 152, endPoint y: 626, distance: 156.8
click at [156, 623] on div "**********" at bounding box center [185, 656] width 265 height 1206
click at [109, 619] on button "Configurar" at bounding box center [105, 617] width 54 height 16
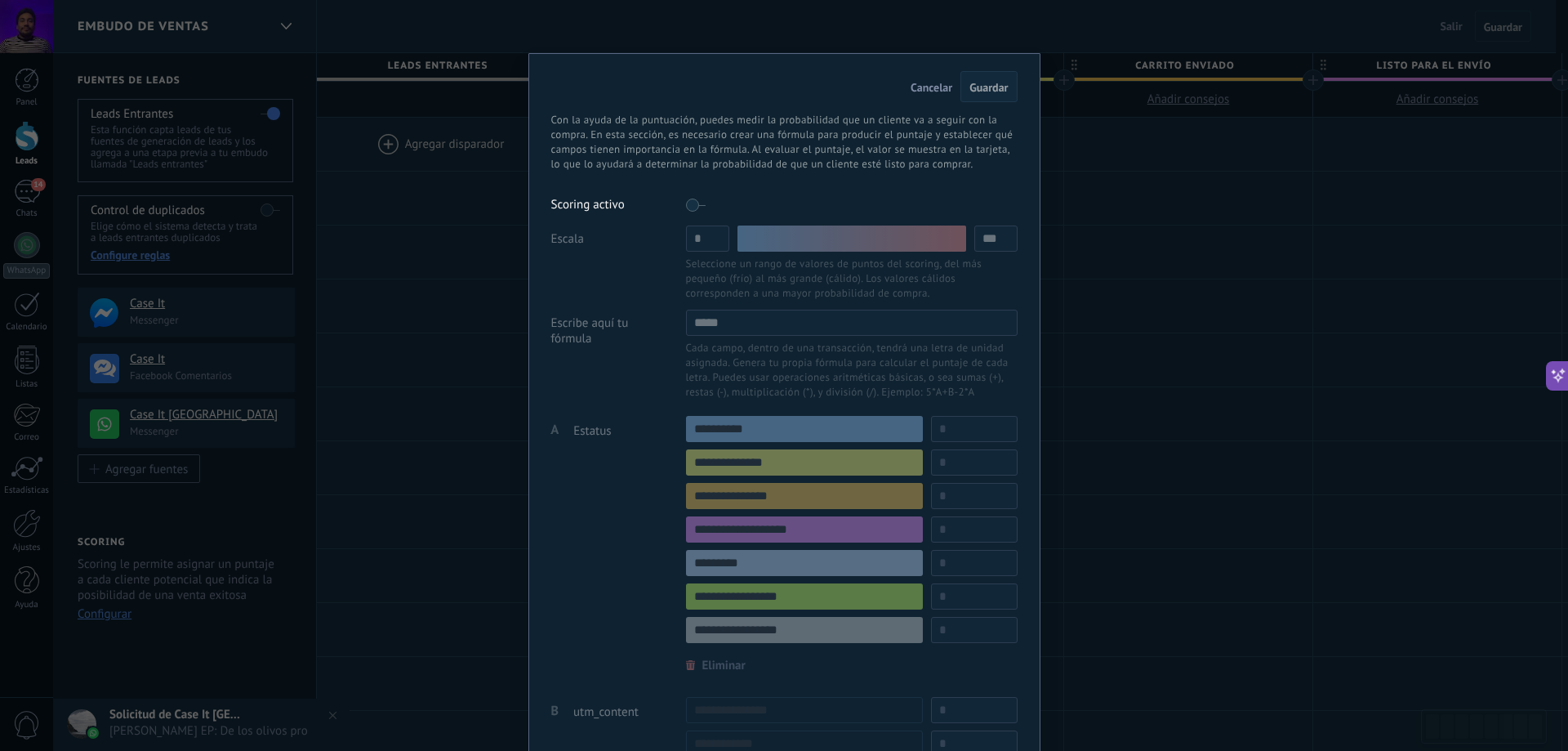
click at [695, 207] on label at bounding box center [696, 205] width 20 height 26
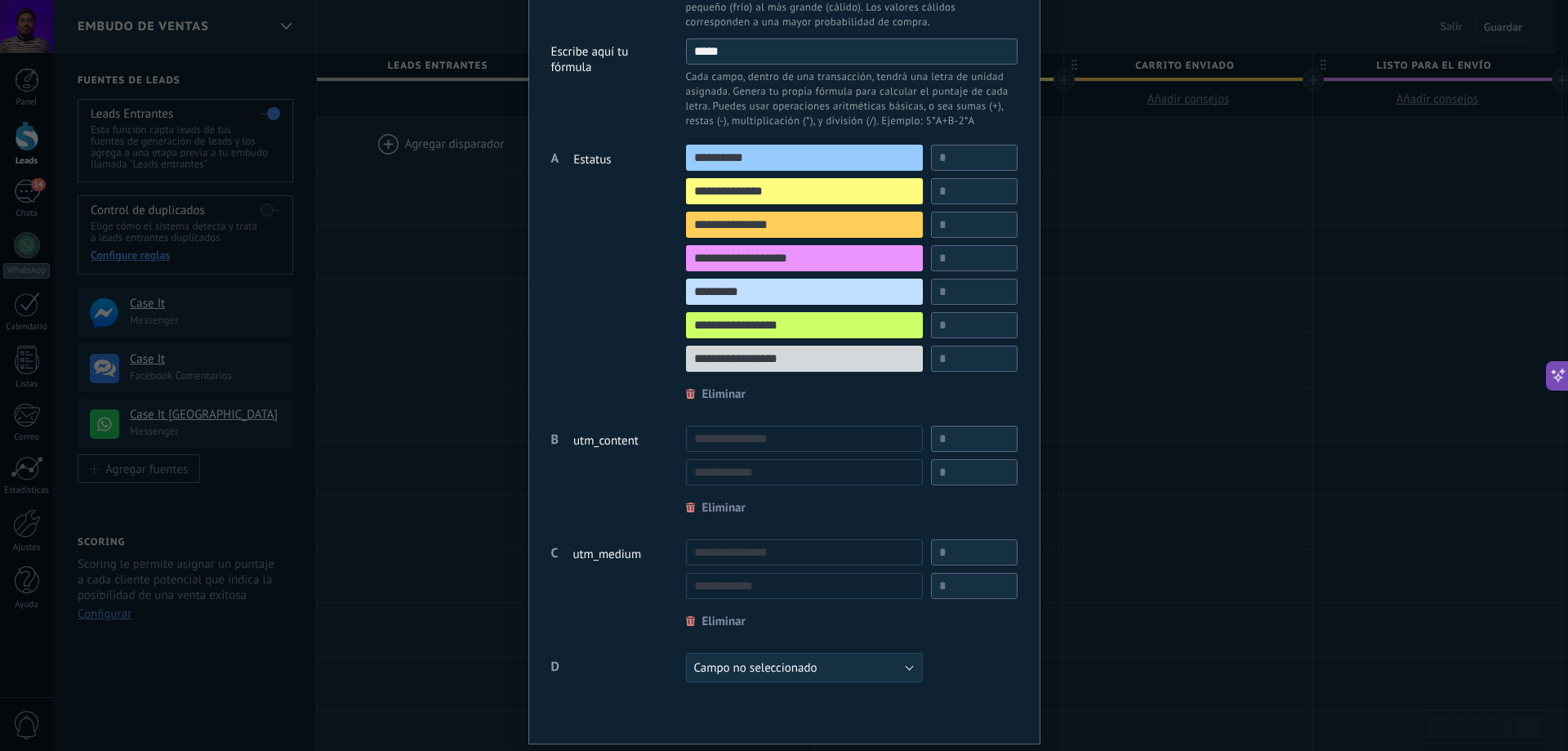
scroll to position [318, 0]
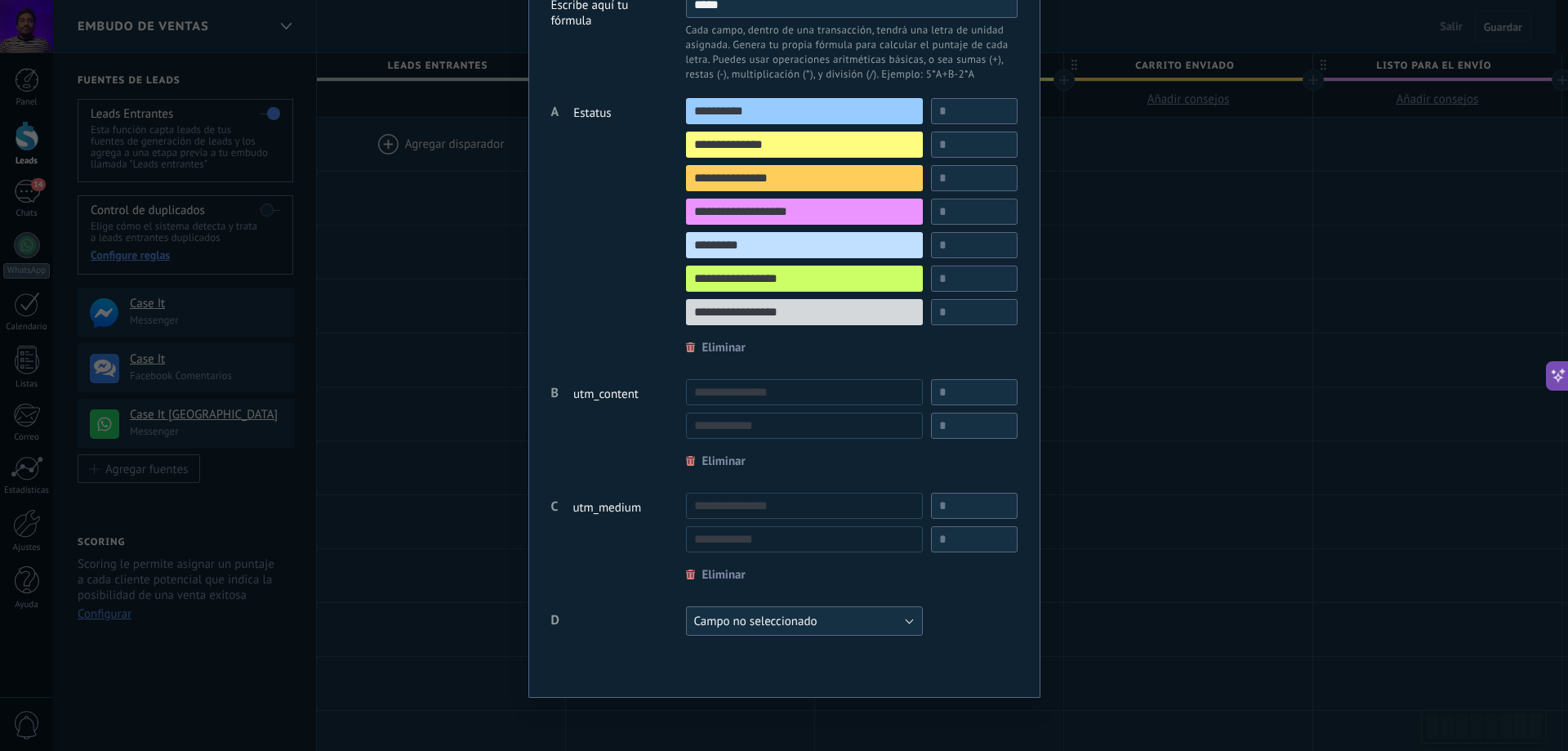
click at [805, 626] on span "Campo no seleccionado" at bounding box center [756, 622] width 123 height 16
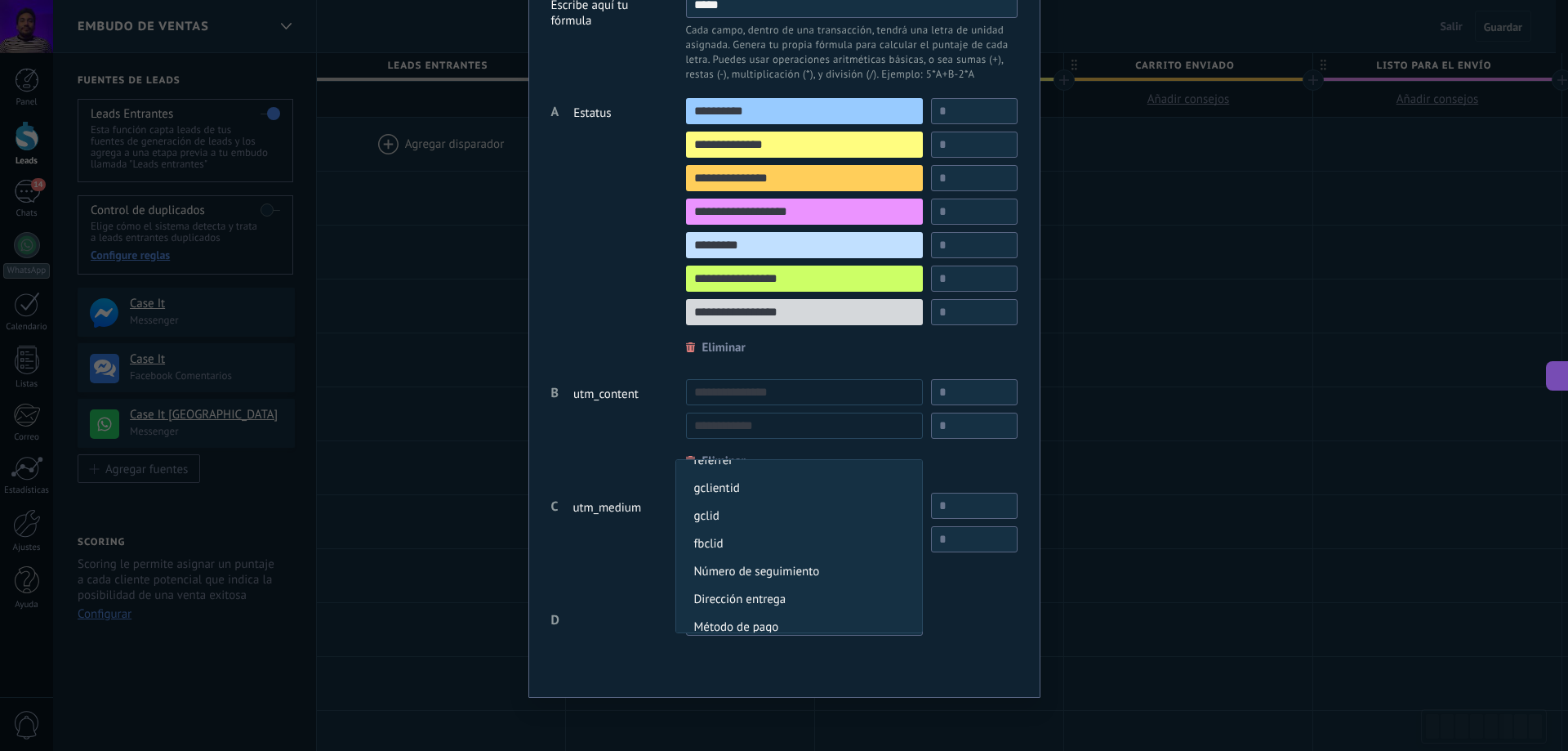
scroll to position [277, 0]
click at [989, 643] on div "Cancelar Guardar Con la ayuda de la puntuación, puedes medir la probabilidad qu…" at bounding box center [784, 216] width 512 height 962
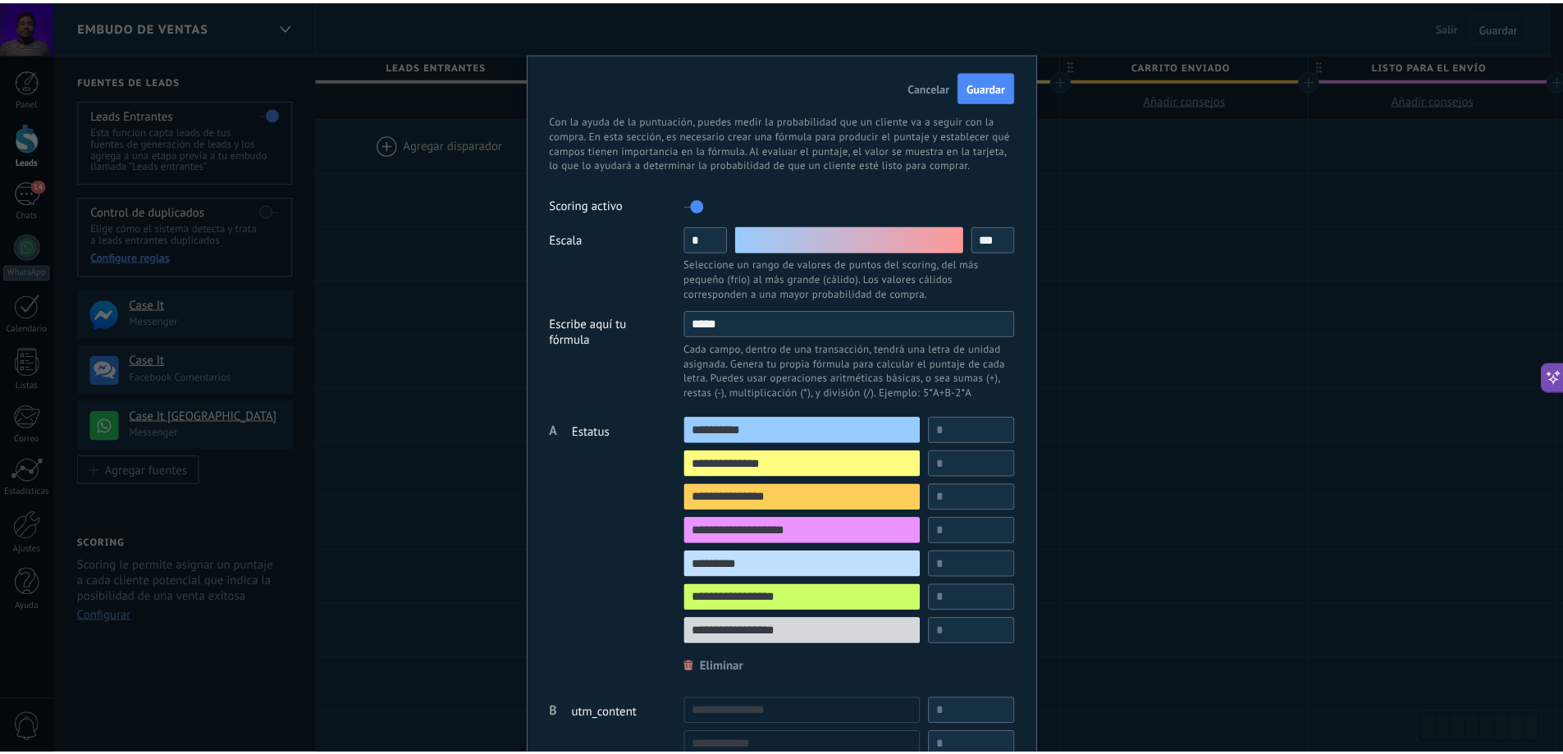
scroll to position [0, 0]
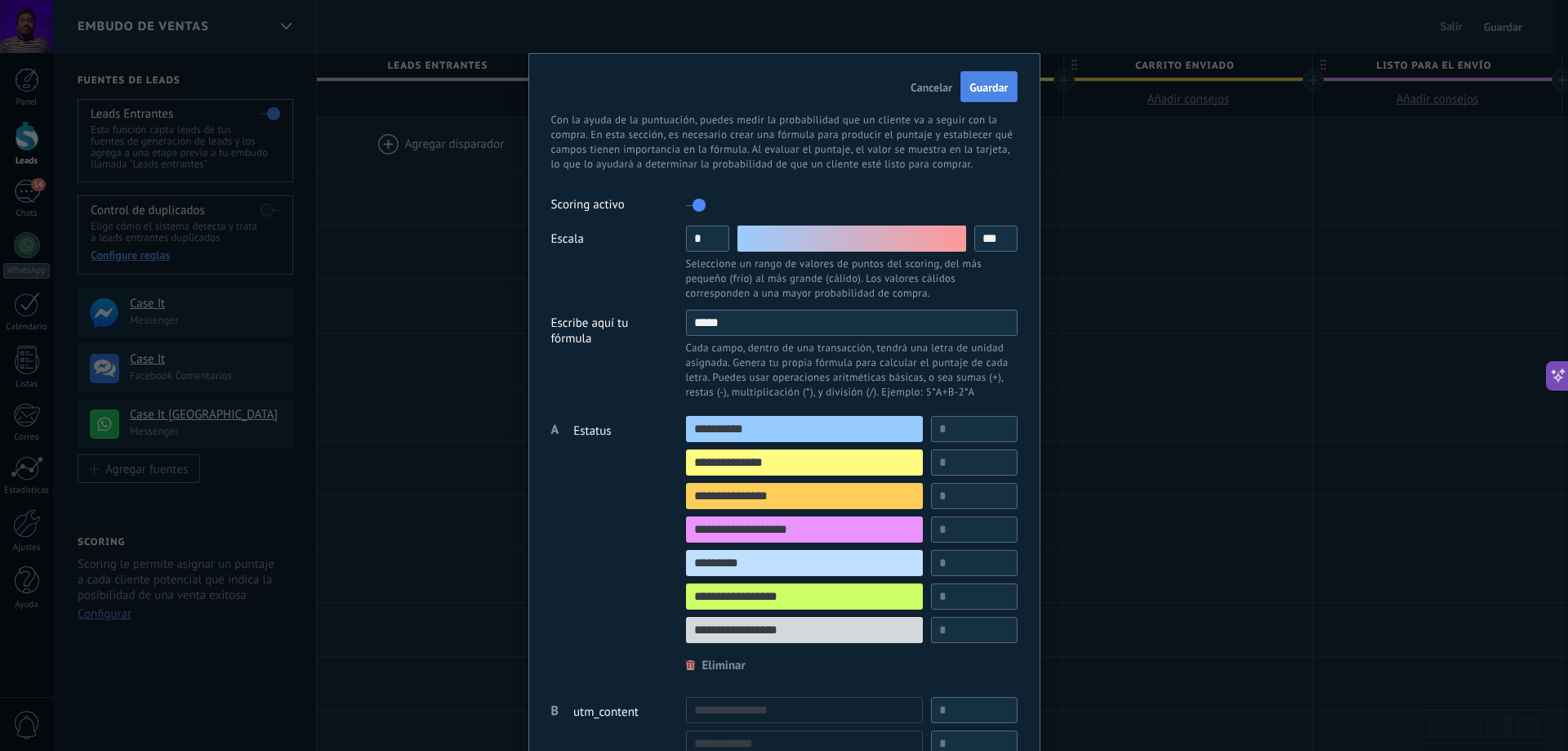
click at [998, 84] on span "Guardar" at bounding box center [989, 87] width 39 height 15
click at [231, 526] on div "Cancelar Guardar Con la ayuda de la puntuación, puedes medir la probabilidad qu…" at bounding box center [784, 376] width 1568 height 751
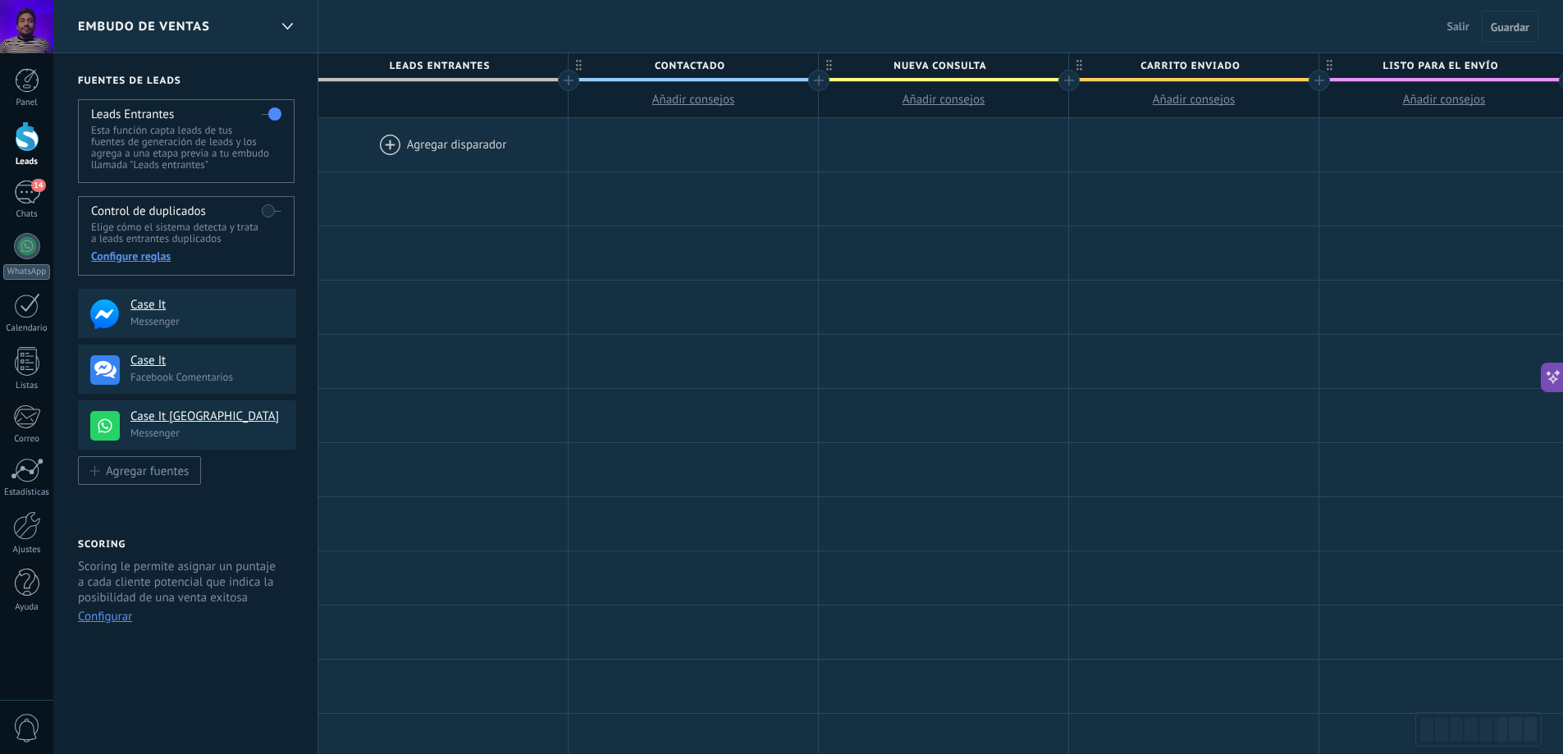
click at [276, 211] on label at bounding box center [272, 211] width 20 height 26
click at [155, 477] on div "Agregar fuentes" at bounding box center [147, 470] width 83 height 14
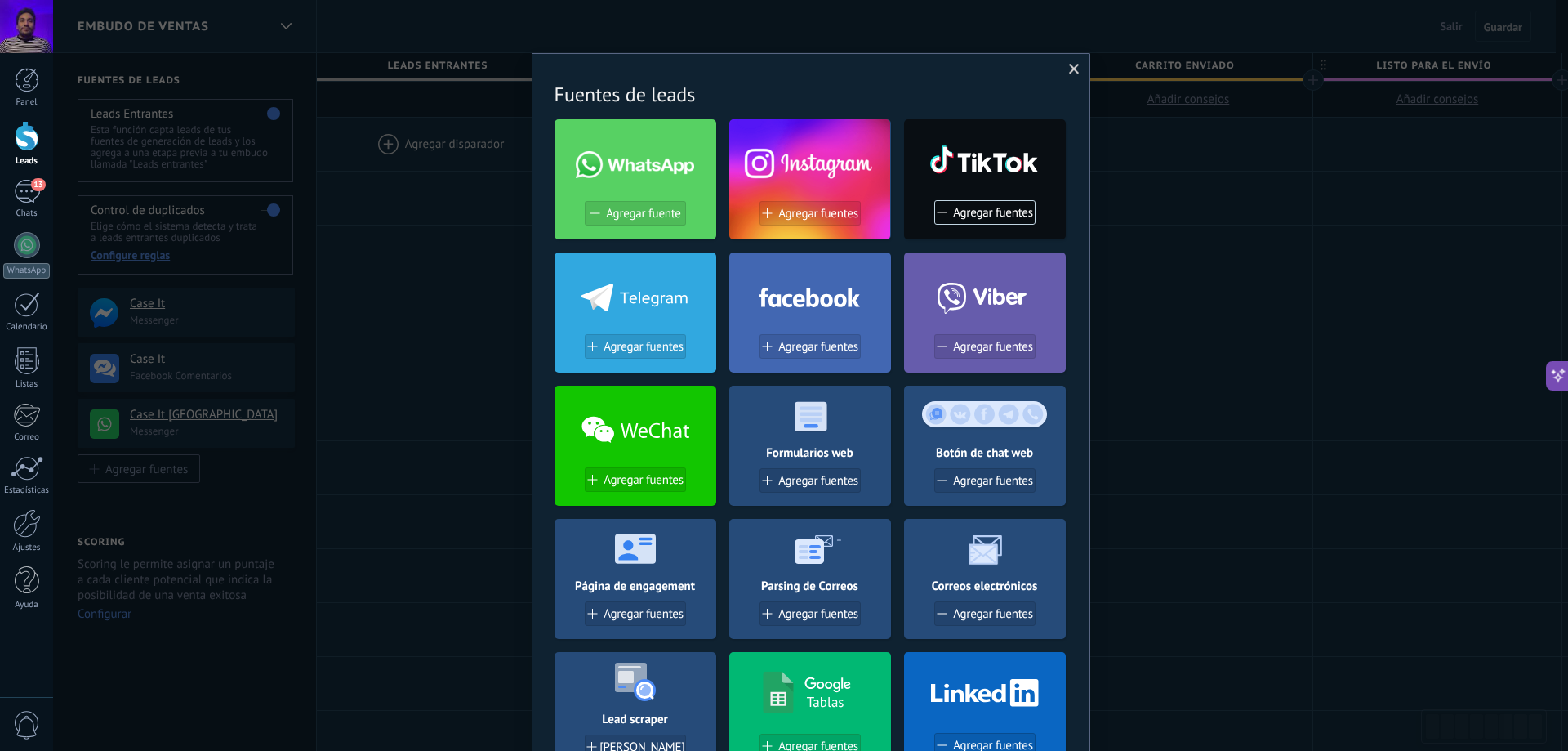
click at [816, 324] on div at bounding box center [810, 294] width 161 height 71
click at [779, 344] on span "Agregar fuentes" at bounding box center [818, 347] width 80 height 14
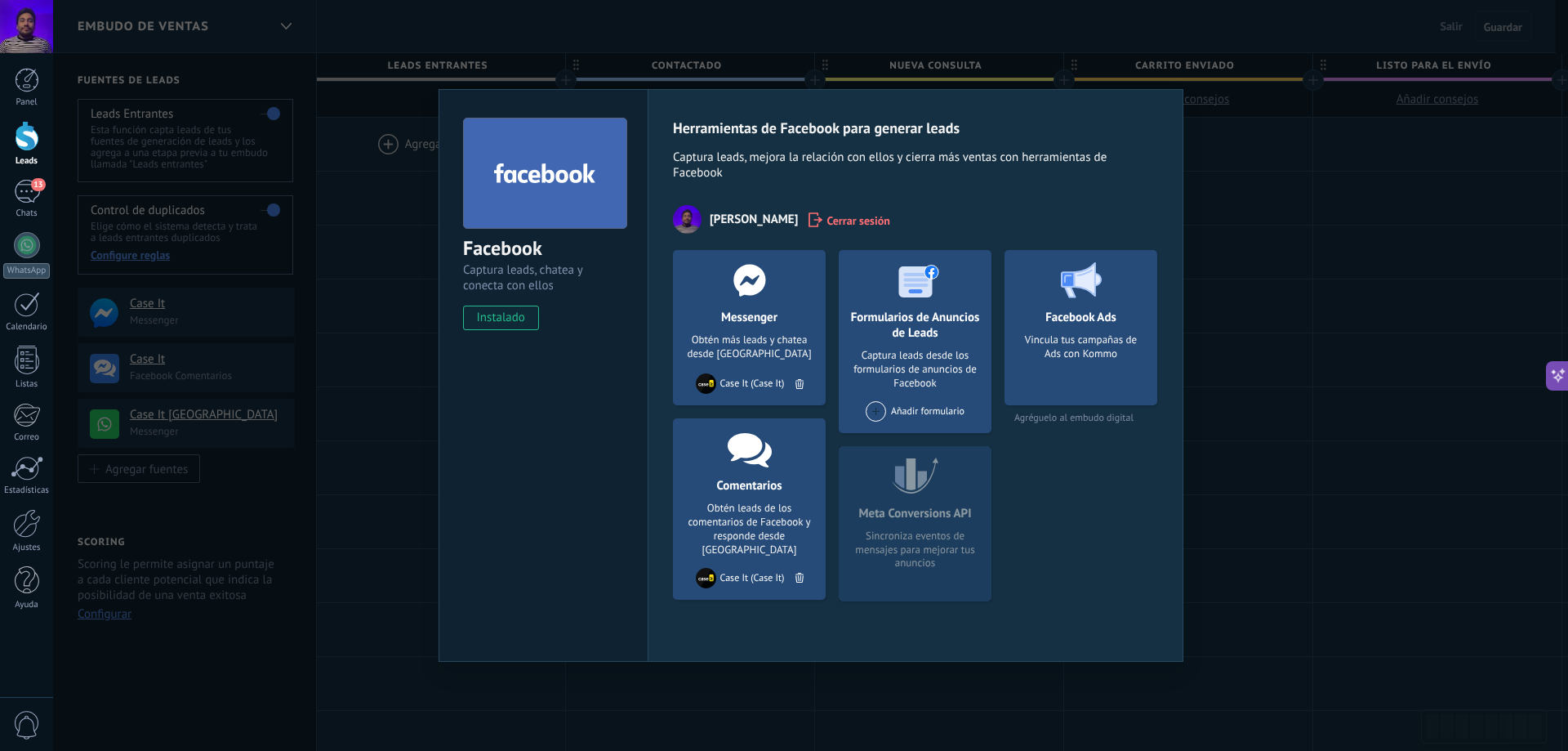
click at [718, 296] on div at bounding box center [750, 280] width 161 height 60
click at [709, 388] on div at bounding box center [706, 383] width 21 height 21
click at [749, 384] on div "Case It (Case It)" at bounding box center [753, 383] width 65 height 12
click at [756, 276] on use at bounding box center [750, 280] width 32 height 32
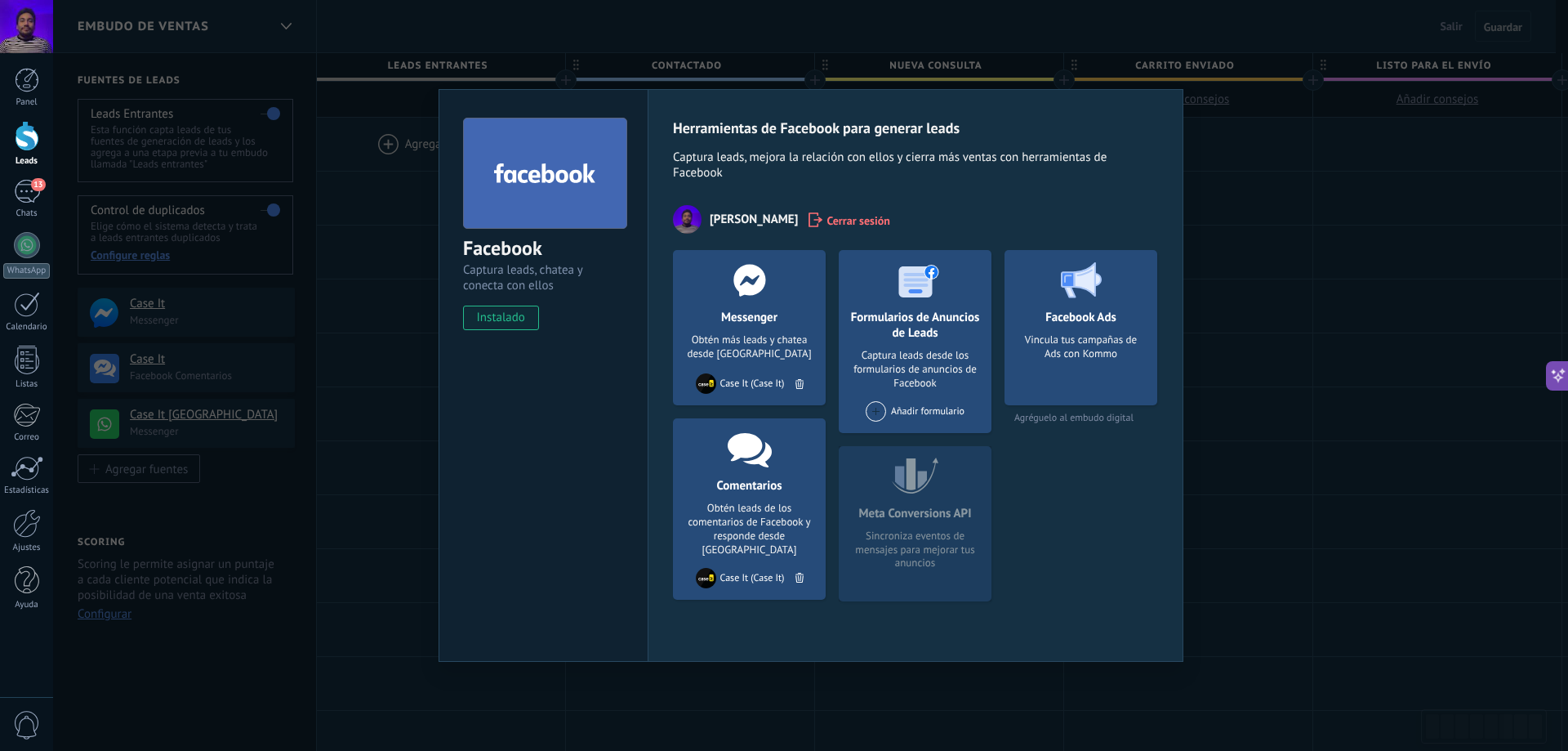
click at [747, 211] on span "[PERSON_NAME]" at bounding box center [754, 219] width 89 height 16
click at [667, 228] on div "Herramientas de Facebook para generar leads Captura leads, mejora la relación c…" at bounding box center [916, 375] width 536 height 573
click at [913, 504] on div "Meta Conversions API Sincroniza eventos de mensajes para mejorar tus anuncios" at bounding box center [914, 524] width 152 height 155
click at [934, 548] on div "Meta Conversions API Sincroniza eventos de mensajes para mejorar tus anuncios" at bounding box center [914, 524] width 152 height 155
click at [1057, 325] on h4 "Facebook Ads" at bounding box center [1081, 318] width 80 height 16
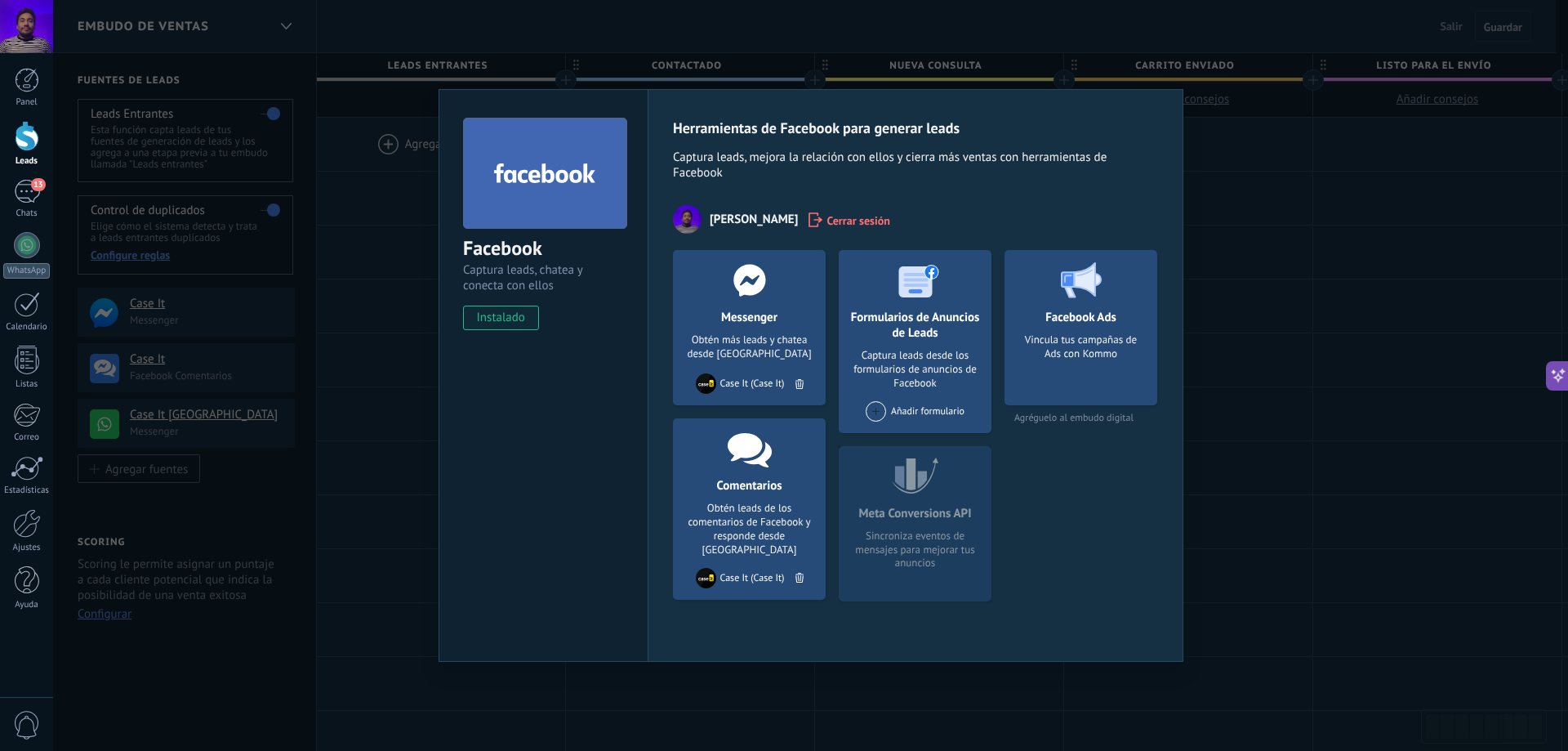
click at [936, 416] on div "Añadir formulario" at bounding box center [915, 411] width 99 height 21
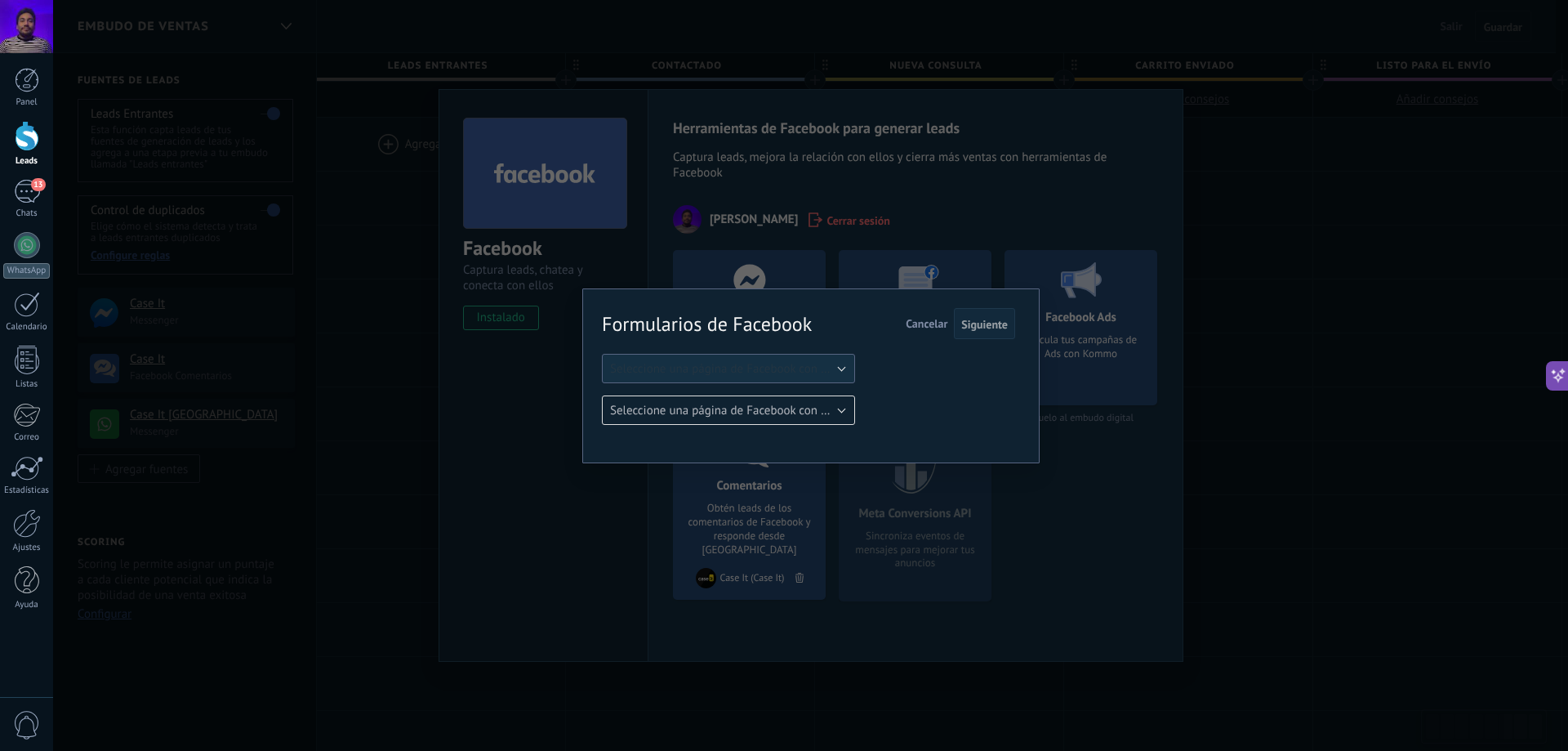
click at [793, 364] on span "Seleccione una página de Facebook con formas" at bounding box center [734, 370] width 247 height 16
click at [746, 407] on li "Case It" at bounding box center [723, 396] width 262 height 28
click at [557, 411] on div "Formularios de Facebook Siguiente Cancelar Seleccione una página de Facebook co…" at bounding box center [810, 376] width 1515 height 751
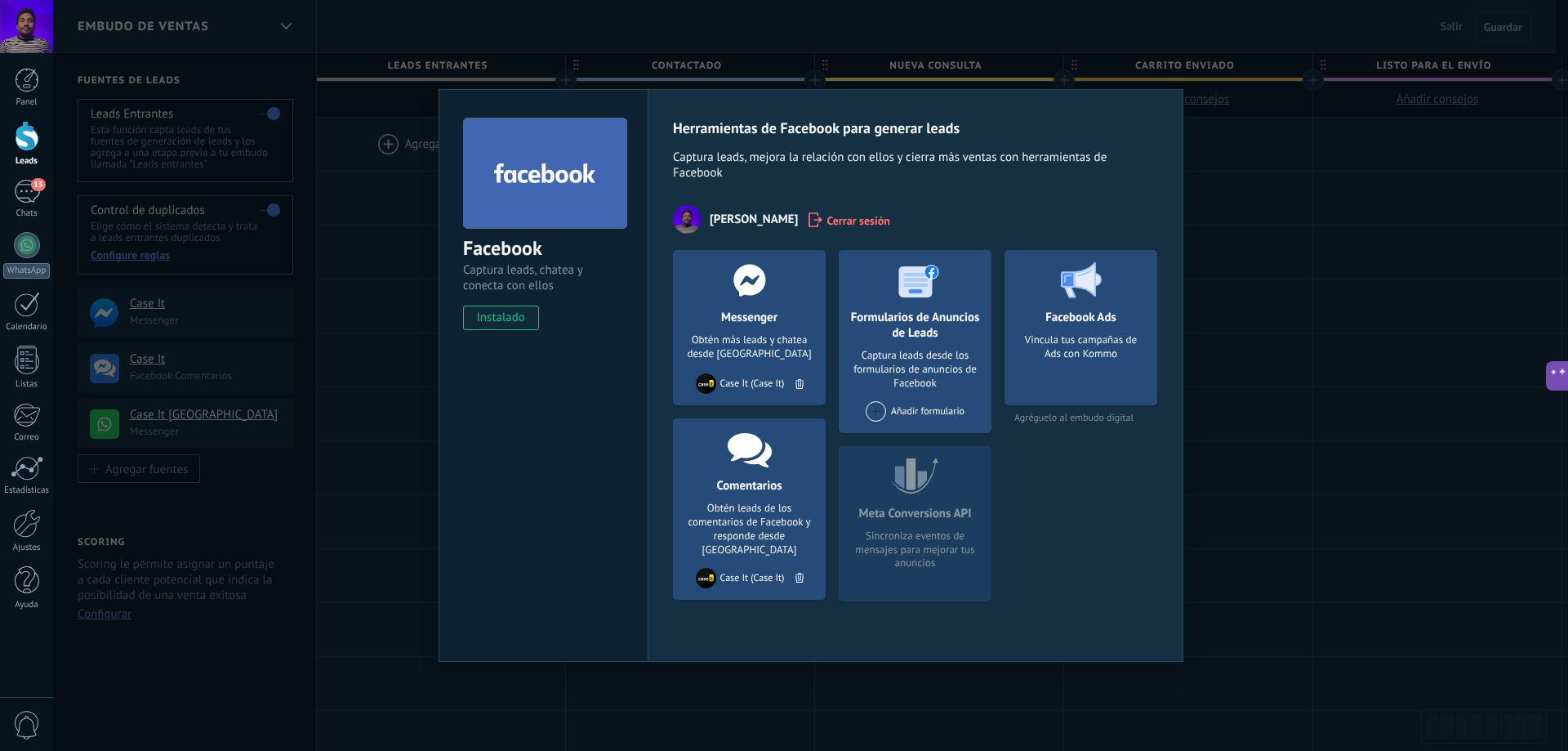
click at [375, 352] on div "Facebook Captura leads, chatea y conecta con ellos instalado Desinstalar Herram…" at bounding box center [810, 376] width 1515 height 751
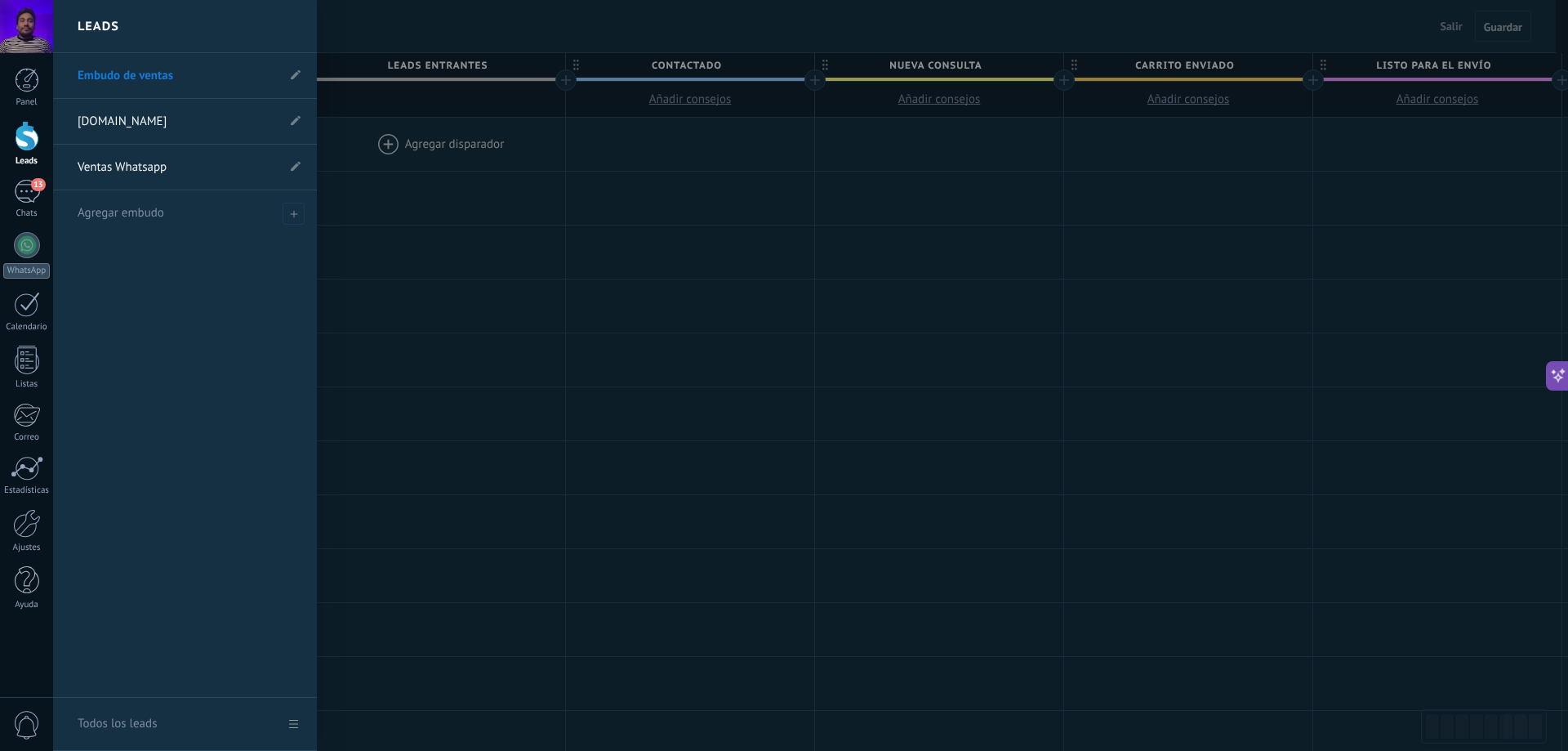
click at [125, 113] on link "kqg0nf-ur.myshopify.com" at bounding box center [176, 122] width 198 height 46
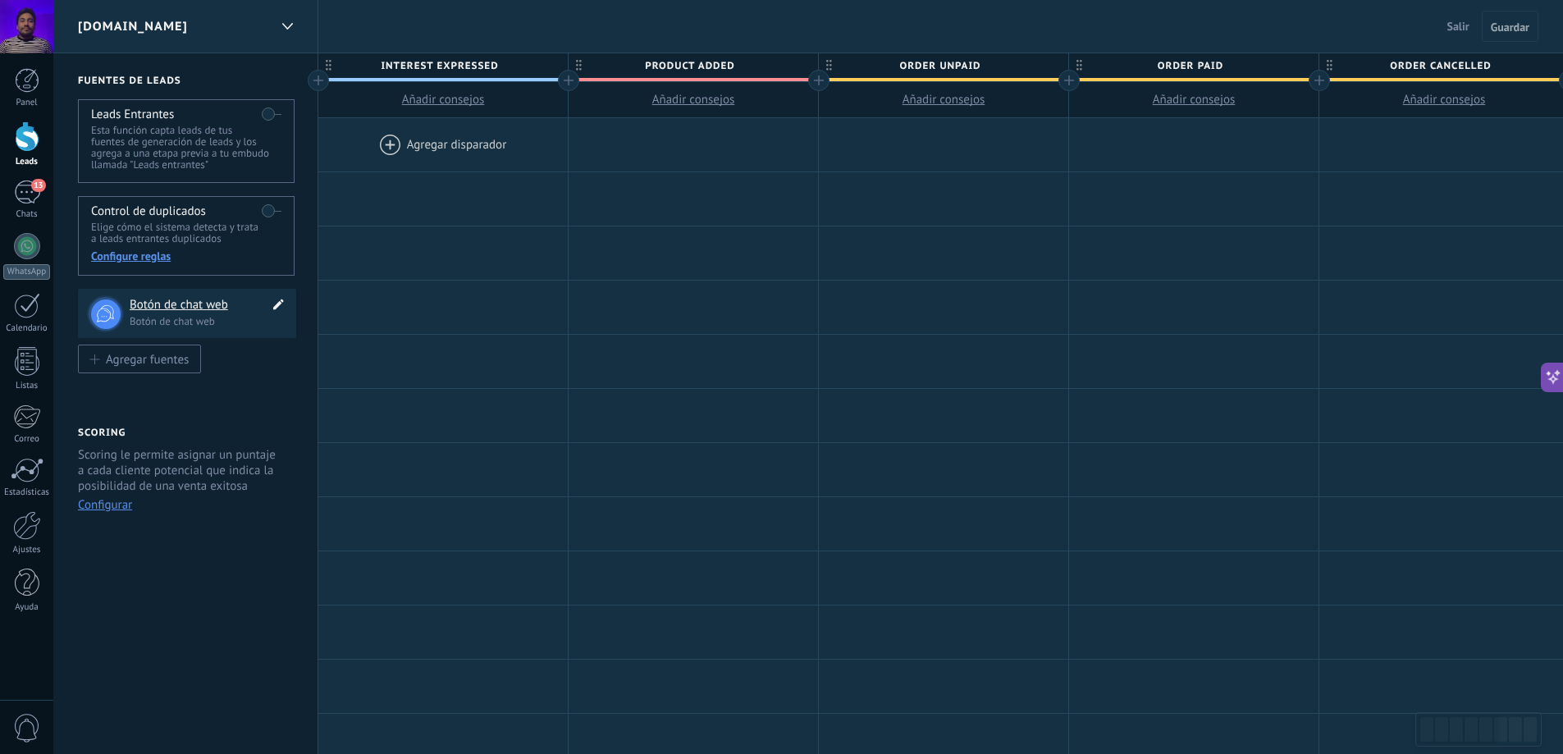
click at [272, 309] on icon at bounding box center [278, 304] width 19 height 20
type textarea "**********"
click at [258, 362] on div "**********" at bounding box center [185, 656] width 265 height 1206
click at [269, 110] on label at bounding box center [272, 114] width 20 height 26
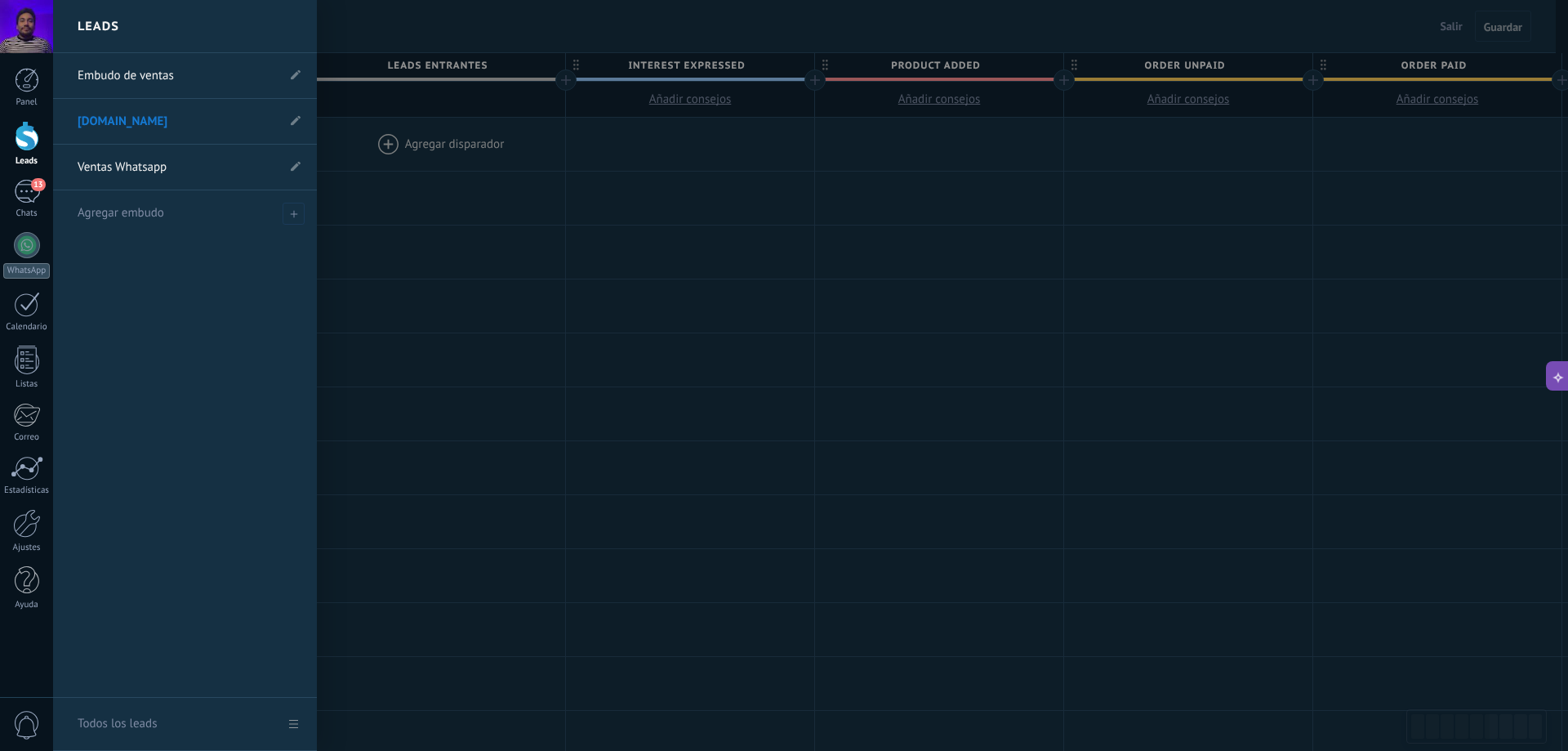
click at [11, 134] on link "Leads" at bounding box center [26, 143] width 53 height 46
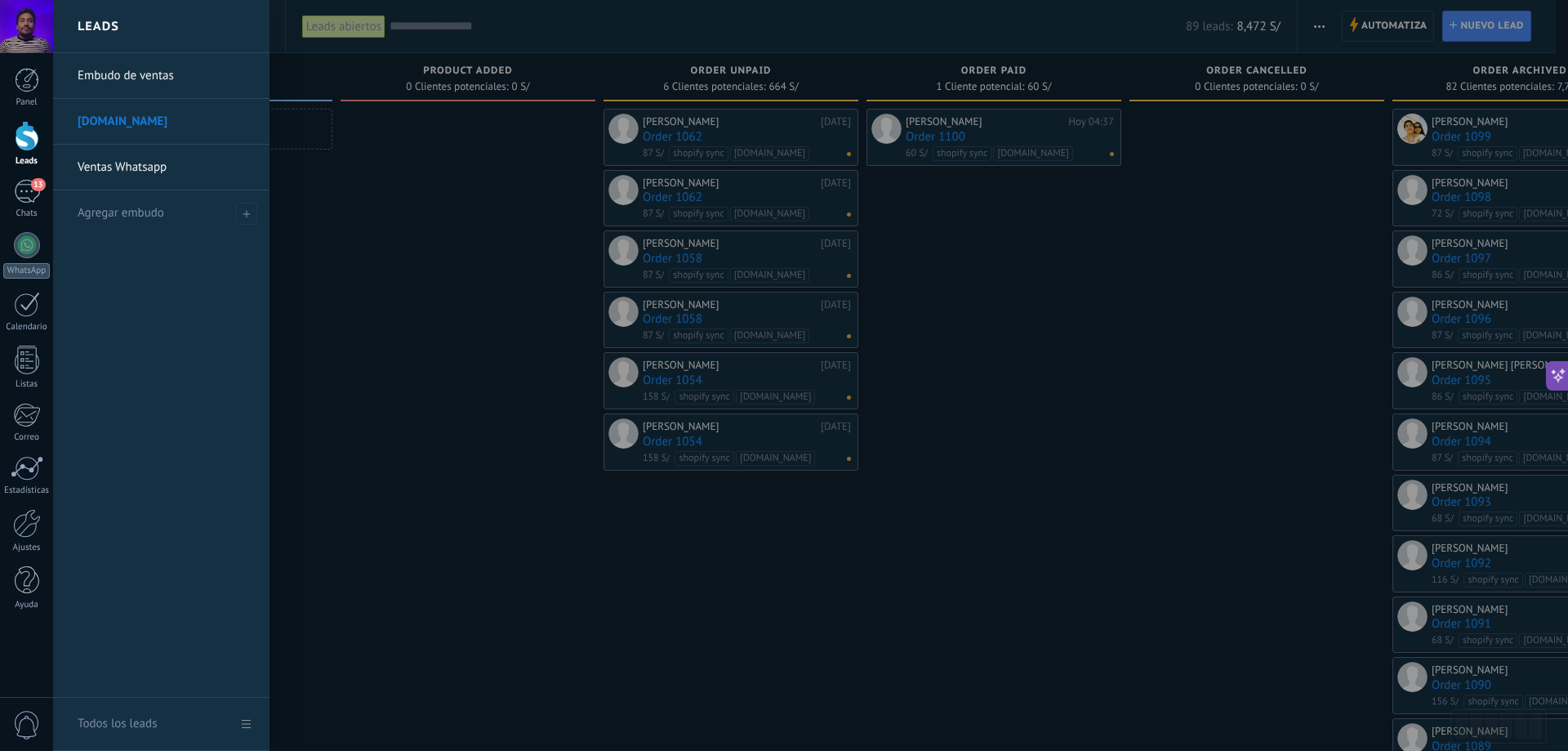
click at [119, 168] on link "Ventas Whatsapp" at bounding box center [165, 167] width 175 height 46
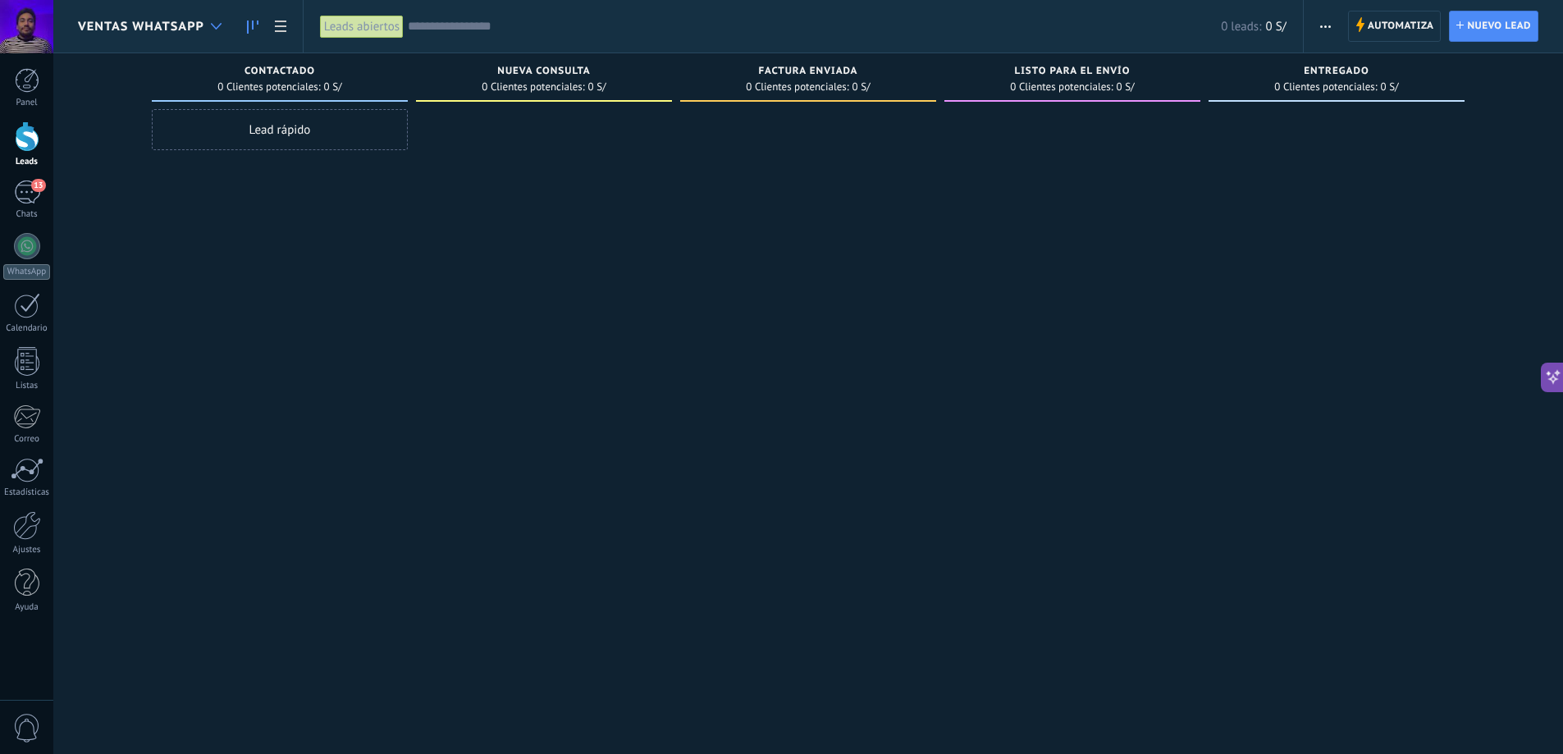
click at [216, 25] on icon at bounding box center [216, 26] width 11 height 7
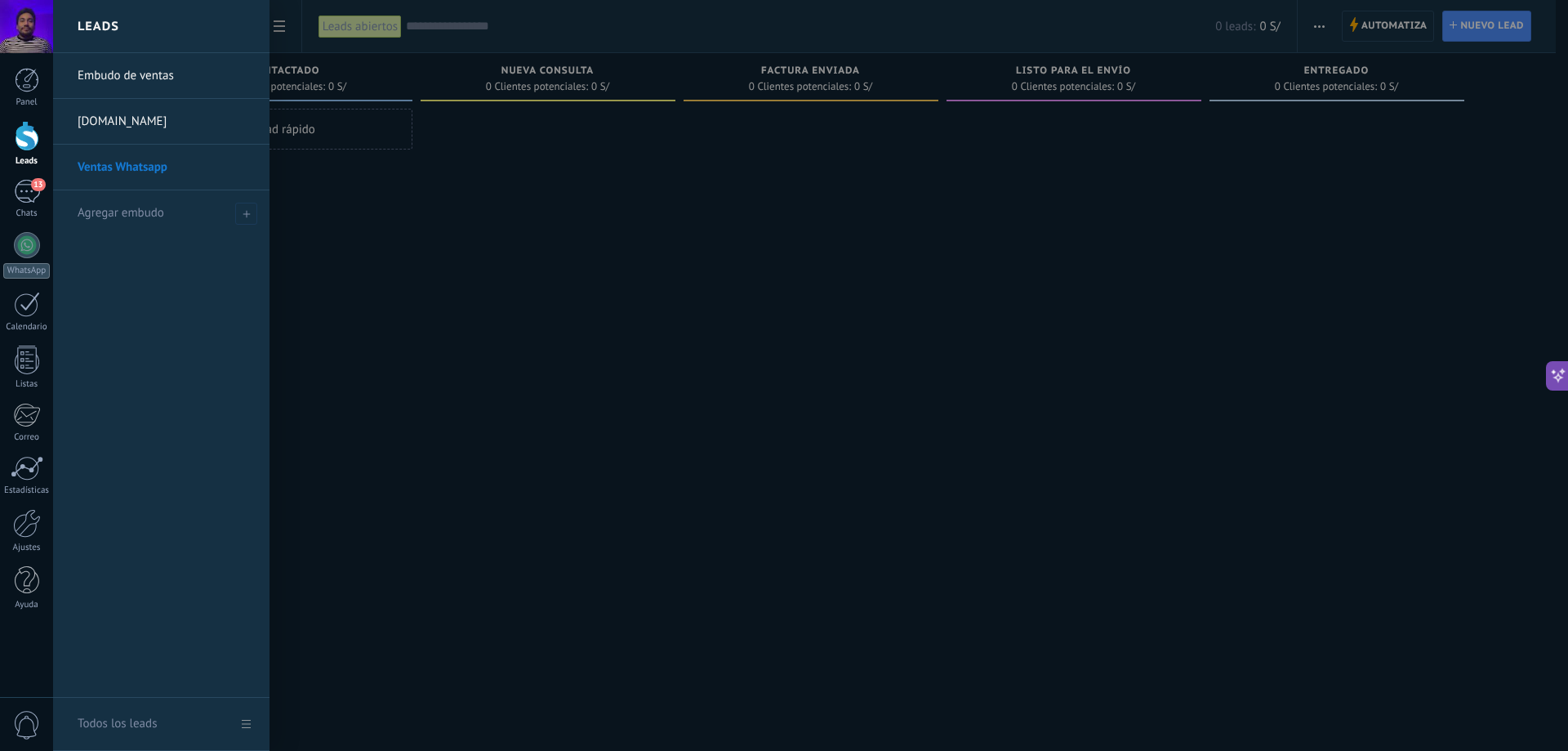
click at [370, 201] on div at bounding box center [836, 376] width 1568 height 751
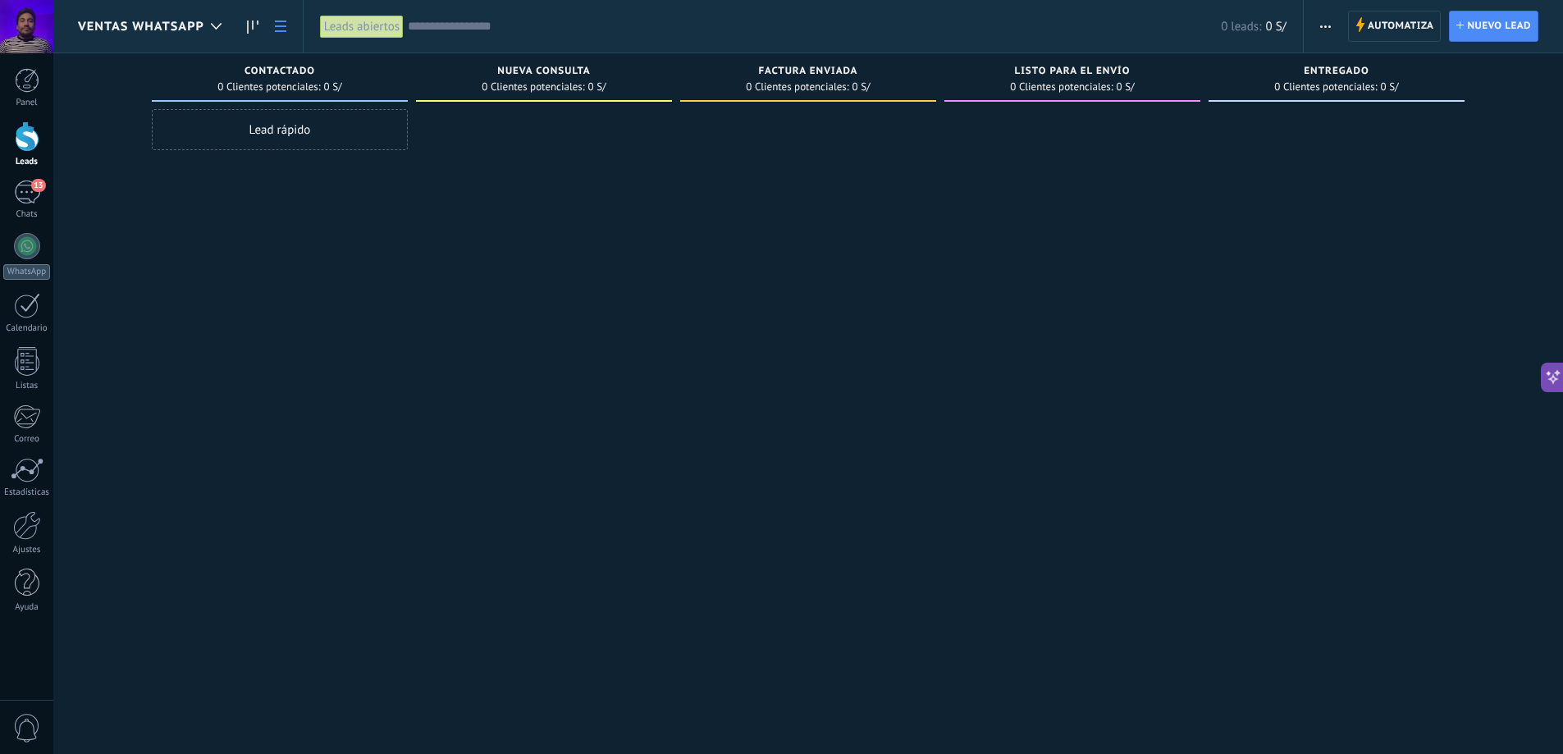
click at [278, 26] on use at bounding box center [280, 26] width 11 height 11
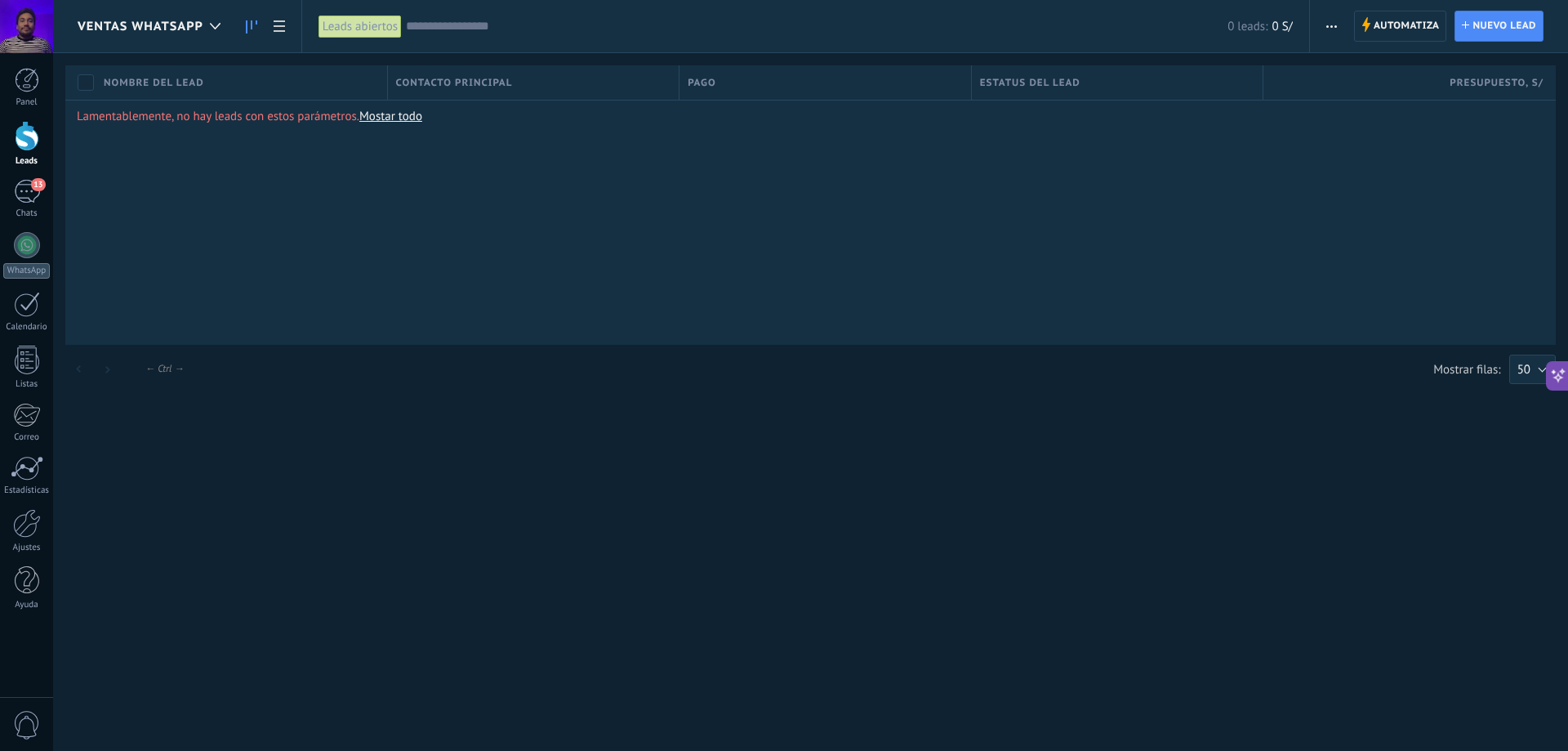
click at [248, 30] on icon at bounding box center [251, 27] width 11 height 13
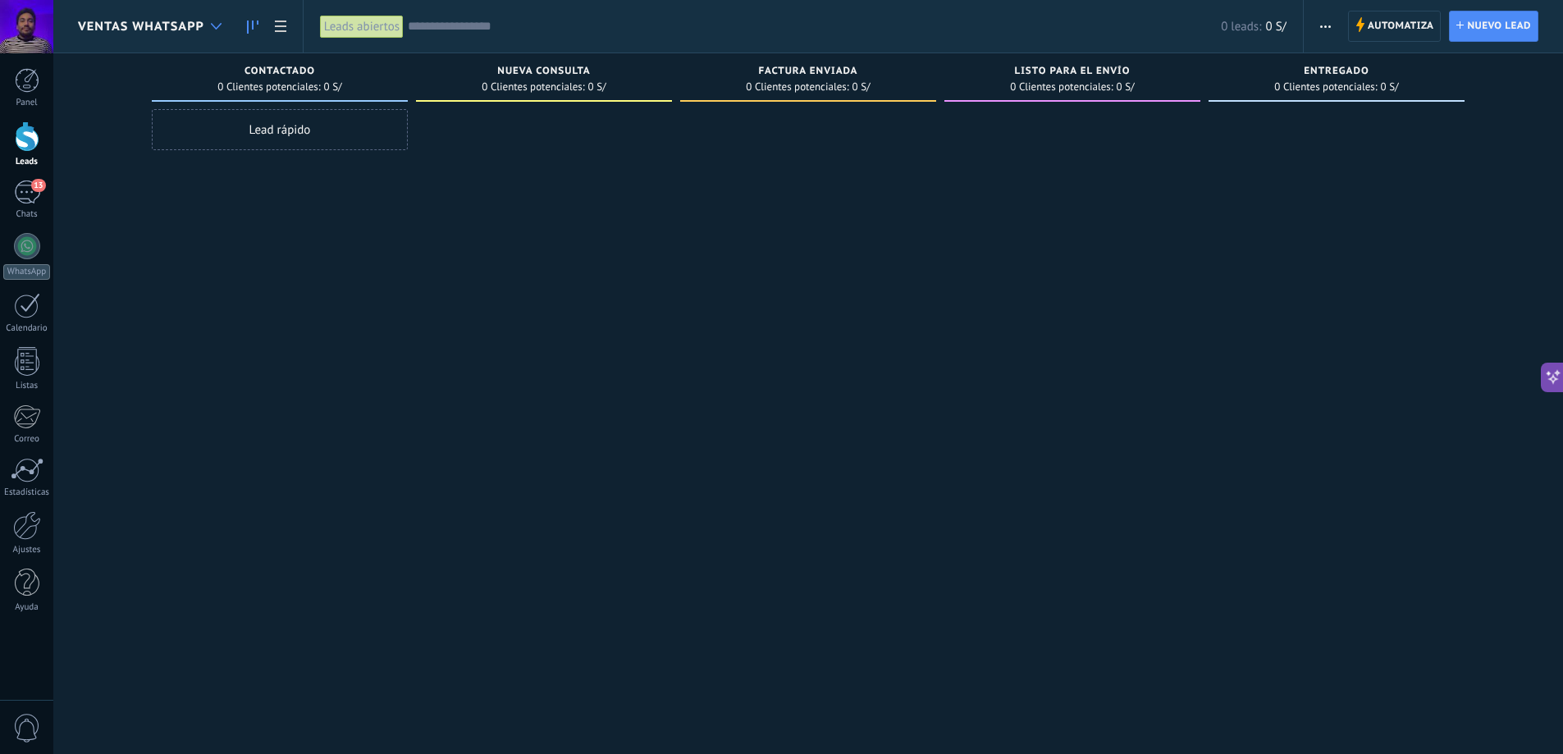
click at [212, 25] on icon at bounding box center [216, 26] width 11 height 7
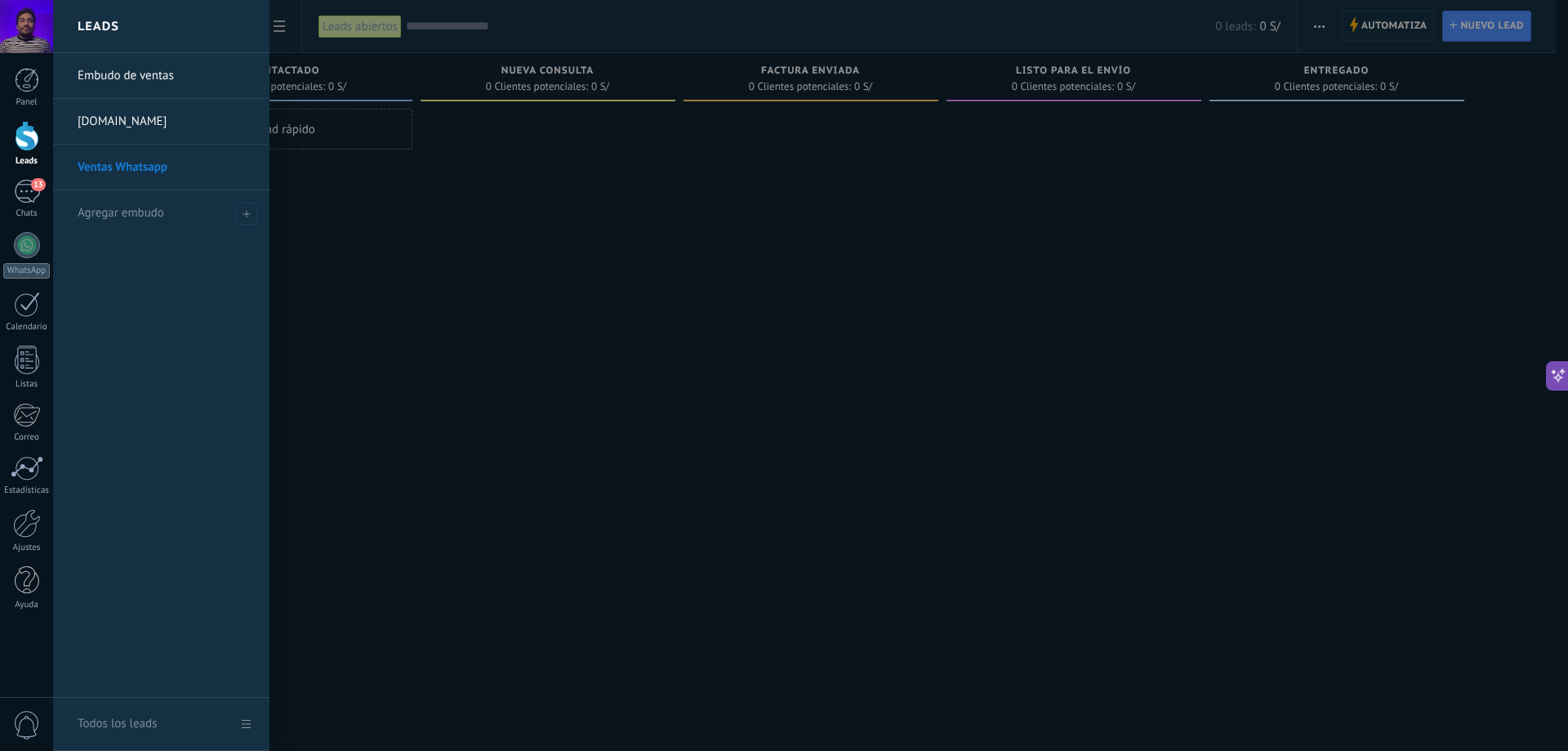
drag, startPoint x: 119, startPoint y: 168, endPoint x: 75, endPoint y: 298, distance: 137.2
click at [75, 298] on div "Embudo de ventas kqg0nf-ur.myshopify.com Ventas Whatsapp Agregar embudo" at bounding box center [160, 375] width 216 height 644
click at [248, 724] on link "Todos los leads" at bounding box center [160, 724] width 216 height 53
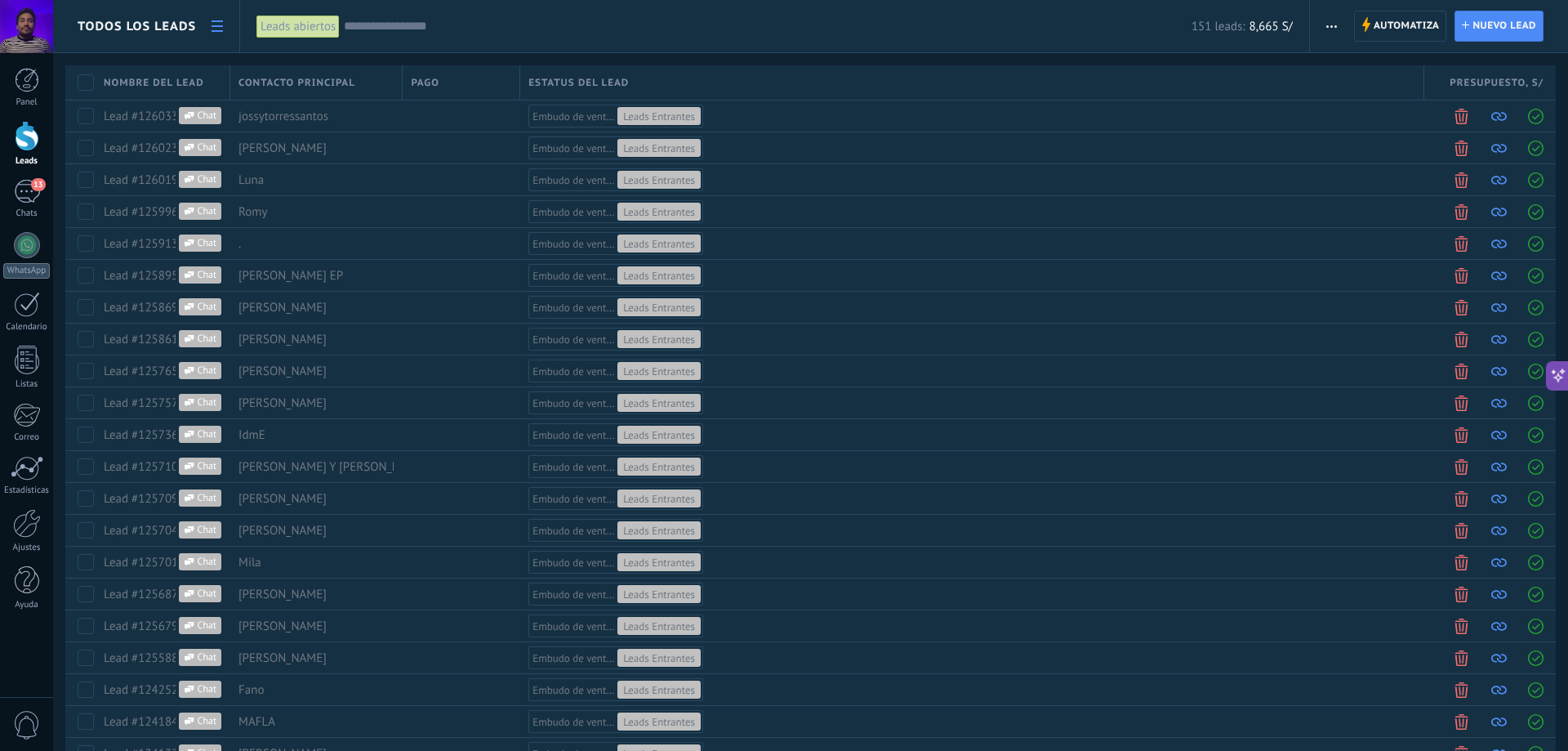
click at [22, 134] on div at bounding box center [27, 135] width 25 height 30
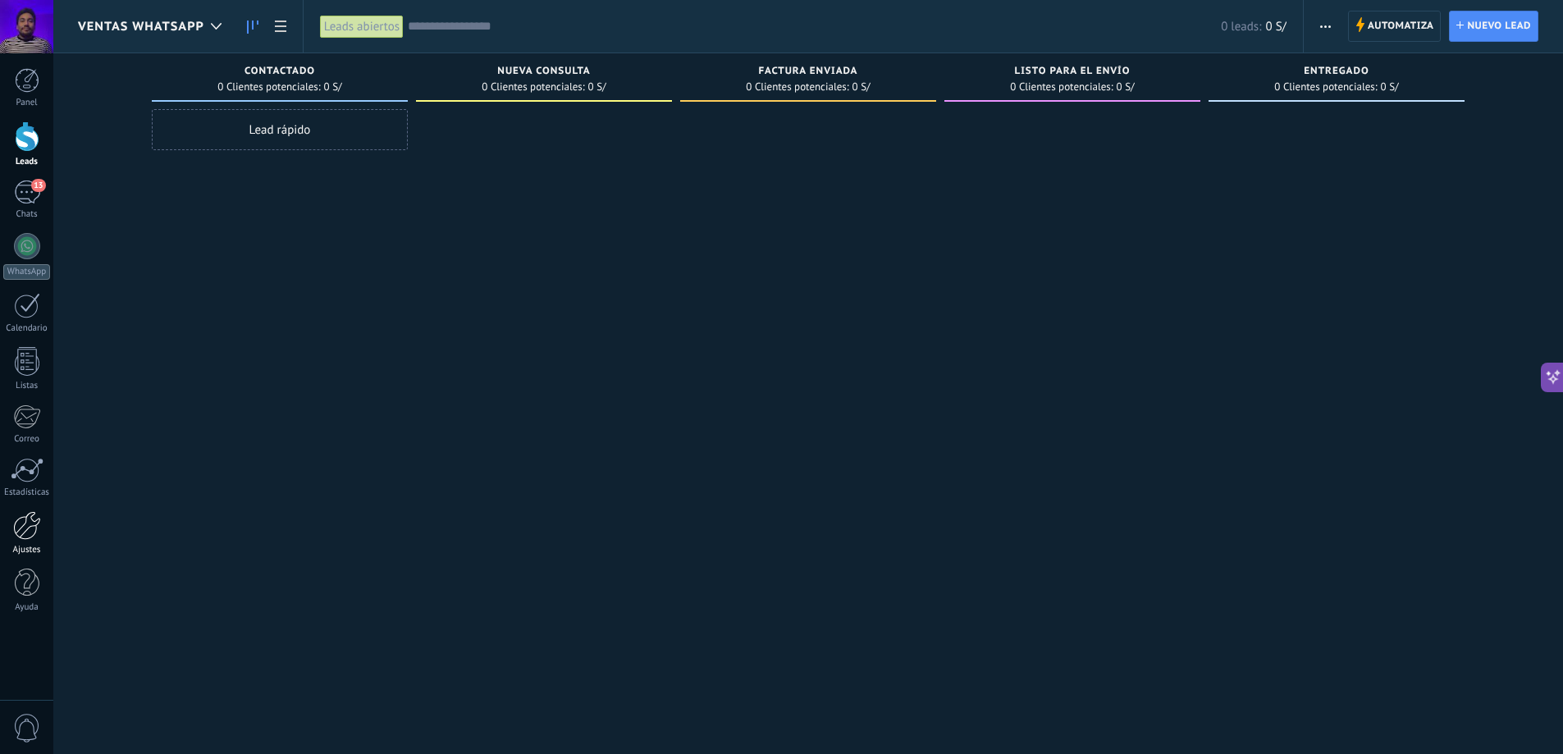
click at [25, 530] on div at bounding box center [27, 525] width 28 height 29
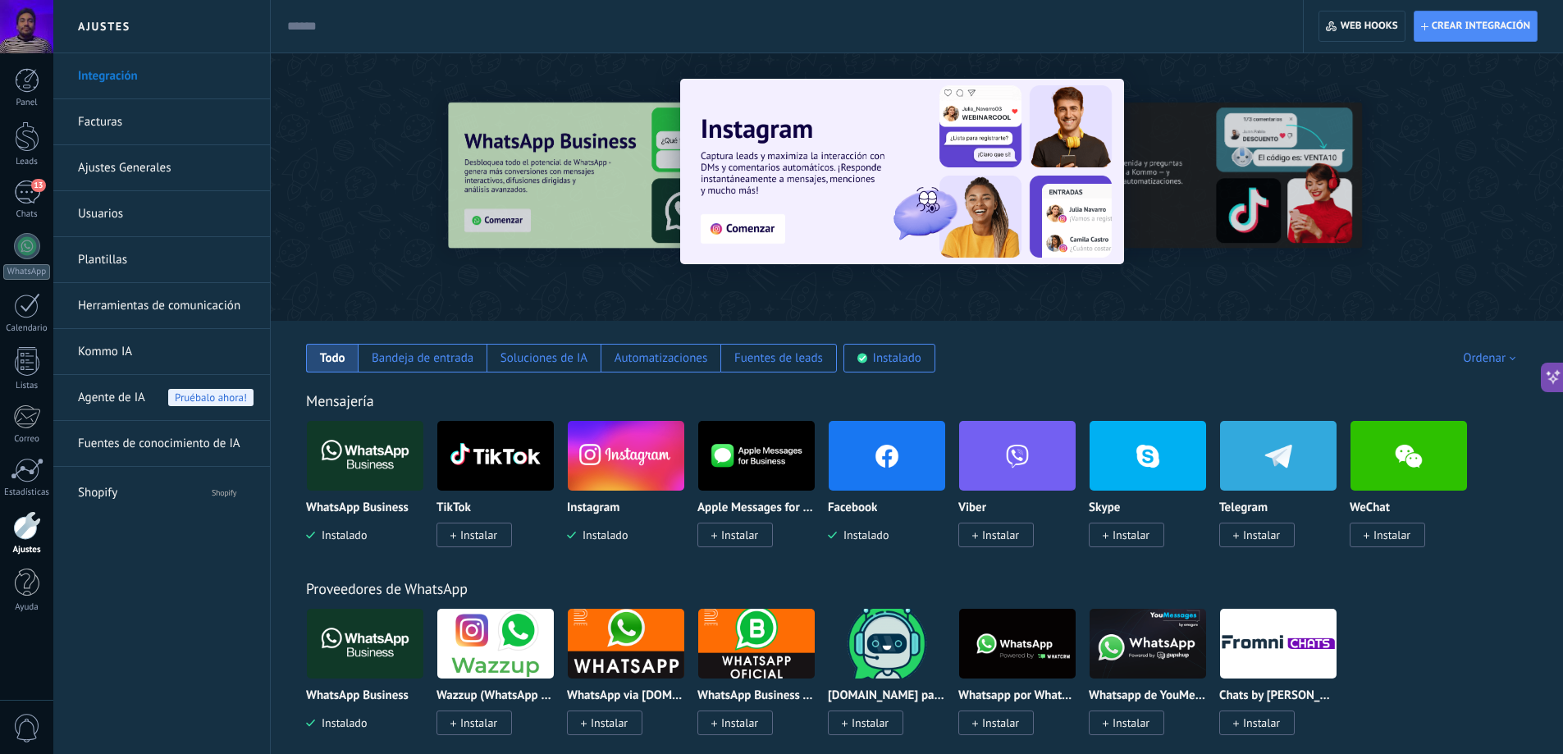
click at [203, 163] on link "Ajustes Generales" at bounding box center [166, 168] width 176 height 46
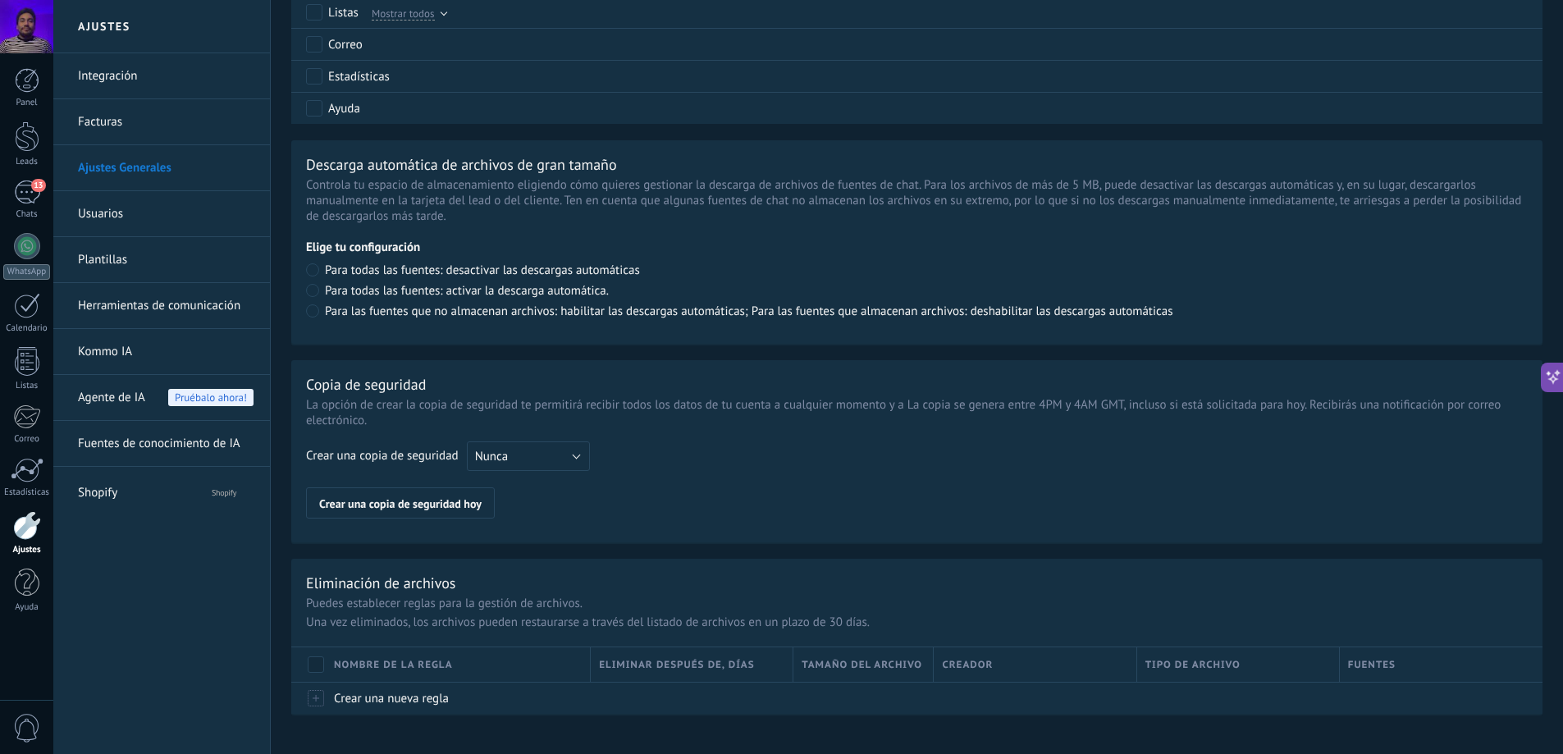
scroll to position [1038, 0]
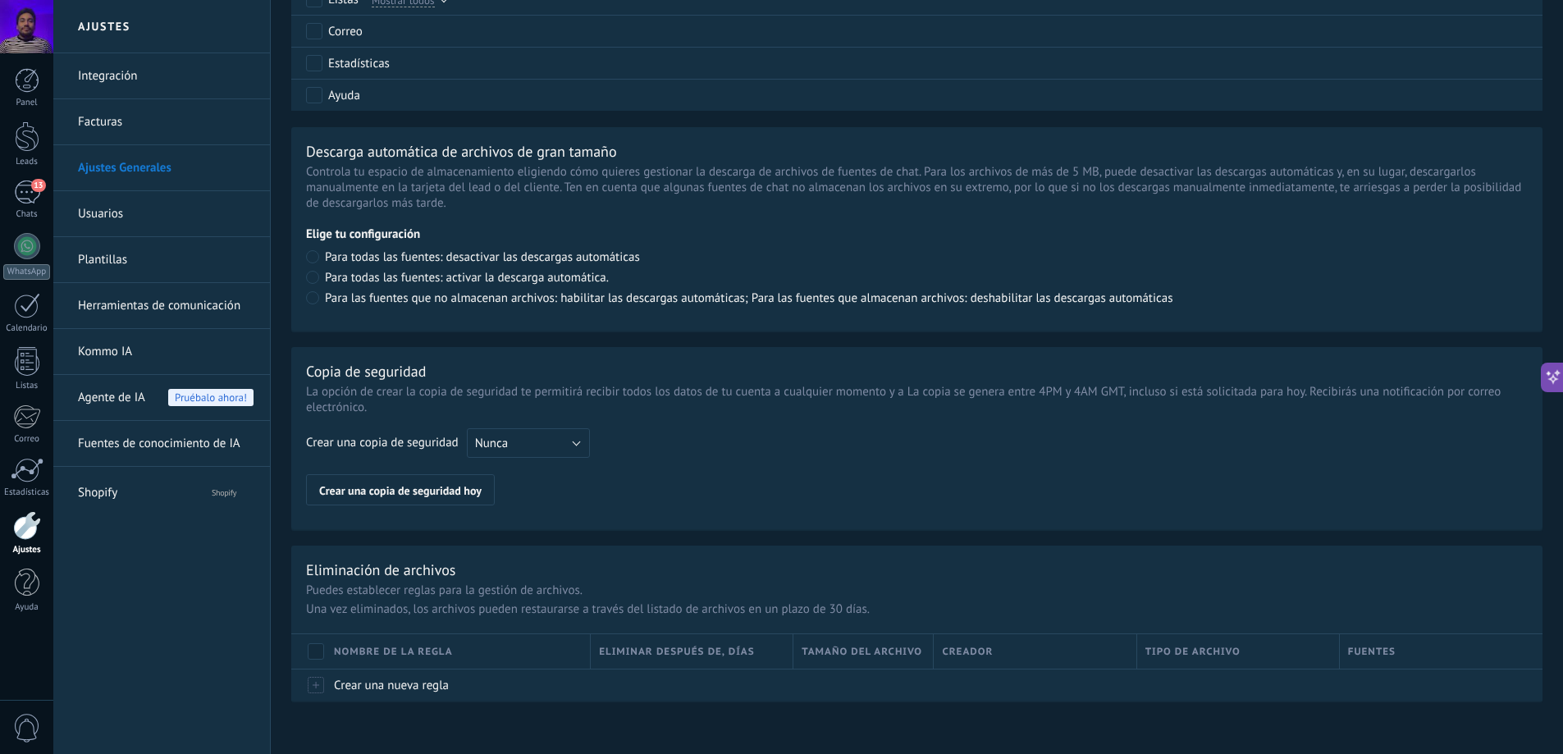
click at [130, 221] on link "Usuarios" at bounding box center [166, 214] width 176 height 46
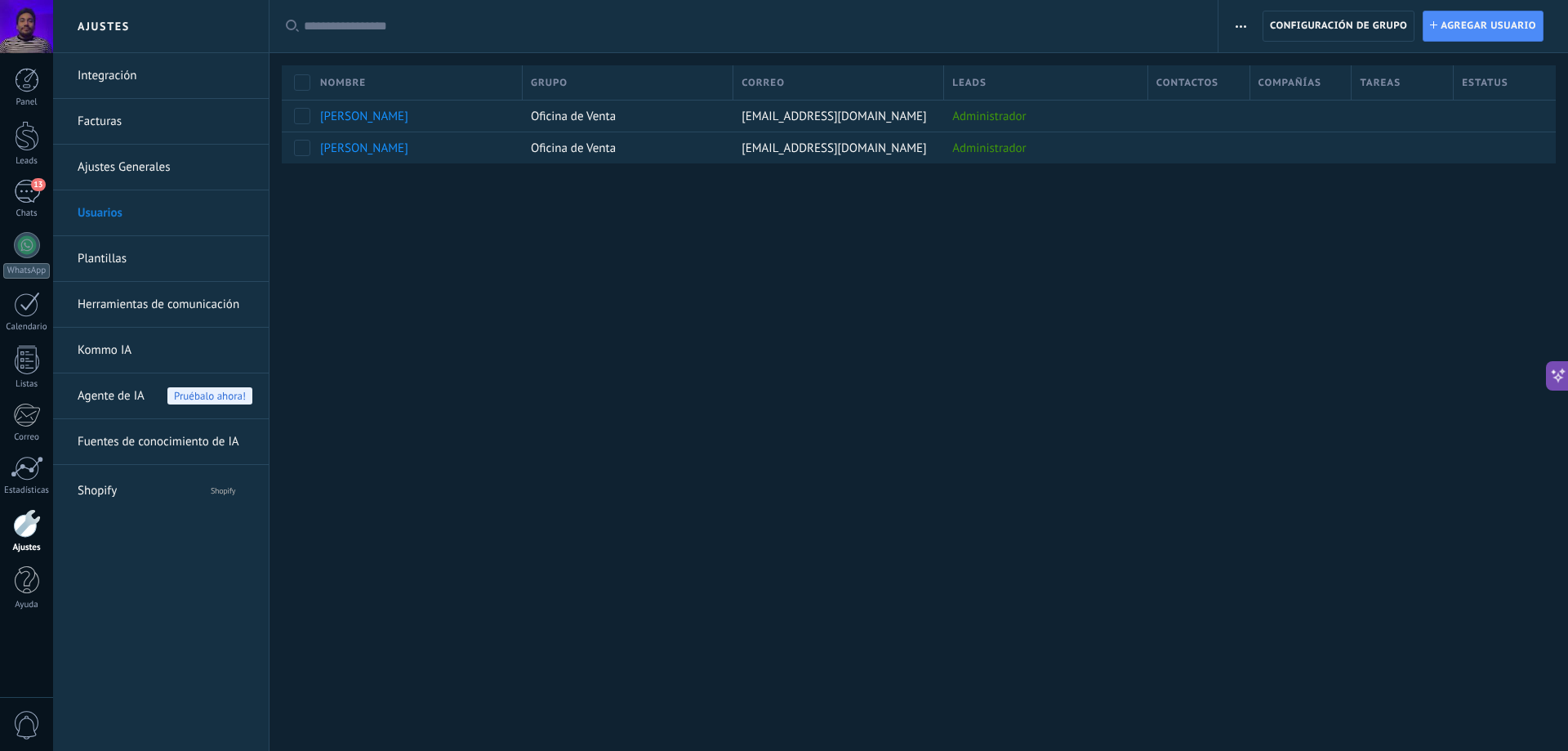
click at [151, 258] on link "Plantillas" at bounding box center [165, 259] width 175 height 46
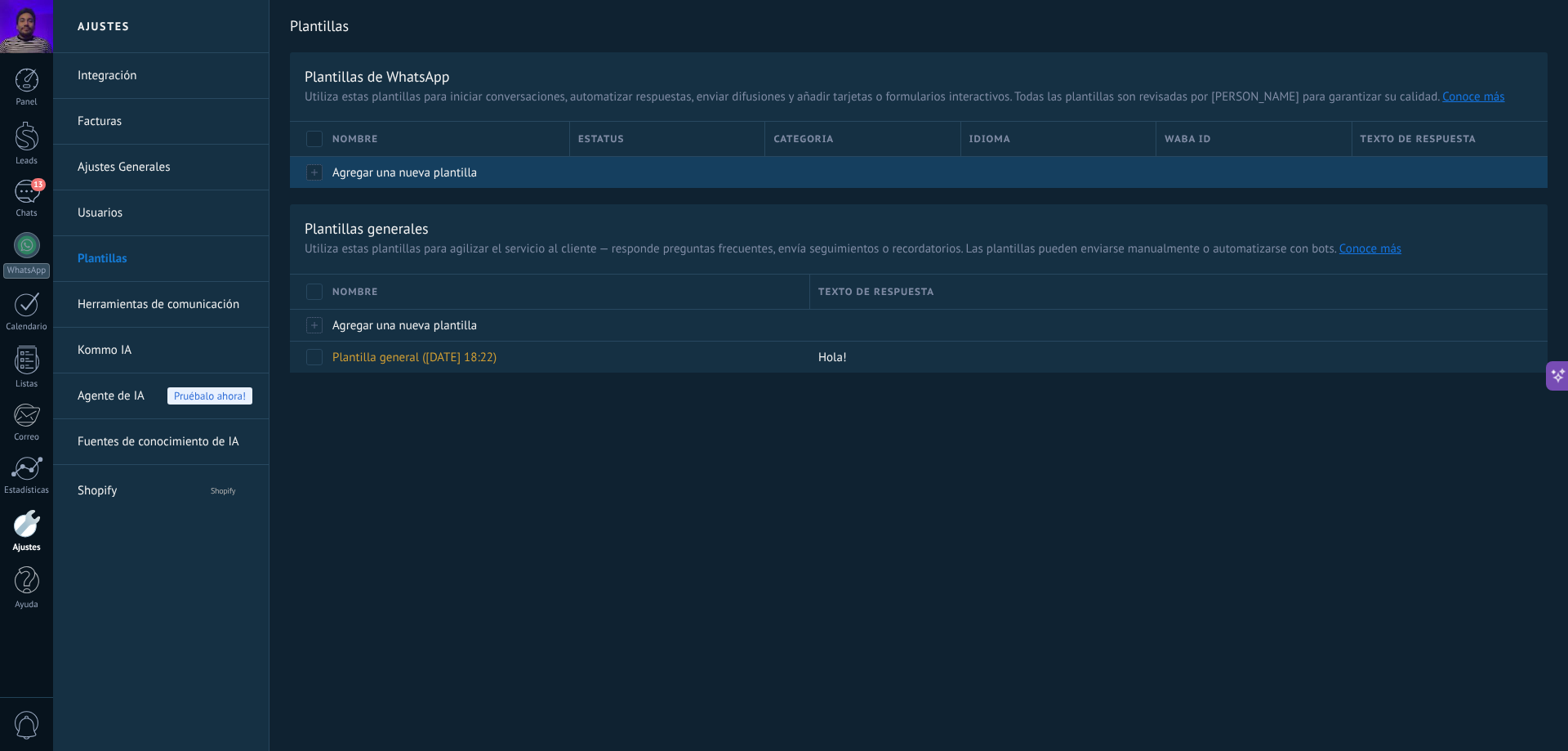
click at [377, 182] on div "Agregar una nueva plantilla" at bounding box center [443, 172] width 238 height 31
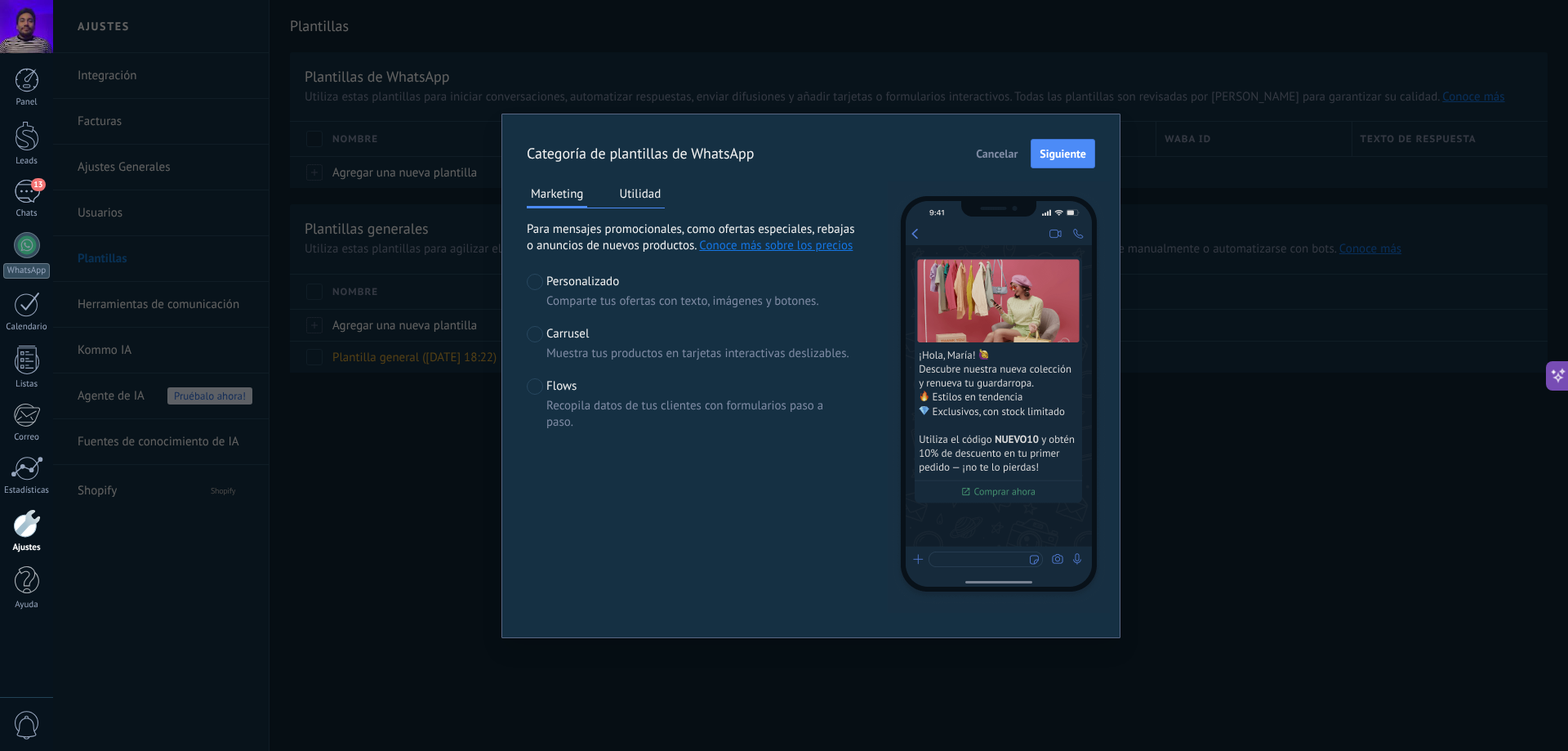
click at [994, 152] on span "Cancelar" at bounding box center [997, 152] width 42 height 11
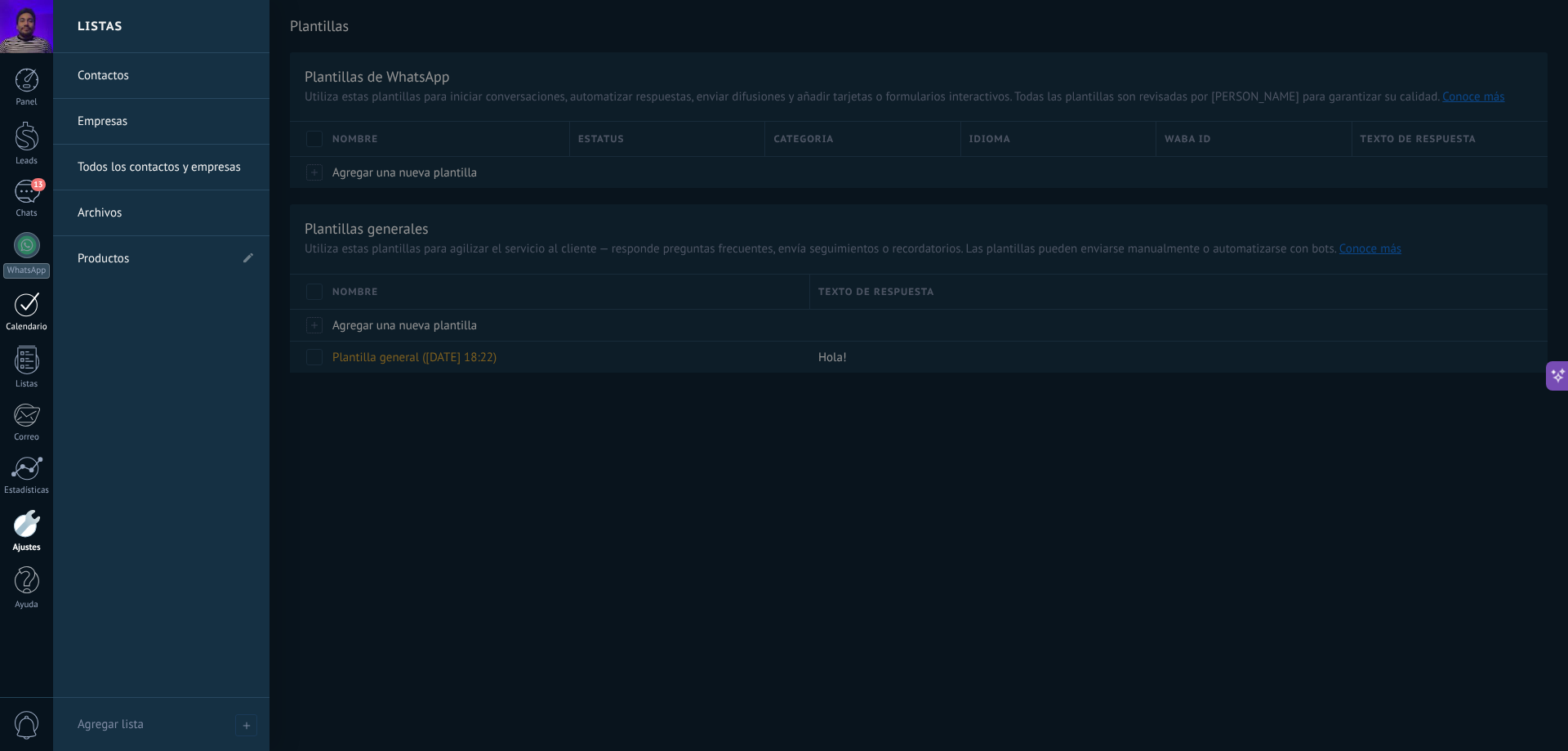
click at [17, 310] on div at bounding box center [27, 304] width 26 height 25
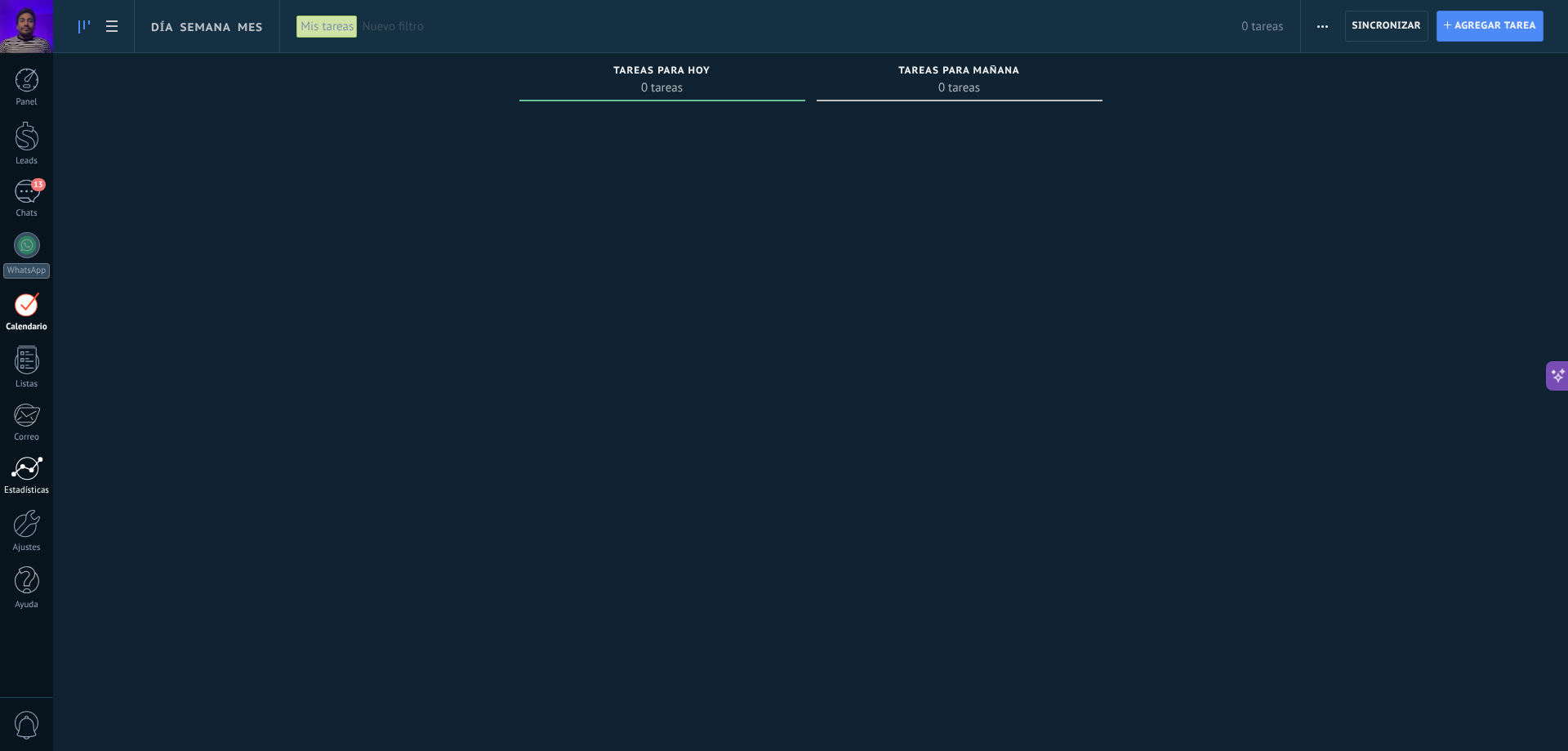
click at [23, 487] on div "Estadísticas" at bounding box center [27, 490] width 48 height 11
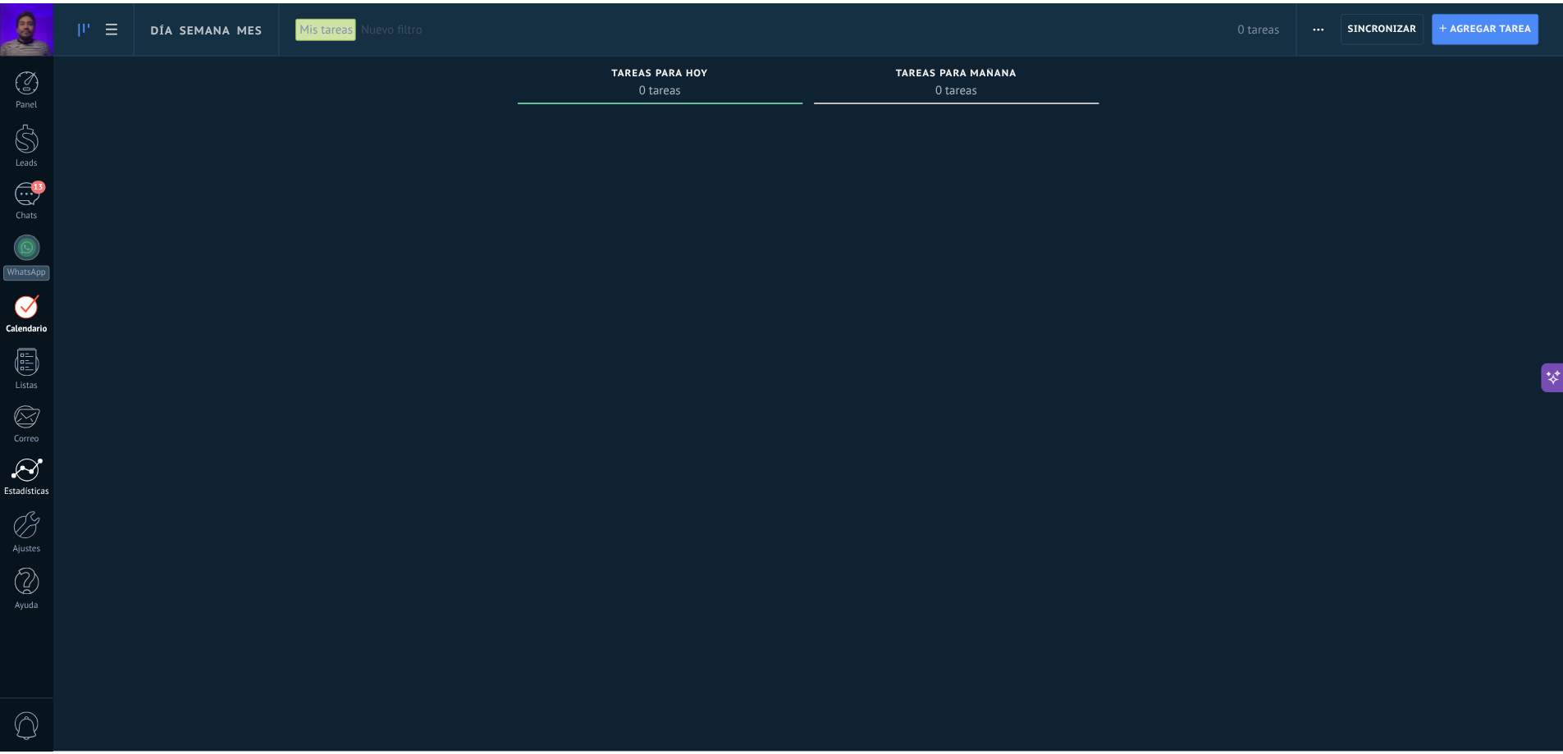
scroll to position [434, 0]
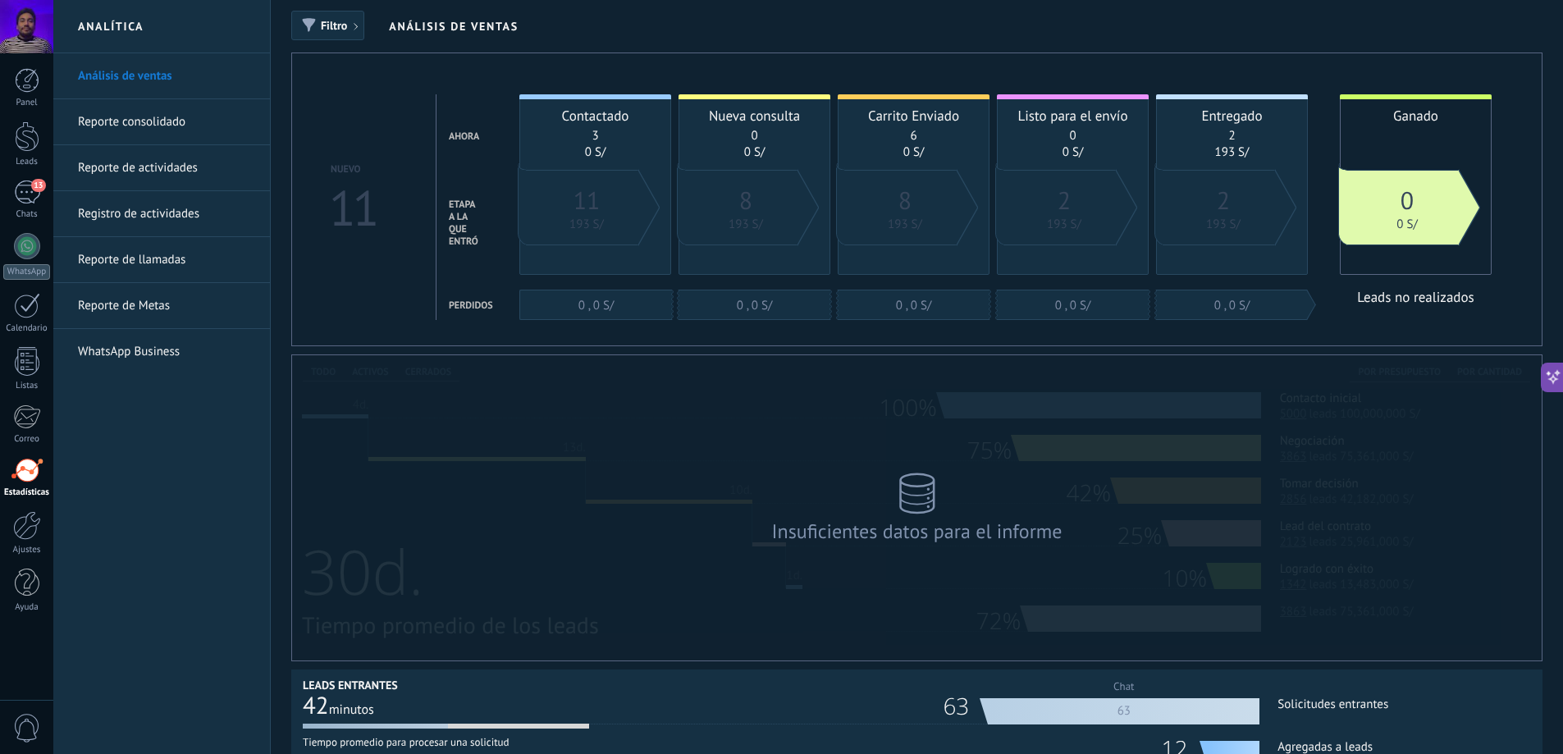
click at [192, 111] on link "Reporte consolidado" at bounding box center [166, 122] width 176 height 46
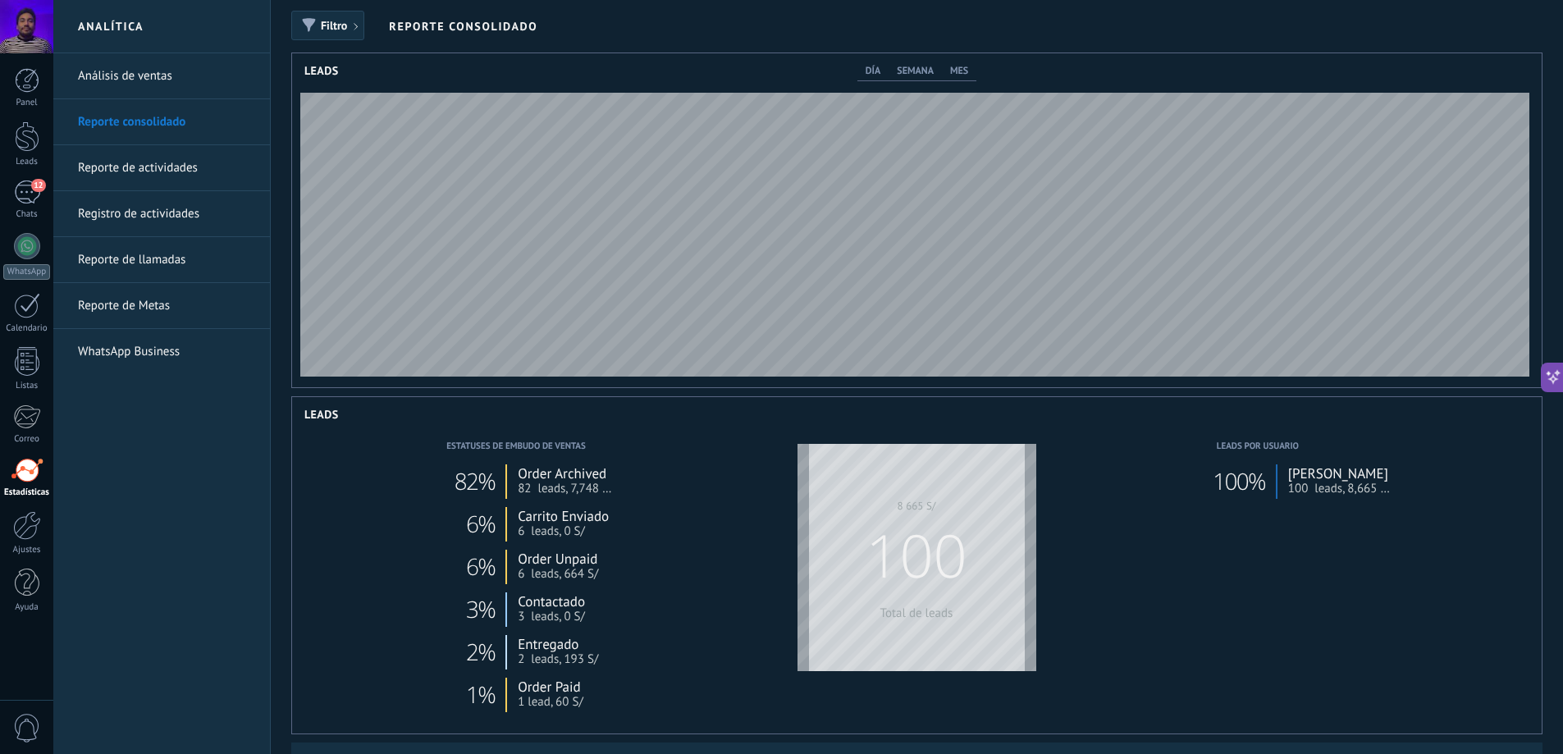
click at [204, 176] on link "Reporte de actividades" at bounding box center [166, 168] width 176 height 46
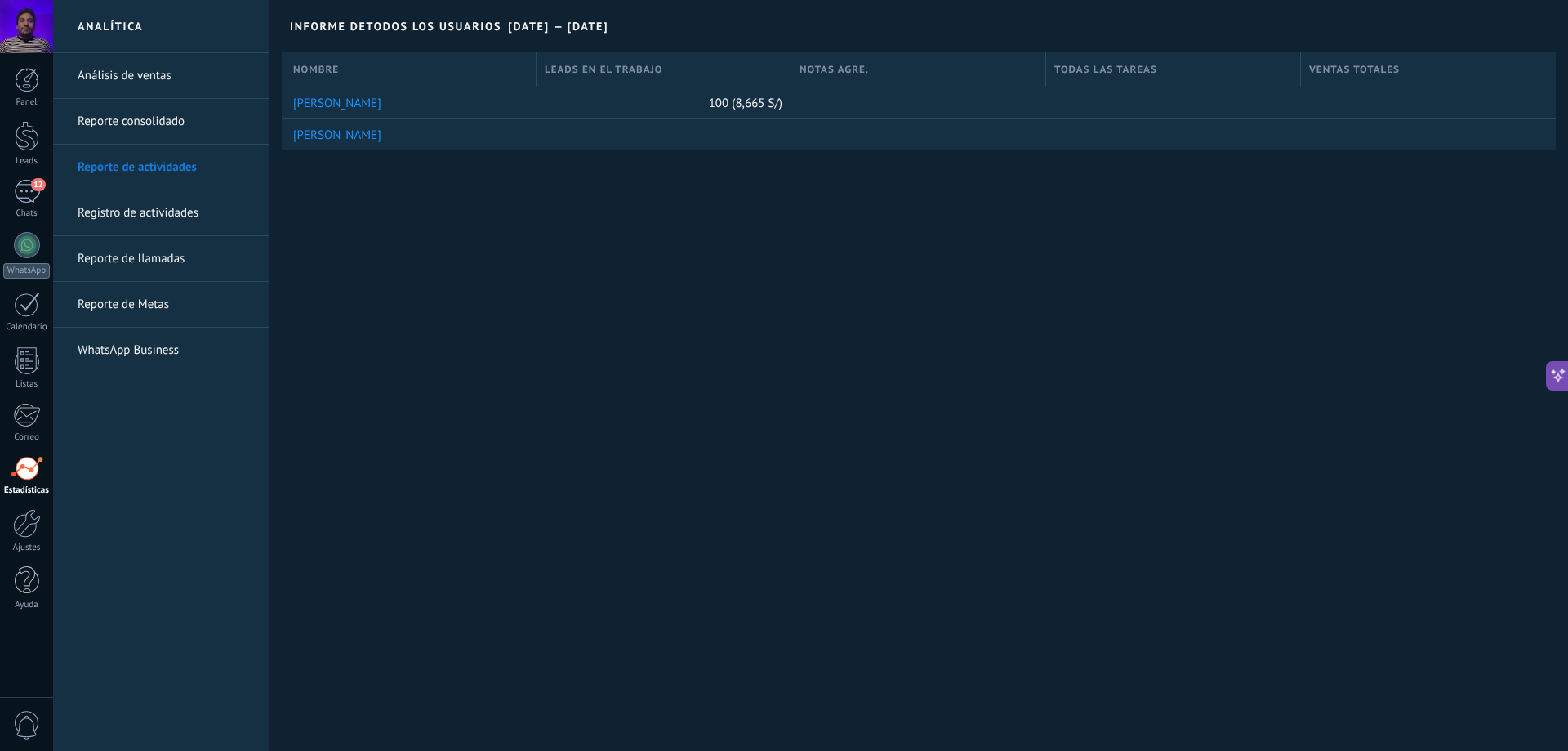
click at [198, 216] on link "Registro de actividades" at bounding box center [165, 213] width 175 height 46
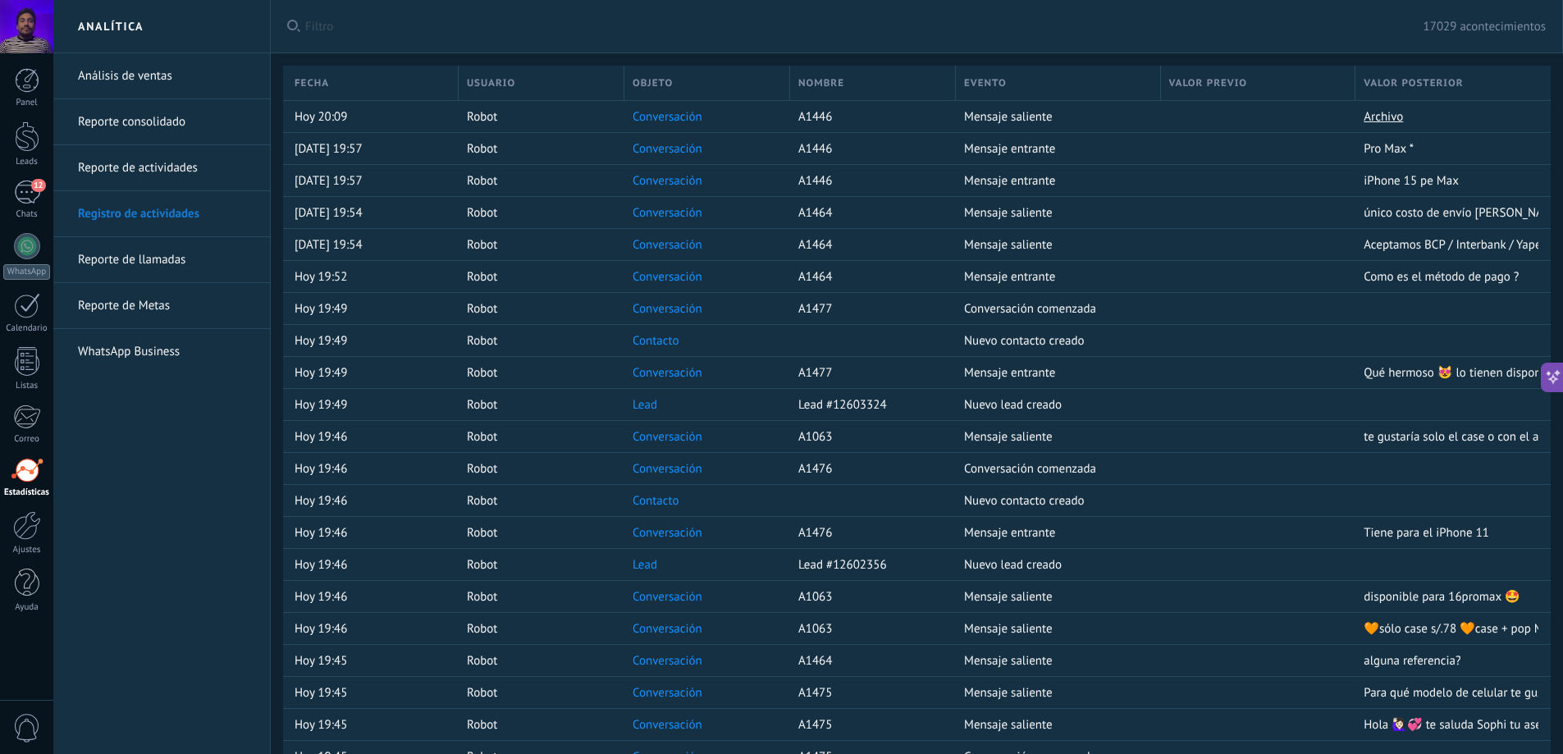
click at [202, 263] on link "Reporte de llamadas" at bounding box center [166, 260] width 176 height 46
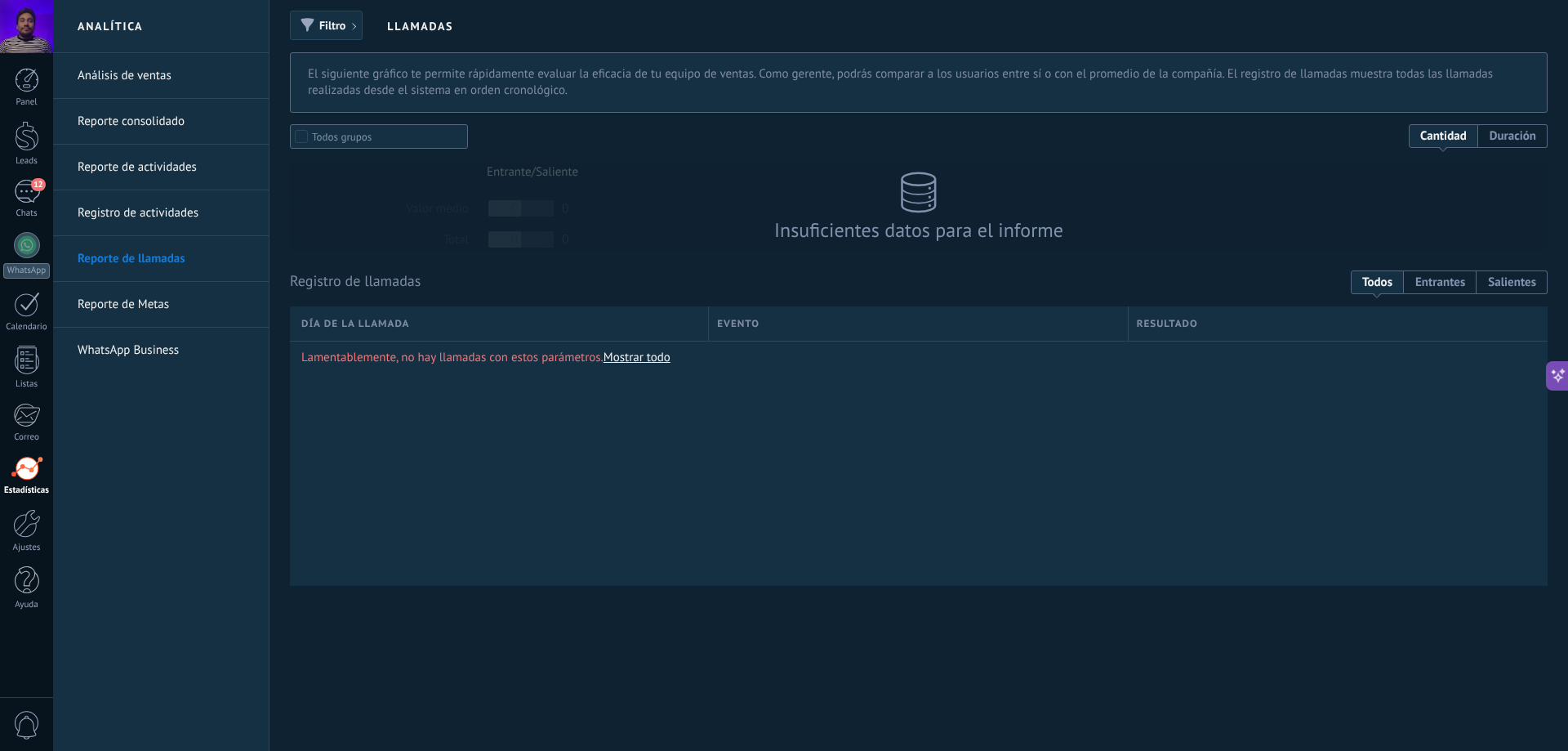
click at [171, 362] on link "WhatsApp Business" at bounding box center [165, 351] width 175 height 46
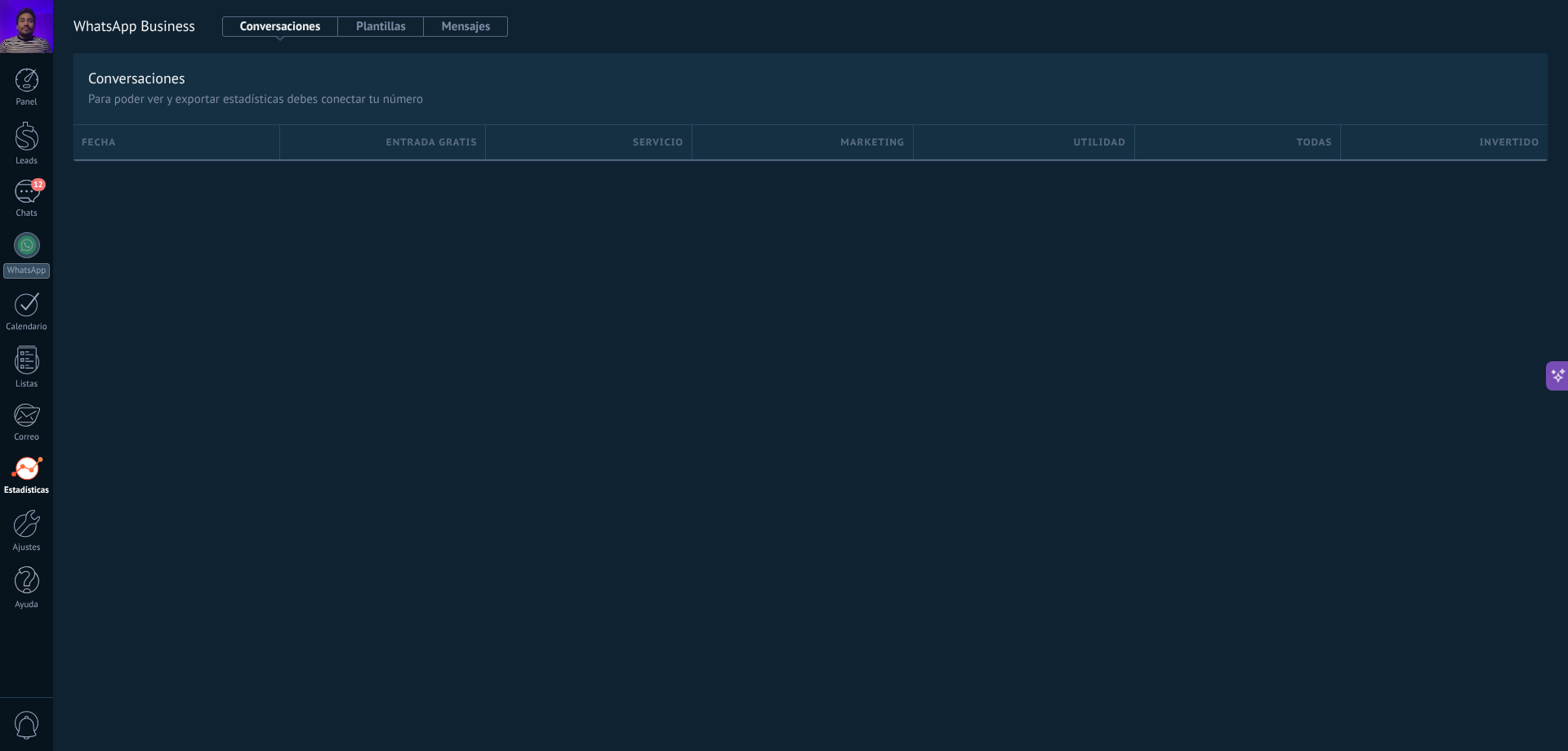
click at [287, 31] on button "Conversaciones" at bounding box center [280, 26] width 116 height 21
click at [343, 30] on div "Conversaciones Plantillas Mensajes" at bounding box center [365, 26] width 287 height 21
click at [443, 28] on button "Mensajes" at bounding box center [466, 26] width 85 height 21
click at [393, 35] on button "Plantillas" at bounding box center [380, 26] width 85 height 21
click at [302, 30] on button "Conversaciones" at bounding box center [280, 26] width 116 height 21
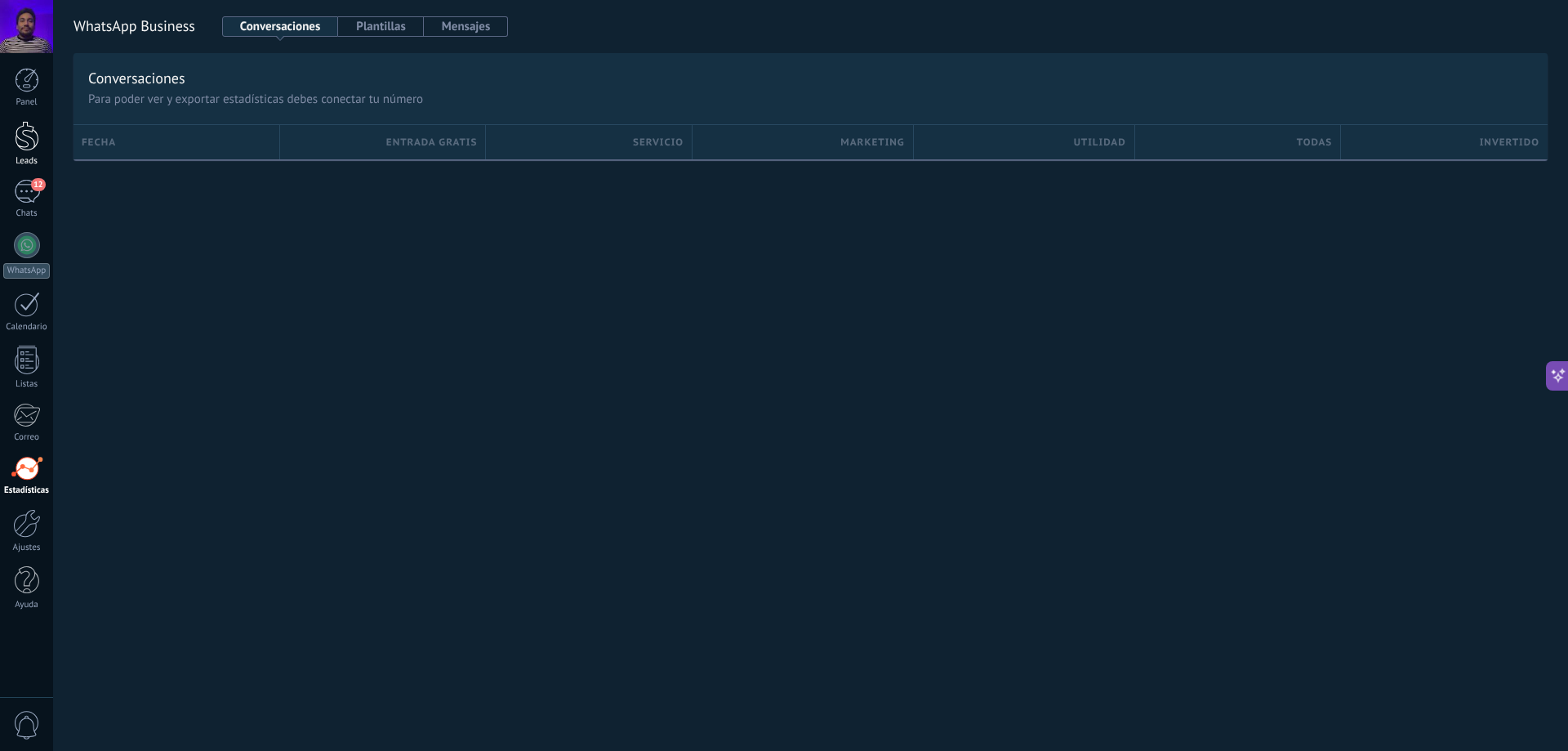
drag, startPoint x: 18, startPoint y: 180, endPoint x: 28, endPoint y: 144, distance: 37.4
click at [28, 144] on div at bounding box center [27, 135] width 25 height 30
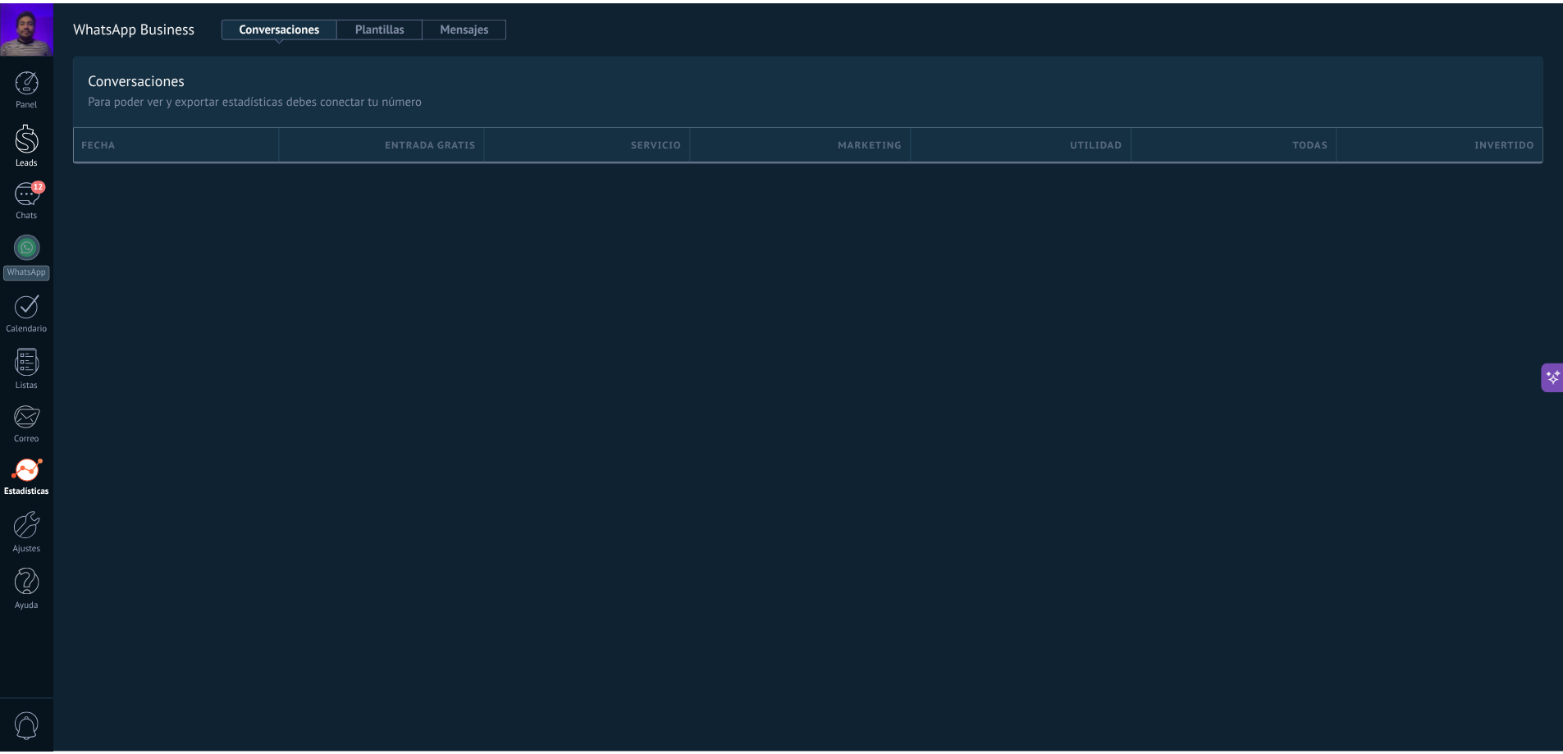
scroll to position [472, 0]
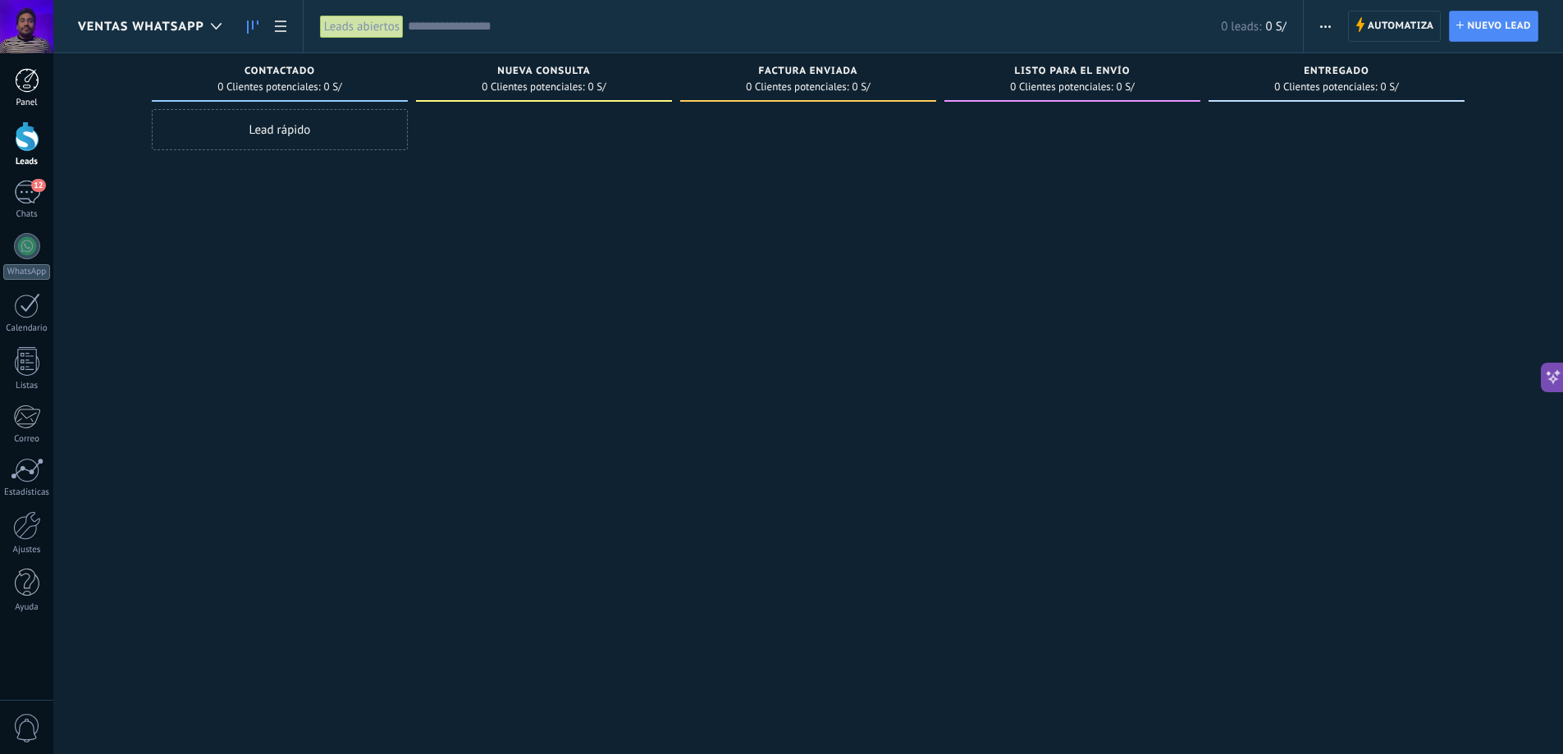
click at [34, 90] on div at bounding box center [27, 80] width 25 height 25
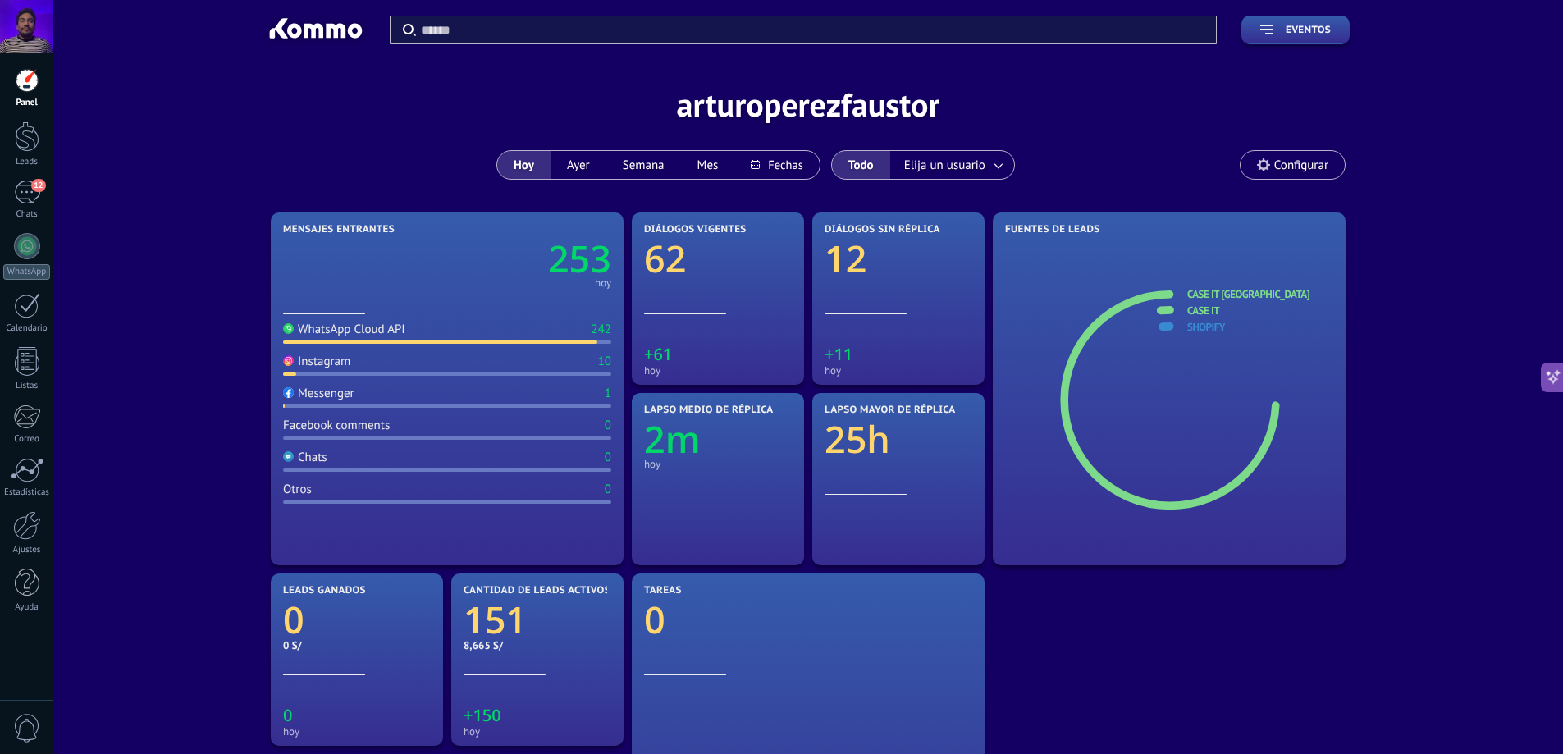
click at [23, 738] on span "0" at bounding box center [27, 728] width 28 height 29
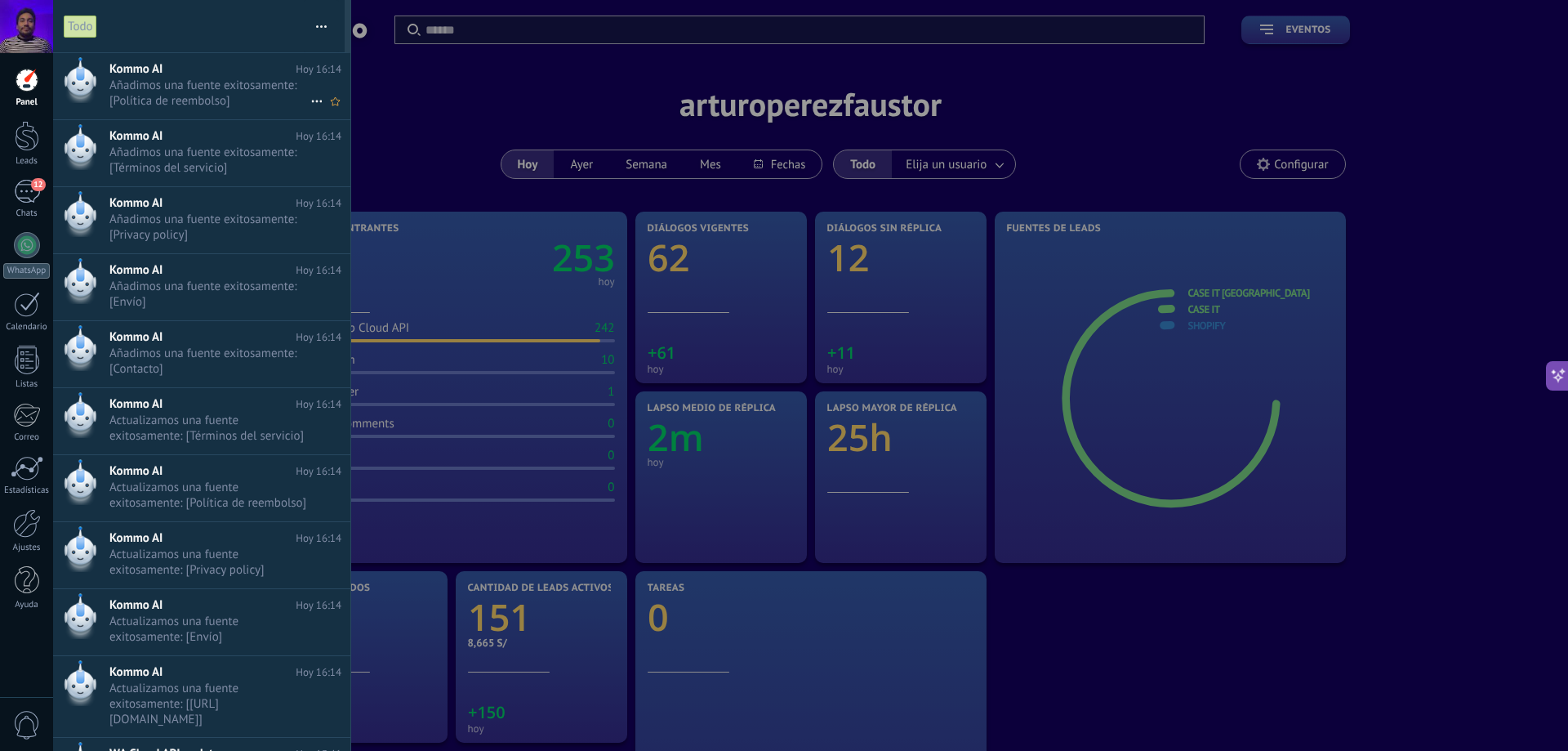
click at [239, 68] on h2 "Kommo AI" at bounding box center [202, 70] width 186 height 16
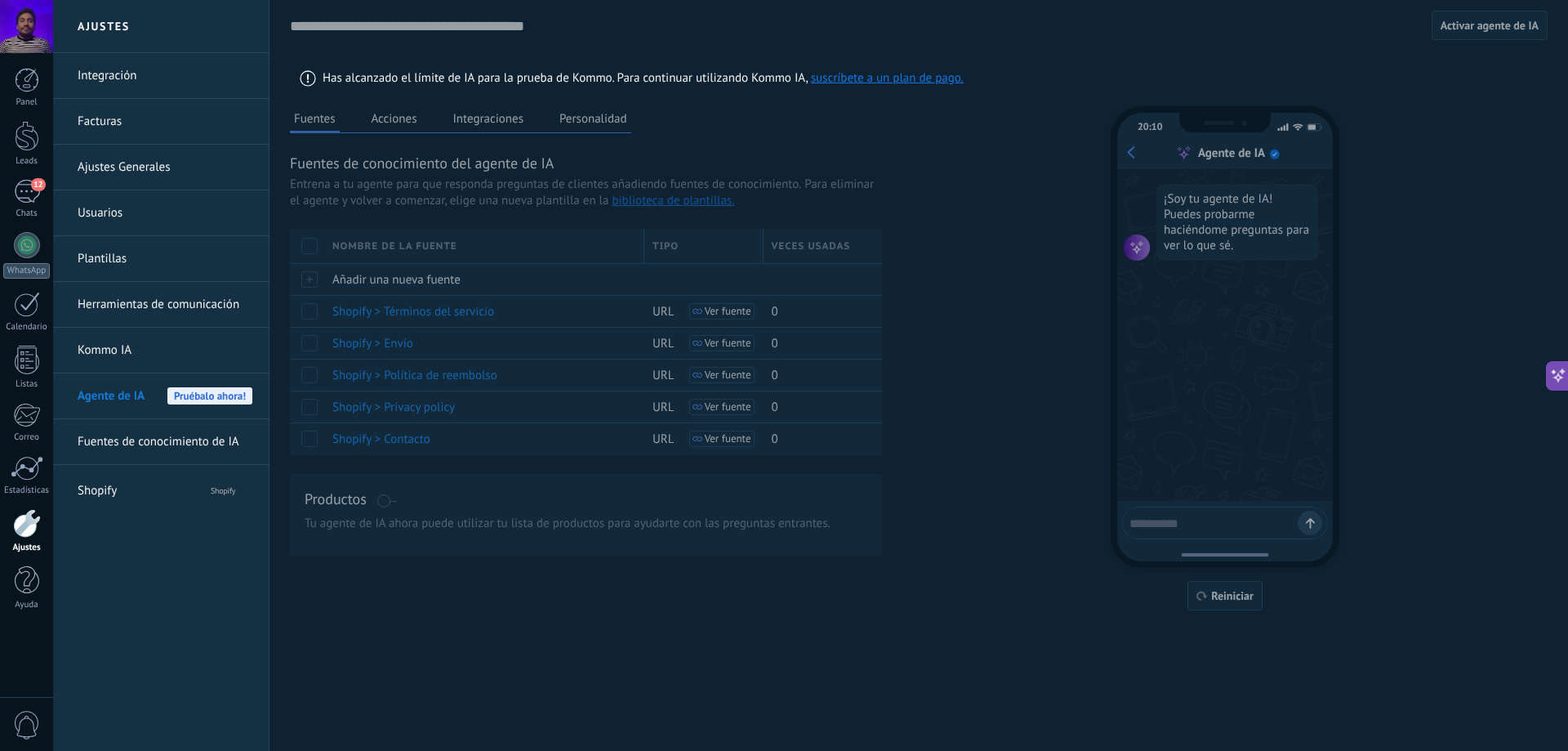
click at [425, 121] on div "**********" at bounding box center [918, 305] width 1257 height 611
click at [490, 116] on div "**********" at bounding box center [918, 305] width 1257 height 611
click at [490, 77] on span "Has alcanzado el límite de IA para la prueba de Kommo. Para continuar utilizand…" at bounding box center [643, 79] width 641 height 16
drag, startPoint x: 487, startPoint y: 78, endPoint x: 680, endPoint y: 80, distance: 193.0
click at [680, 80] on span "Has alcanzado el límite de IA para la prueba de Kommo. Para continuar utilizand…" at bounding box center [643, 79] width 641 height 16
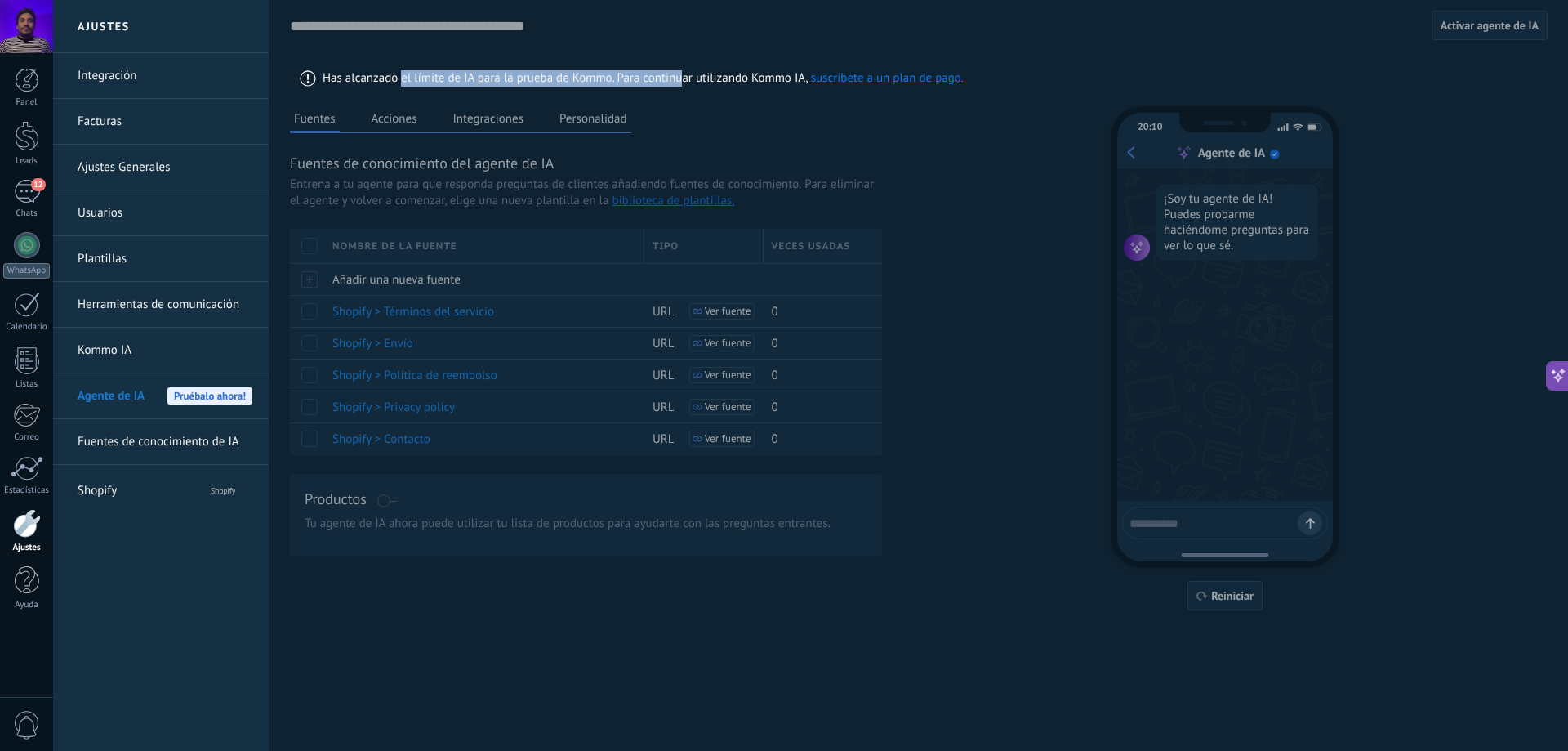
click at [680, 80] on span "Has alcanzado el límite de IA para la prueba de Kommo. Para continuar utilizand…" at bounding box center [643, 79] width 641 height 16
click at [145, 342] on link "Kommo IA" at bounding box center [165, 351] width 175 height 46
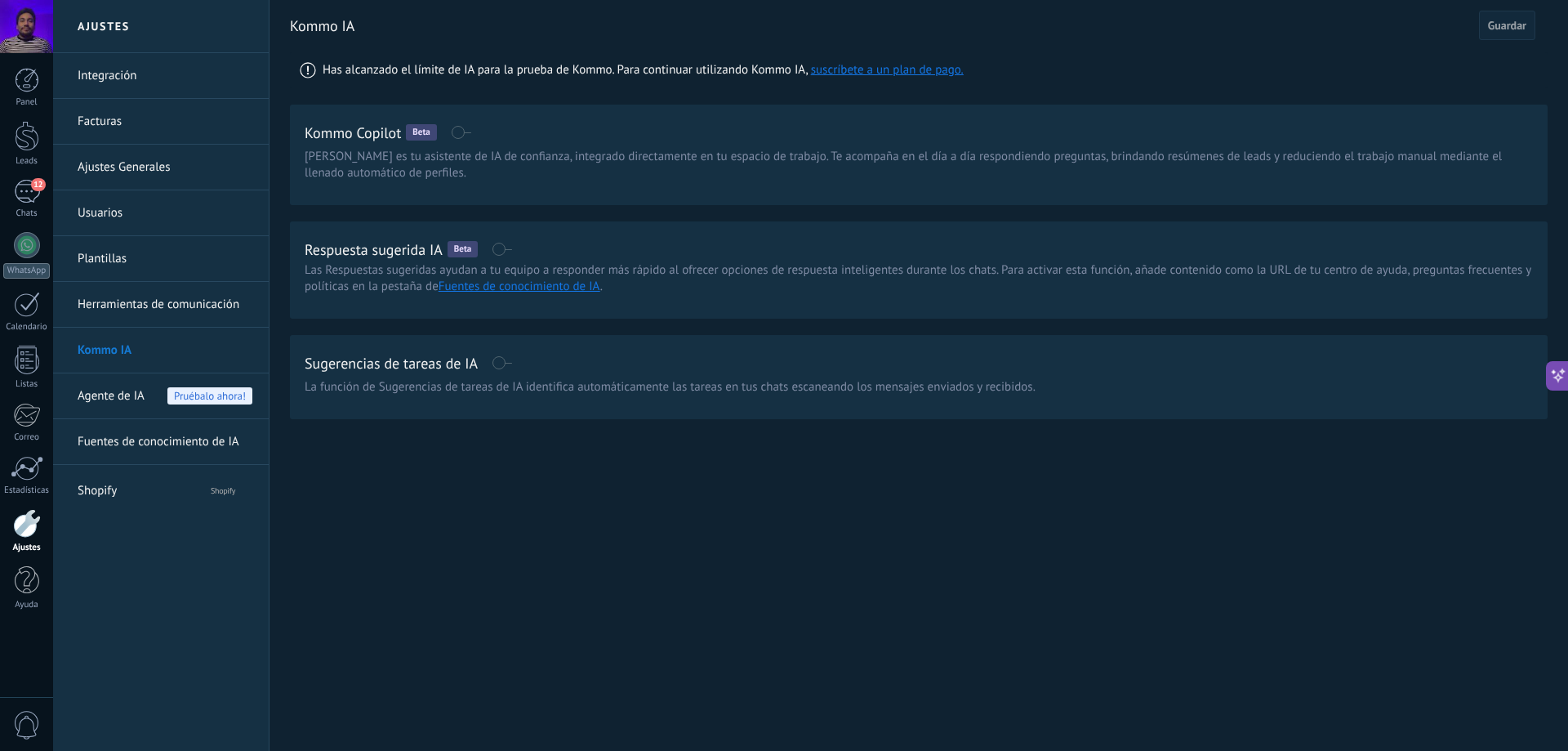
click at [202, 309] on link "Herramientas de comunicación" at bounding box center [165, 305] width 175 height 46
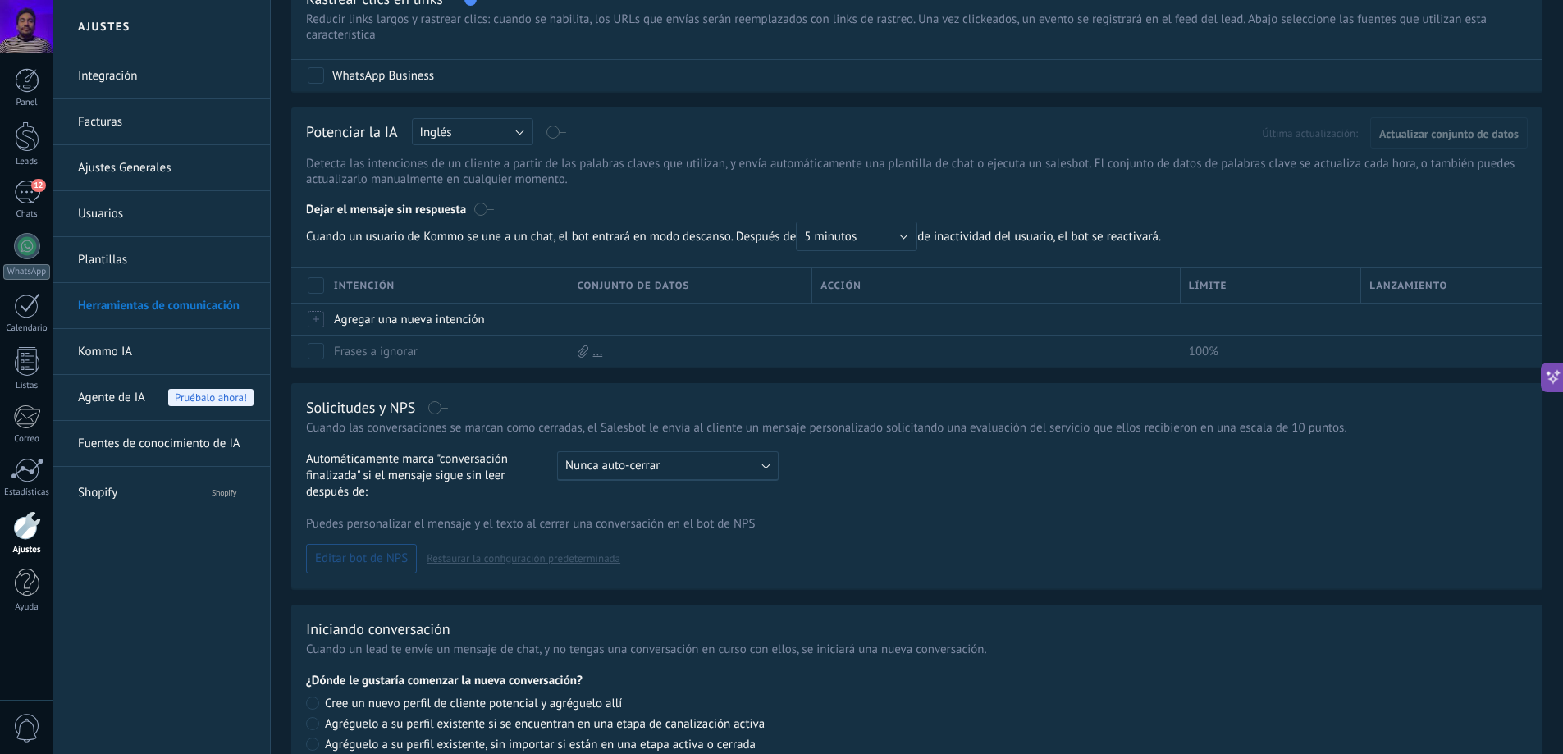
scroll to position [381, 0]
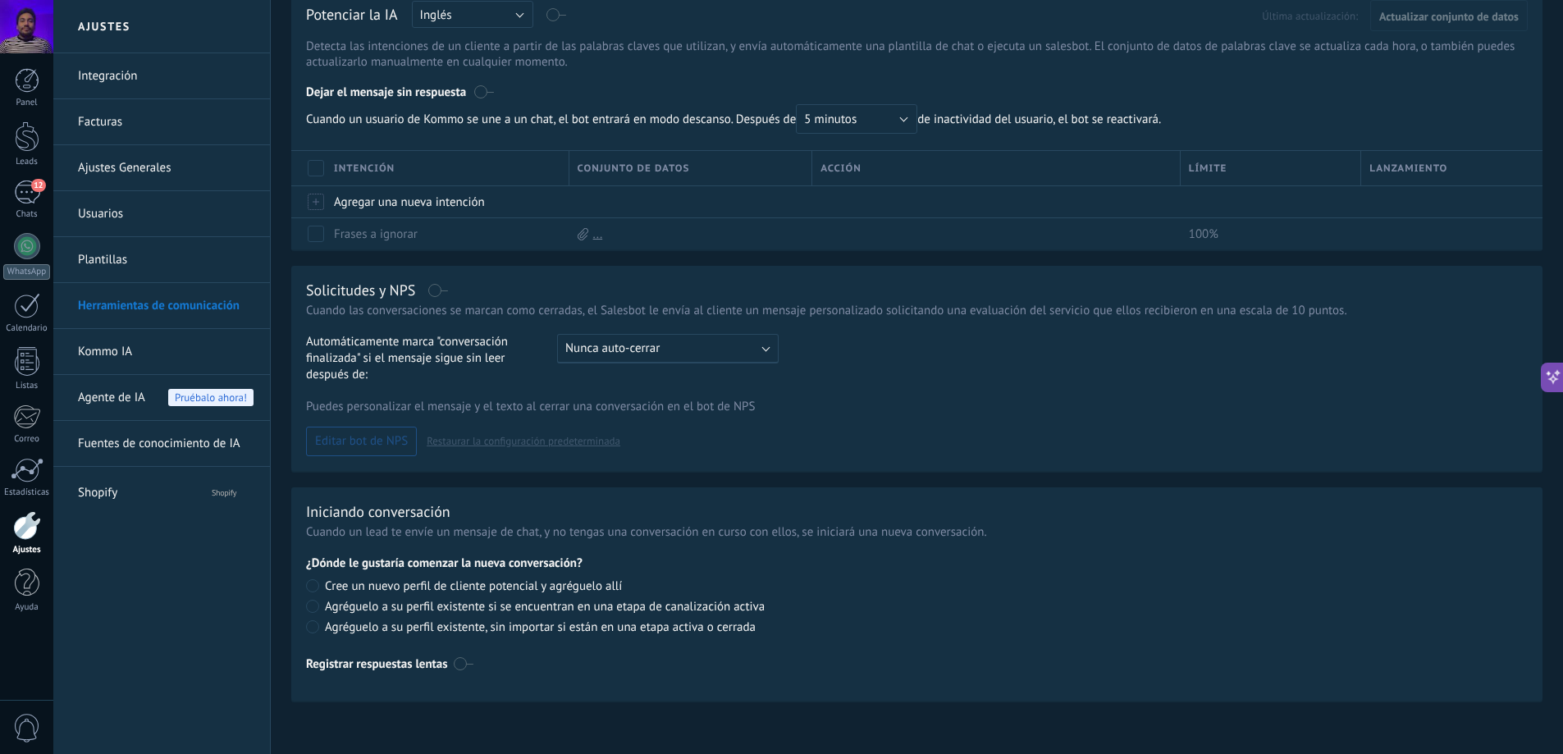
click at [131, 242] on link "Plantillas" at bounding box center [166, 260] width 176 height 46
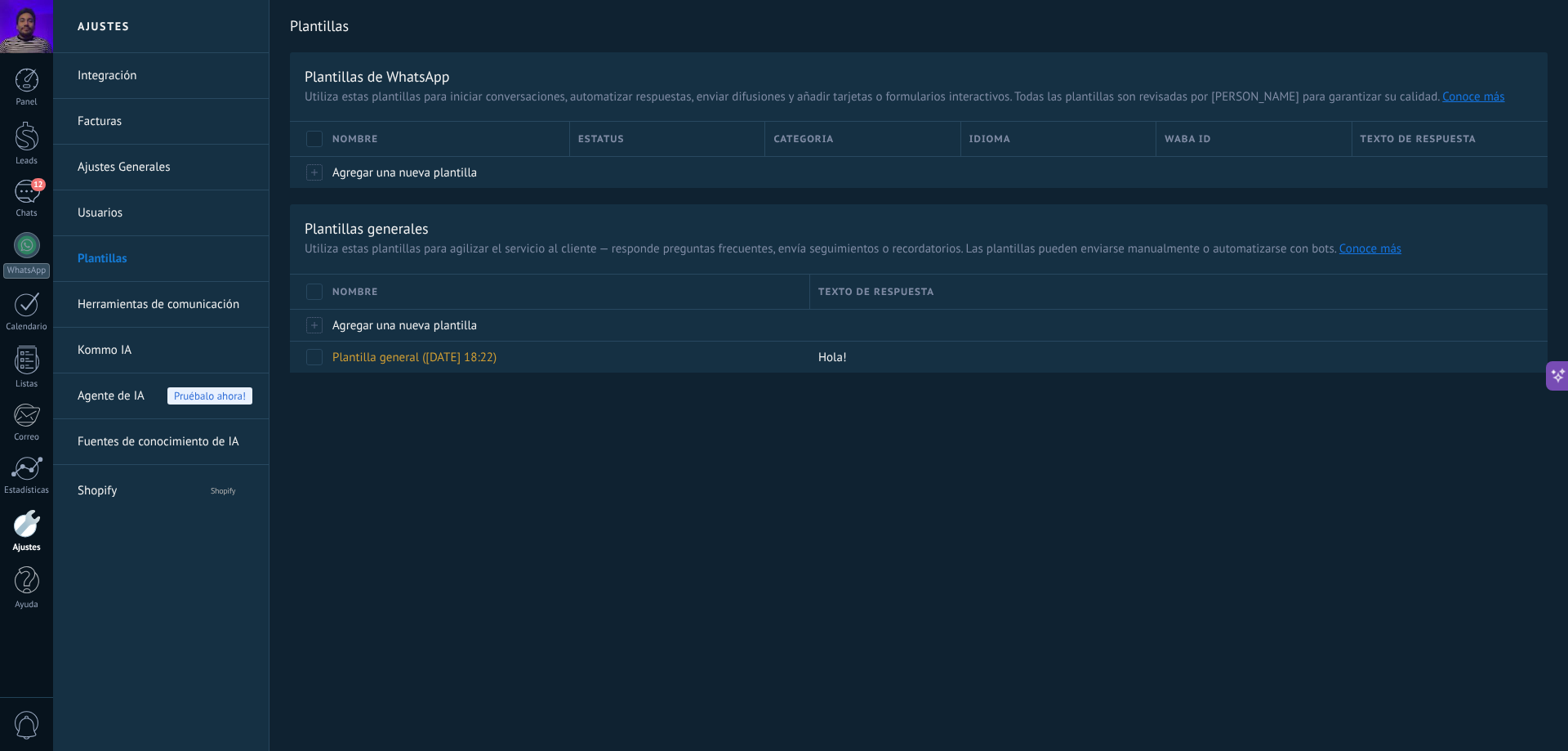
click at [146, 206] on link "Usuarios" at bounding box center [165, 213] width 175 height 46
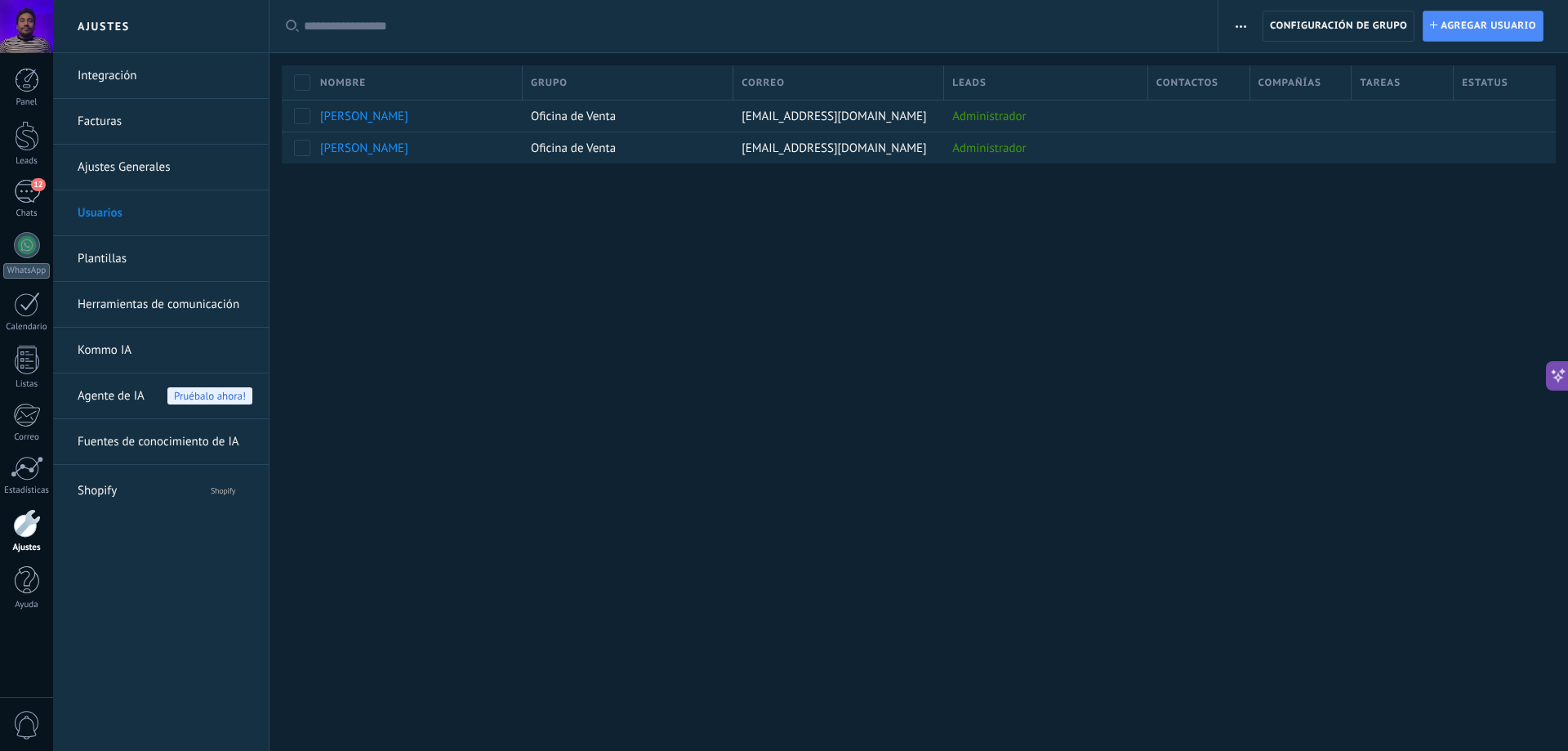
click at [174, 170] on link "Ajustes Generales" at bounding box center [165, 167] width 175 height 46
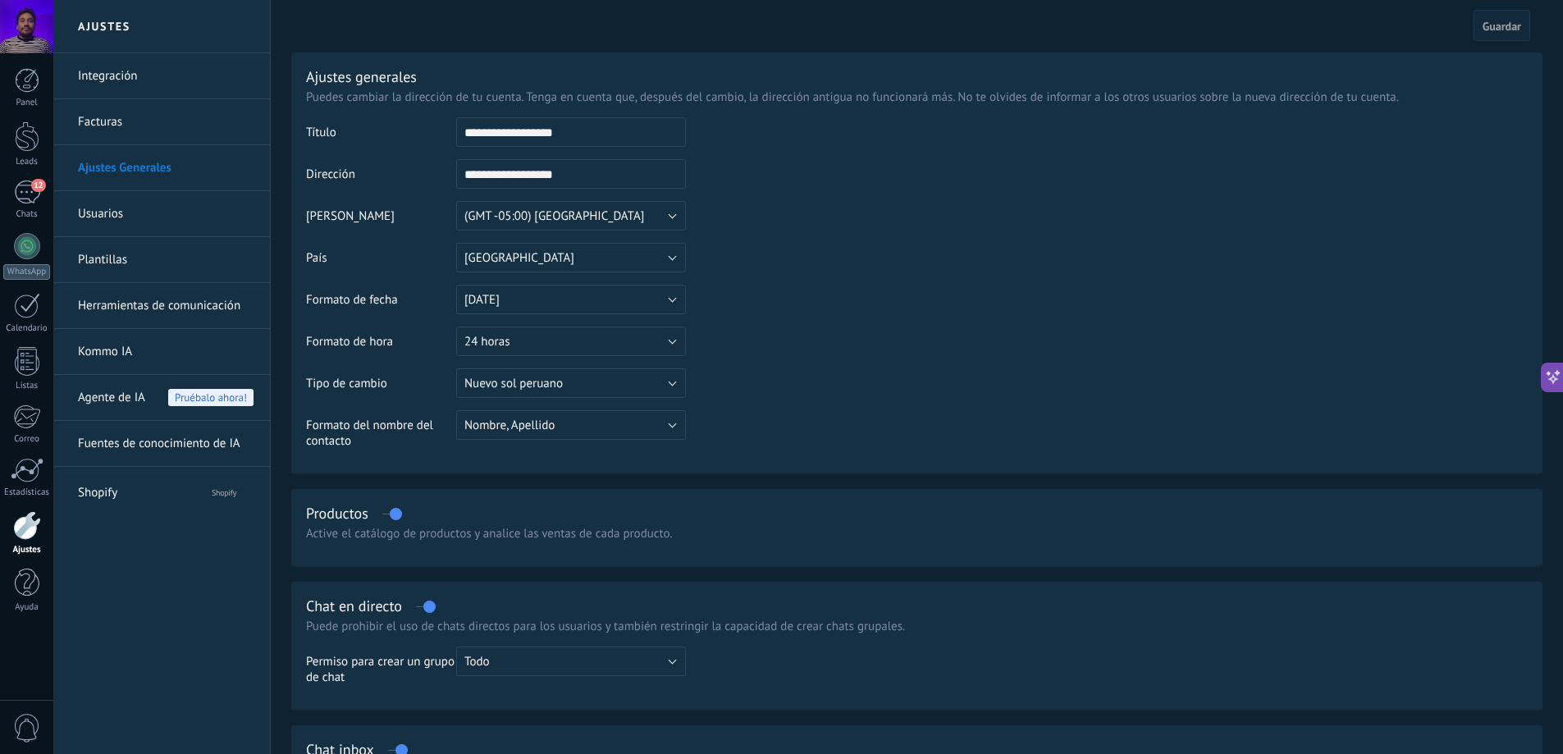
click at [203, 131] on link "Facturas" at bounding box center [166, 122] width 176 height 46
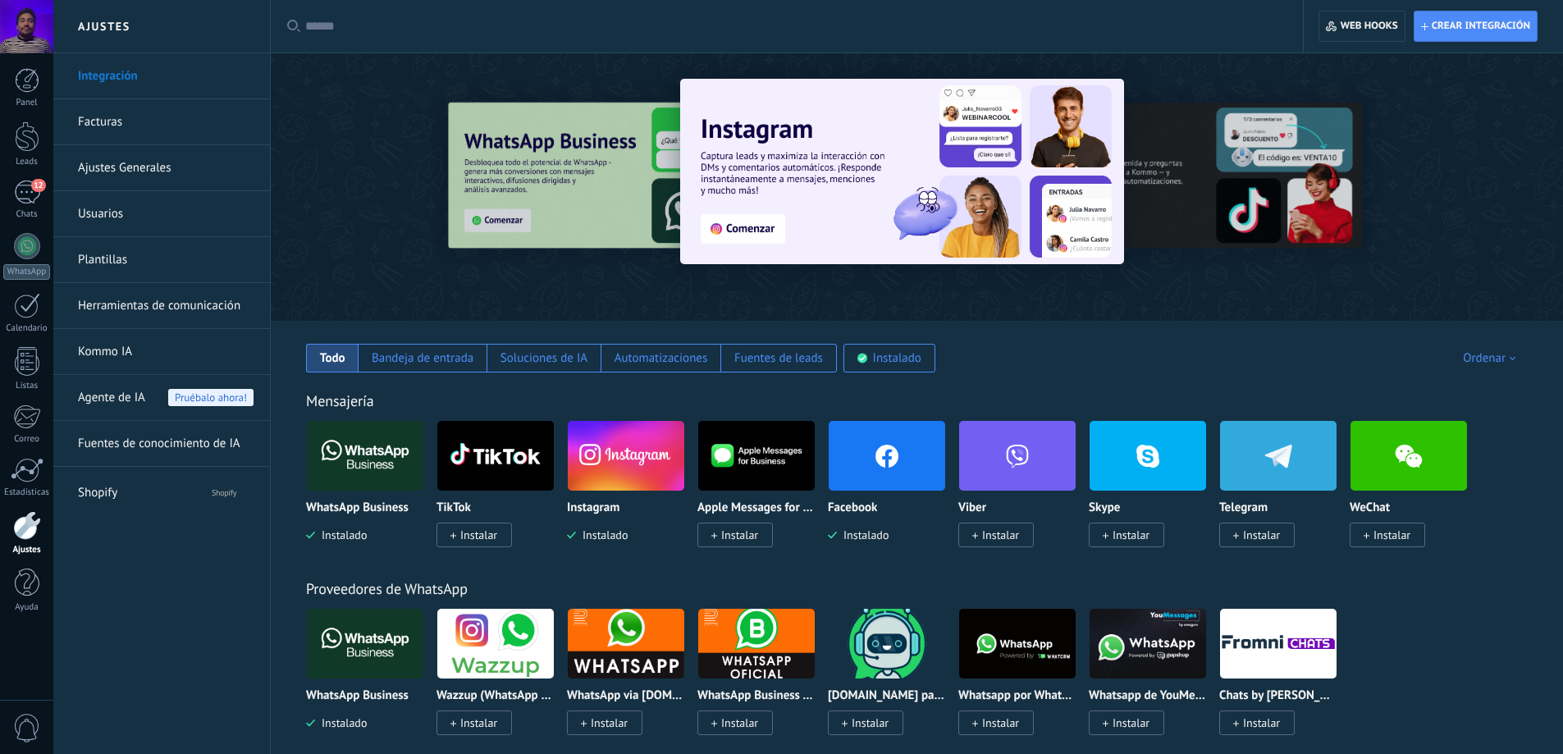
click at [851, 447] on img at bounding box center [887, 456] width 116 height 80
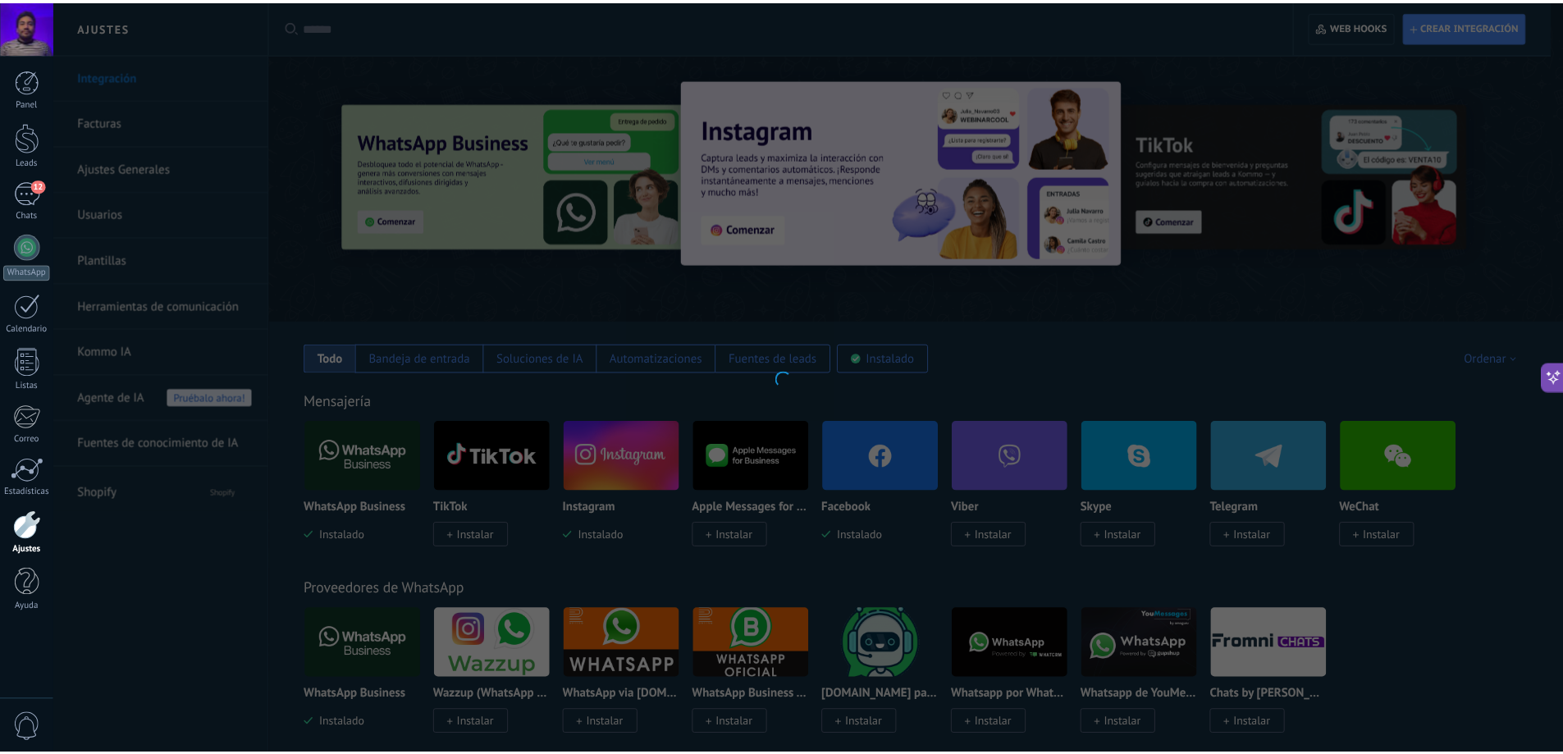
scroll to position [472, 0]
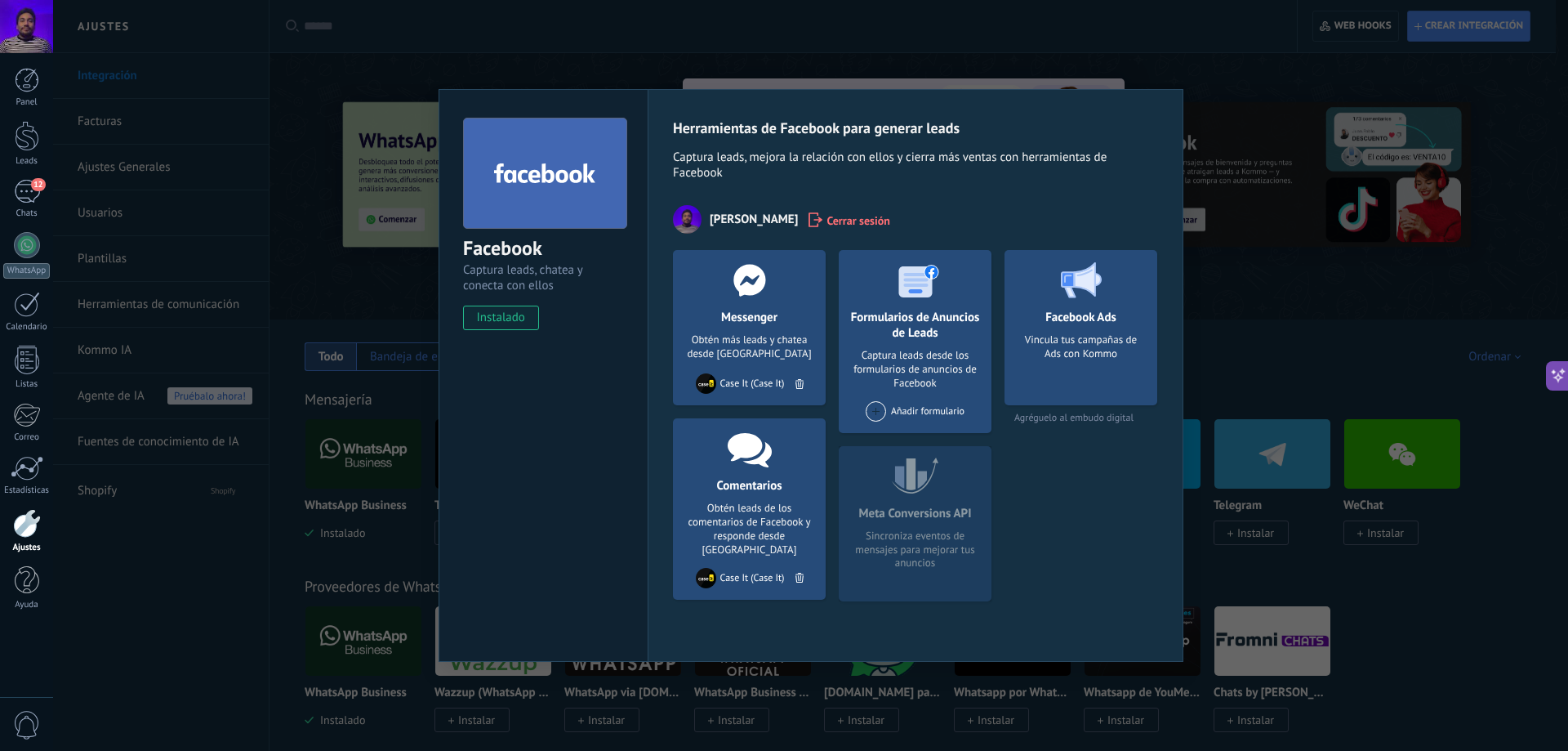
click at [1272, 300] on div "Facebook Captura leads, chatea y conecta con ellos instalado Desinstalar Herram…" at bounding box center [810, 376] width 1515 height 751
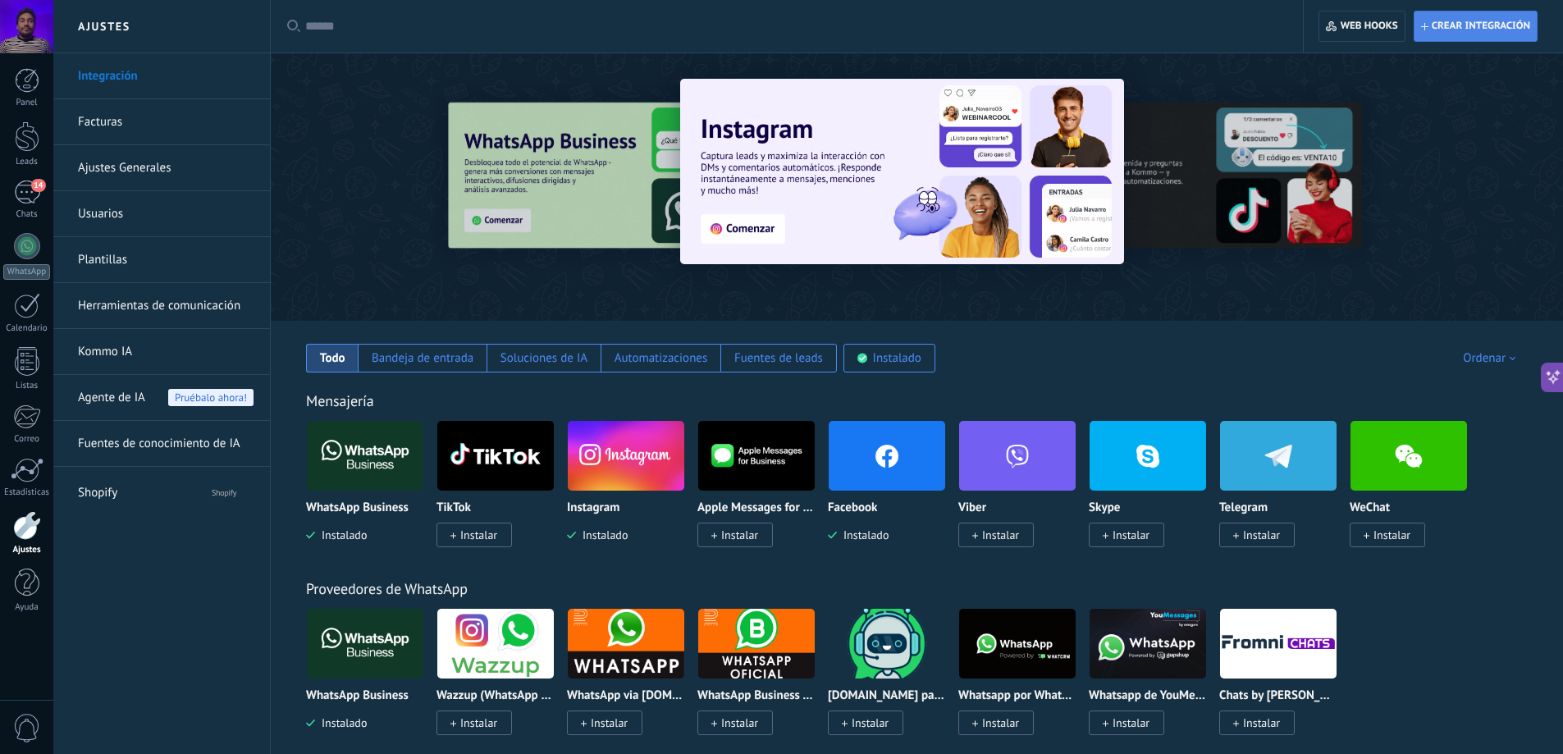
click at [1477, 38] on span "Crear integración" at bounding box center [1475, 26] width 109 height 30
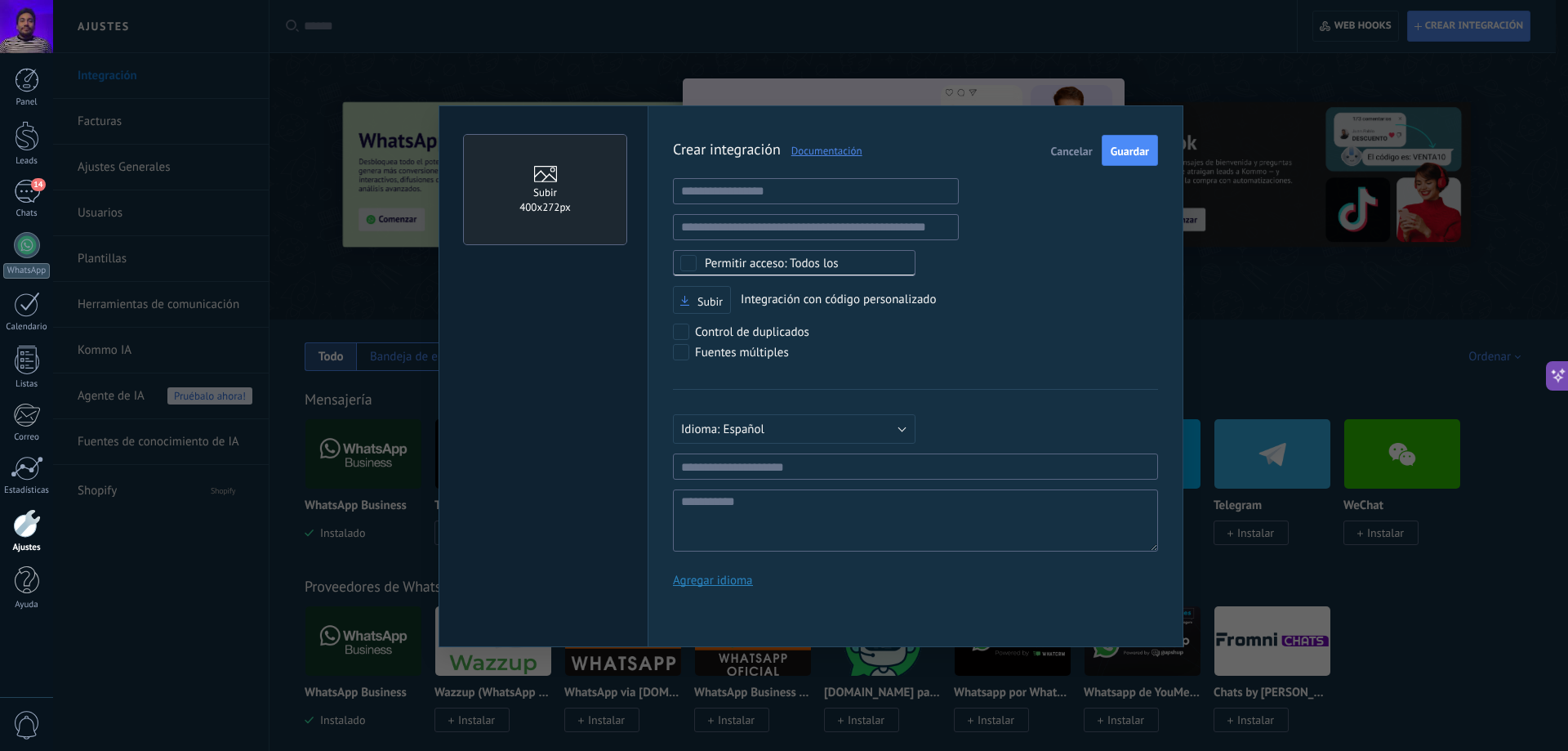
scroll to position [470, 0]
click at [1070, 142] on button "Cancelar" at bounding box center [1071, 149] width 55 height 31
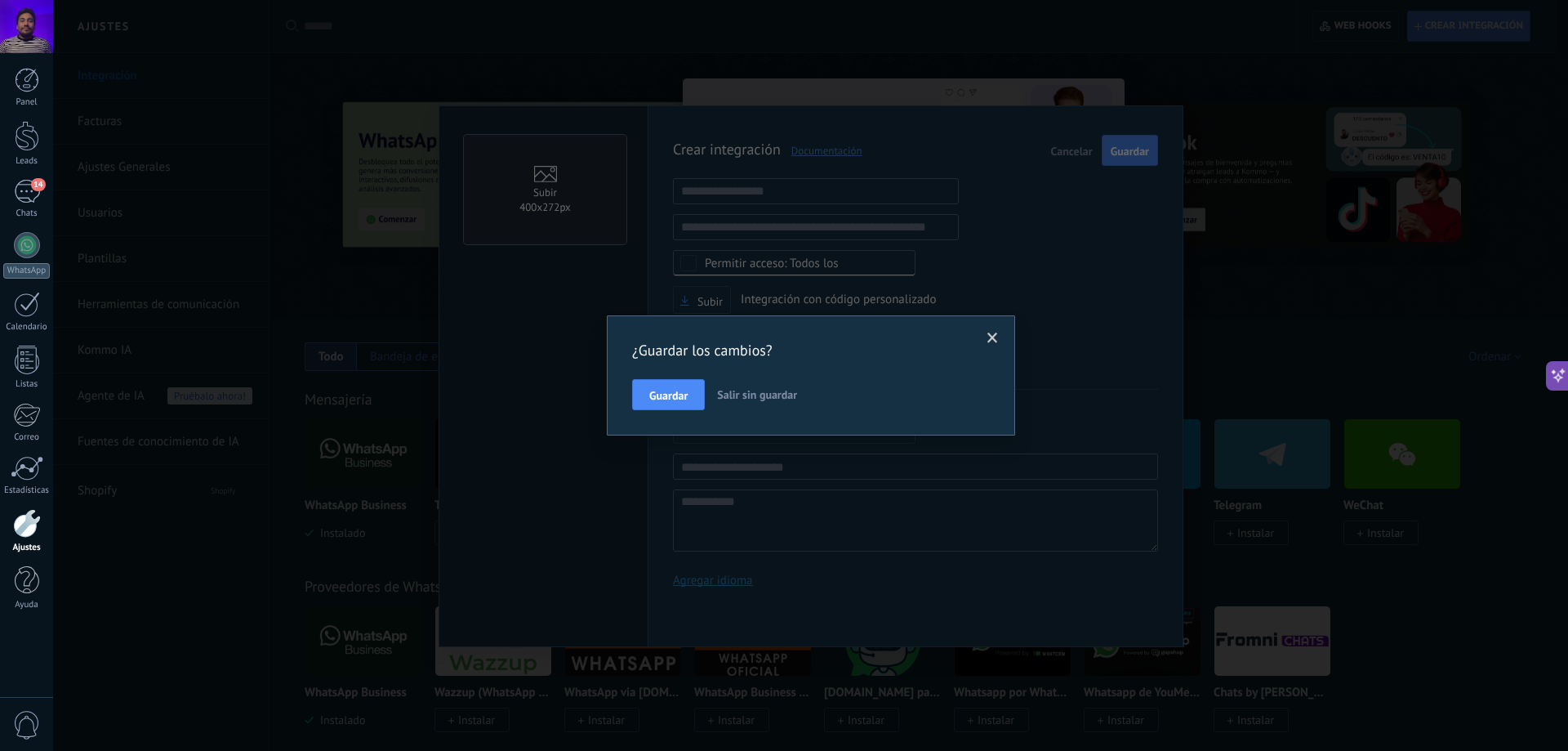
click at [743, 397] on span "Salir sin guardar" at bounding box center [757, 394] width 80 height 15
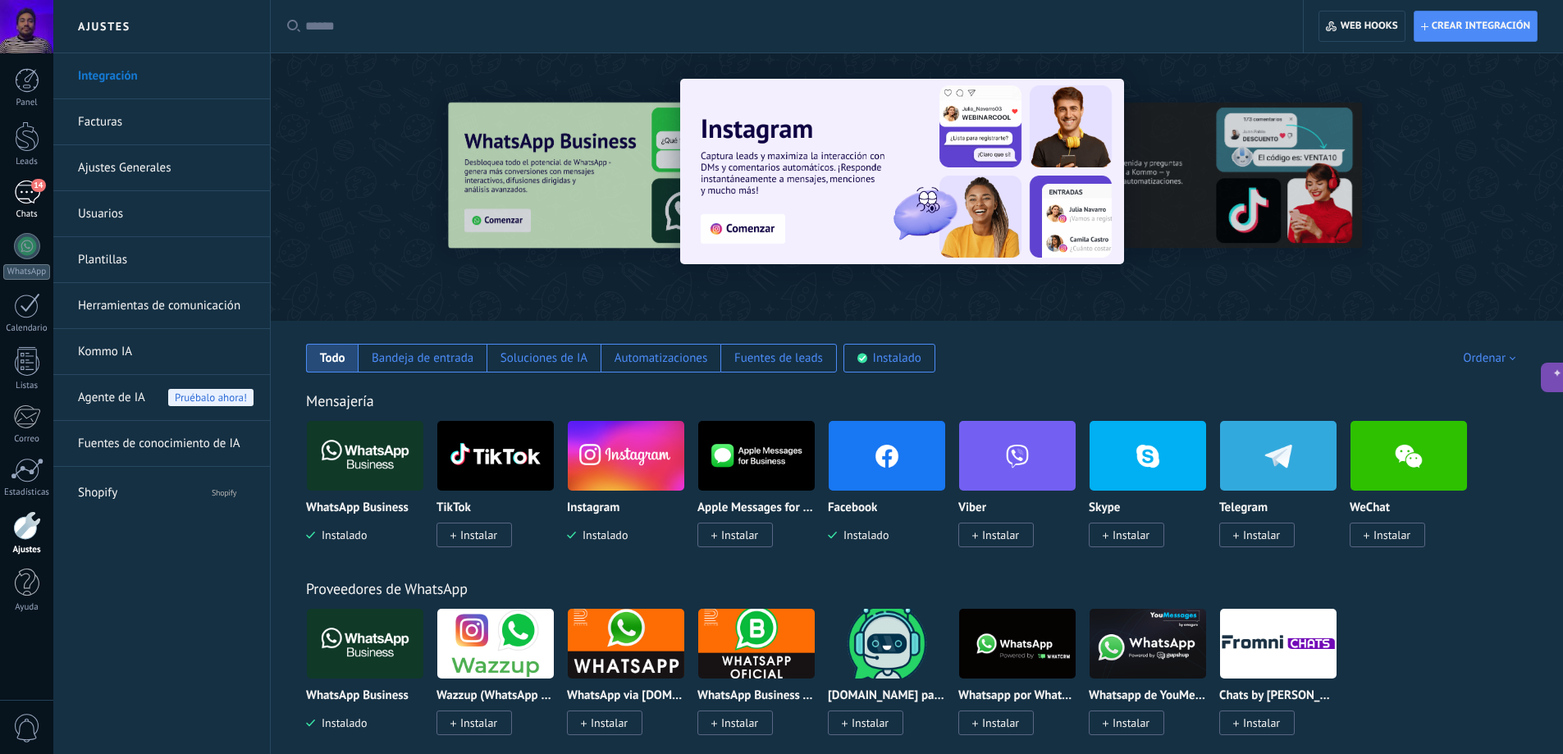
click at [34, 195] on div "14" at bounding box center [27, 192] width 26 height 24
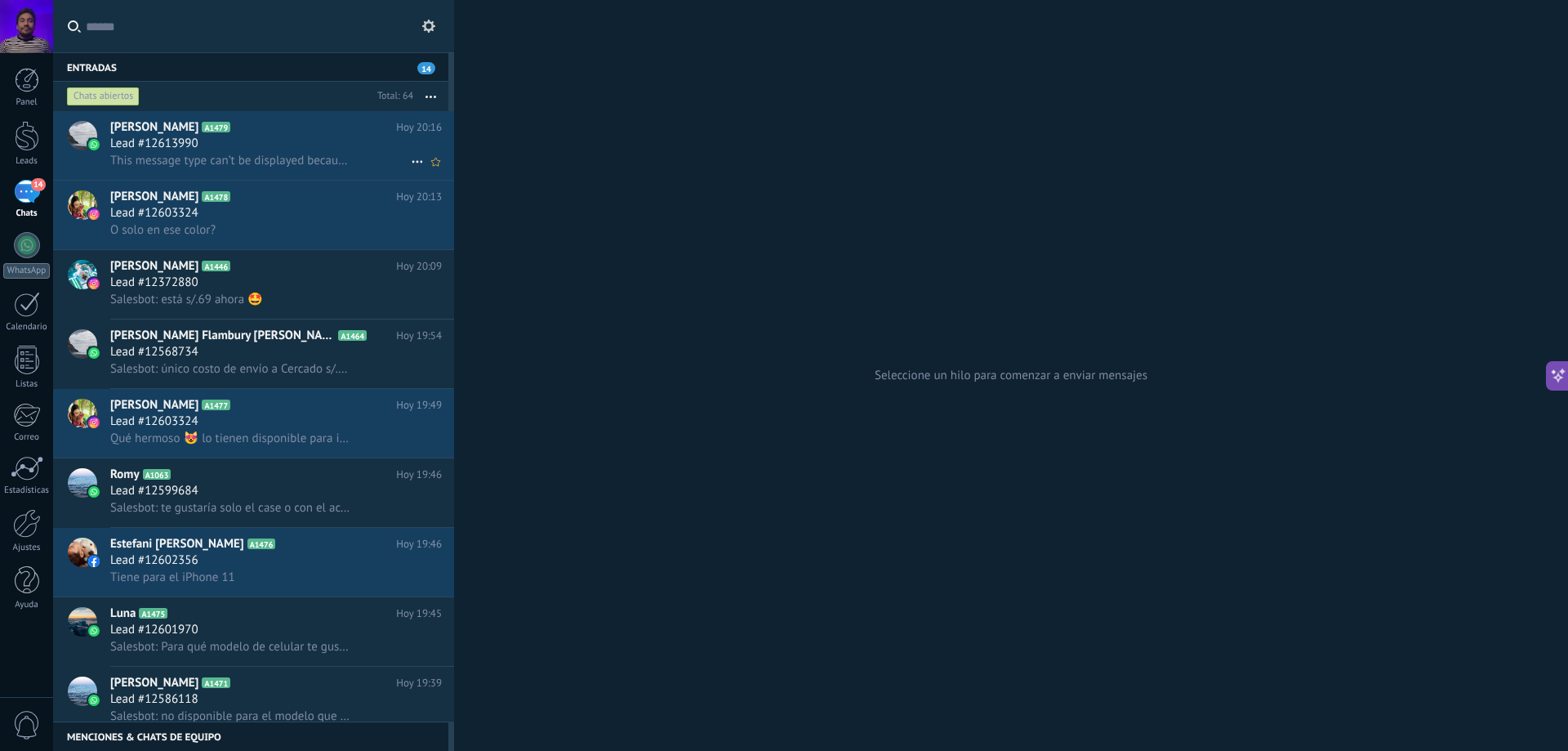
click at [259, 161] on span "This message type can’t be displayed because it’s not supported yet." at bounding box center [231, 160] width 242 height 16
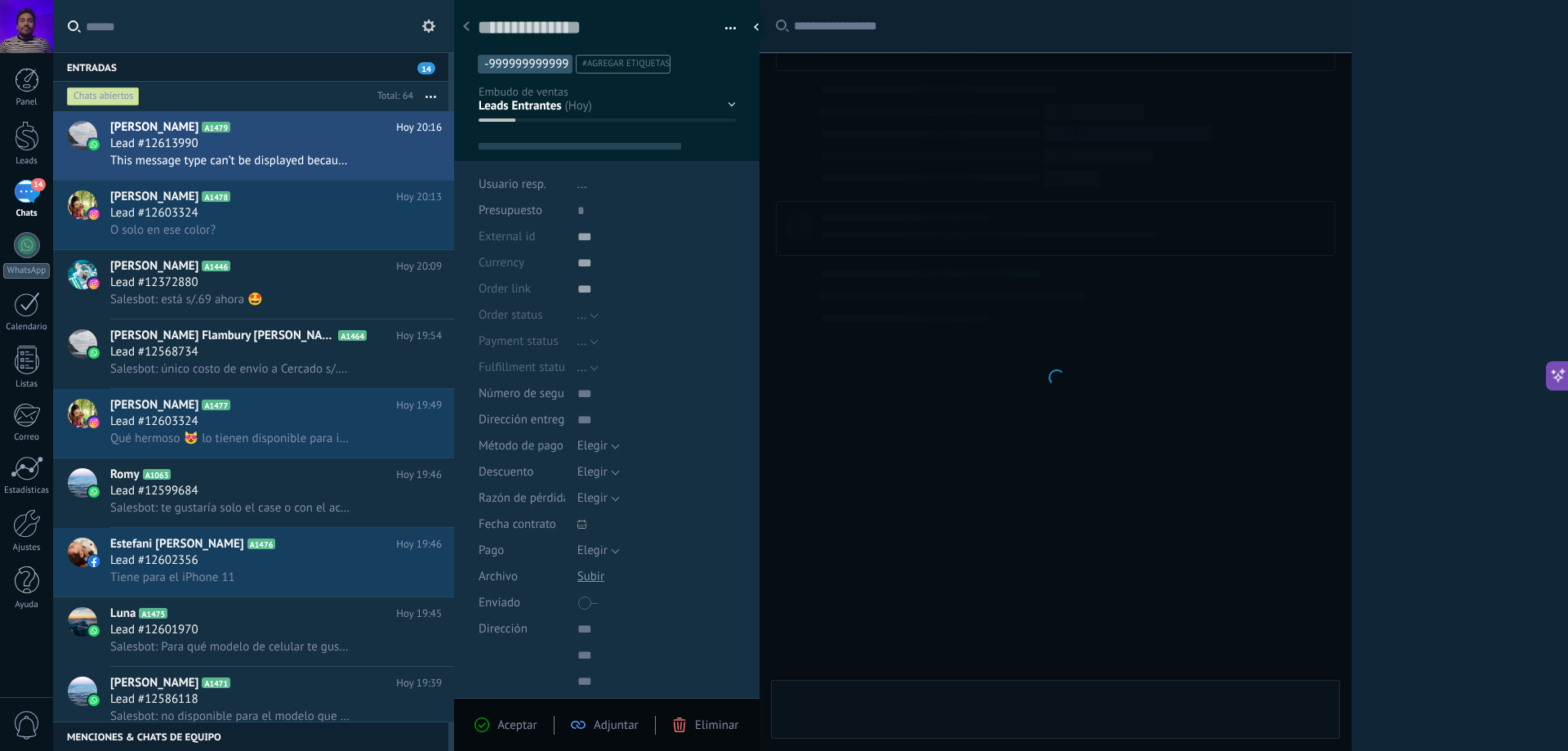
type textarea "**********"
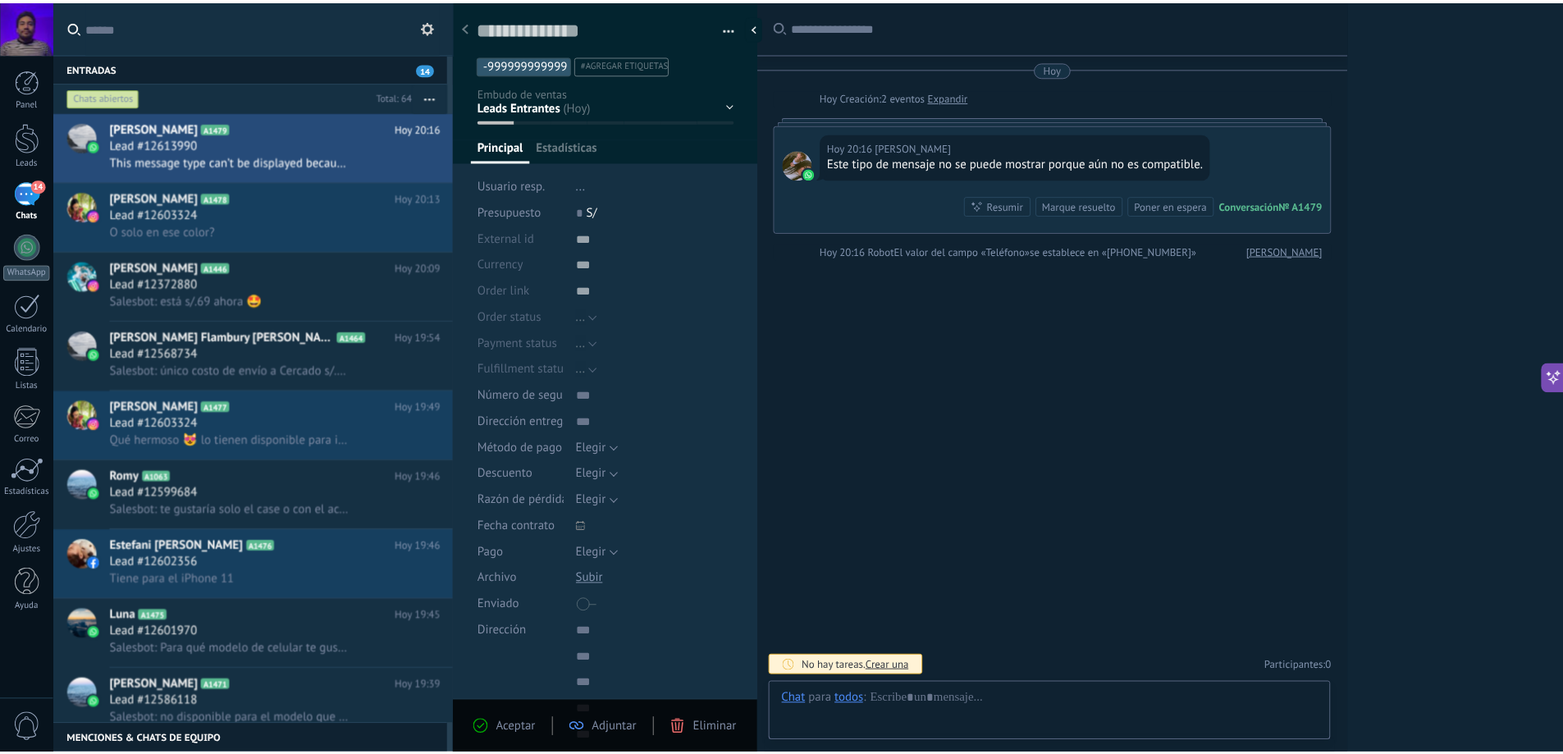
scroll to position [25, 0]
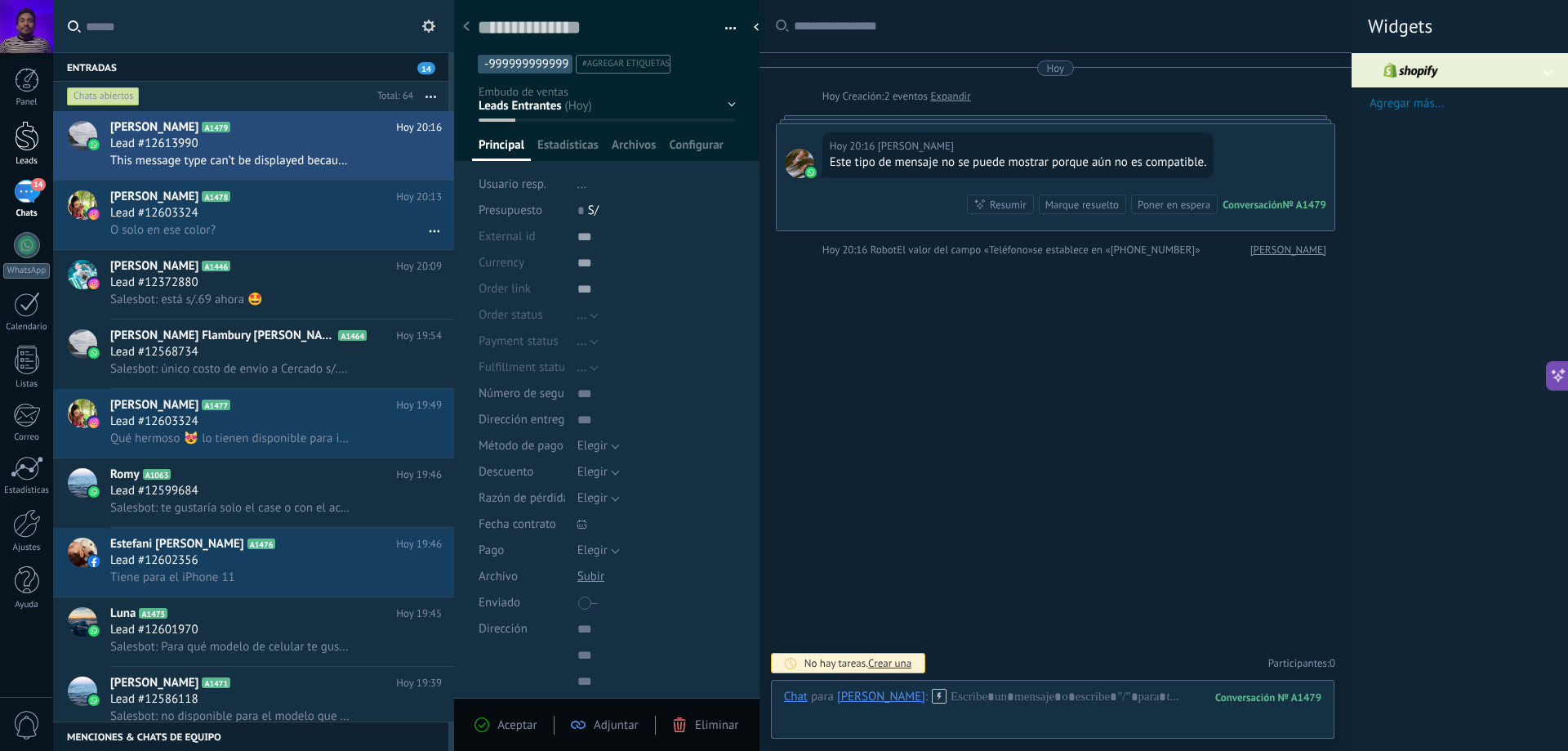
click at [25, 152] on link "Leads" at bounding box center [26, 143] width 53 height 46
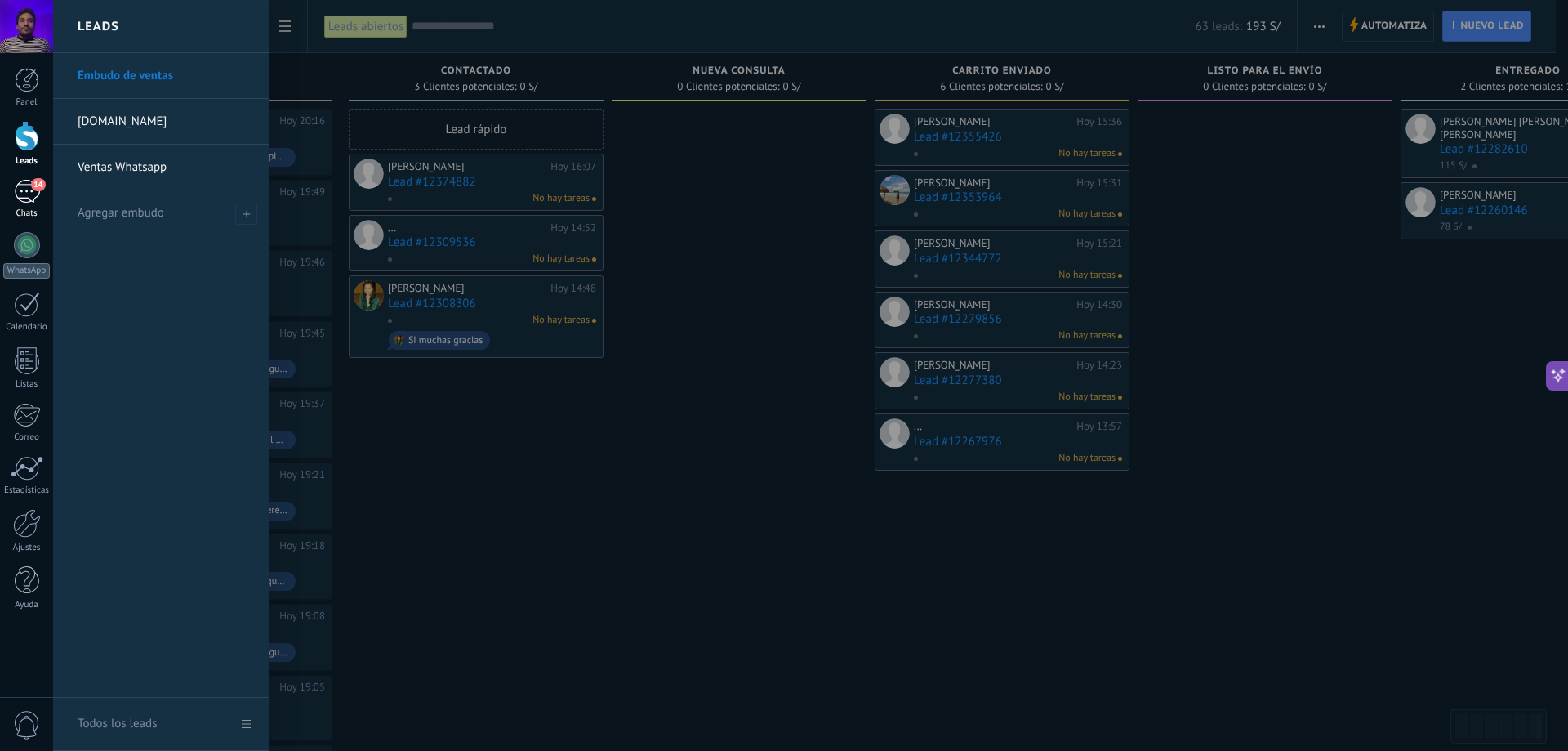
click at [21, 185] on div "14" at bounding box center [27, 191] width 26 height 24
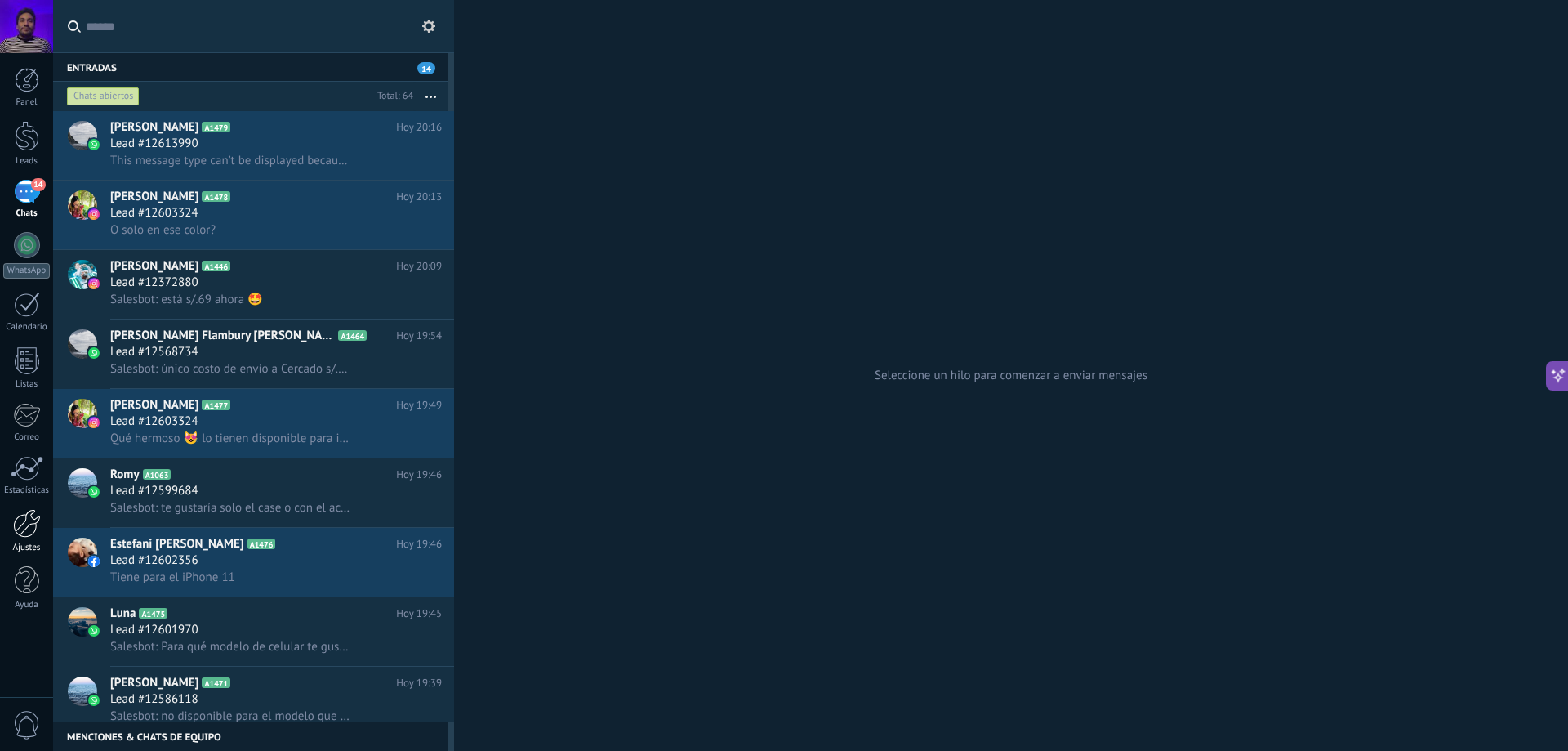
click at [21, 525] on div at bounding box center [27, 523] width 28 height 29
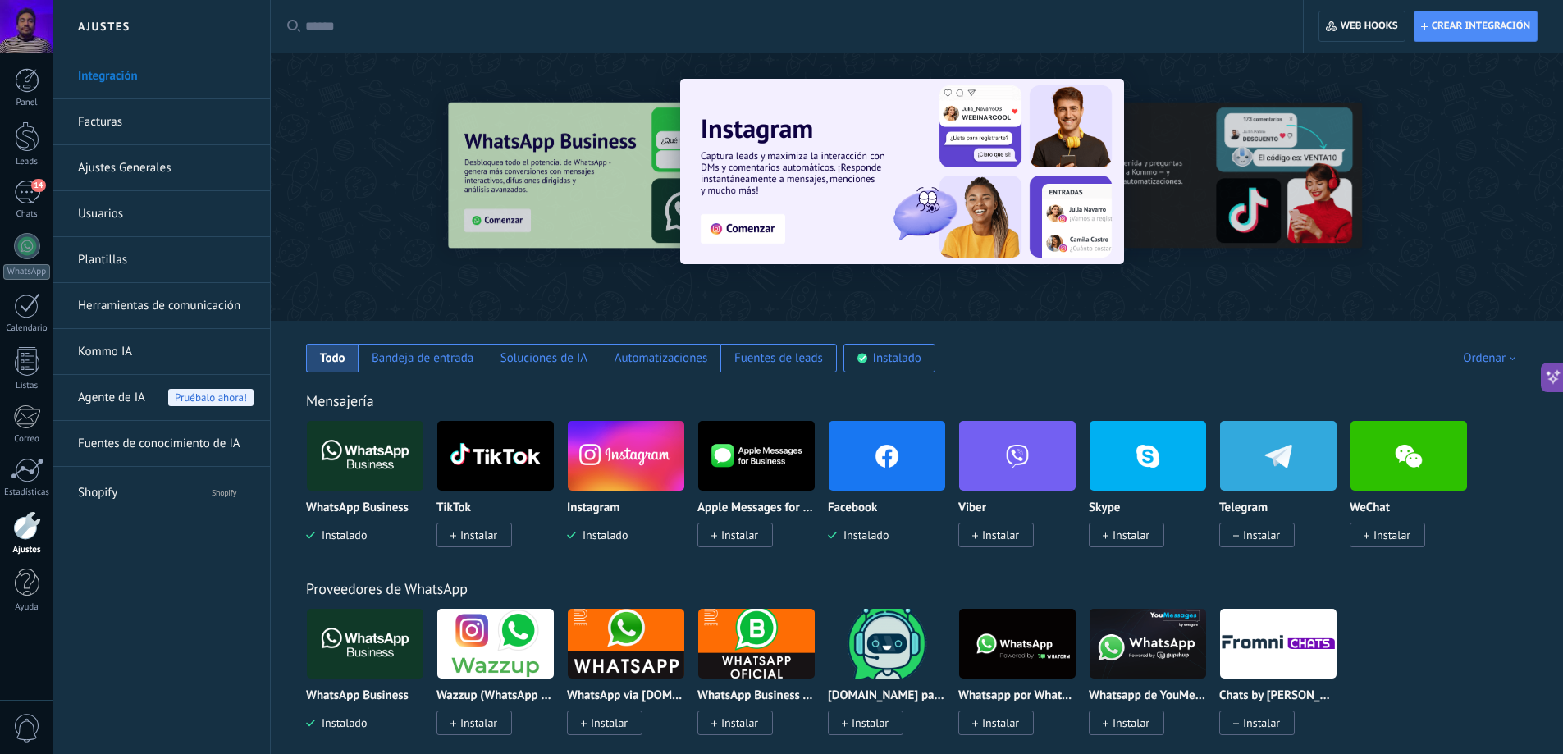
click at [871, 450] on img at bounding box center [887, 456] width 116 height 80
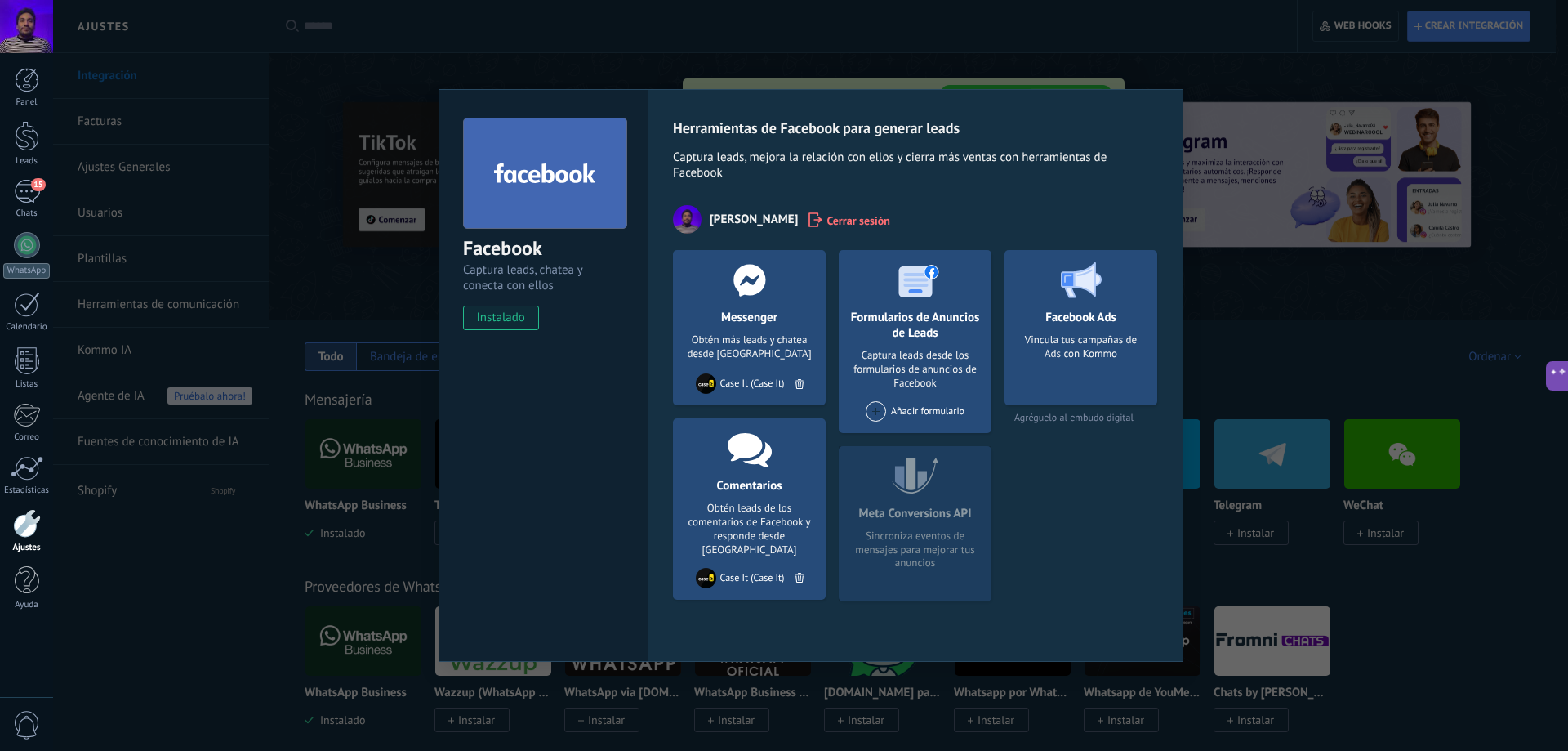
click at [392, 276] on div "Facebook Captura leads, chatea y conecta con ellos instalado Desinstalar Herram…" at bounding box center [810, 376] width 1515 height 751
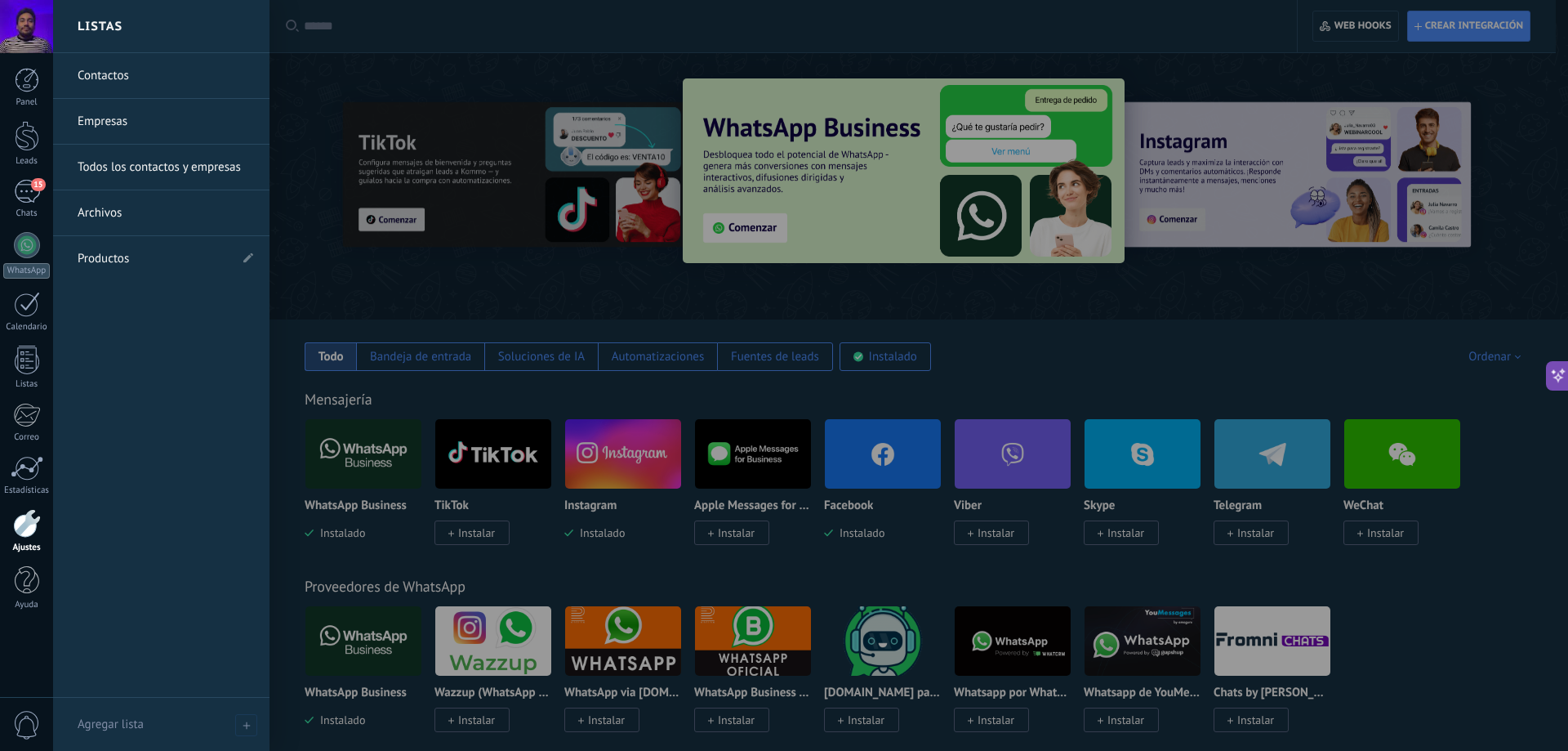
click at [25, 522] on div at bounding box center [27, 523] width 28 height 29
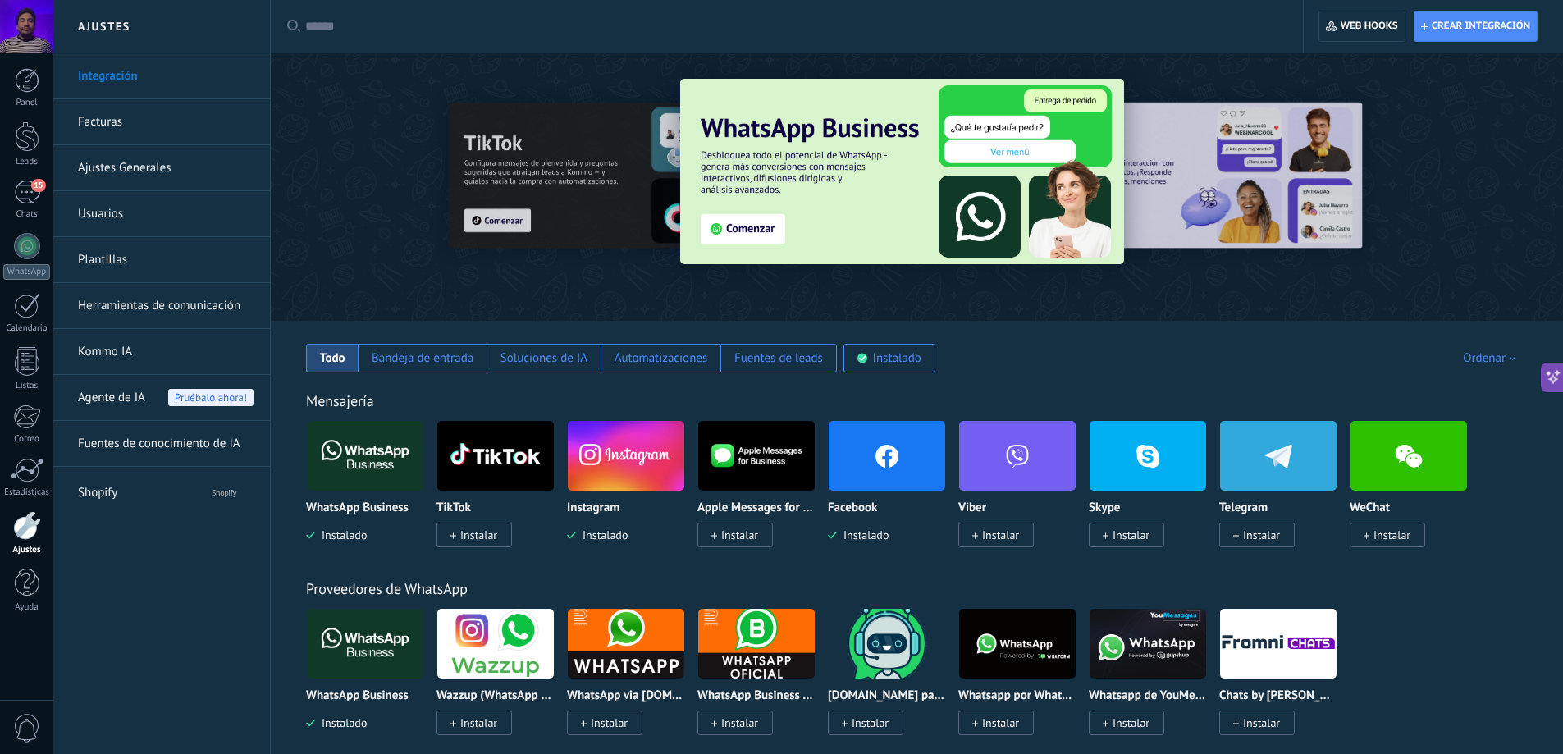
click at [166, 117] on link "Facturas" at bounding box center [166, 122] width 176 height 46
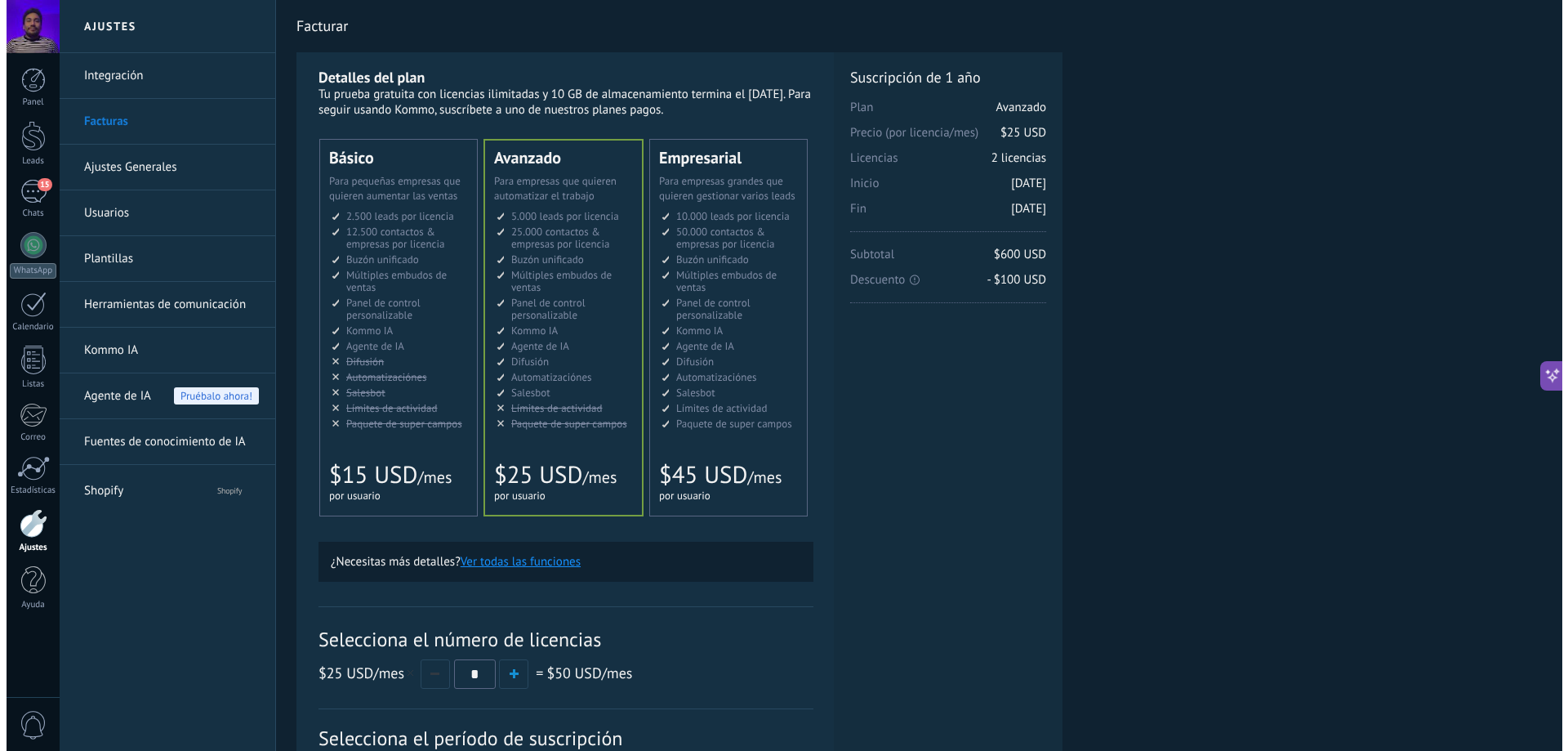
scroll to position [470, 0]
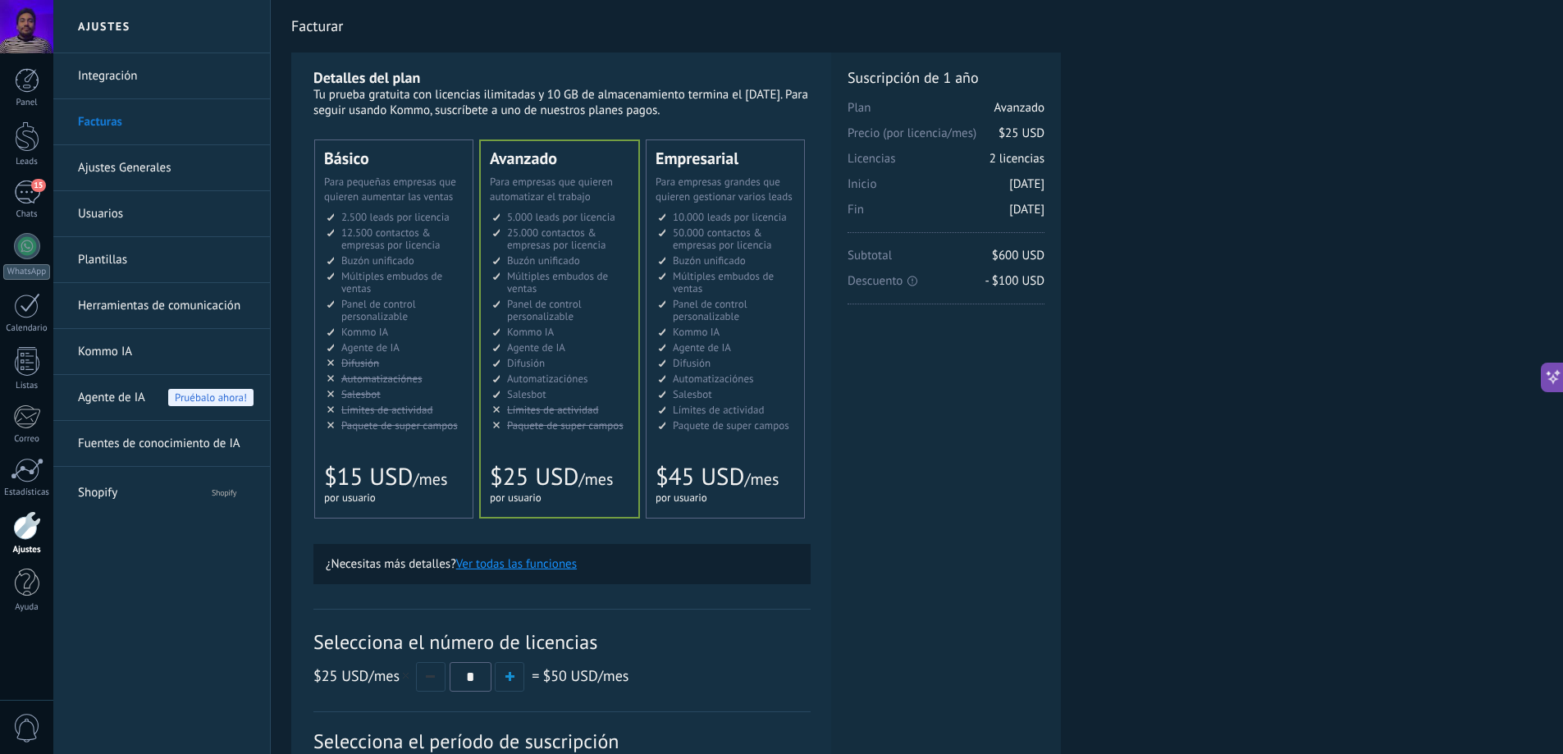
click at [733, 409] on span "Límites de actividad" at bounding box center [719, 410] width 92 height 14
click at [567, 561] on button "Ver todas las funciones" at bounding box center [516, 564] width 121 height 16
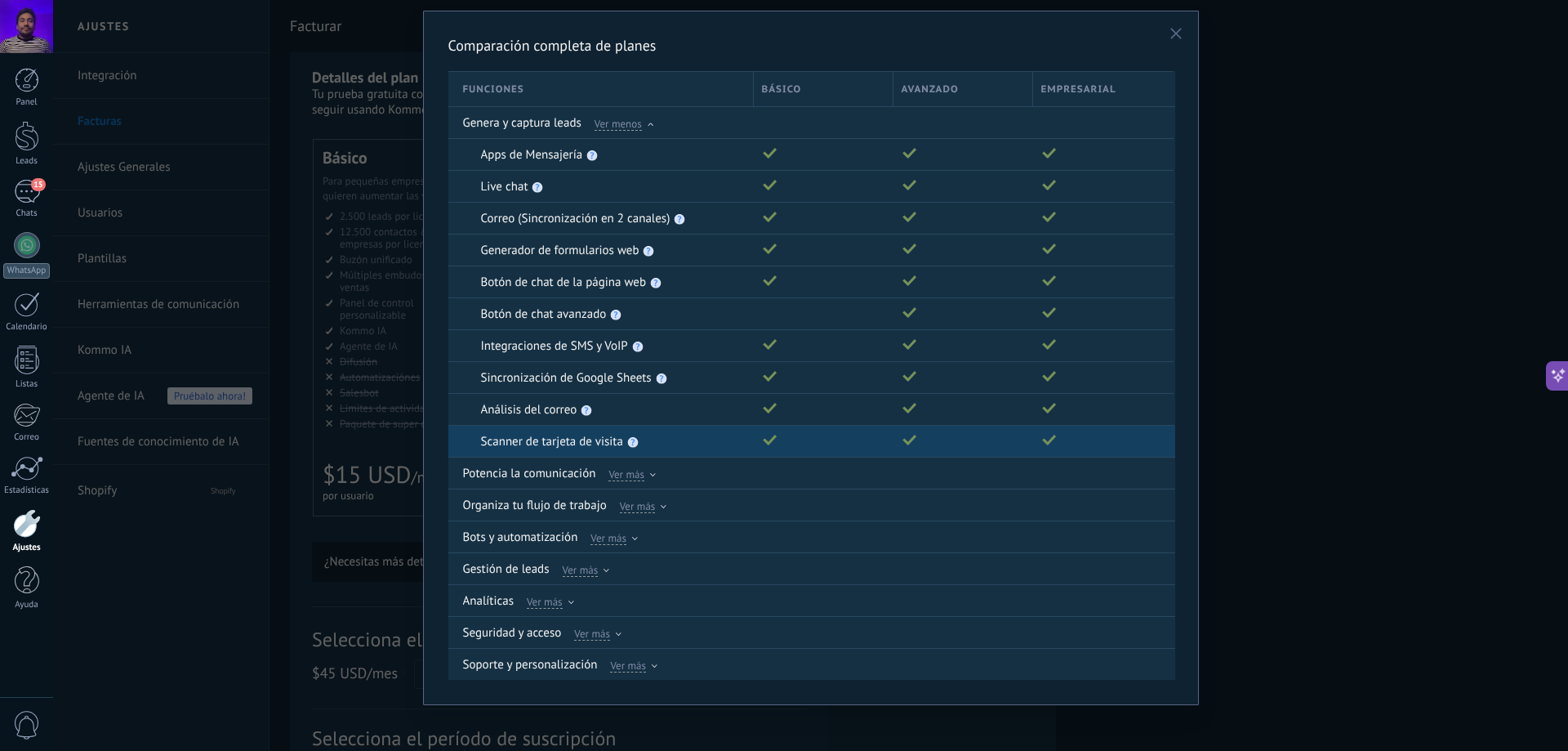
scroll to position [50, 0]
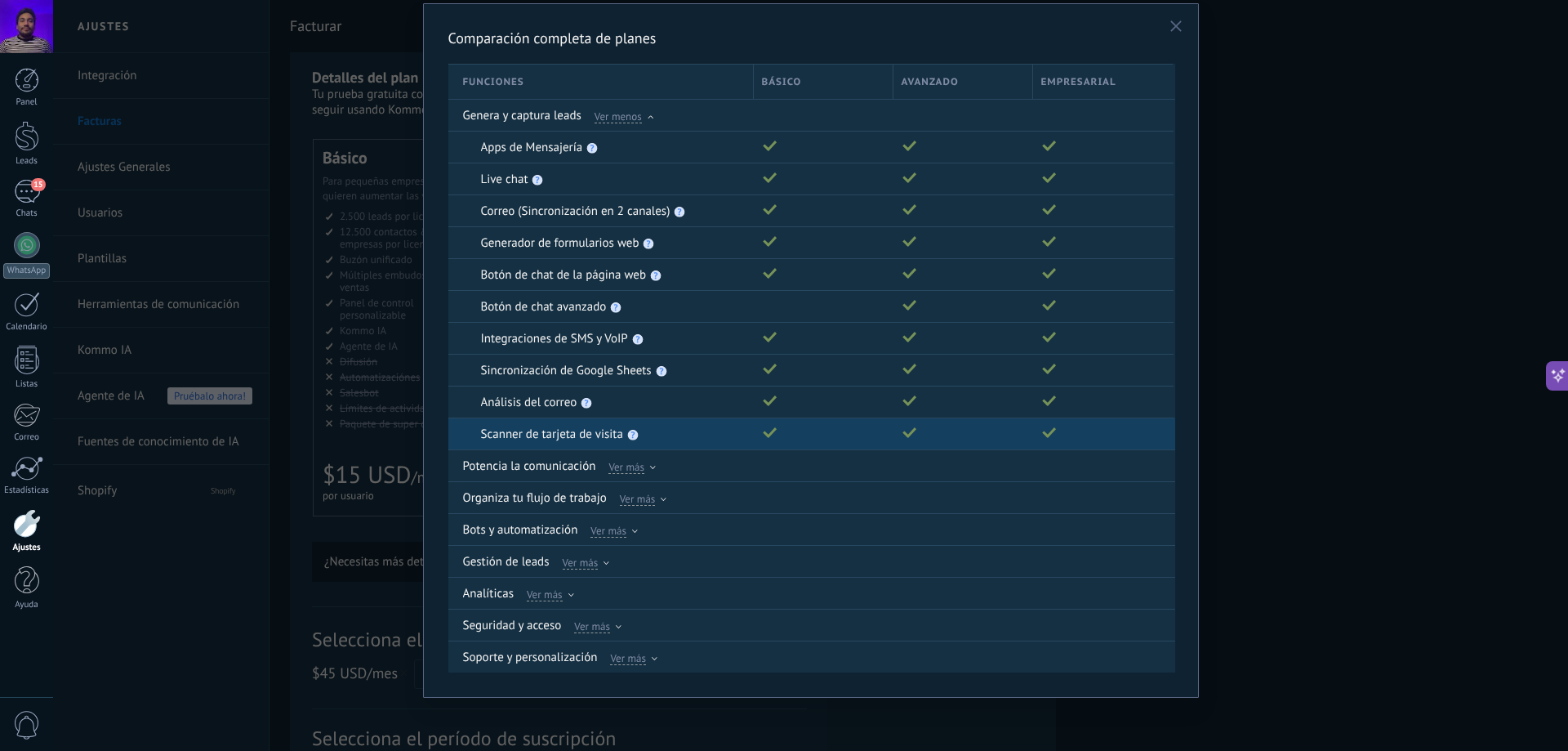
drag, startPoint x: 934, startPoint y: 419, endPoint x: 934, endPoint y: 445, distance: 26.0
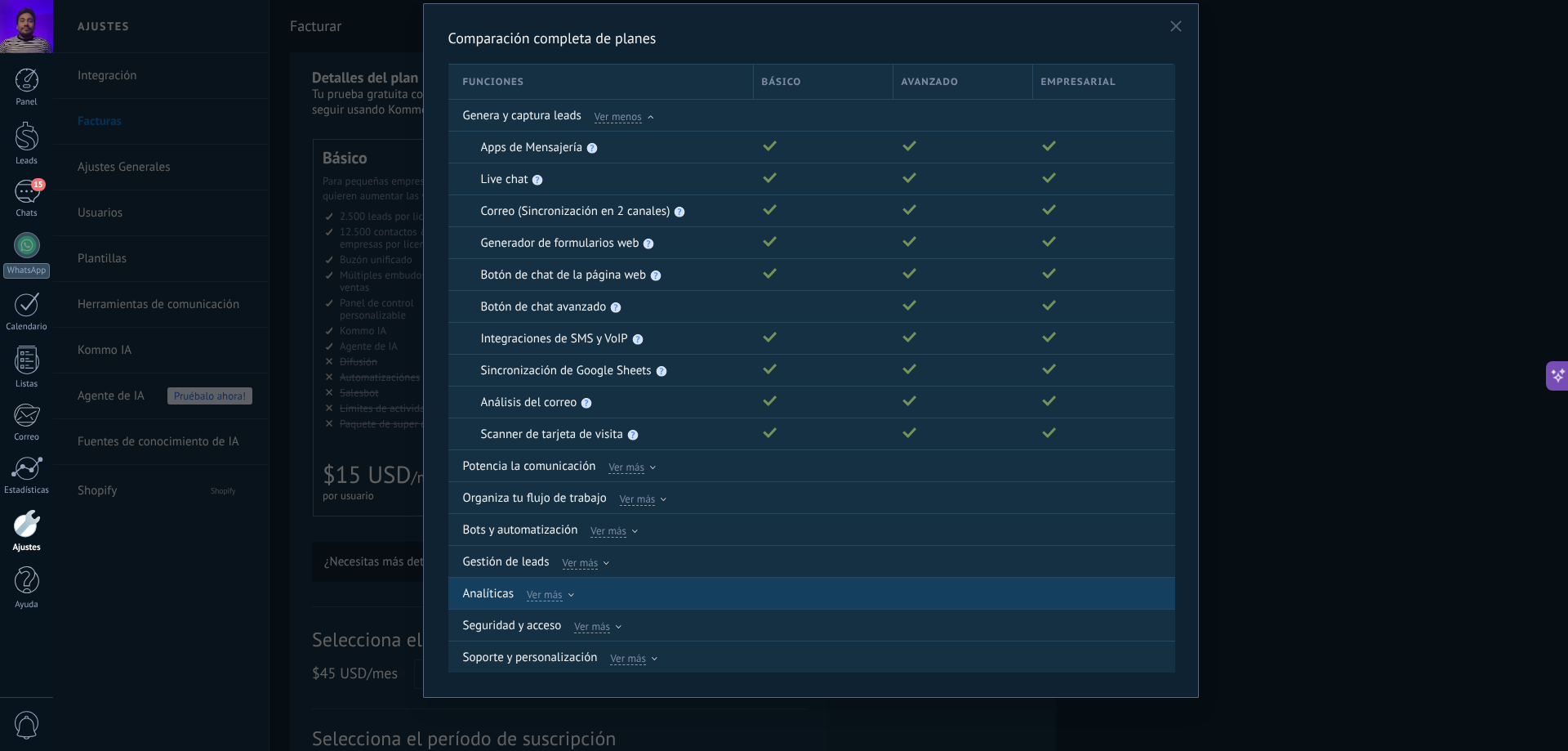
click at [534, 602] on span "Ver más" at bounding box center [545, 594] width 36 height 15
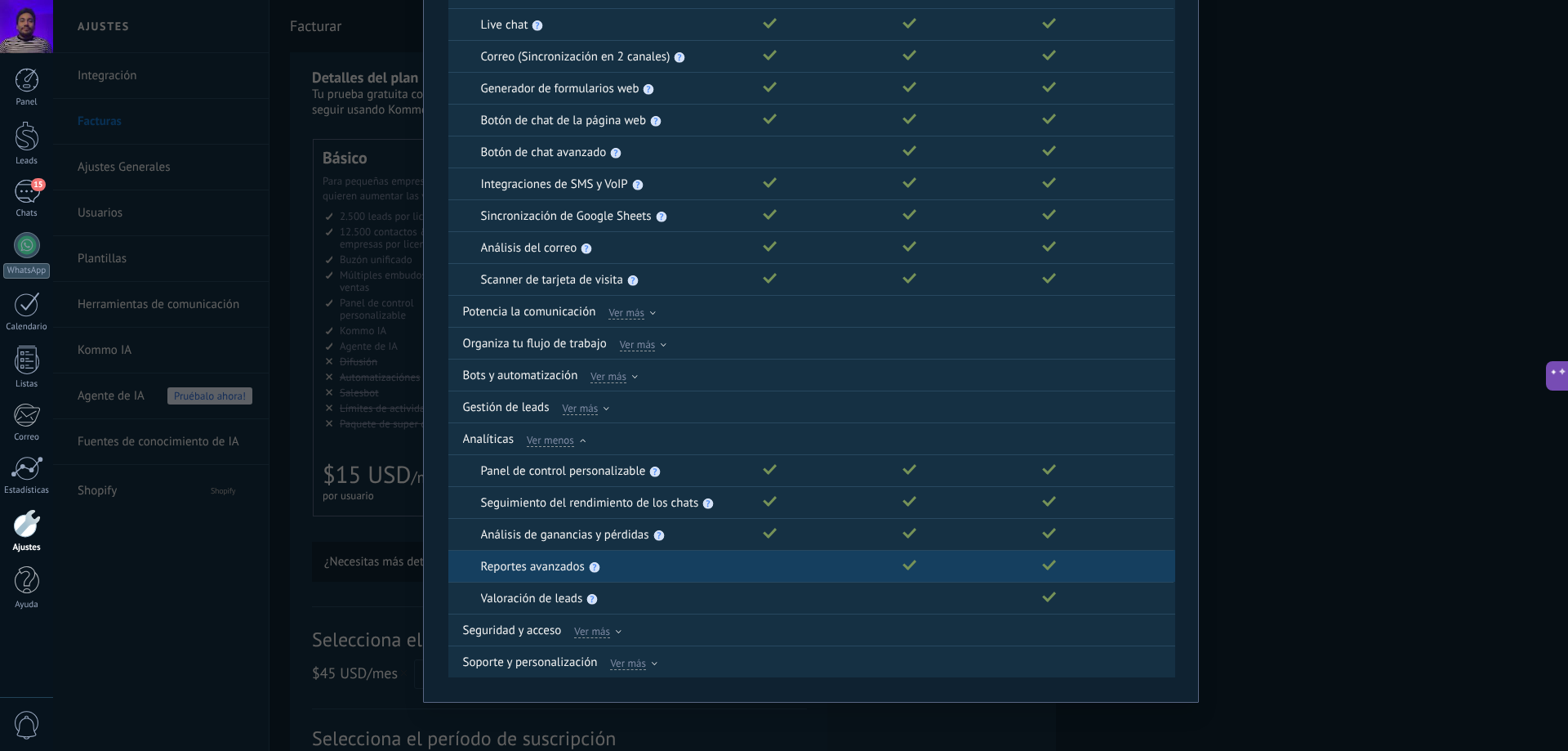
scroll to position [209, 0]
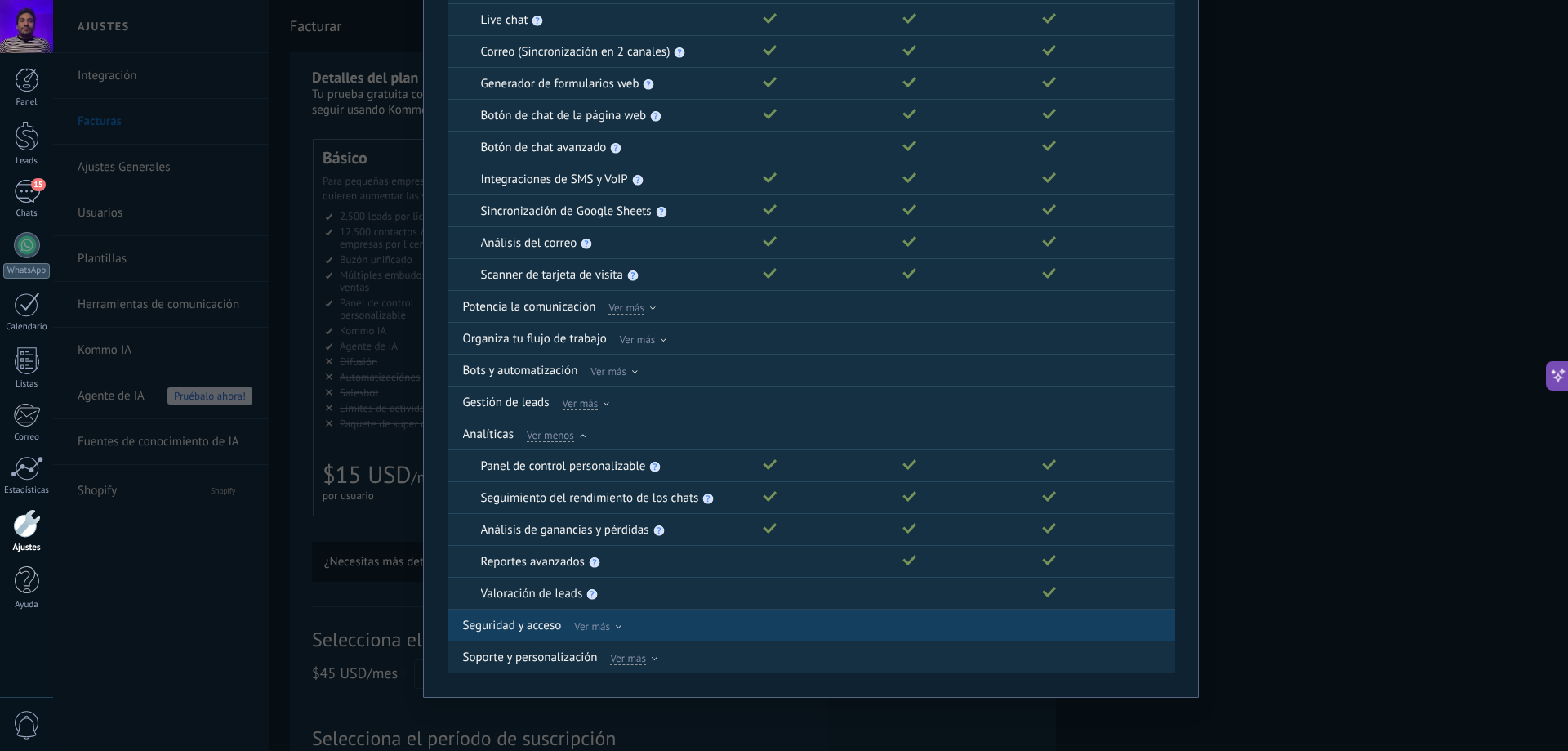
click at [594, 624] on span "Ver más" at bounding box center [592, 626] width 36 height 15
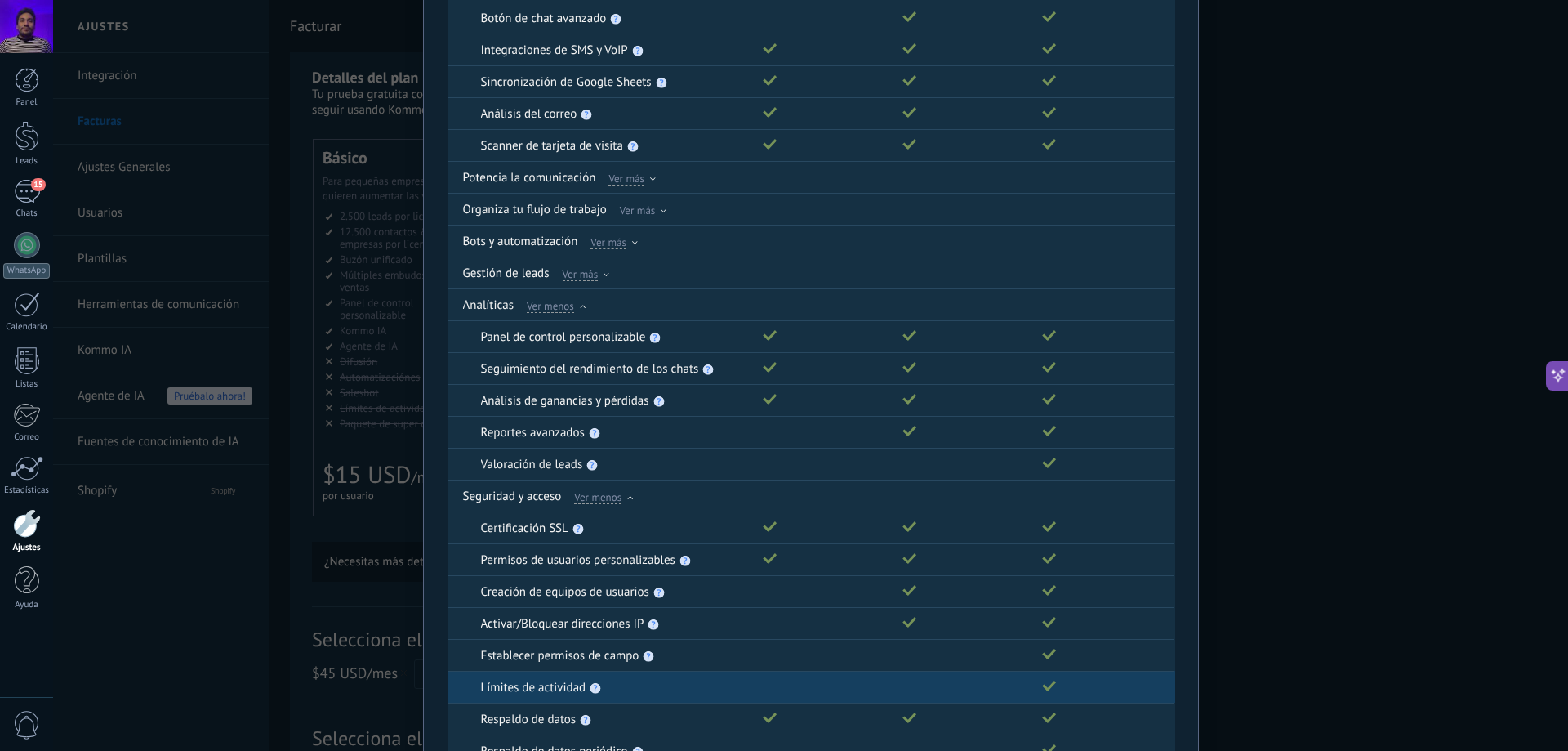
scroll to position [454, 0]
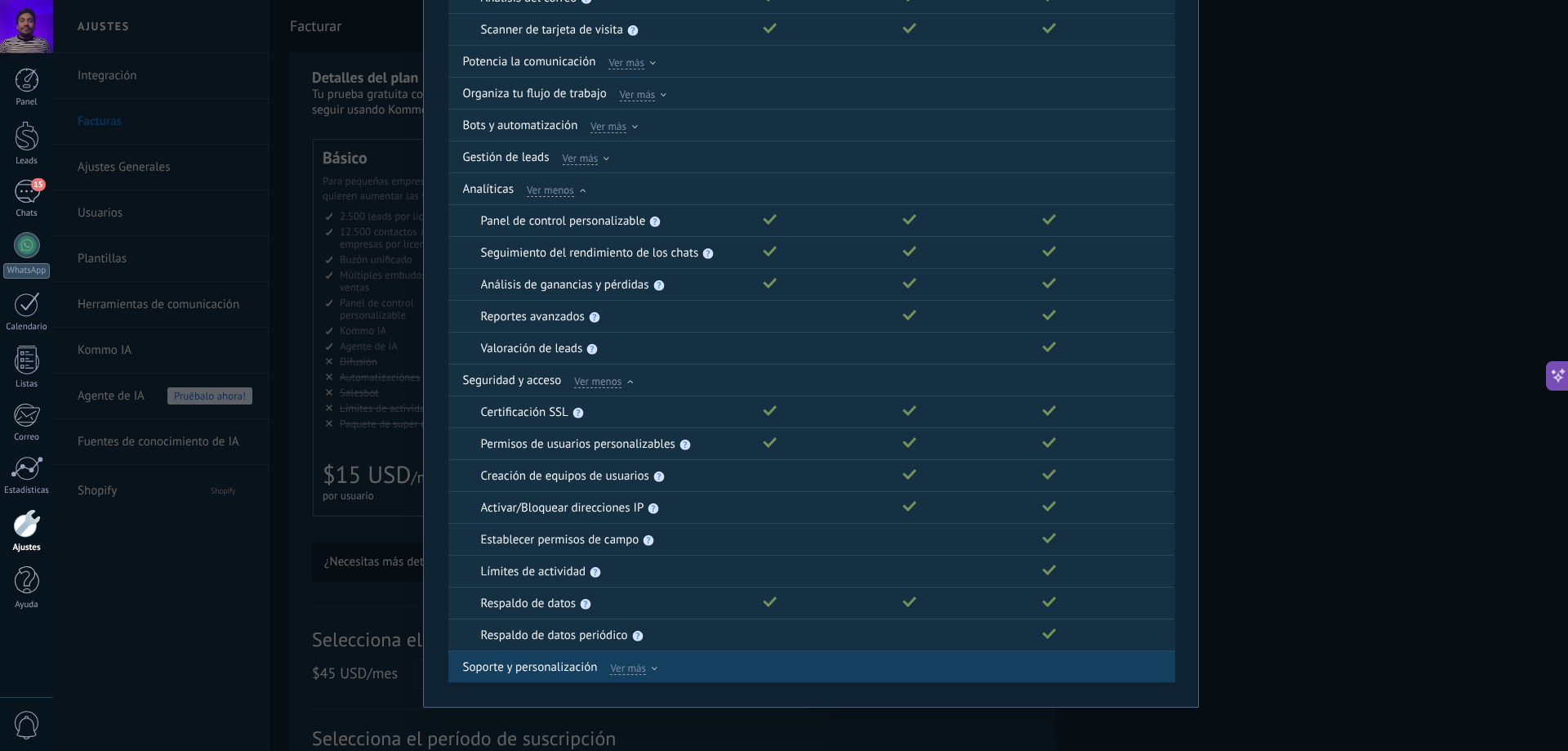
click at [627, 666] on span "Ver más" at bounding box center [628, 667] width 36 height 15
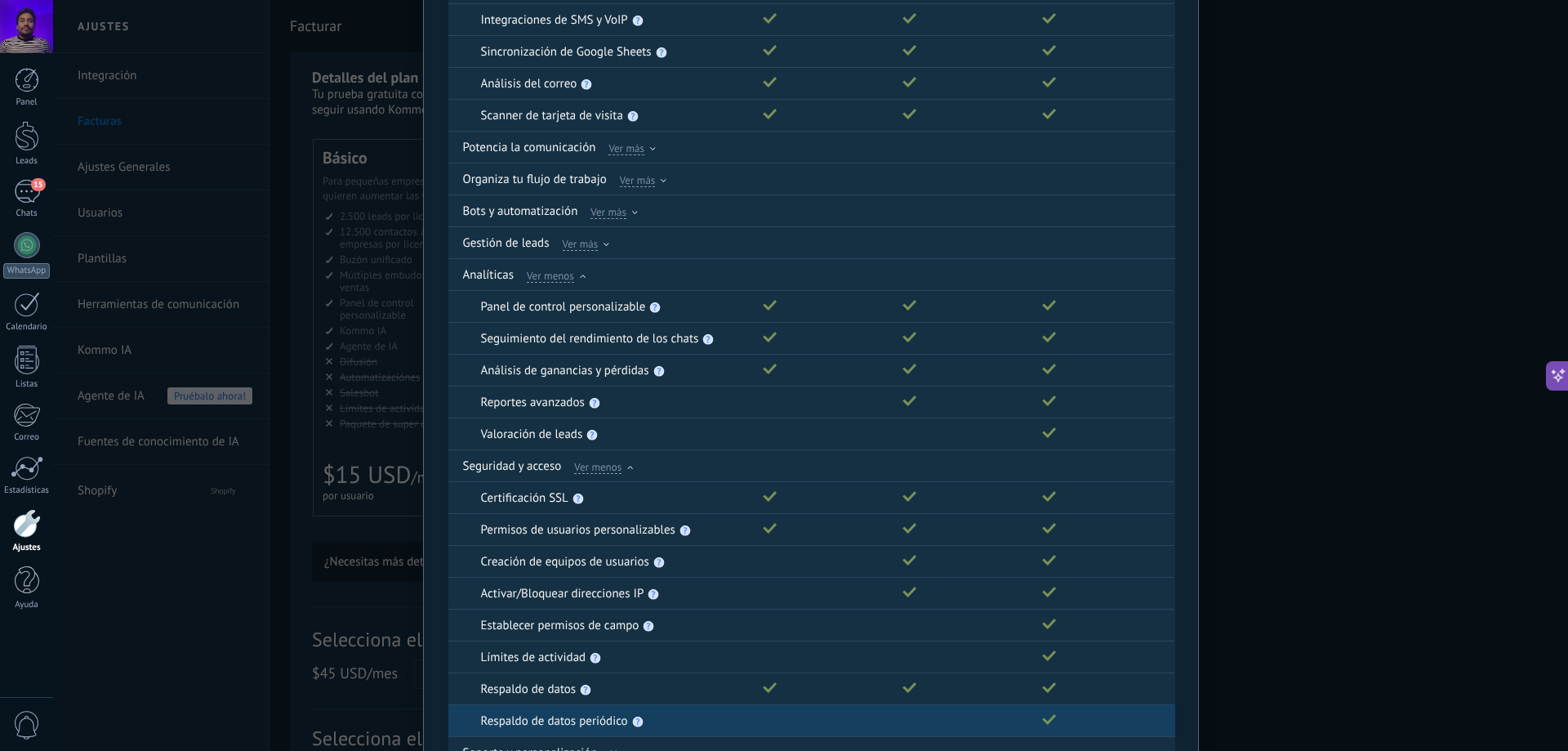
scroll to position [329, 0]
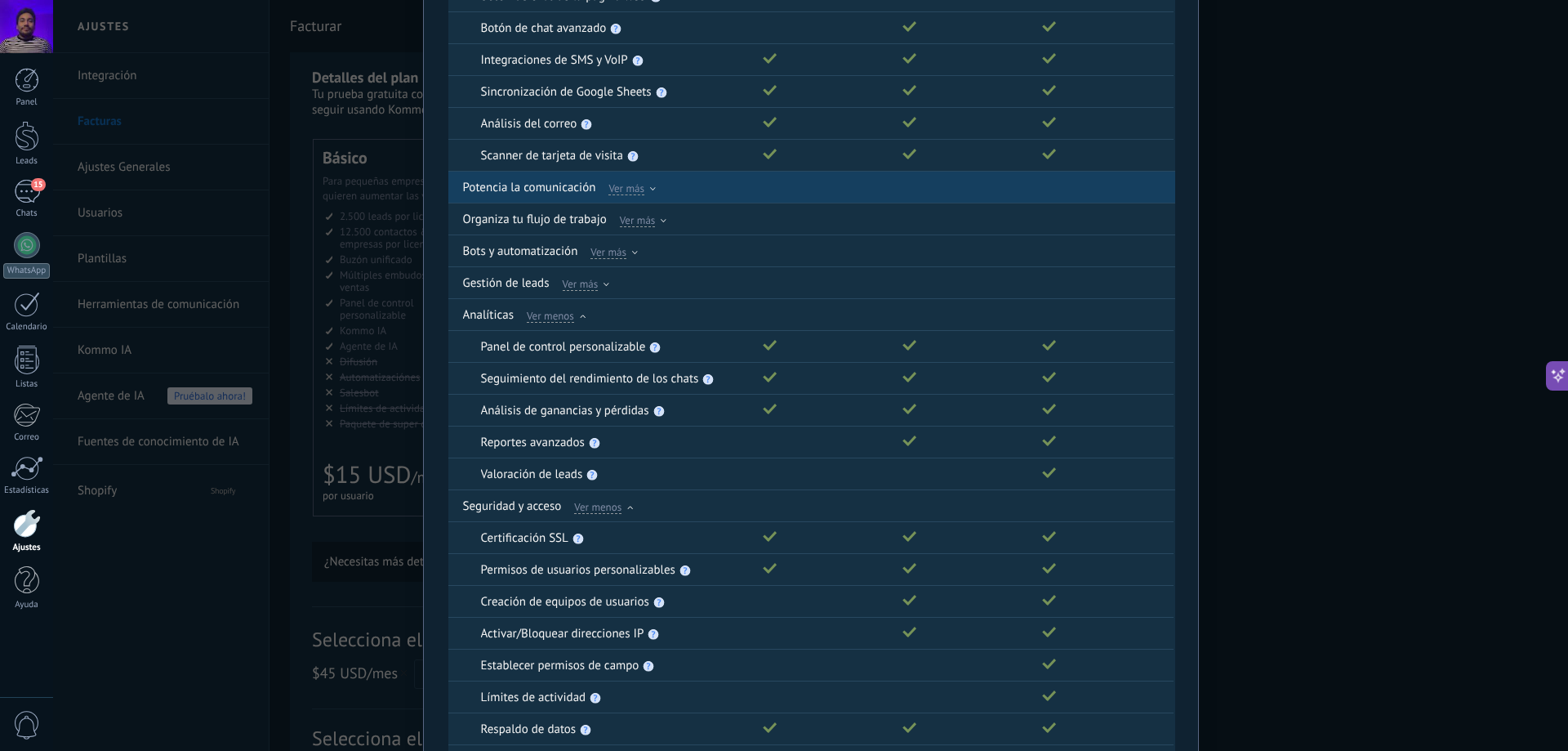
click at [633, 188] on span "Ver más" at bounding box center [626, 187] width 36 height 15
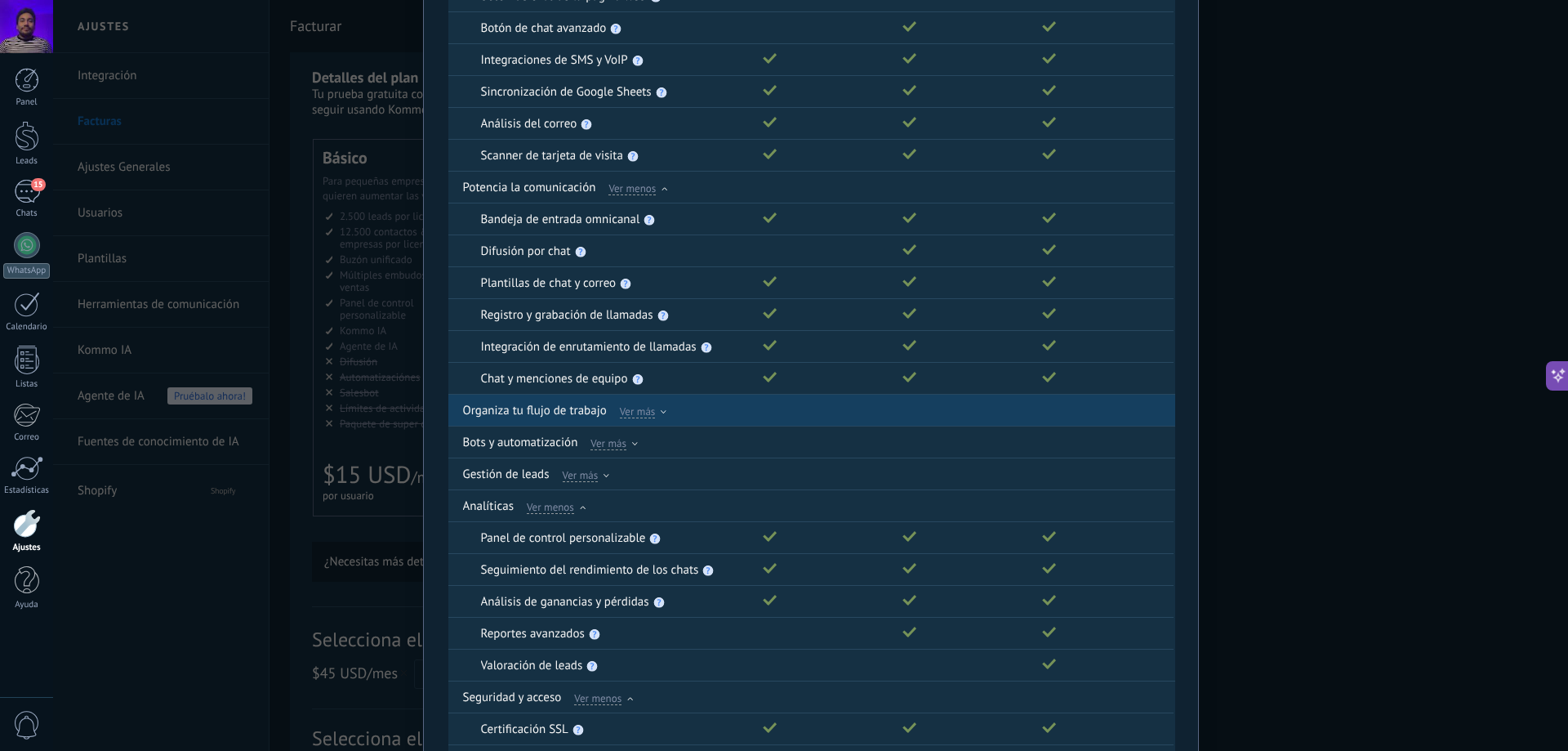
click at [661, 410] on icon at bounding box center [664, 411] width 6 height 3
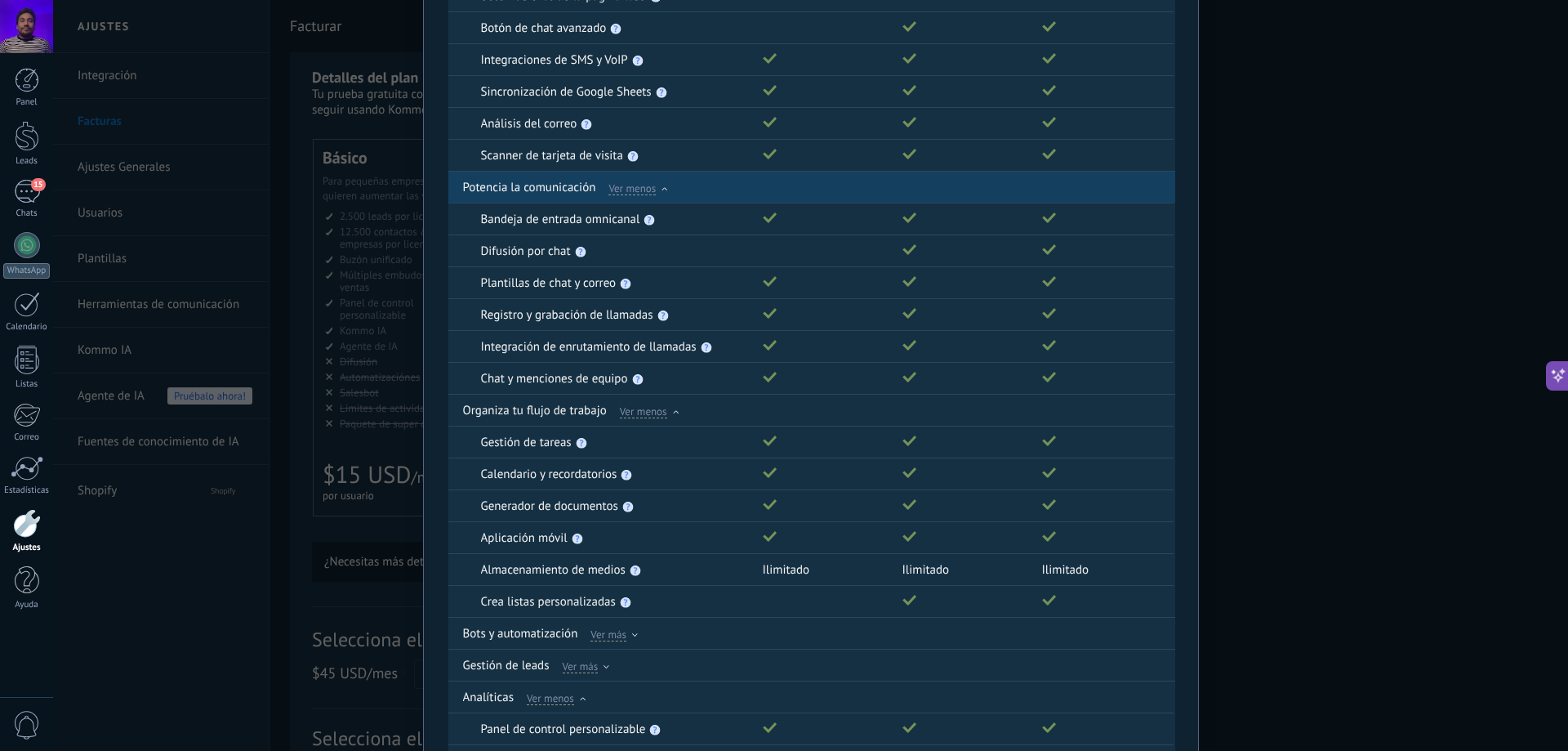
click at [663, 186] on div "Ver menos" at bounding box center [637, 186] width 59 height 15
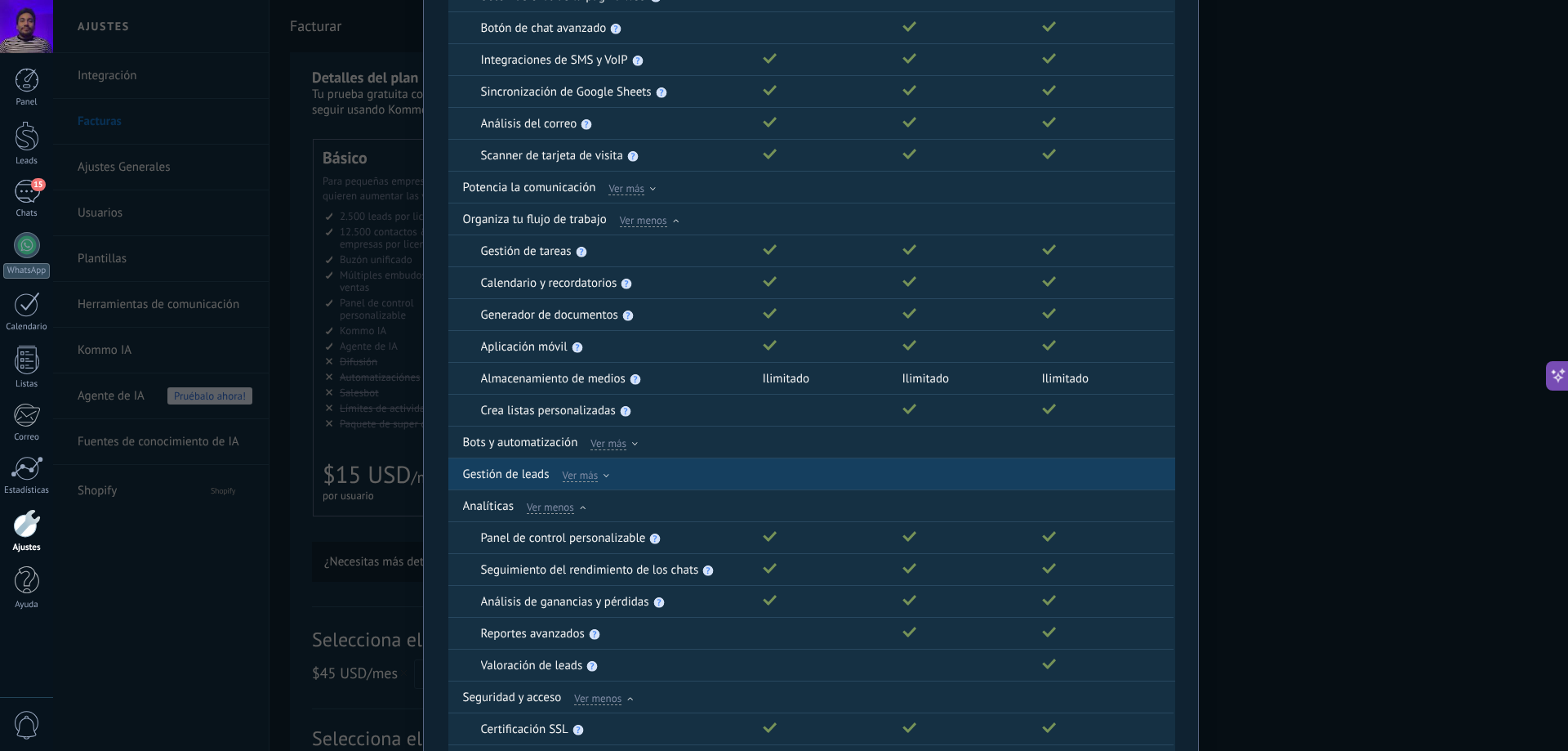
click at [586, 482] on span "Ver más" at bounding box center [580, 474] width 36 height 15
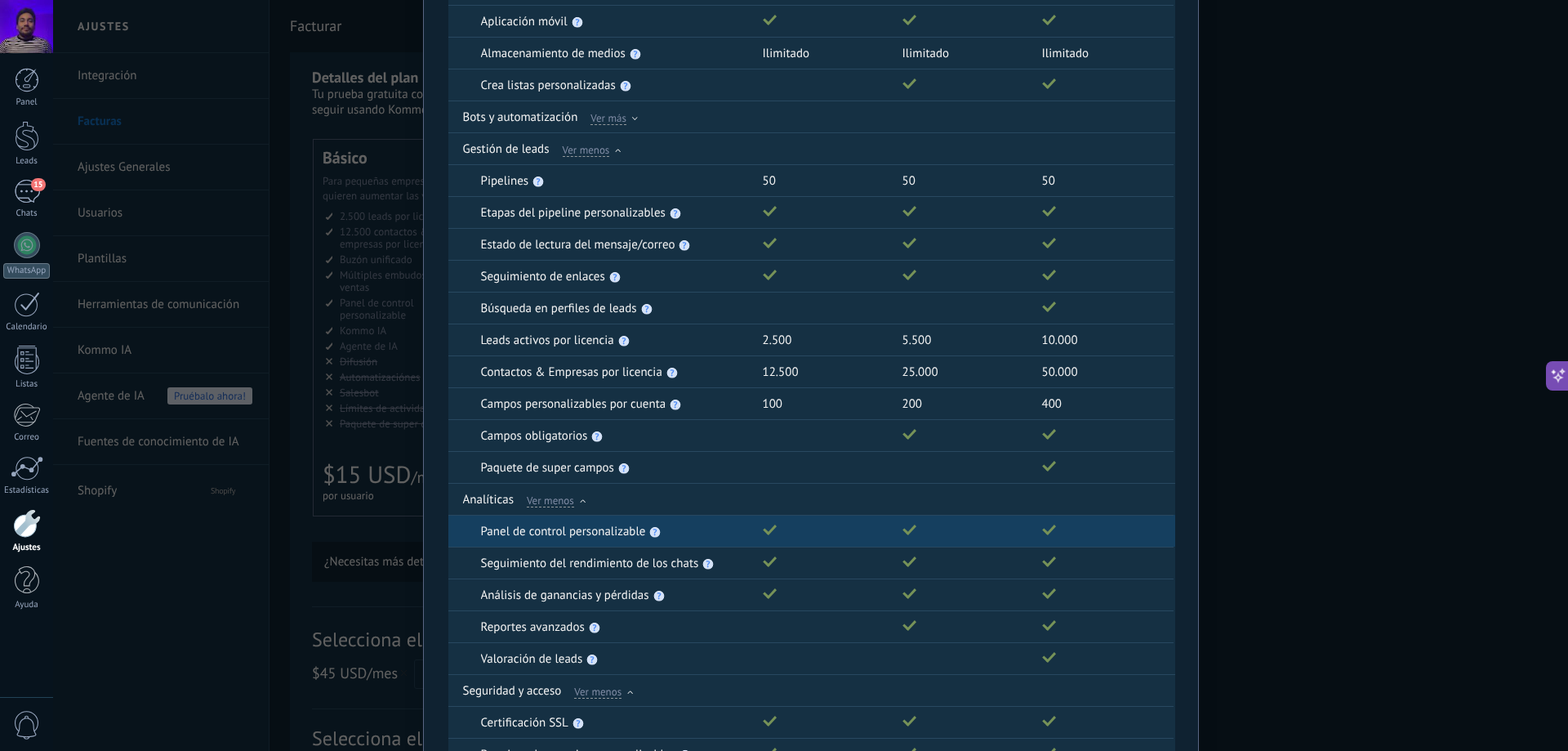
scroll to position [655, 0]
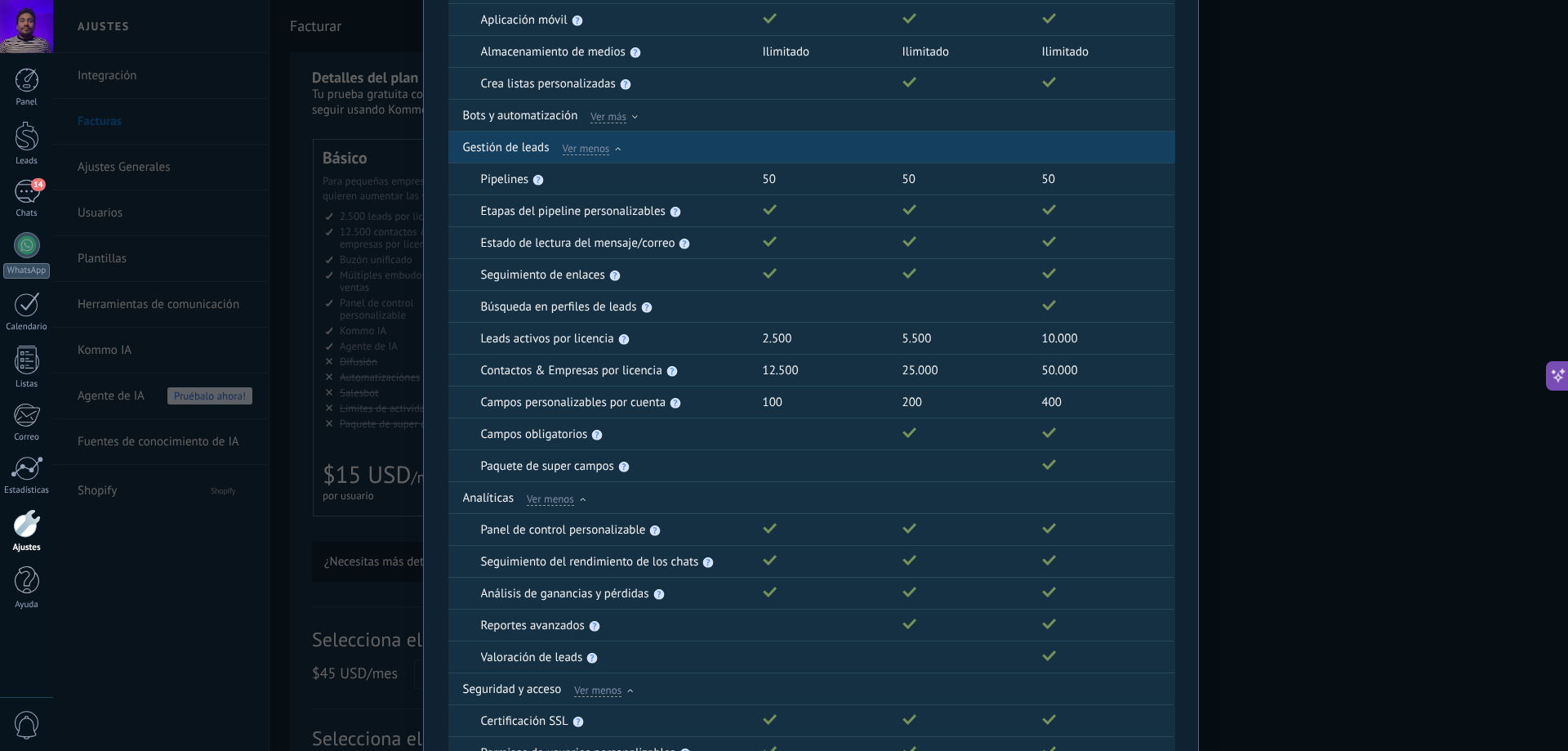
click at [597, 147] on span "Ver menos" at bounding box center [586, 147] width 48 height 15
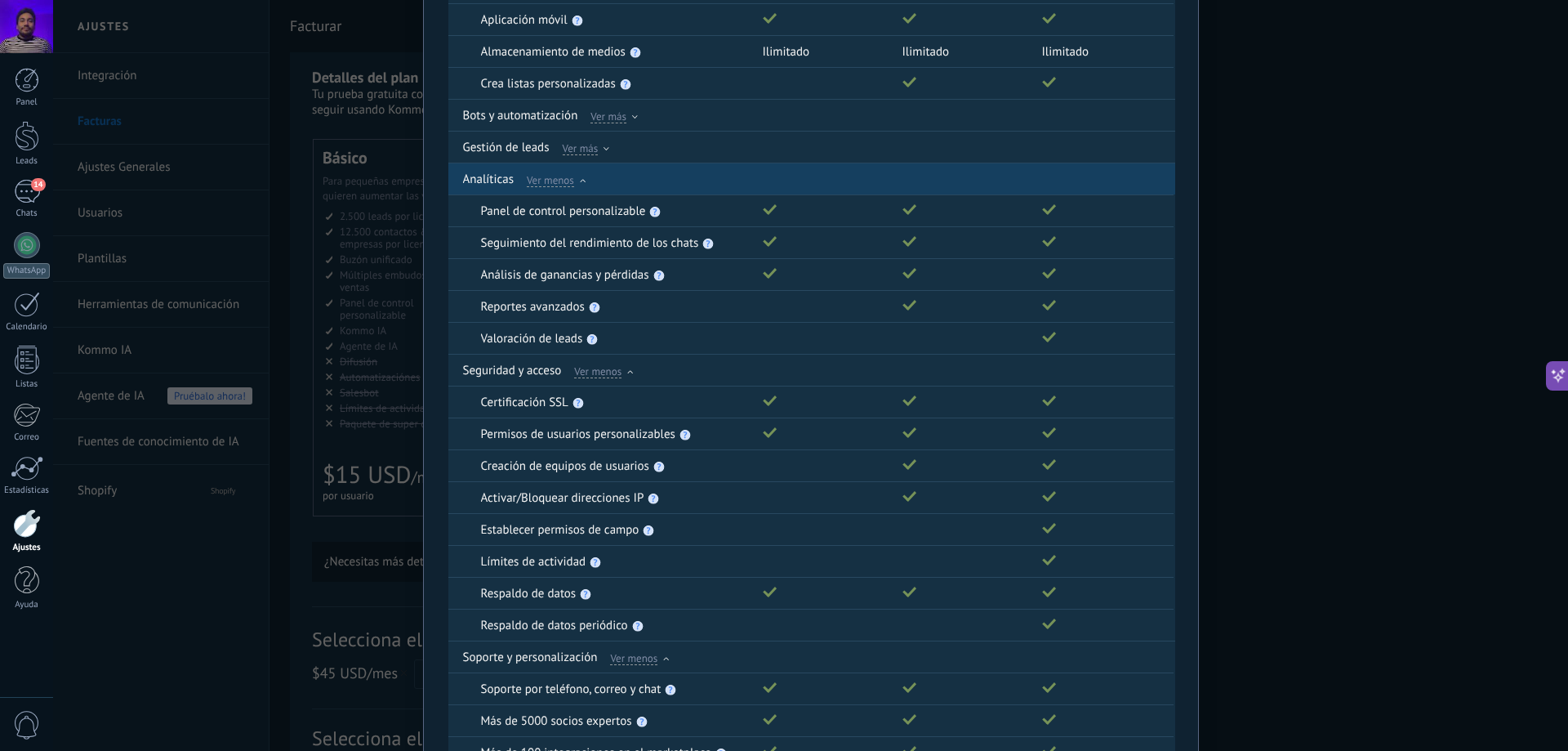
click at [557, 183] on span "Ver menos" at bounding box center [551, 179] width 48 height 15
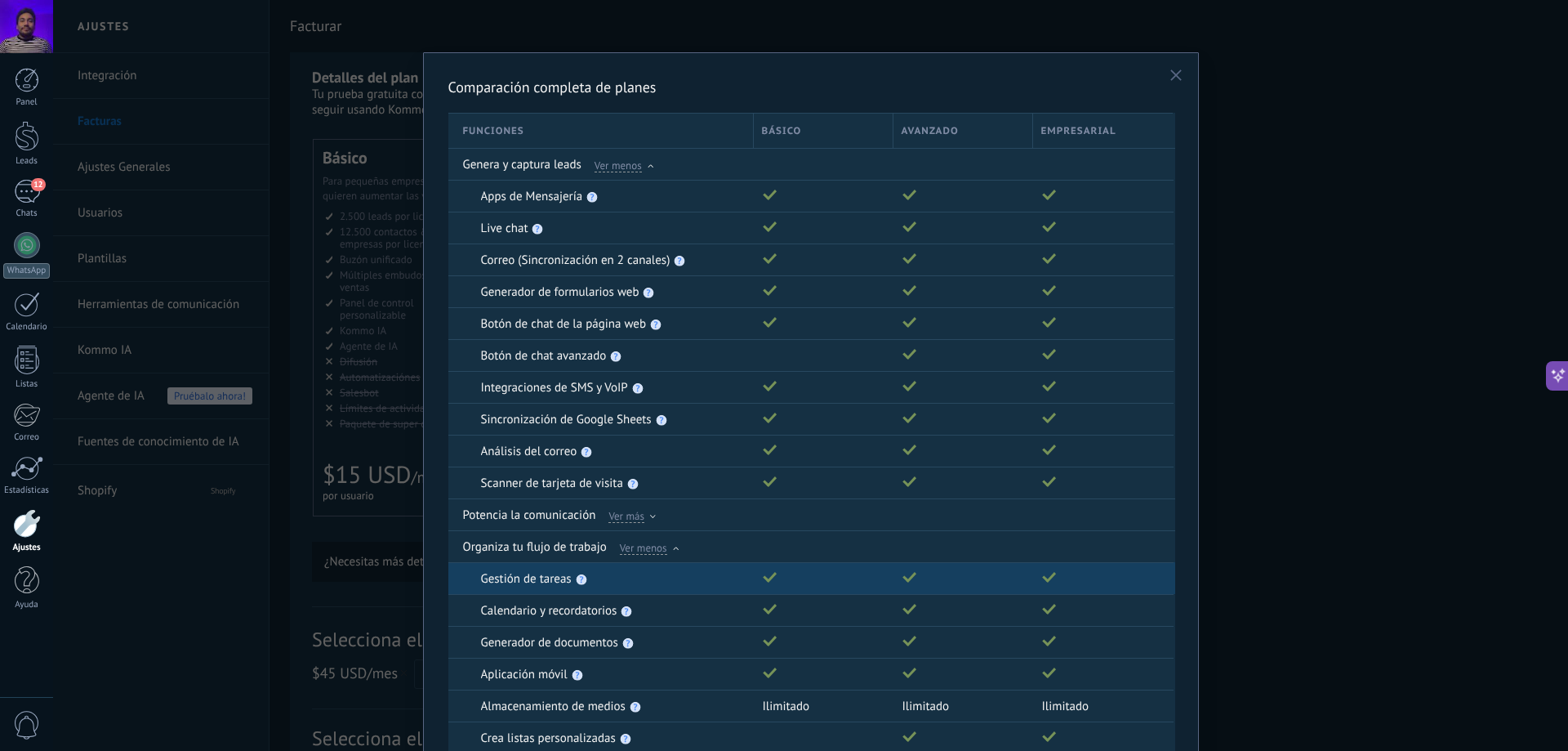
scroll to position [0, 0]
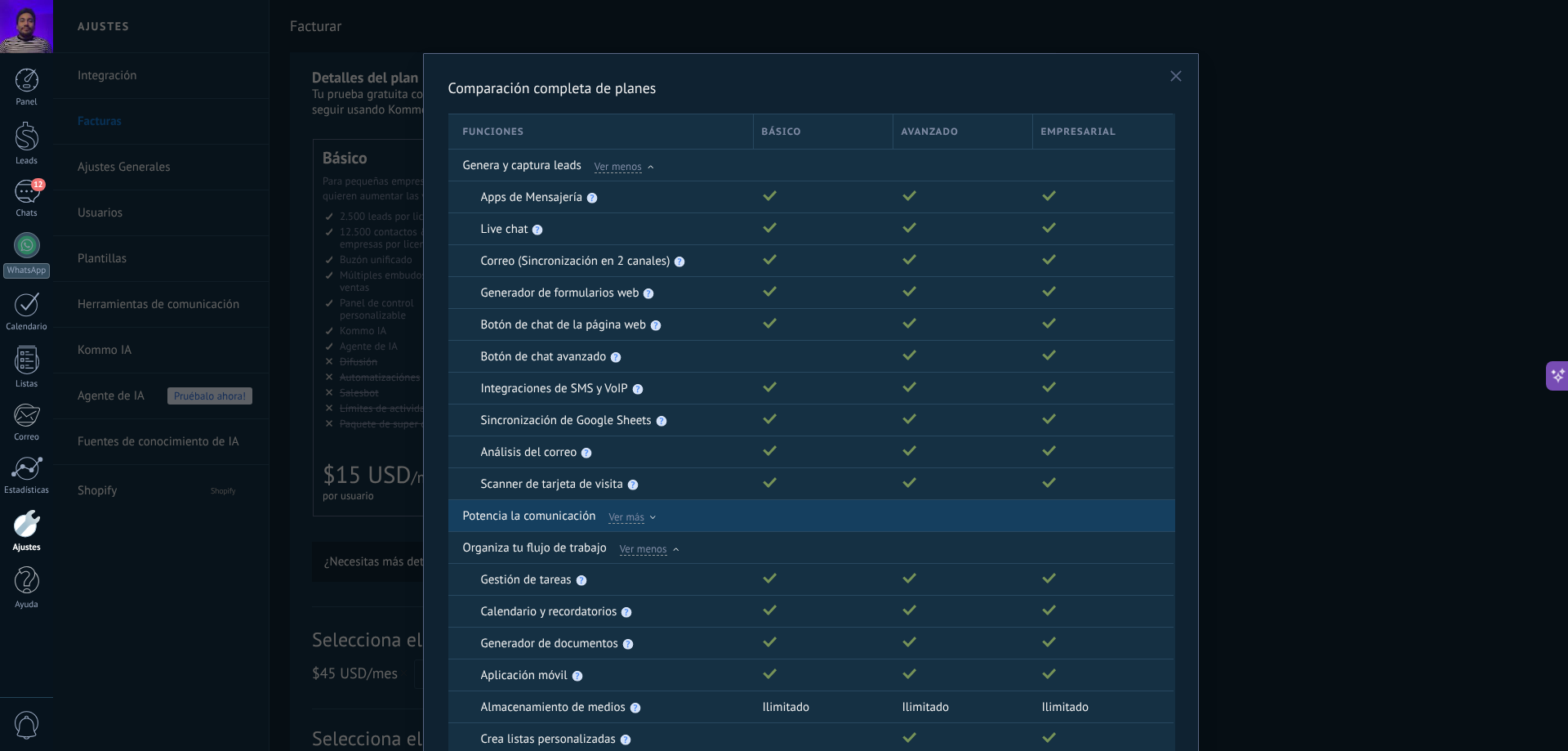
click at [615, 521] on span "Ver más" at bounding box center [626, 516] width 36 height 15
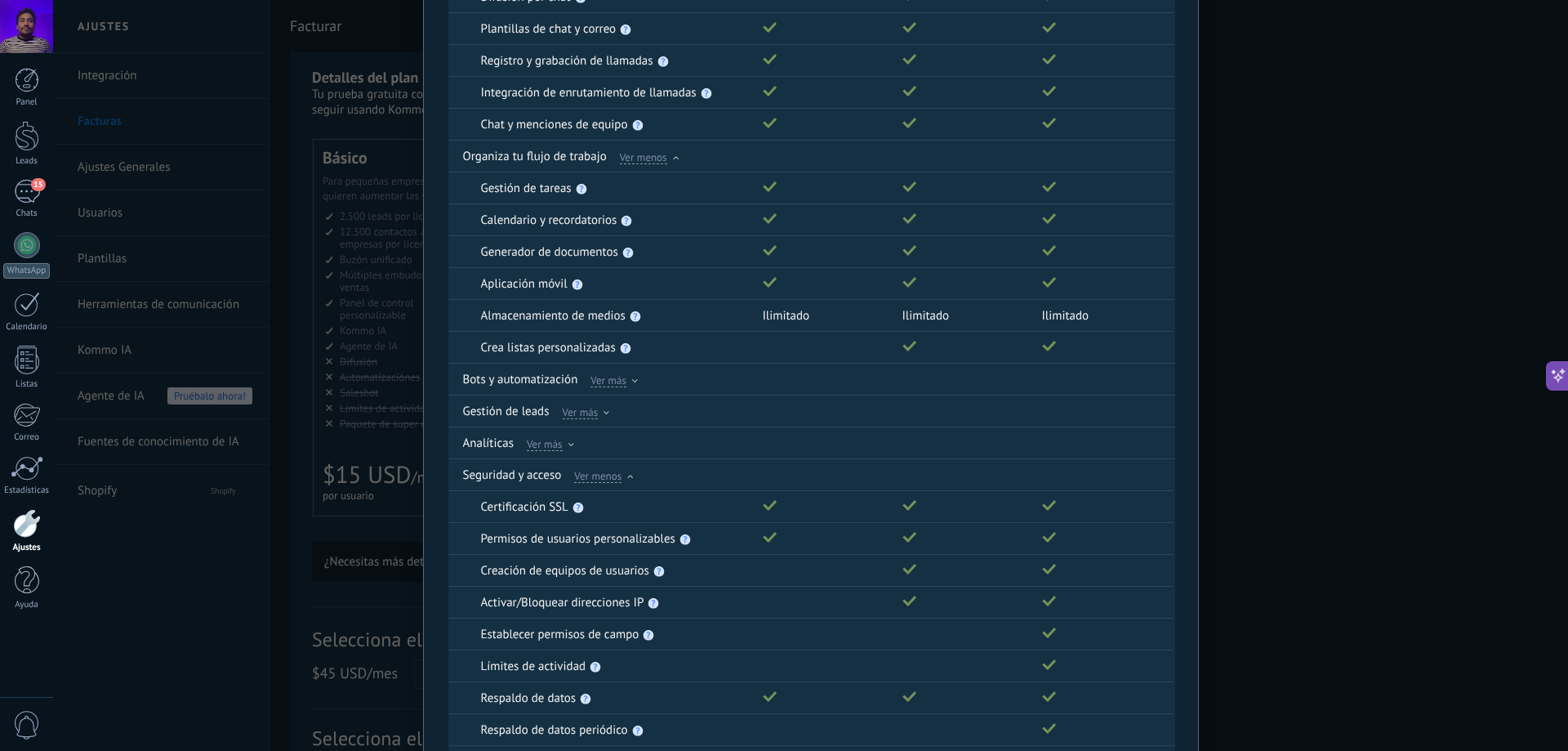
scroll to position [878, 0]
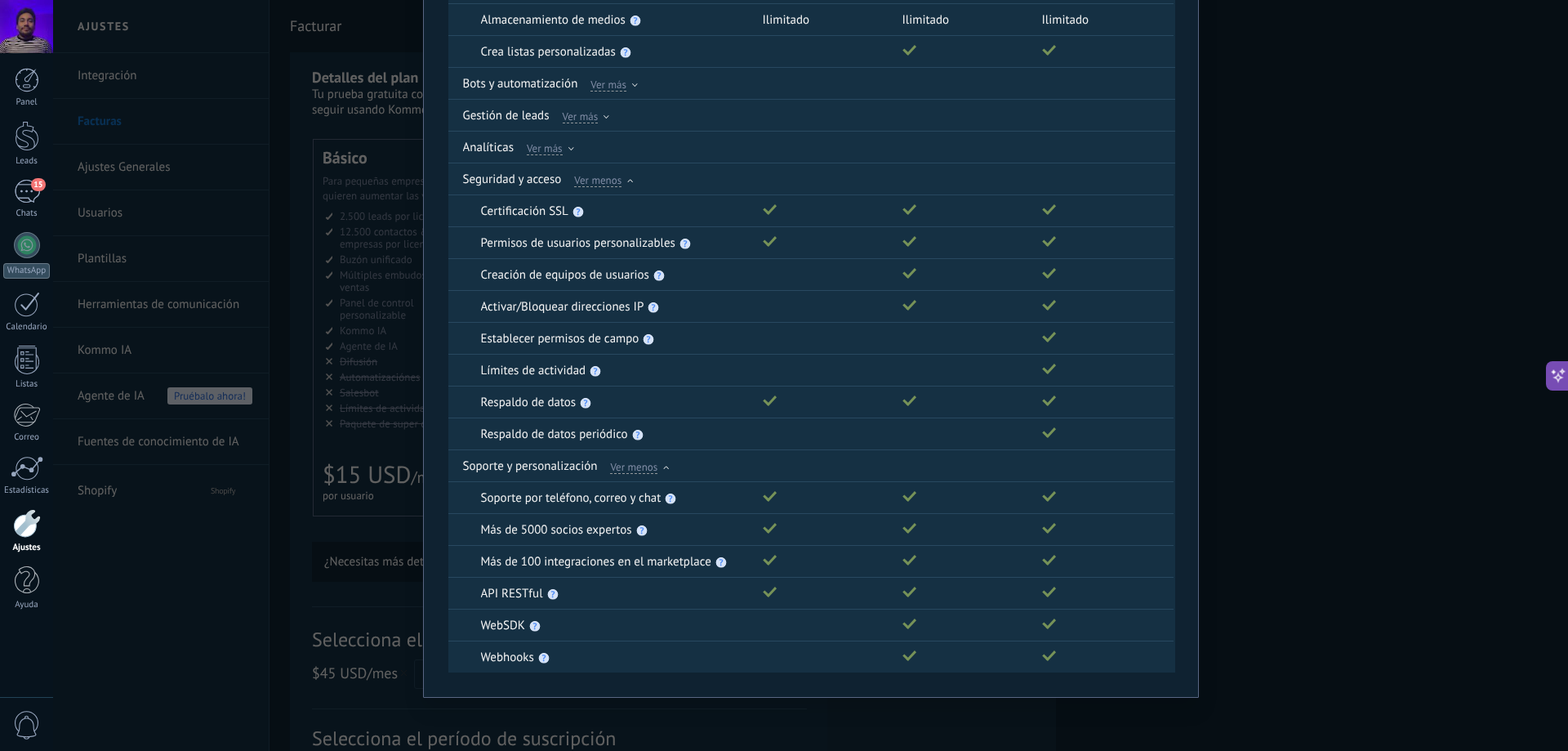
click at [1360, 417] on div "Comparación completa de planes Funciones Básico Avanzado Empresarial Genera y c…" at bounding box center [810, 376] width 1515 height 751
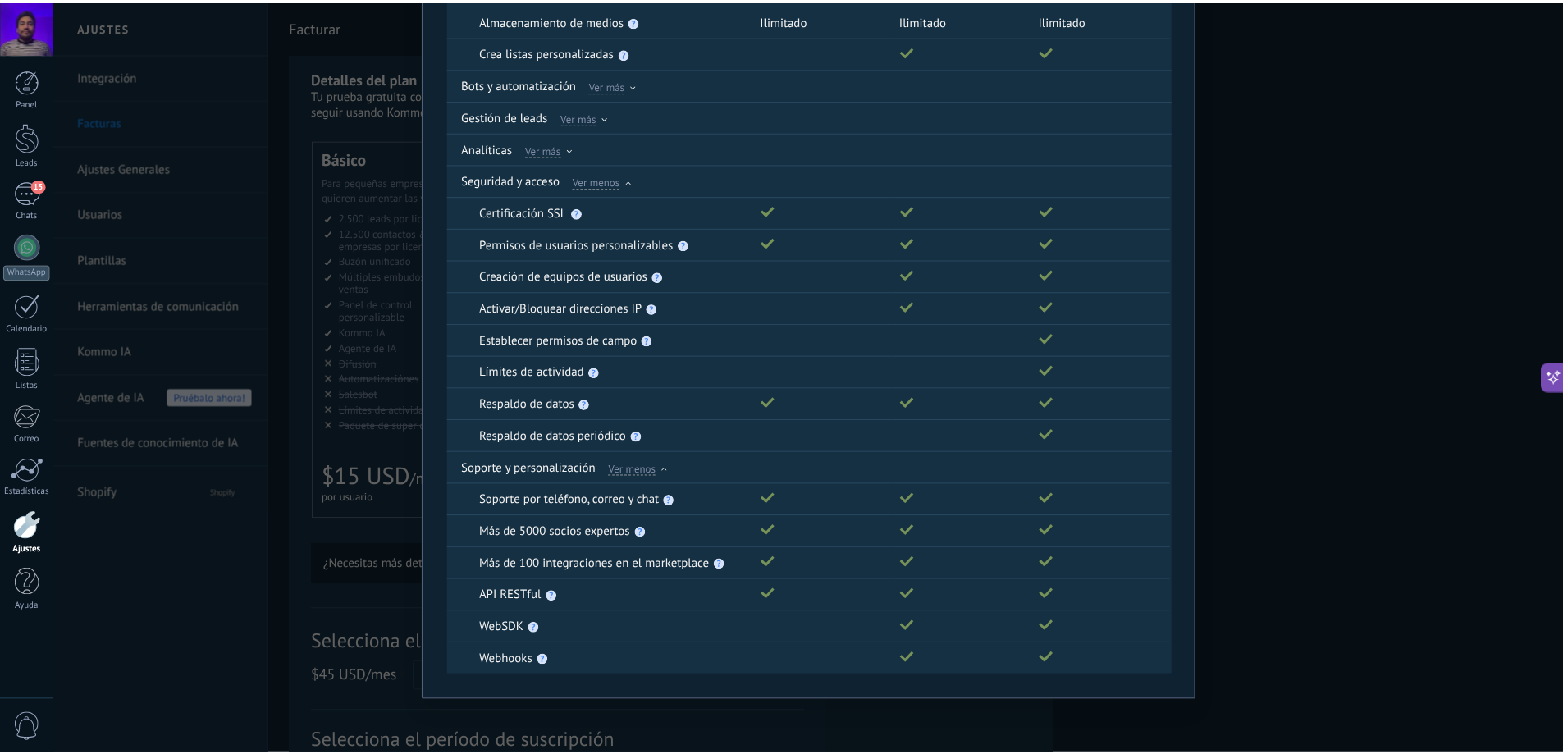
scroll to position [0, 0]
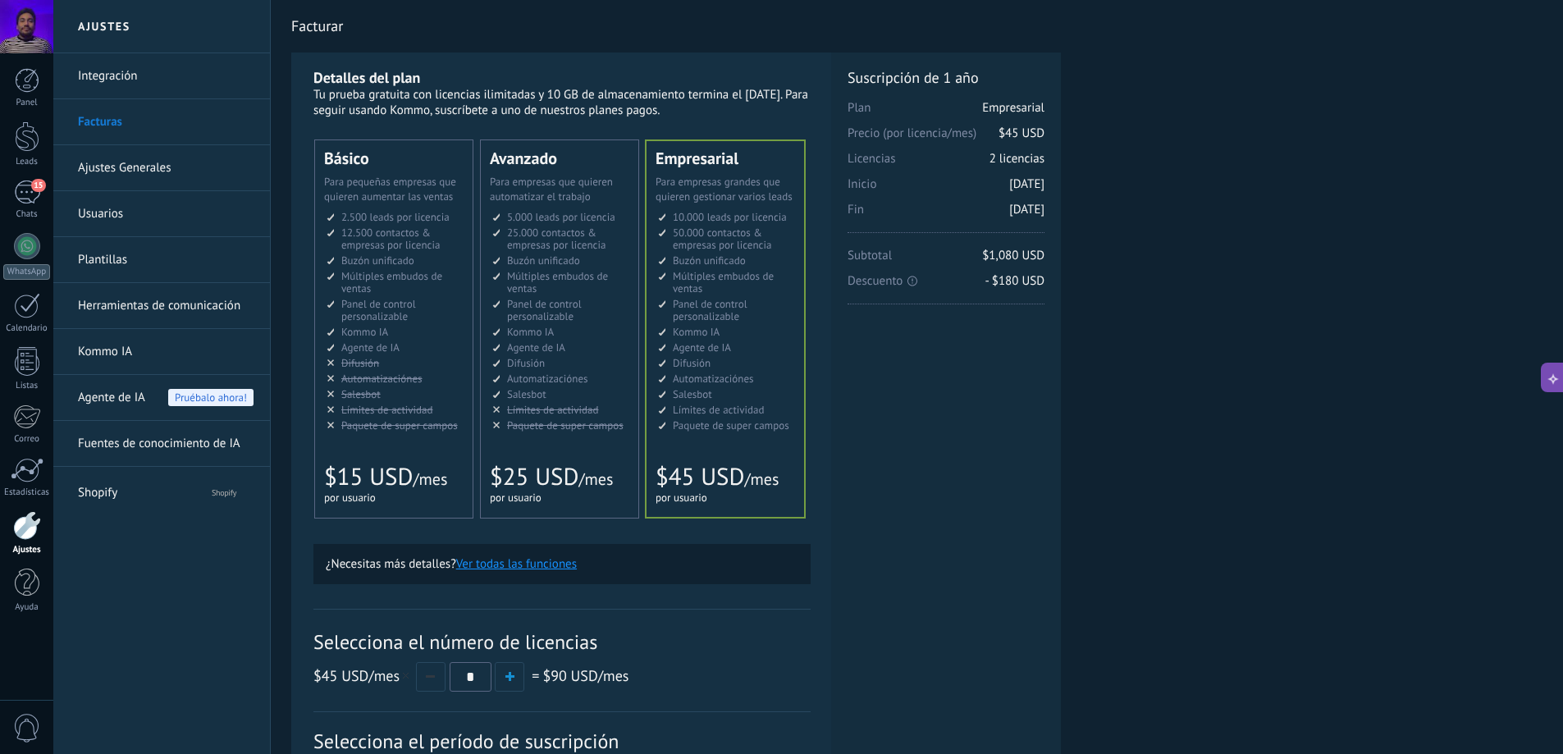
click at [1267, 288] on div "Detalles del plan Tu prueba gratuita con licencias ilimitadas y 10 GB de almace…" at bounding box center [916, 525] width 1251 height 944
